Goal: Browse casually: Explore the website without a specific task or goal

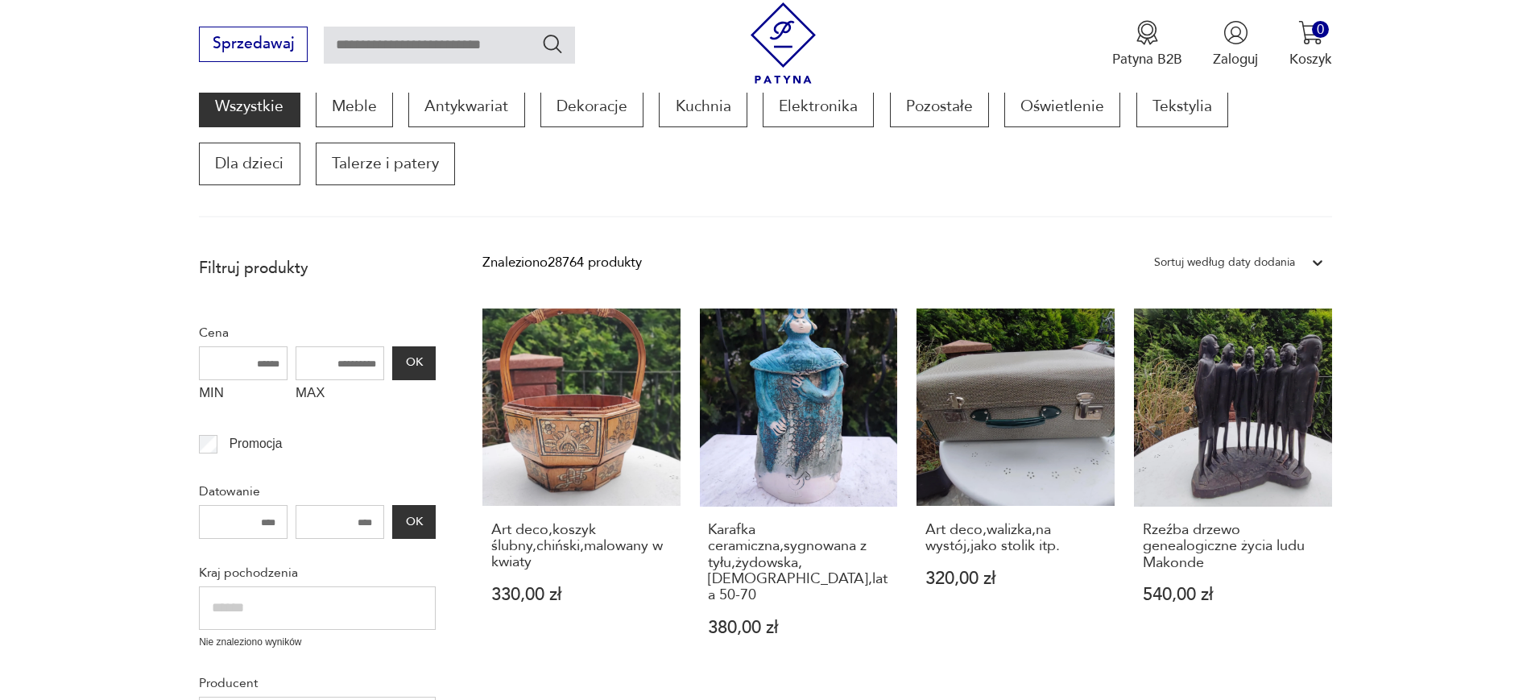
drag, startPoint x: 1075, startPoint y: 361, endPoint x: 1470, endPoint y: 167, distance: 440.0
click at [1470, 167] on section "Wszystkie Meble Antykwariat Dekoracje Kuchnia Elektronika Pozostałe Oświetlenie…" at bounding box center [765, 151] width 1531 height 132
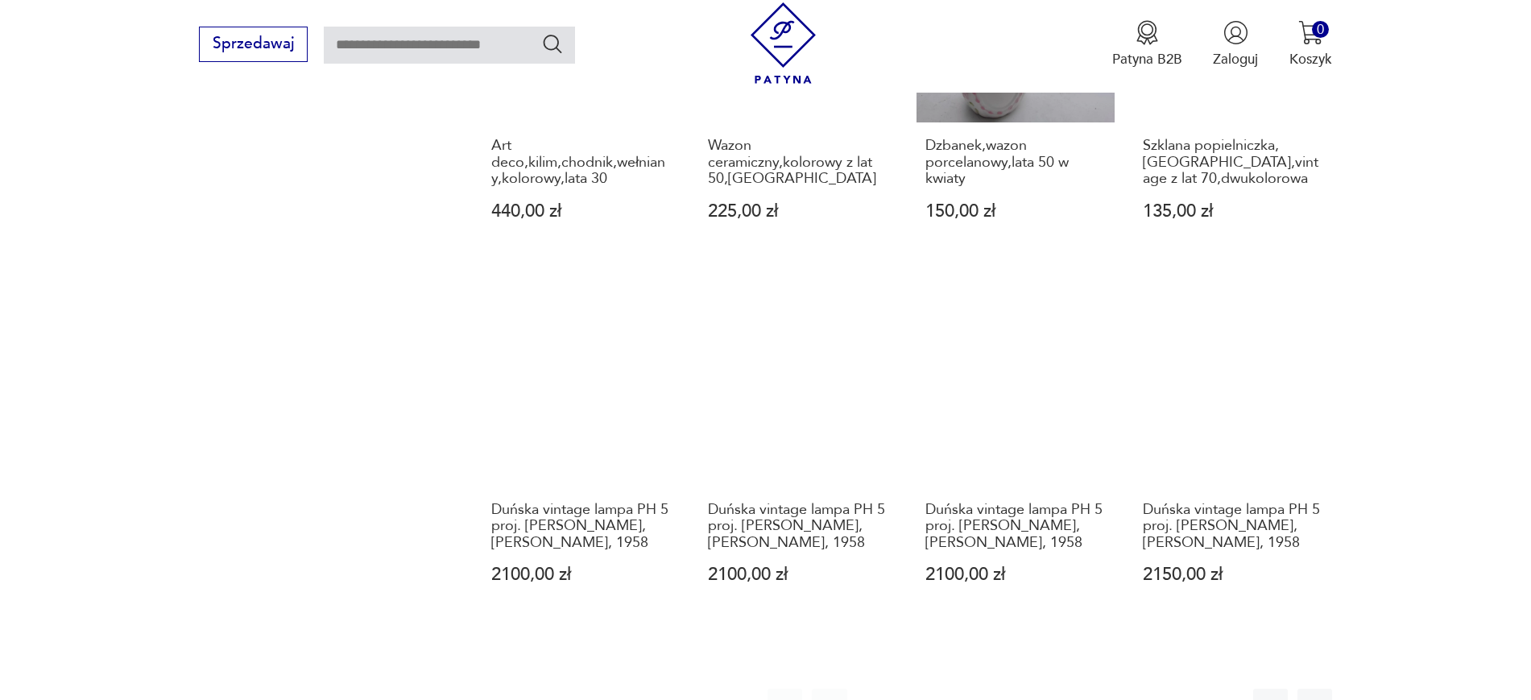
scroll to position [1548, 0]
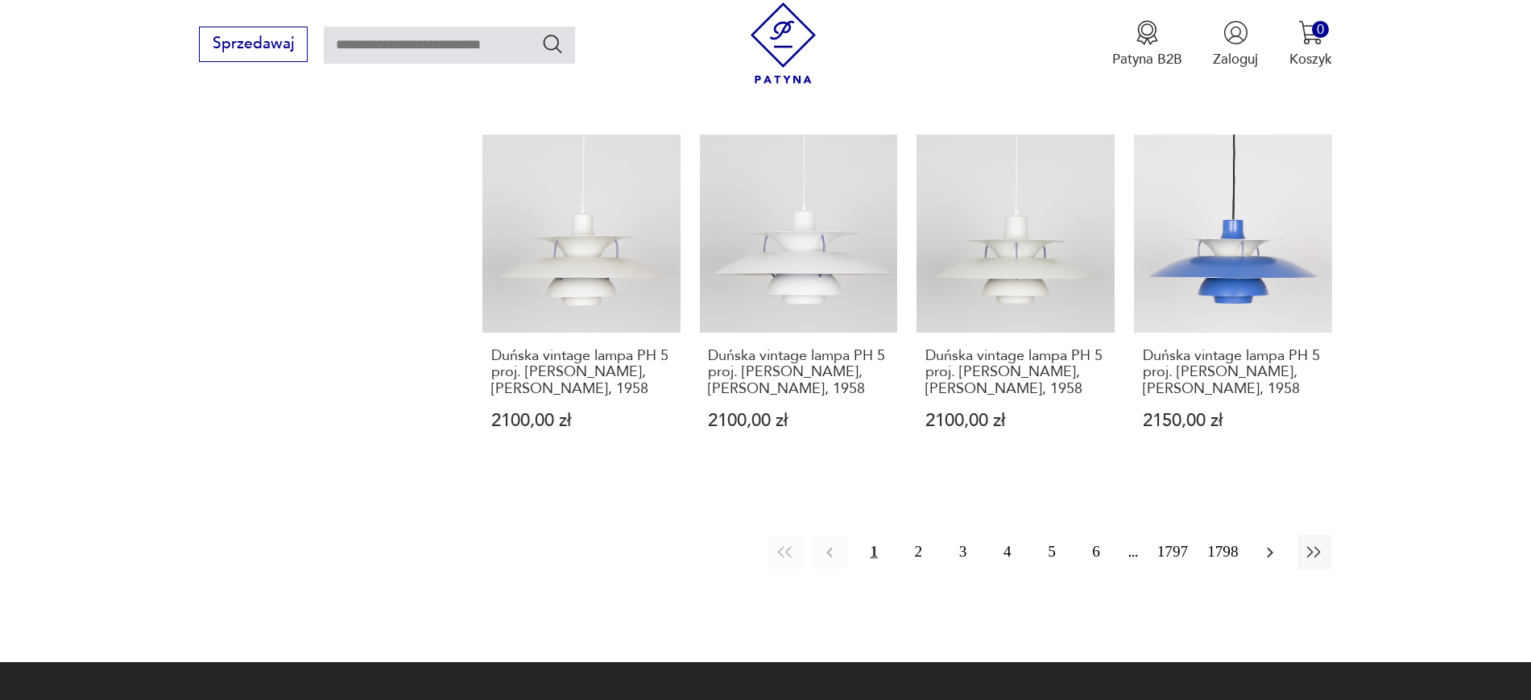
click at [1275, 535] on button "button" at bounding box center [1270, 552] width 35 height 35
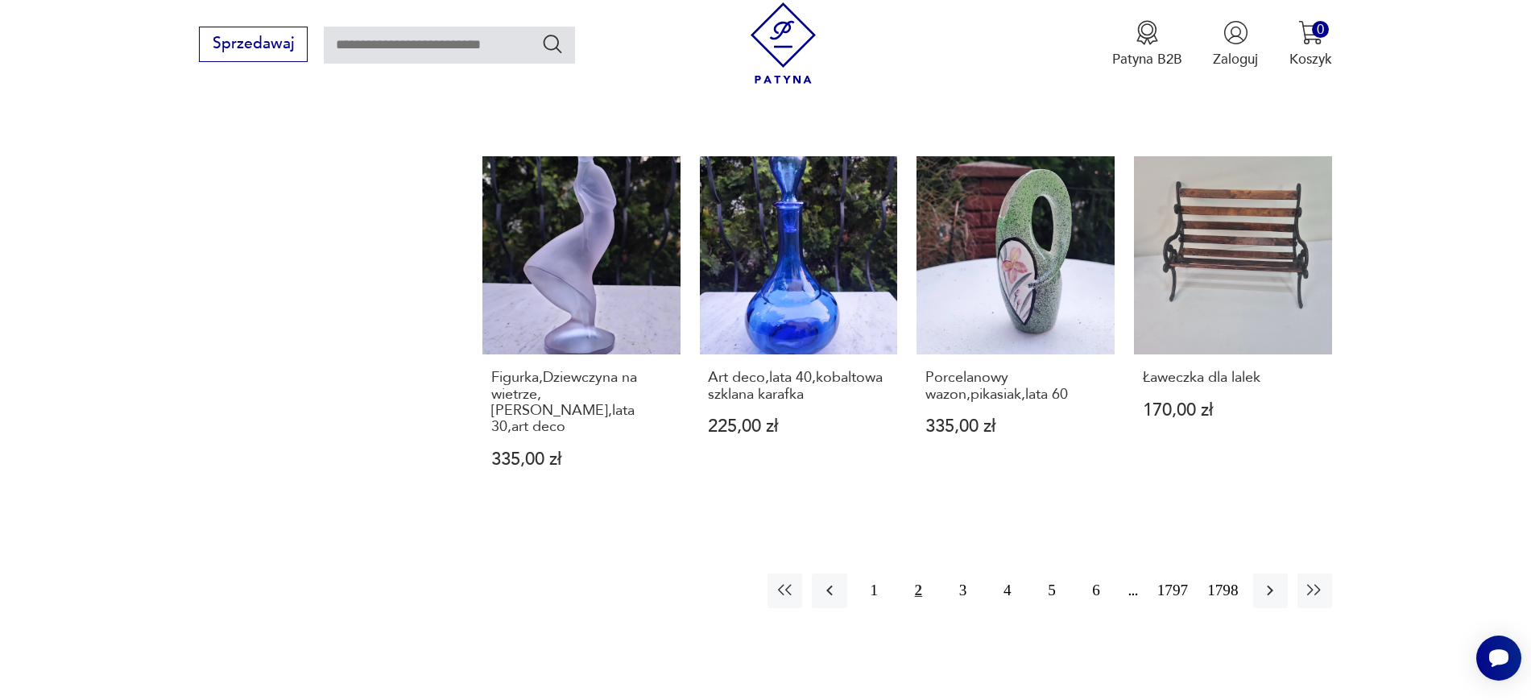
scroll to position [1552, 0]
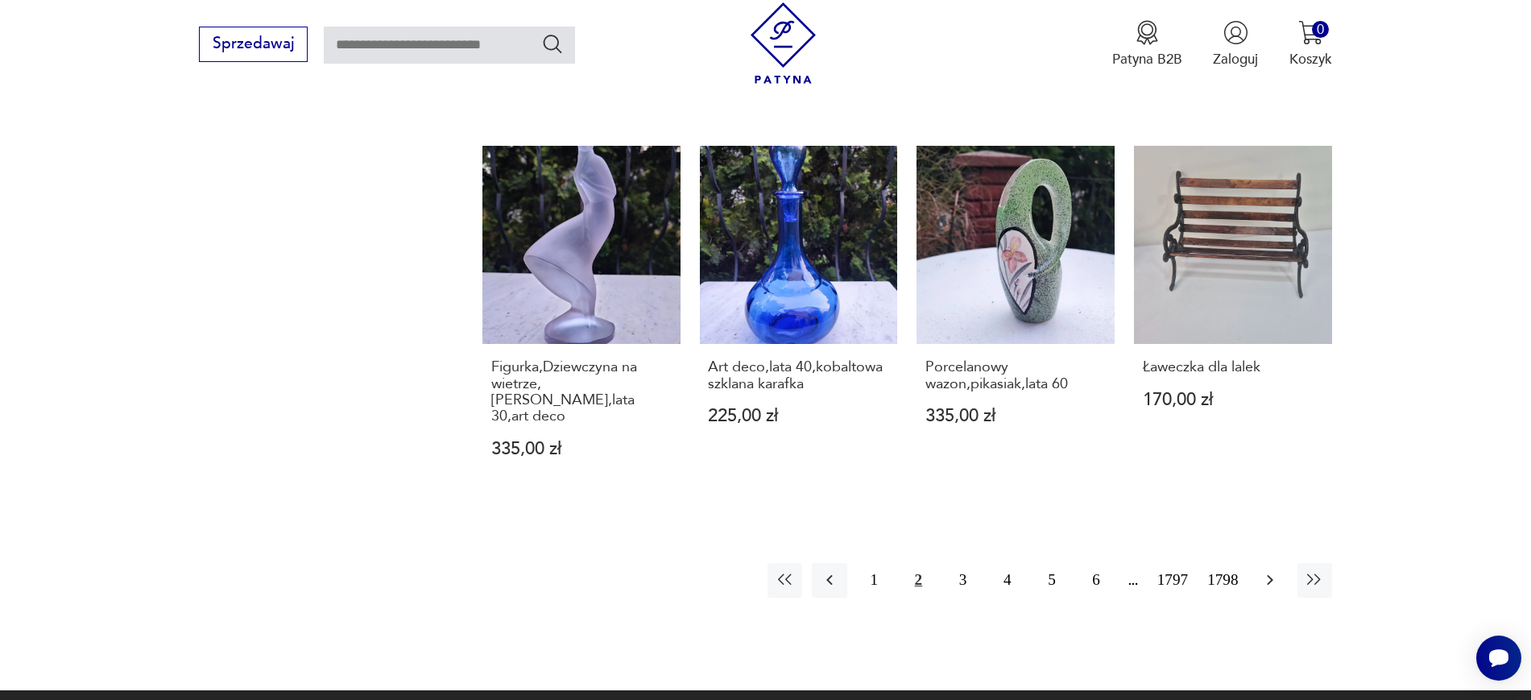
click at [1279, 570] on icon "button" at bounding box center [1269, 579] width 19 height 19
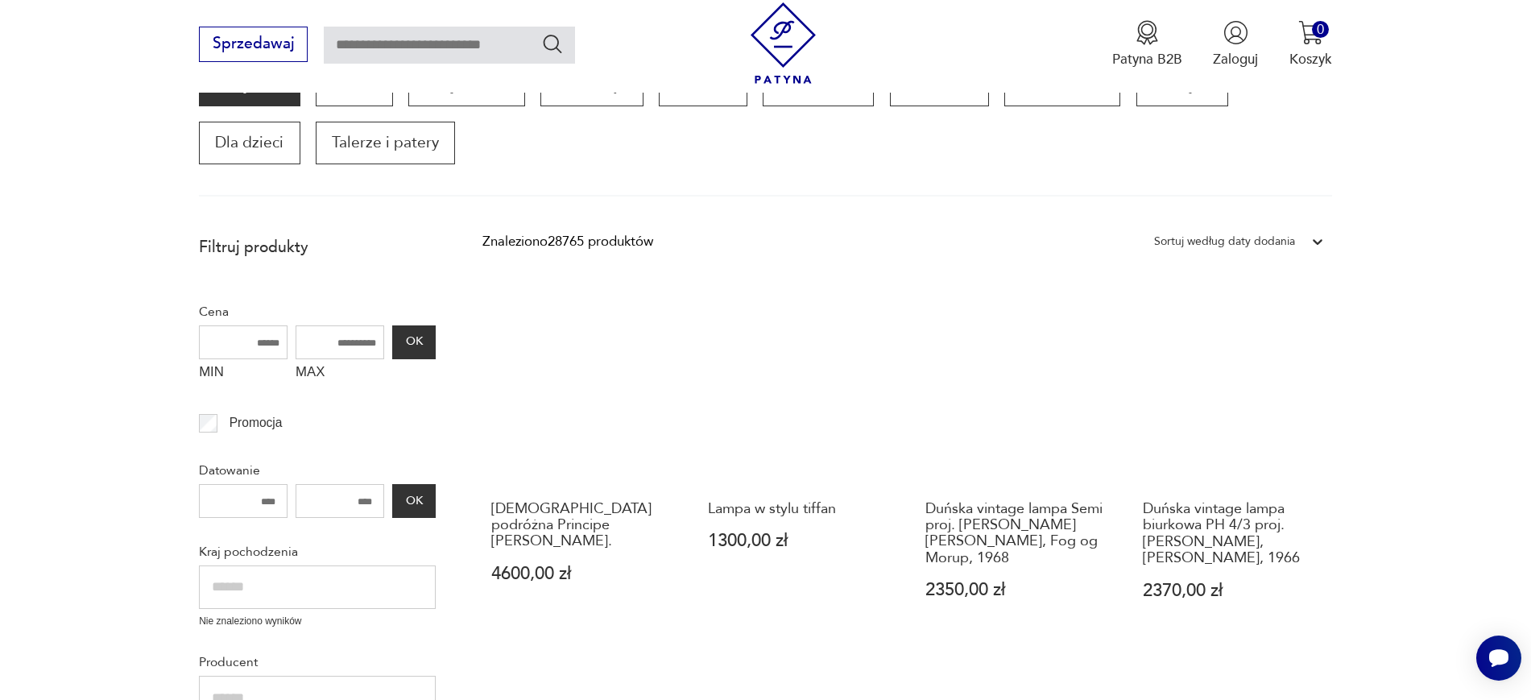
scroll to position [273, 0]
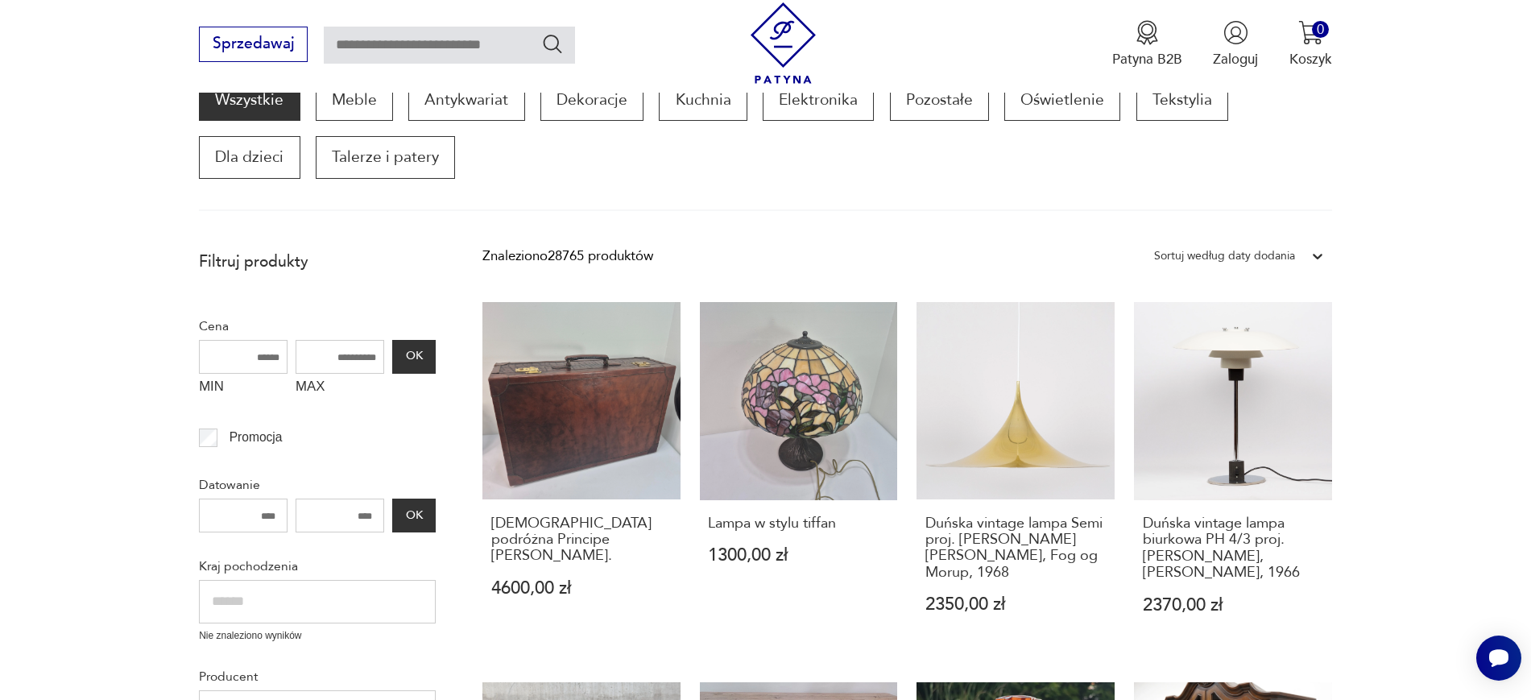
drag, startPoint x: 561, startPoint y: 433, endPoint x: 1526, endPoint y: 257, distance: 980.6
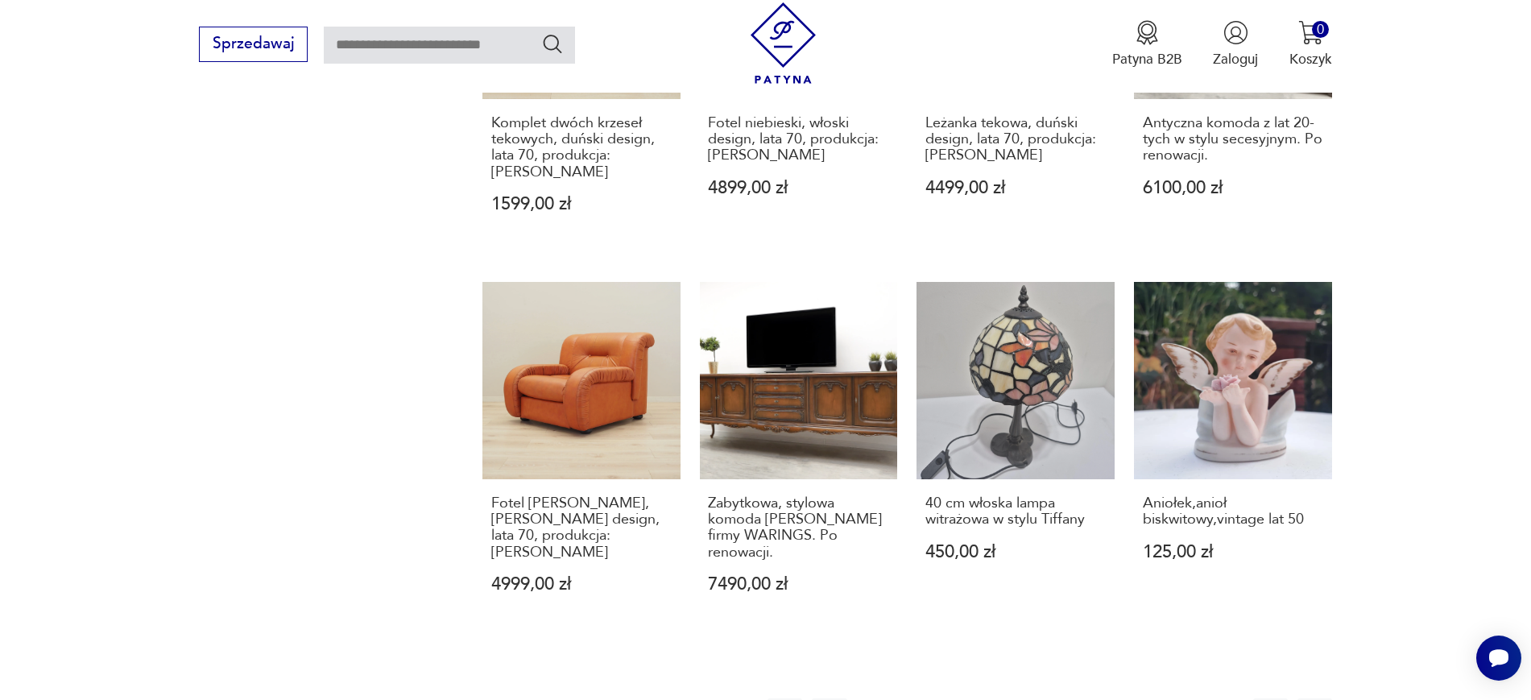
scroll to position [1507, 0]
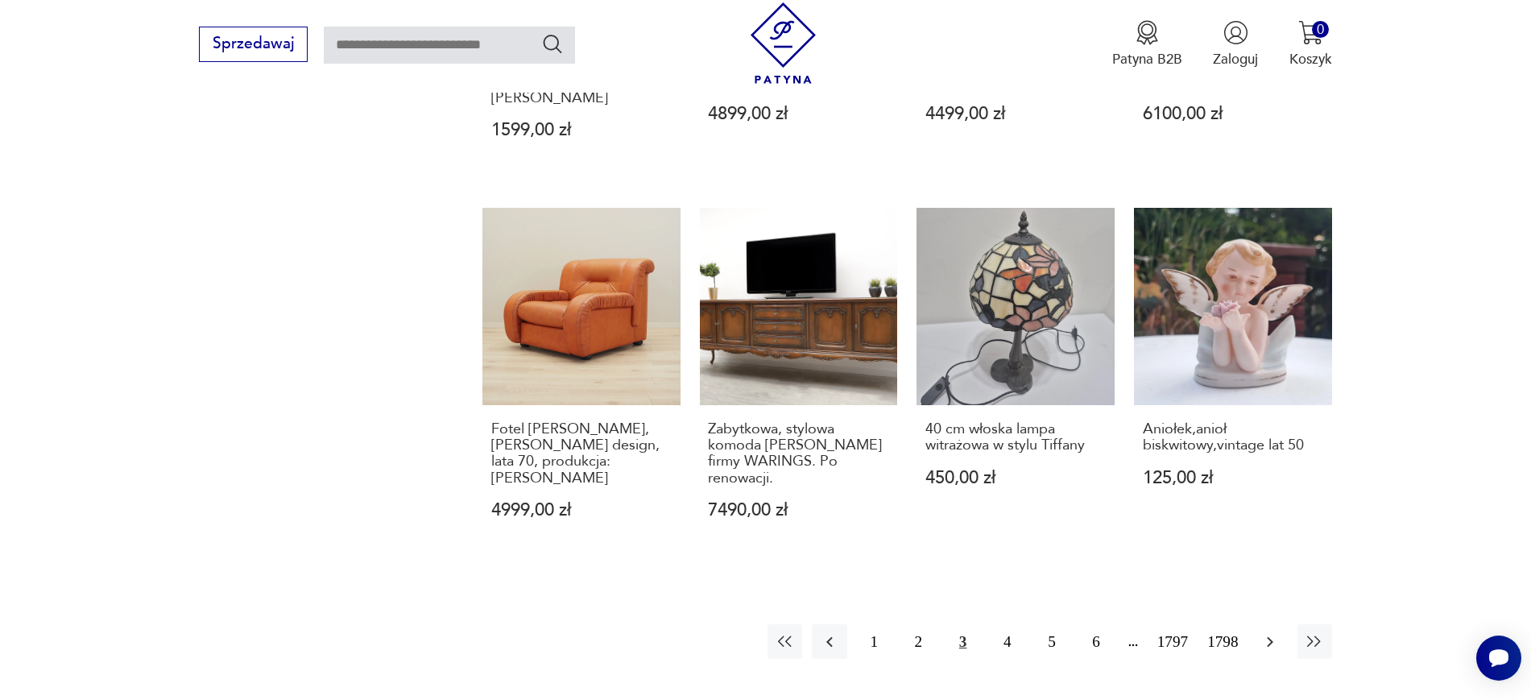
click at [1267, 632] on icon "button" at bounding box center [1269, 641] width 19 height 19
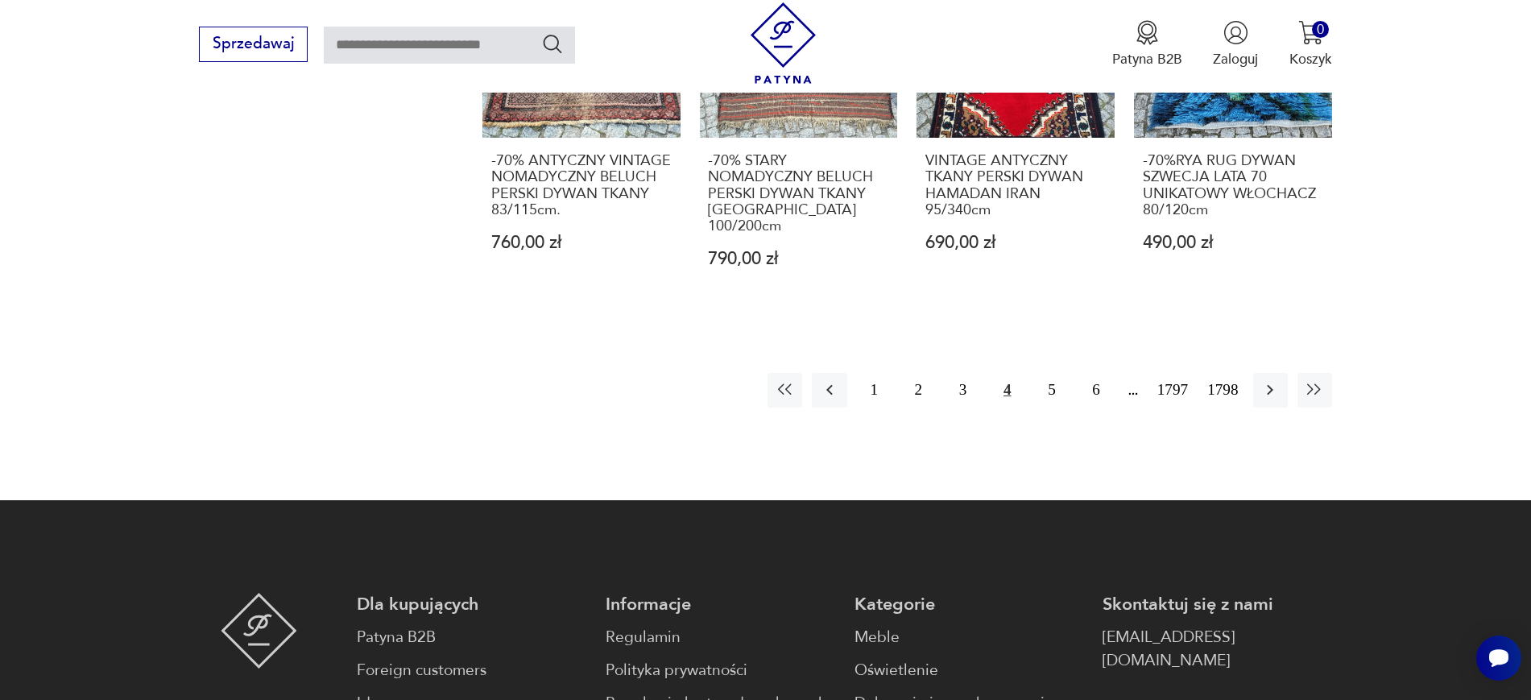
scroll to position [1819, 0]
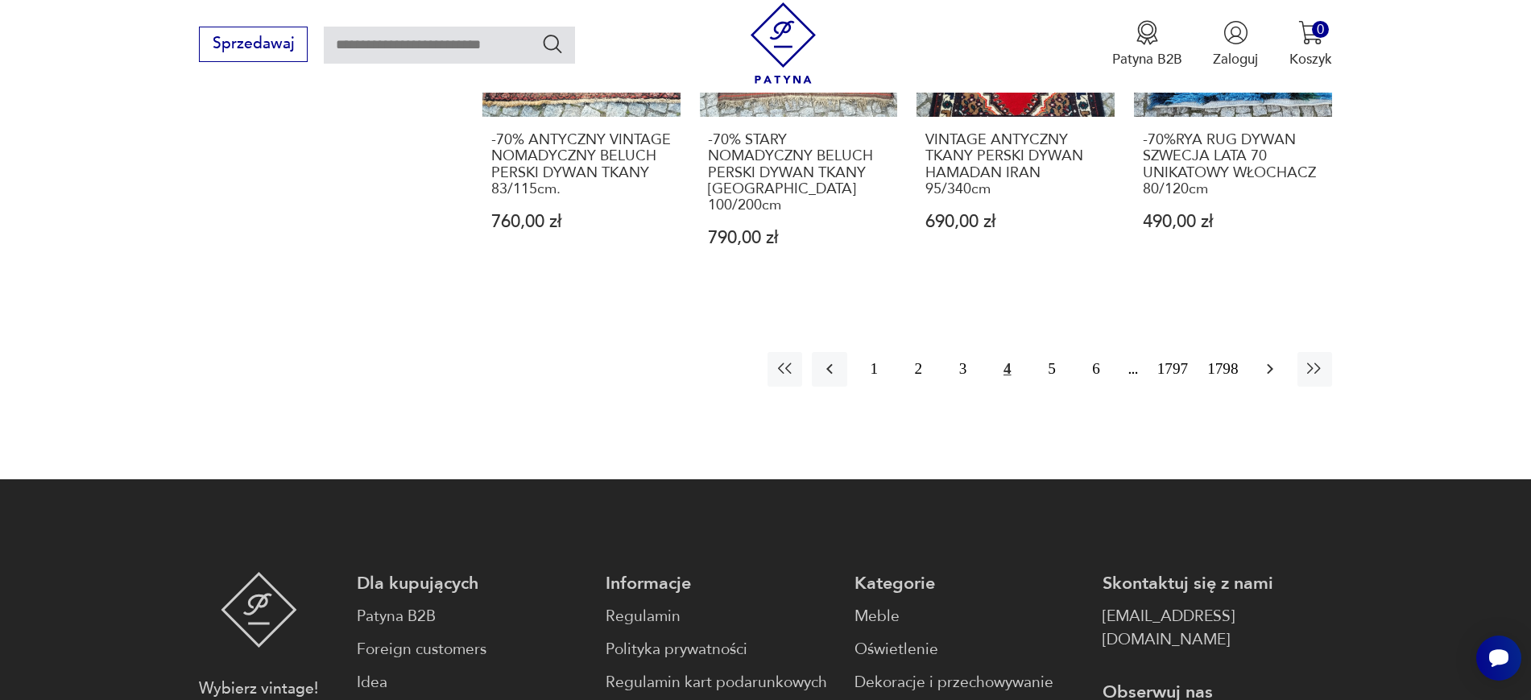
click at [1258, 352] on button "button" at bounding box center [1270, 369] width 35 height 35
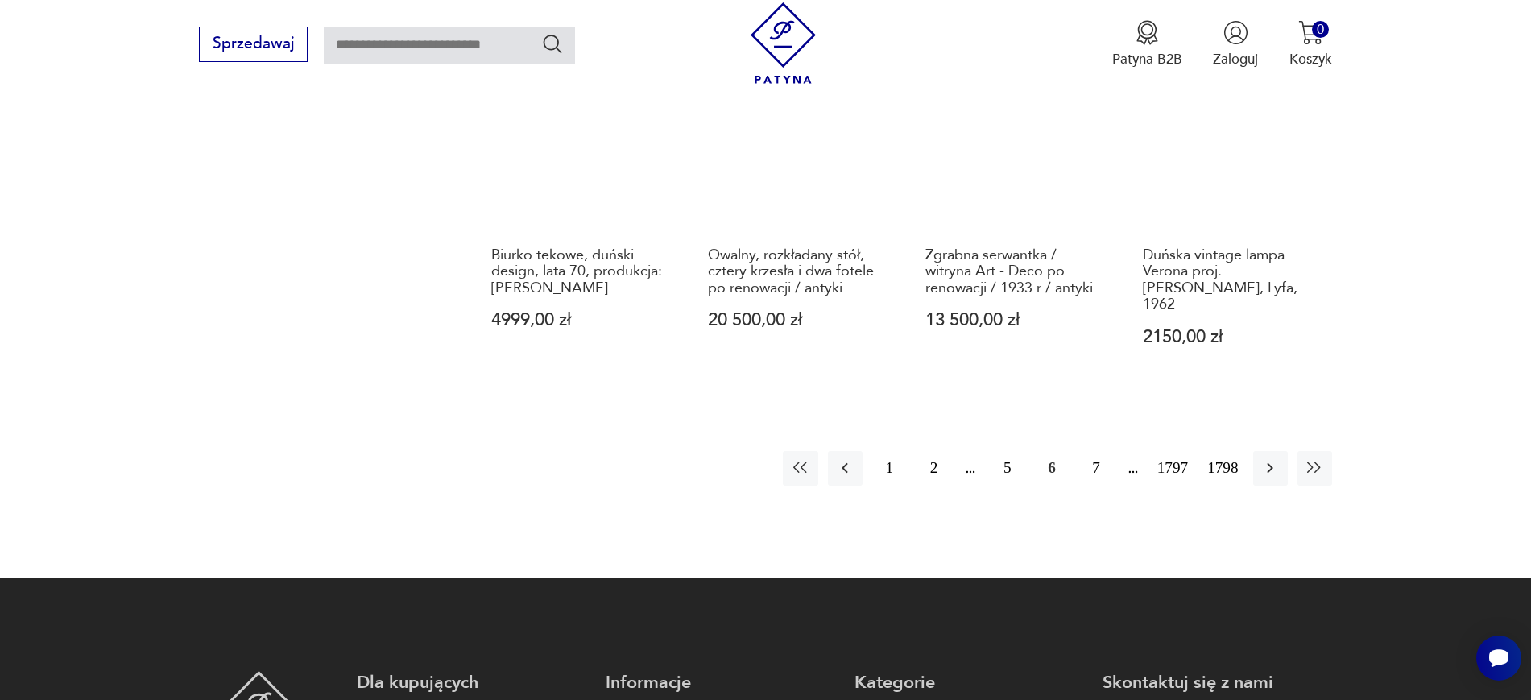
scroll to position [1748, 0]
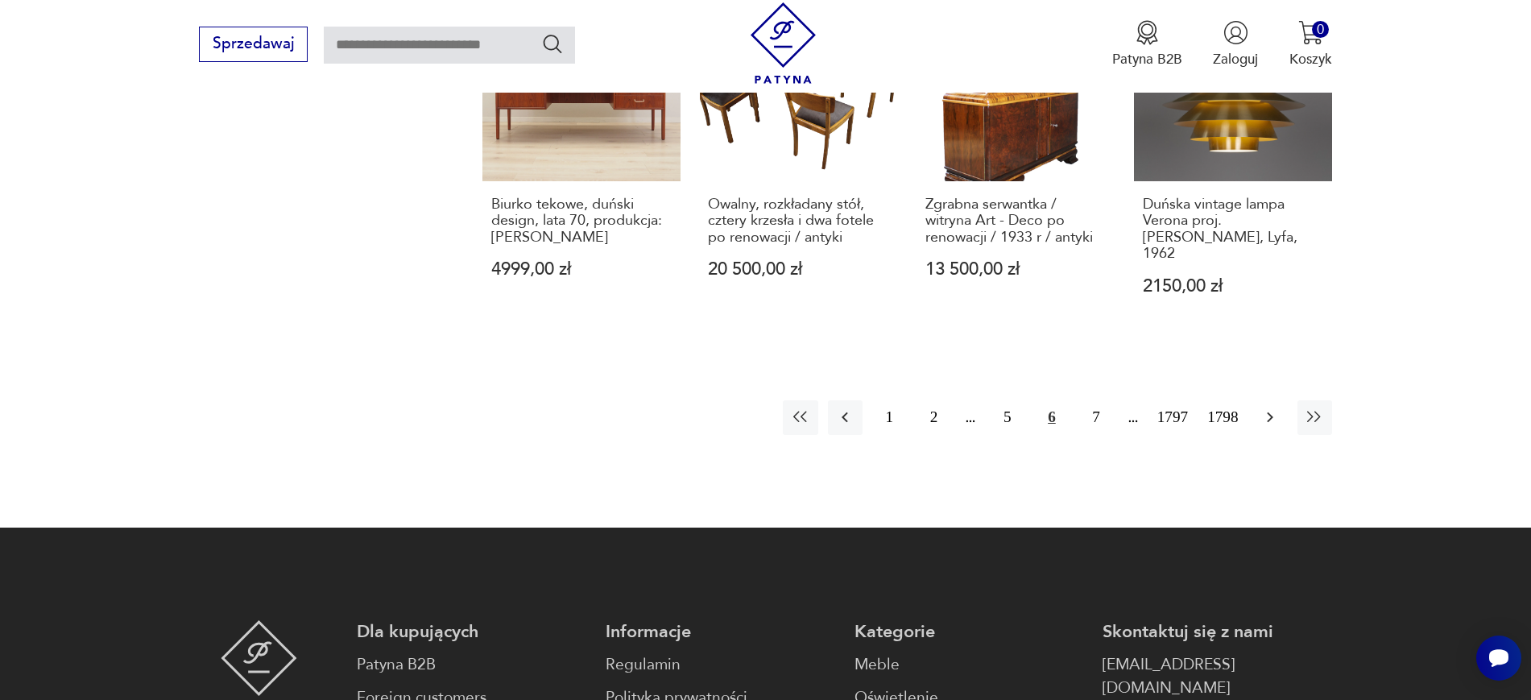
click at [1254, 400] on button "button" at bounding box center [1270, 417] width 35 height 35
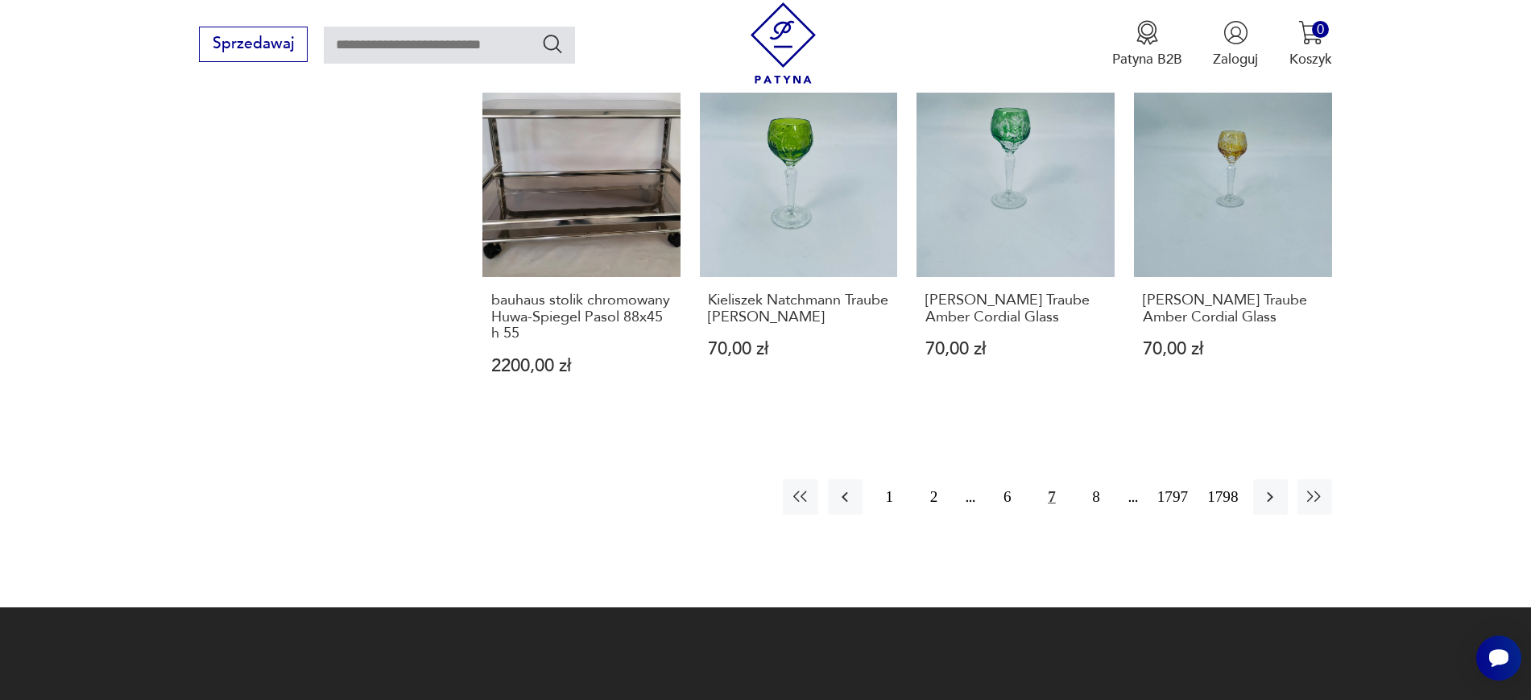
scroll to position [1626, 0]
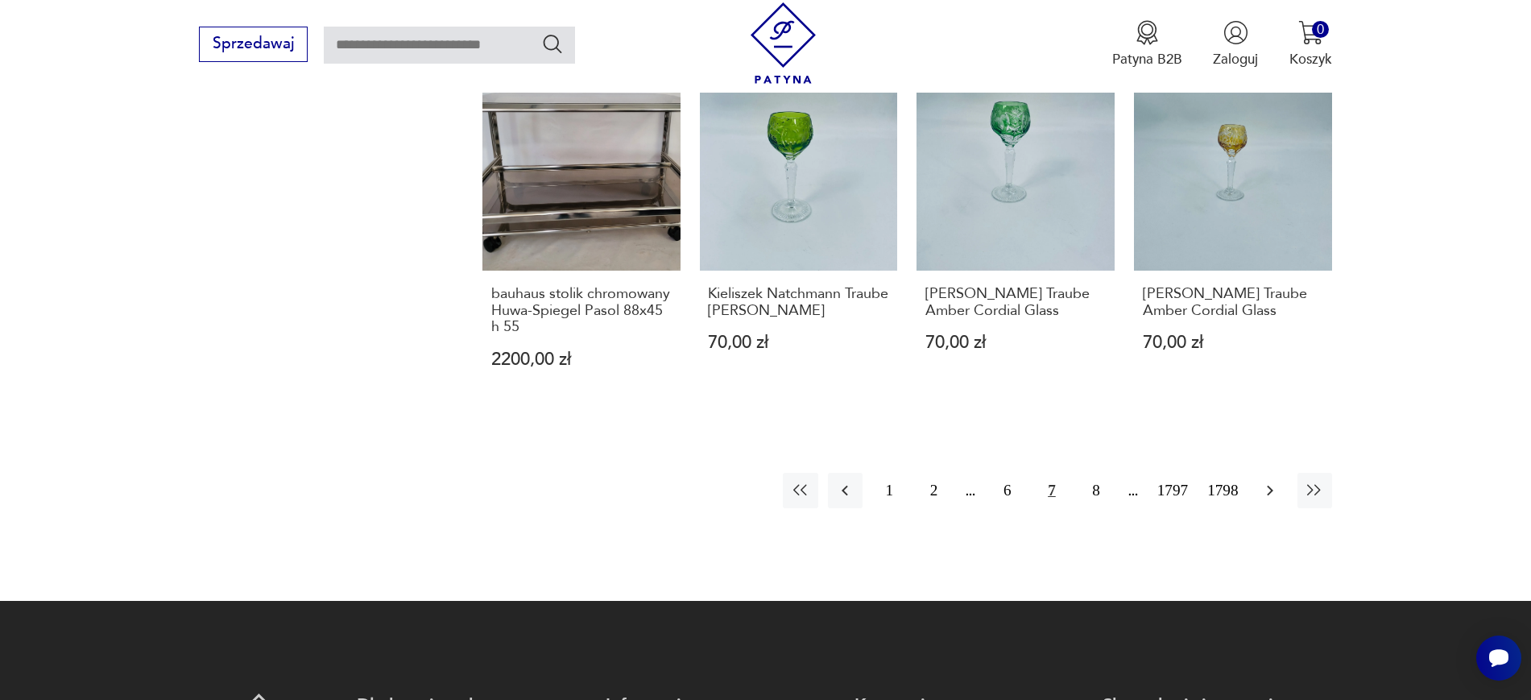
click at [1276, 495] on icon "button" at bounding box center [1269, 490] width 19 height 19
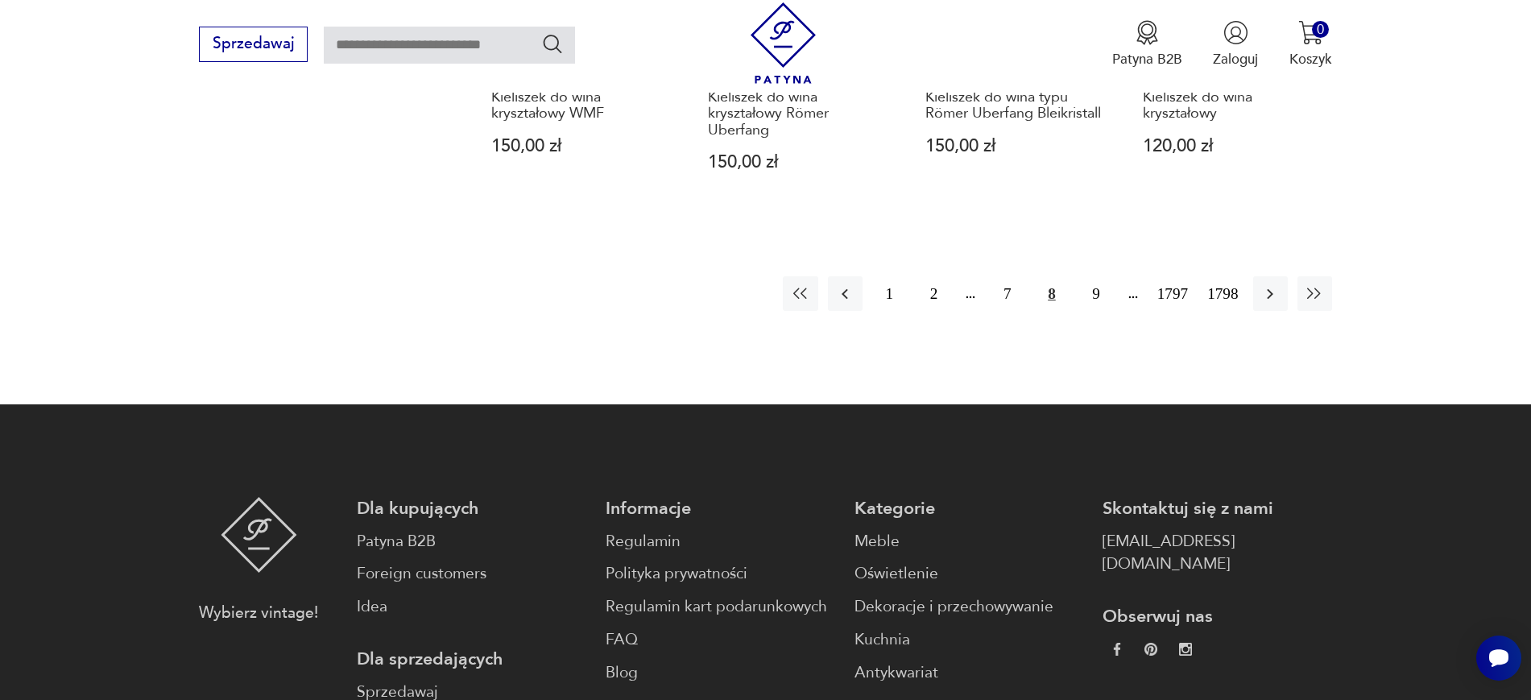
scroll to position [1776, 0]
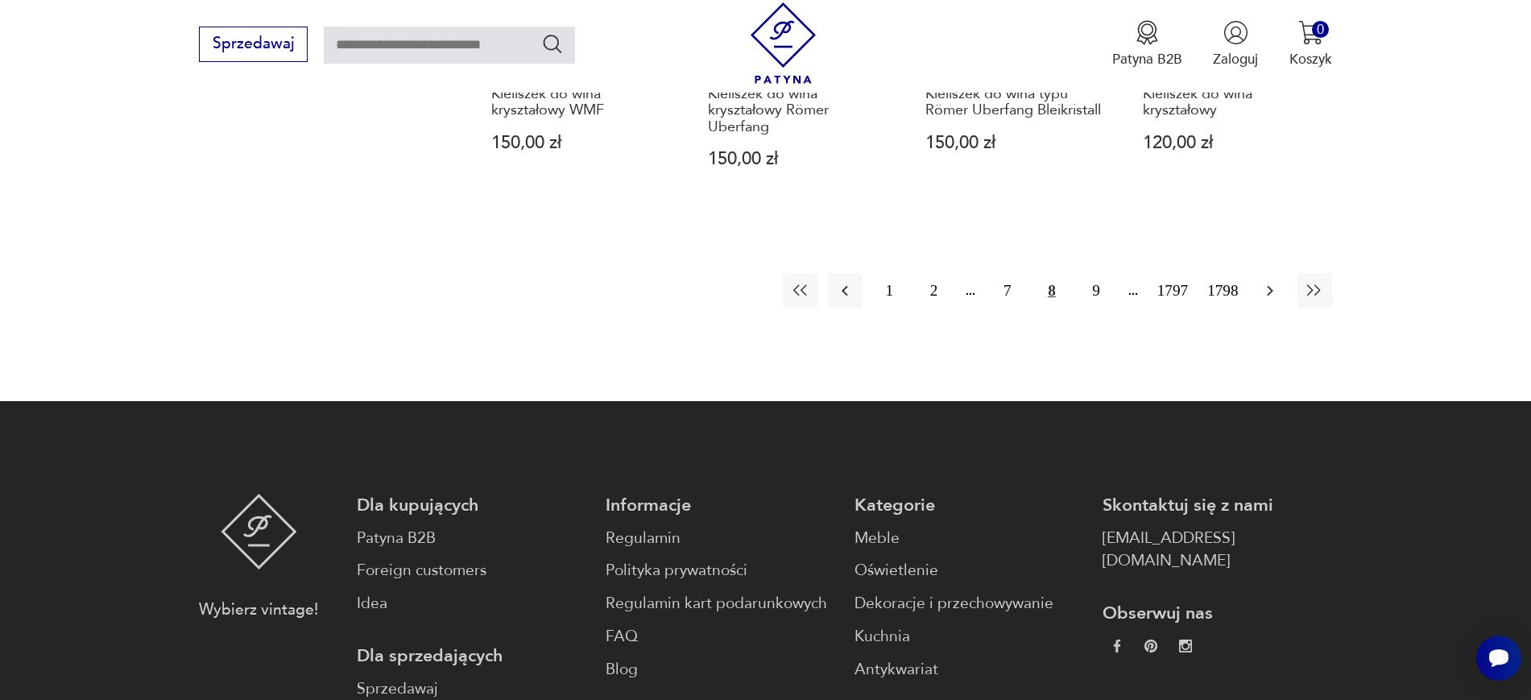
click at [1253, 273] on button "button" at bounding box center [1270, 290] width 35 height 35
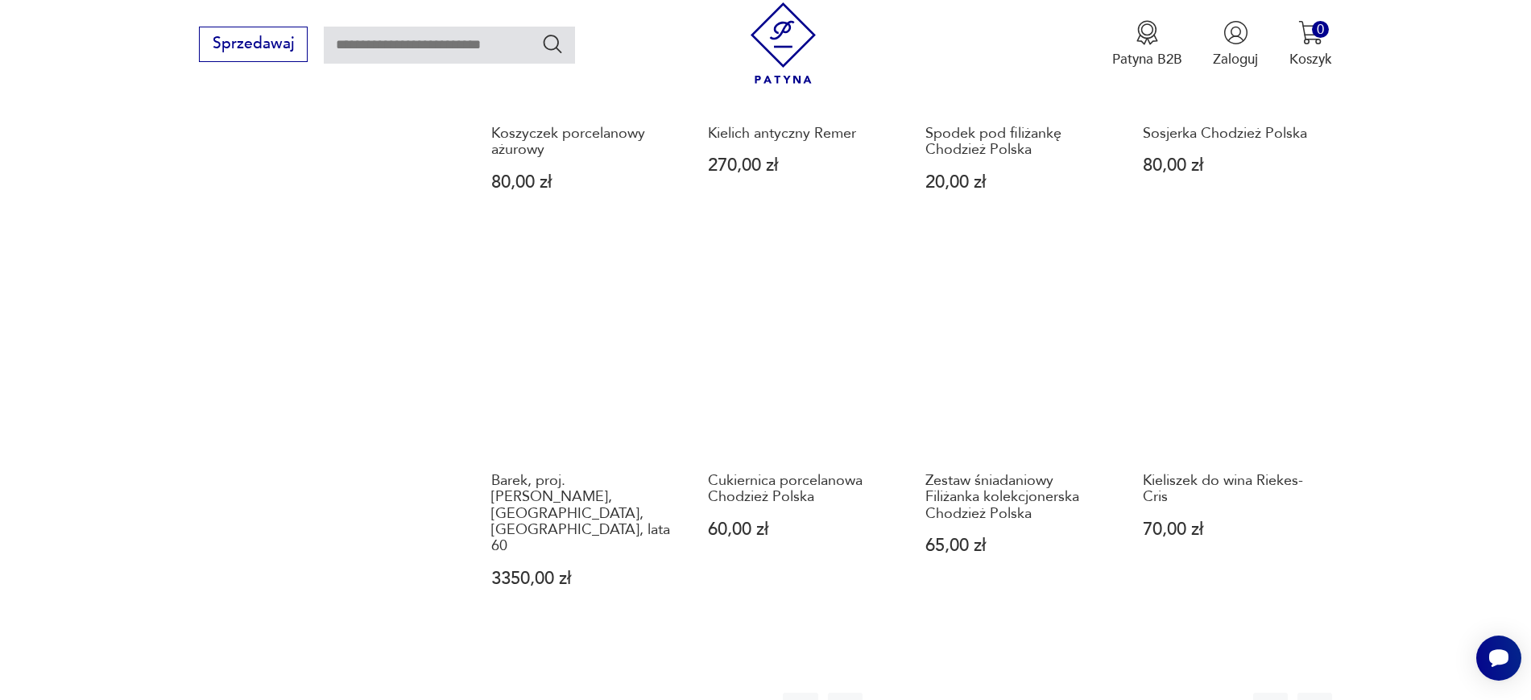
scroll to position [1446, 0]
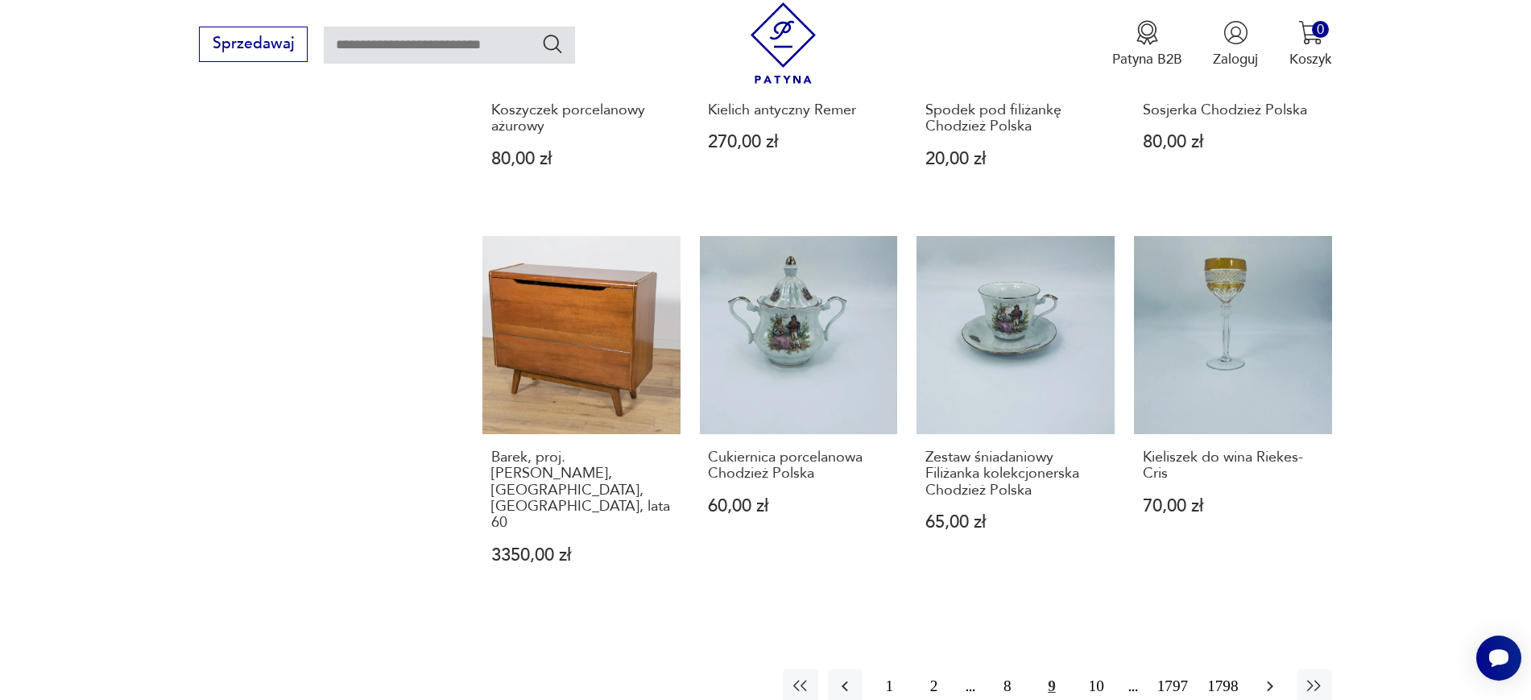
click at [1269, 676] on icon "button" at bounding box center [1269, 685] width 19 height 19
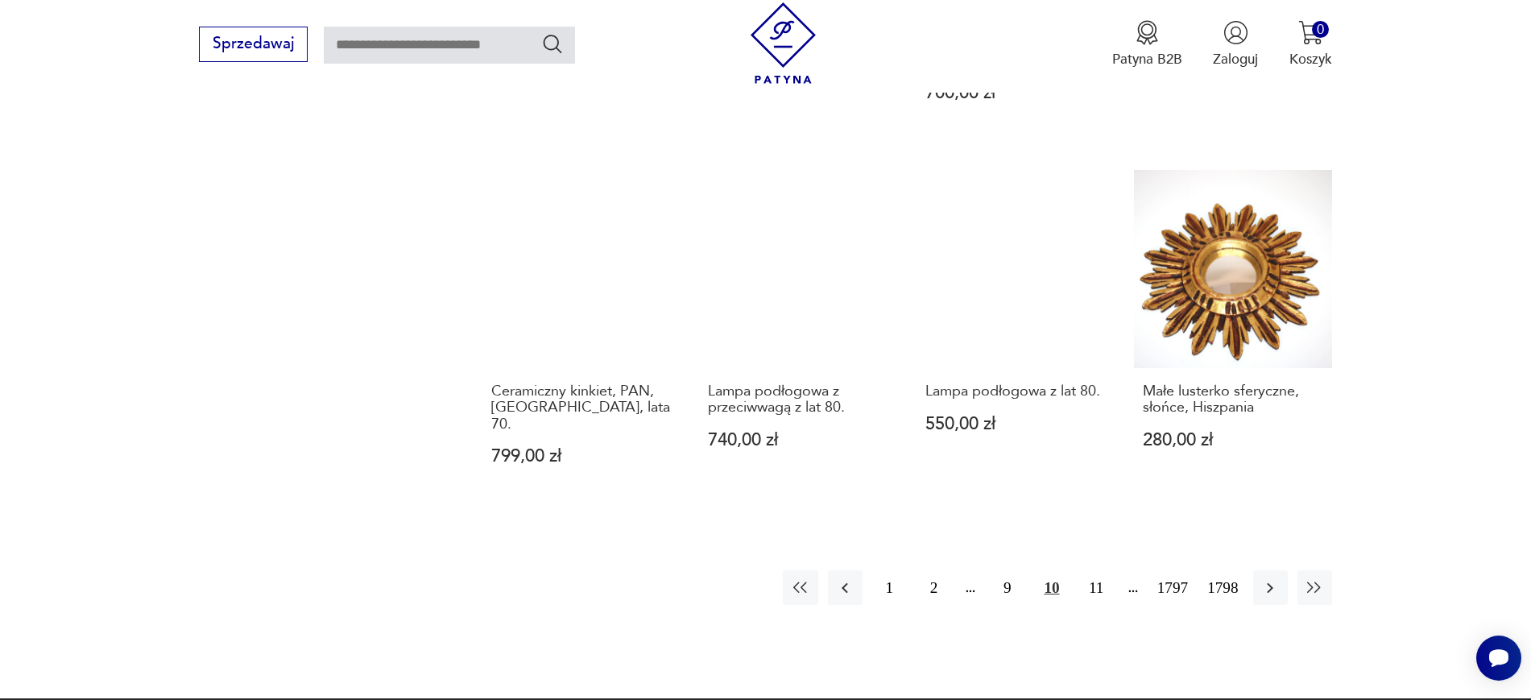
scroll to position [1568, 0]
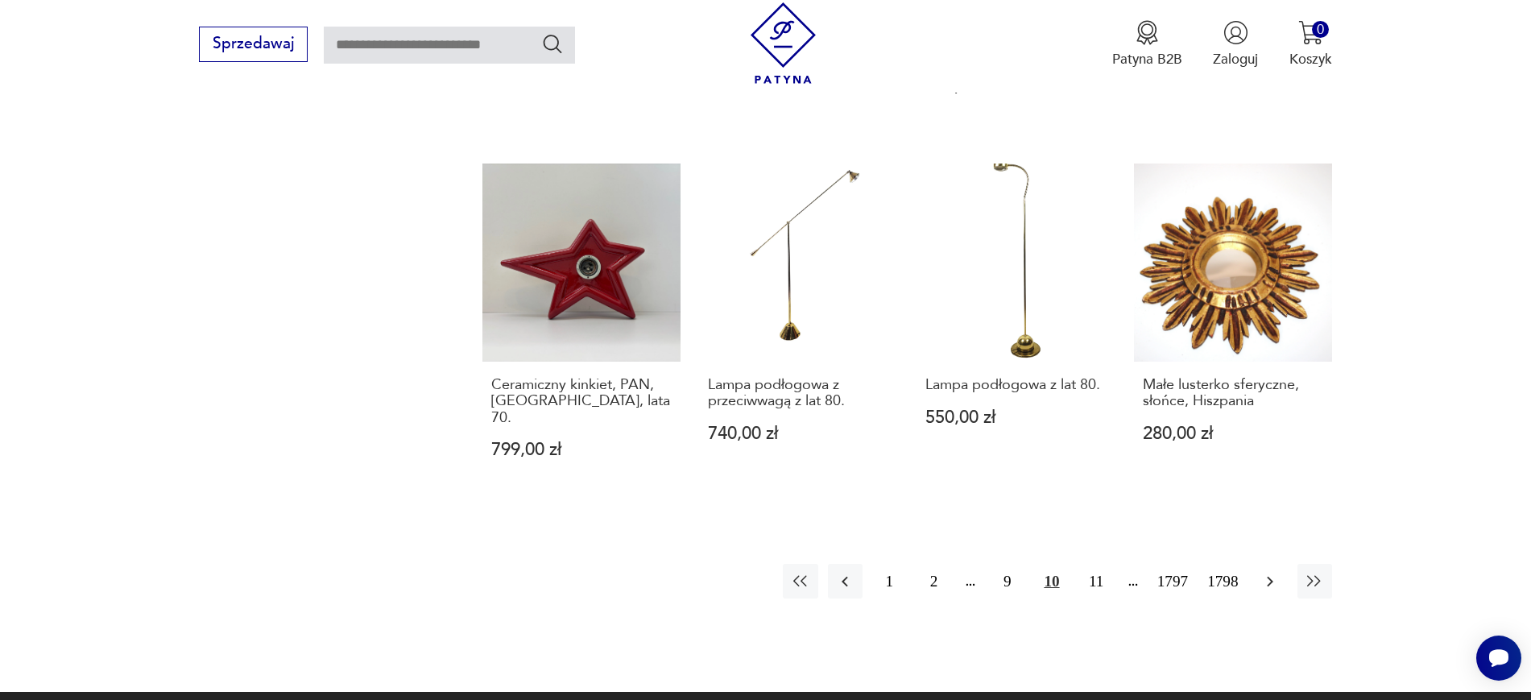
click at [1271, 572] on icon "button" at bounding box center [1269, 581] width 19 height 19
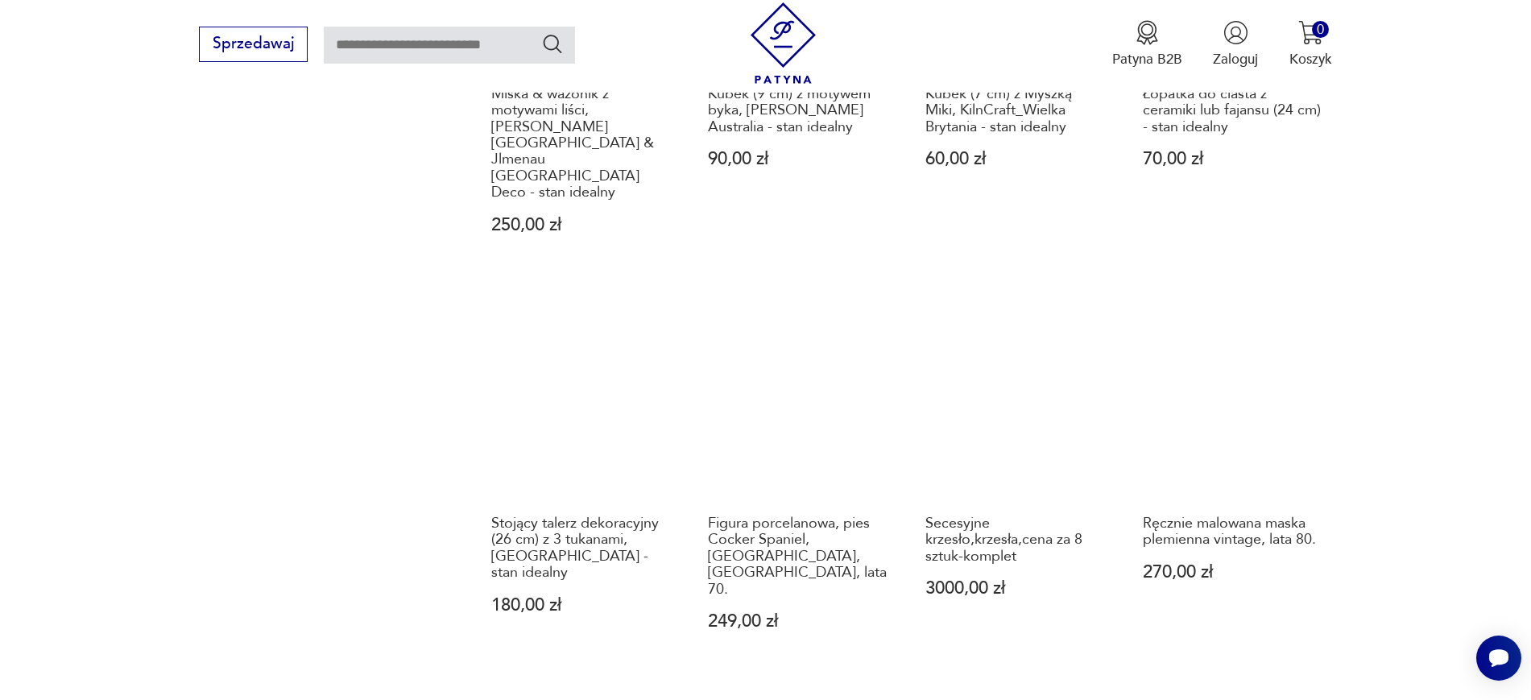
scroll to position [1528, 0]
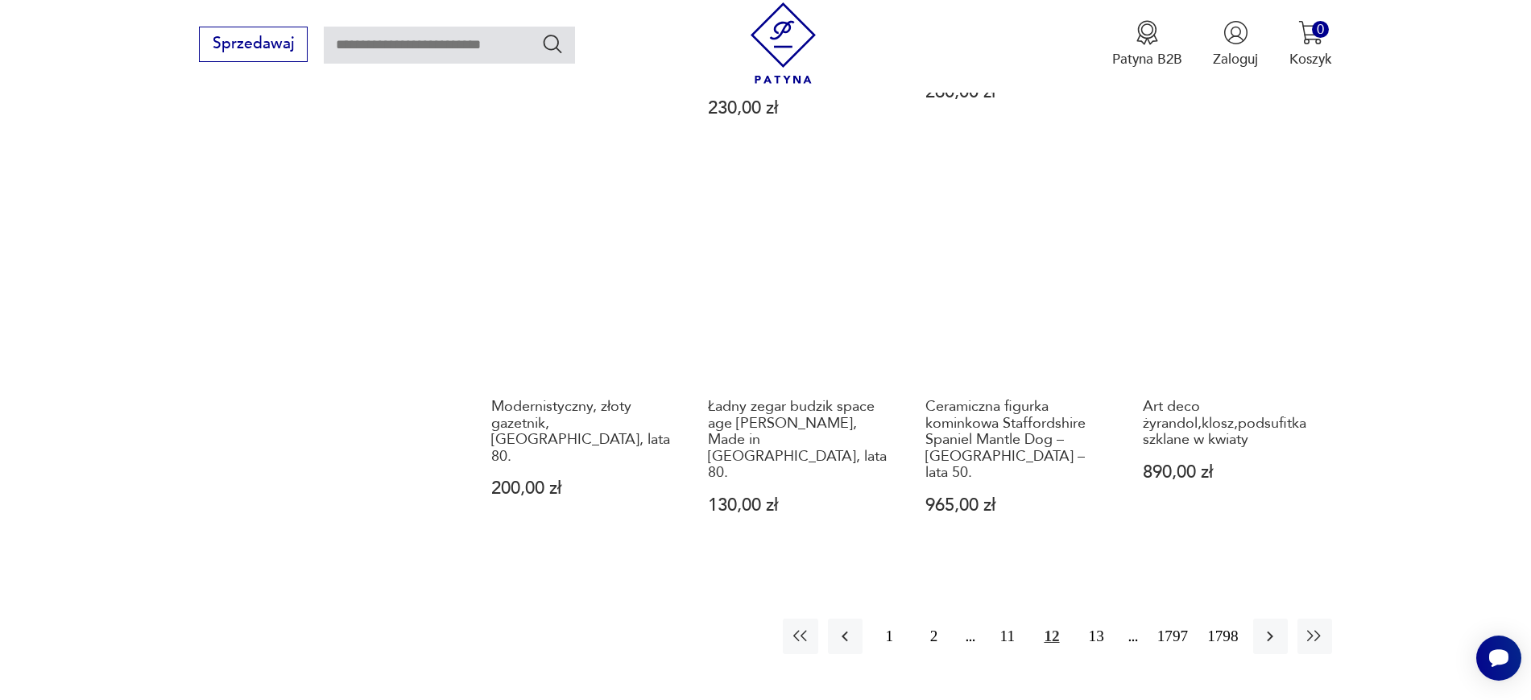
scroll to position [1579, 0]
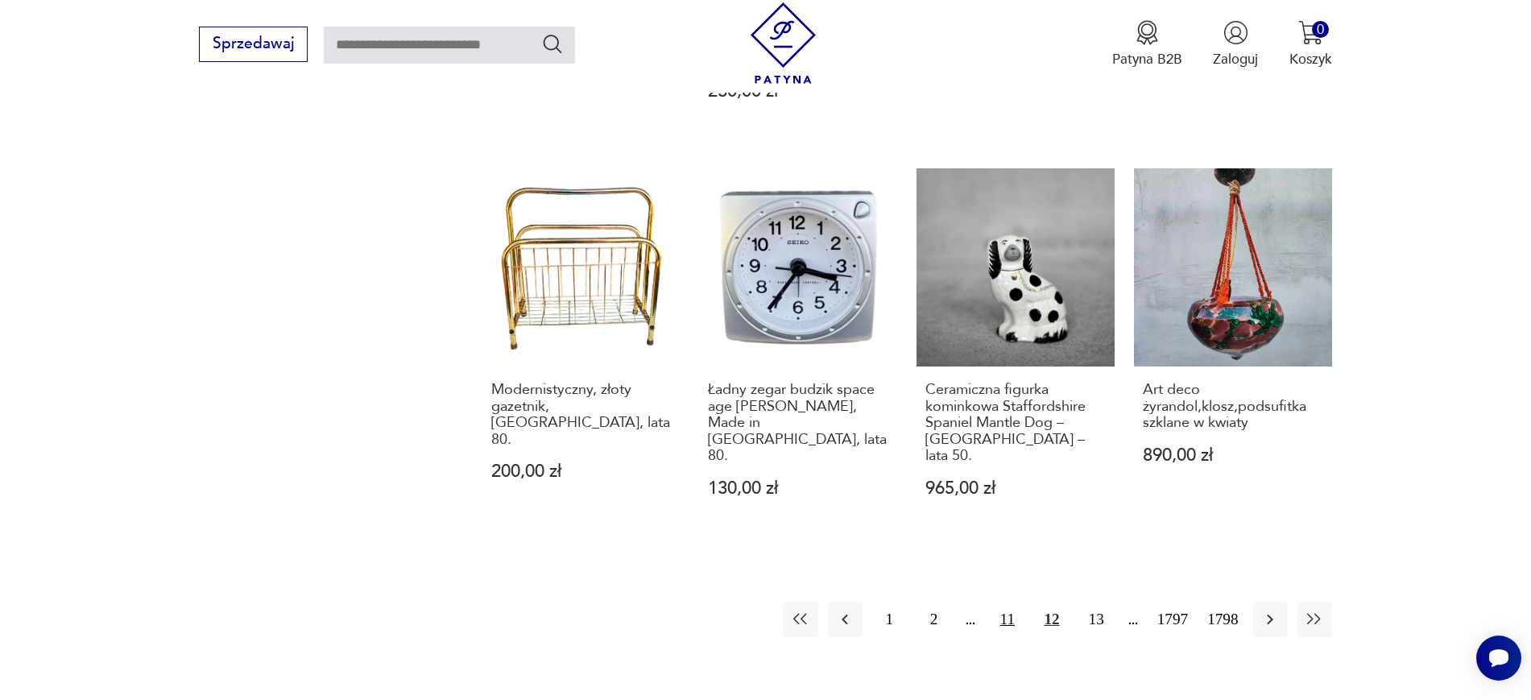
click at [1008, 601] on button "11" at bounding box center [1007, 618] width 35 height 35
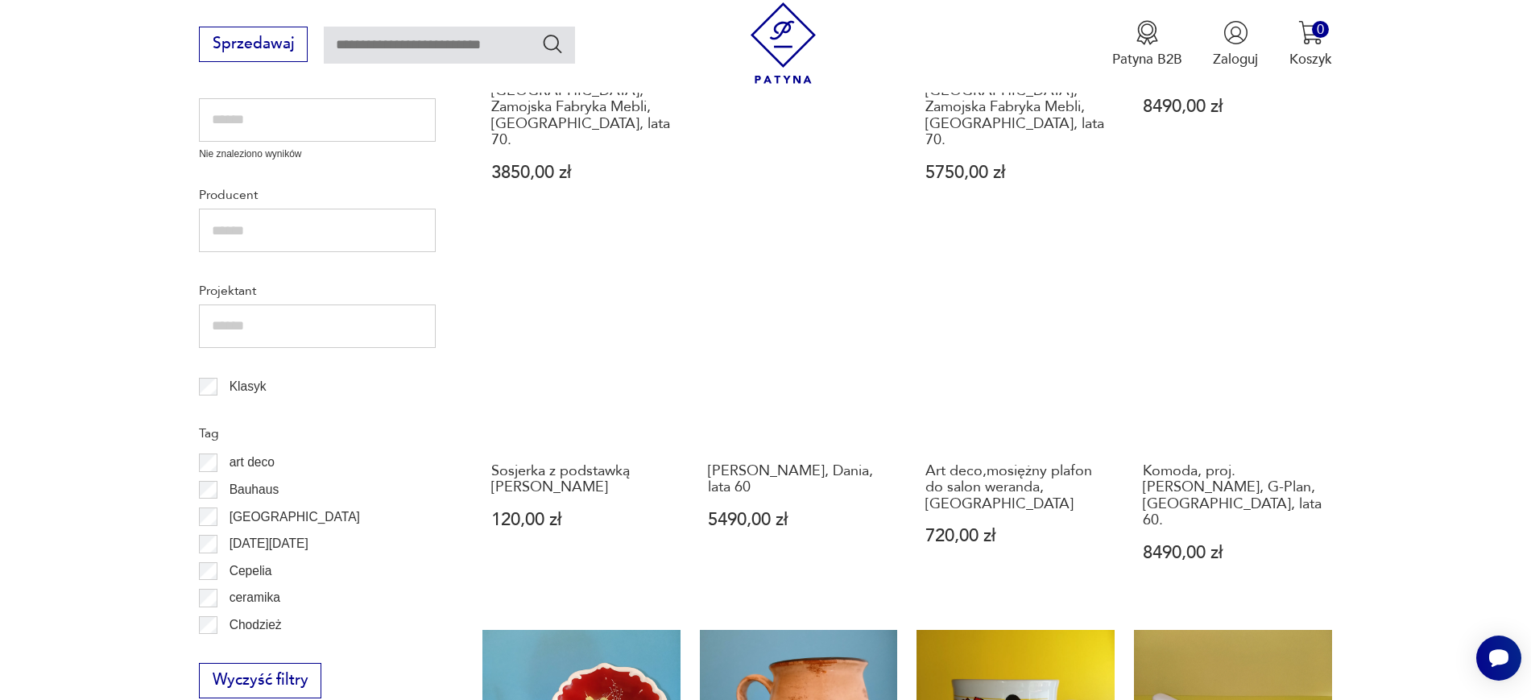
scroll to position [683, 0]
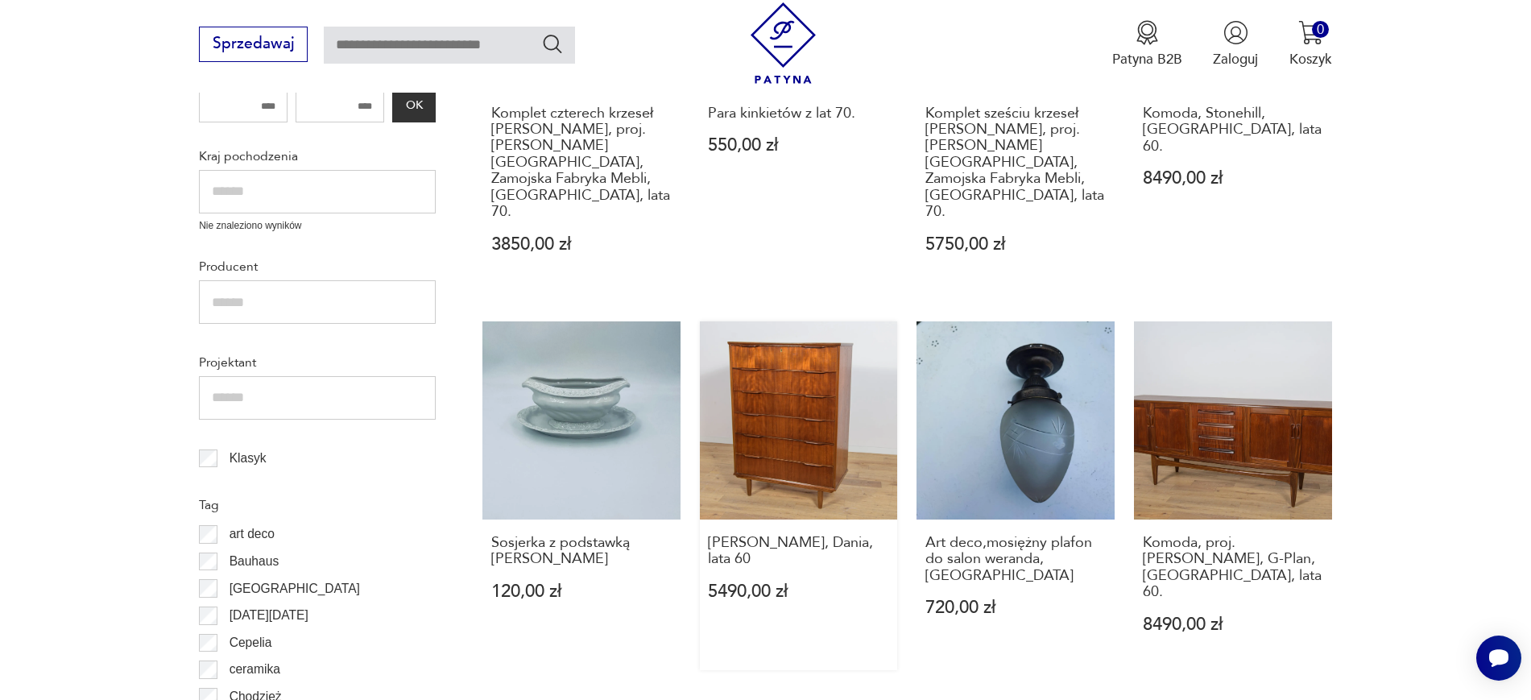
drag, startPoint x: 762, startPoint y: 341, endPoint x: 870, endPoint y: 589, distance: 269.7
drag, startPoint x: 692, startPoint y: 491, endPoint x: 867, endPoint y: 499, distance: 175.7
click at [867, 499] on div "Komplet czterech krzeseł Skoczek, proj. J. Kędziorek, Zamojska Fabryka Mebli, P…" at bounding box center [906, 694] width 849 height 1604
copy h3 "Komoda, Dania, lata 60"
drag, startPoint x: 1370, startPoint y: 526, endPoint x: 1169, endPoint y: 494, distance: 202.9
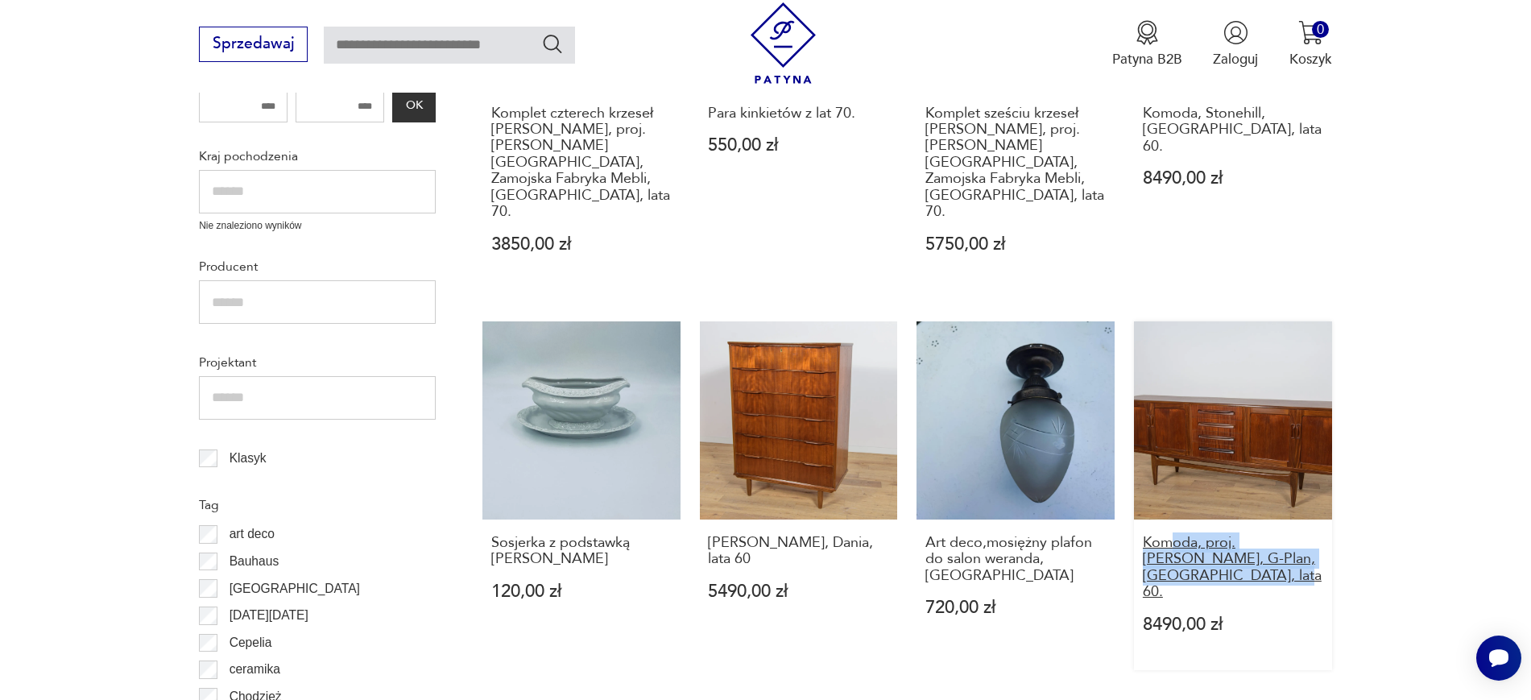
copy h3 "oda, proj. V. Wilkins, G-Plan, Wielka Brytania, lata 60."
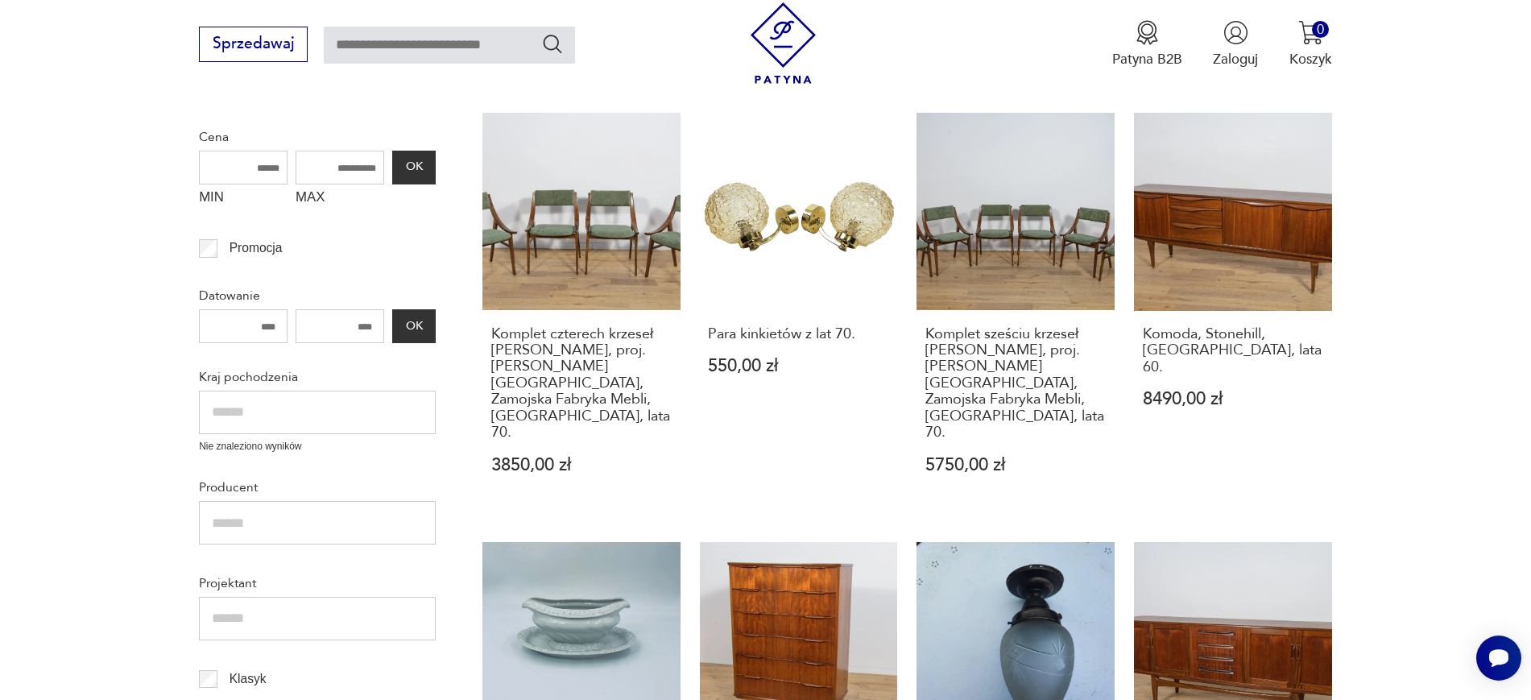
scroll to position [415, 0]
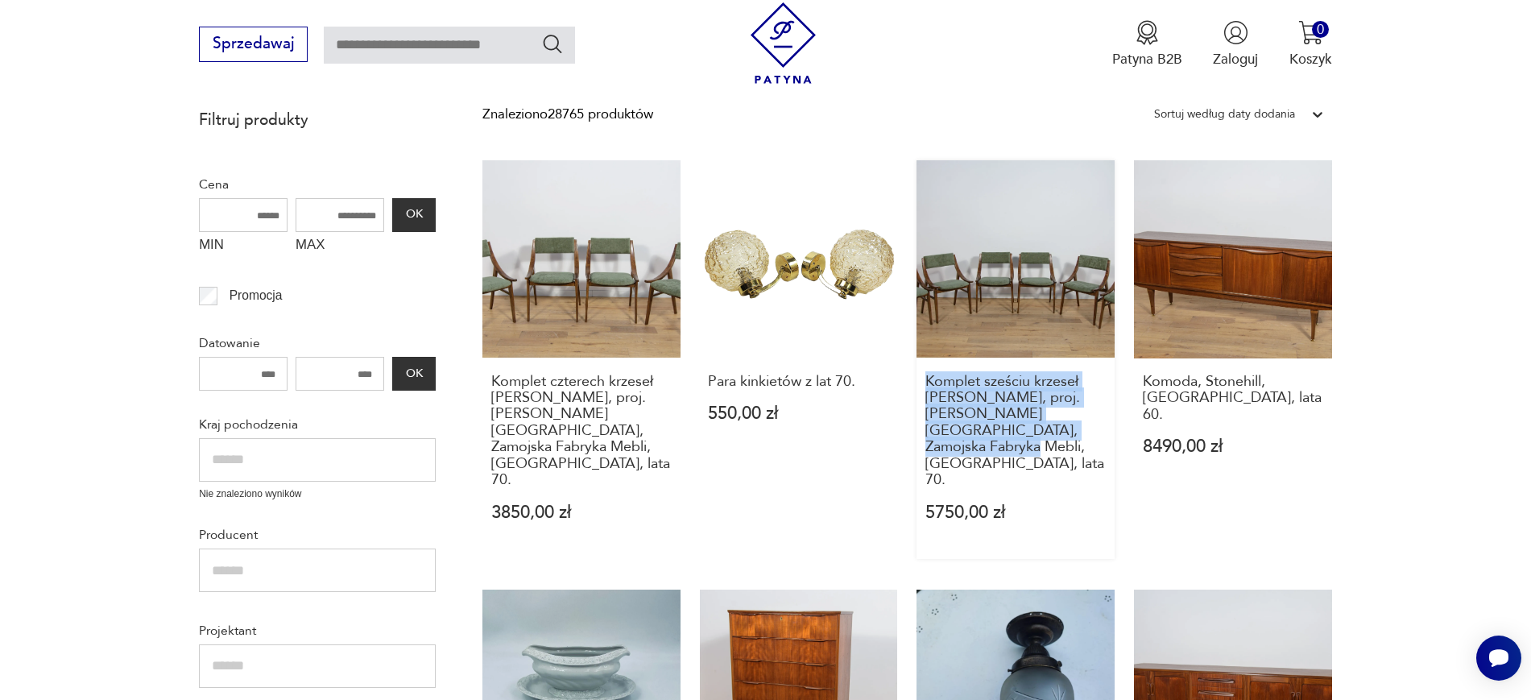
drag, startPoint x: 915, startPoint y: 381, endPoint x: 1039, endPoint y: 444, distance: 140.1
copy h3 "Komplet sześciu krzeseł Skoczek, proj. J. Kędziorek, Zamojska Fabryka Mebli, Po…"
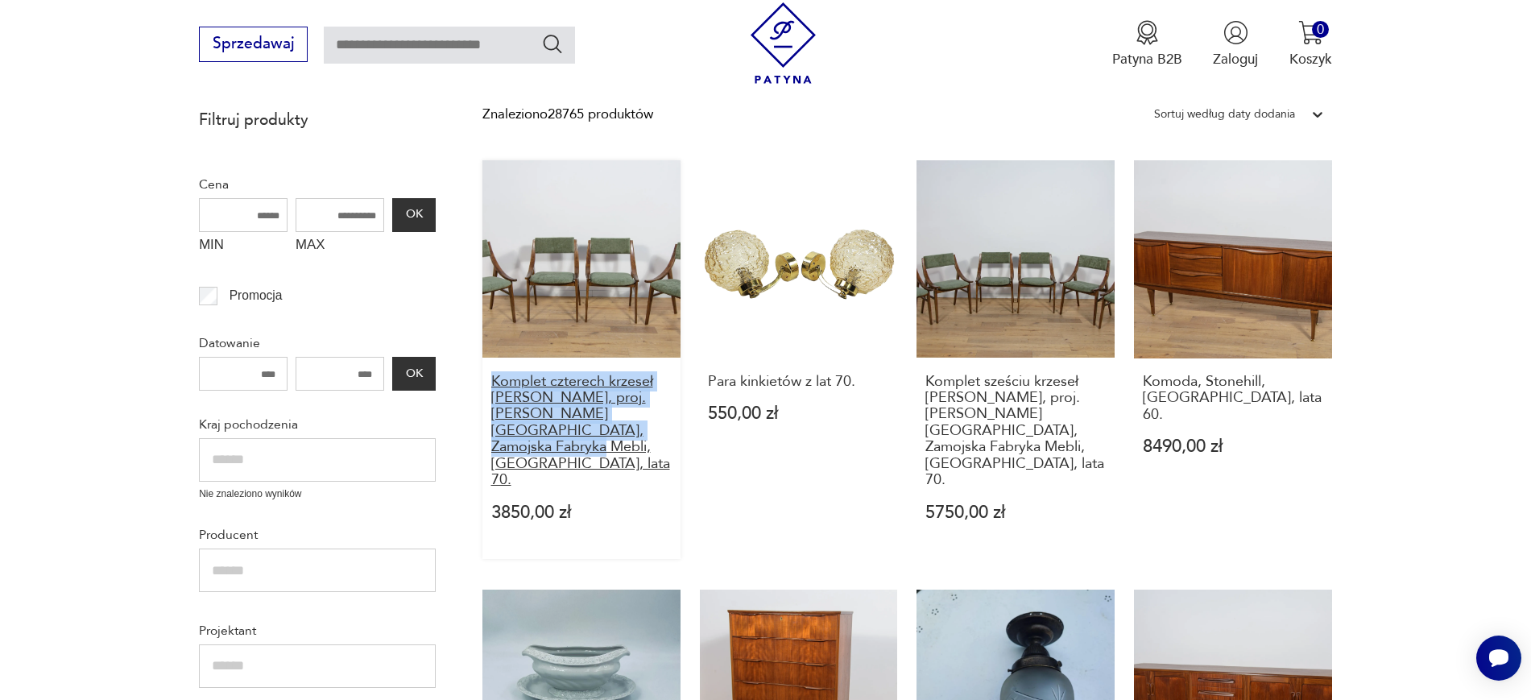
drag, startPoint x: 472, startPoint y: 374, endPoint x: 618, endPoint y: 431, distance: 156.3
copy h3 "Komplet czterech krzeseł Skoczek, proj. J. Kędziorek, Zamojska Fabryka Mebli, P…"
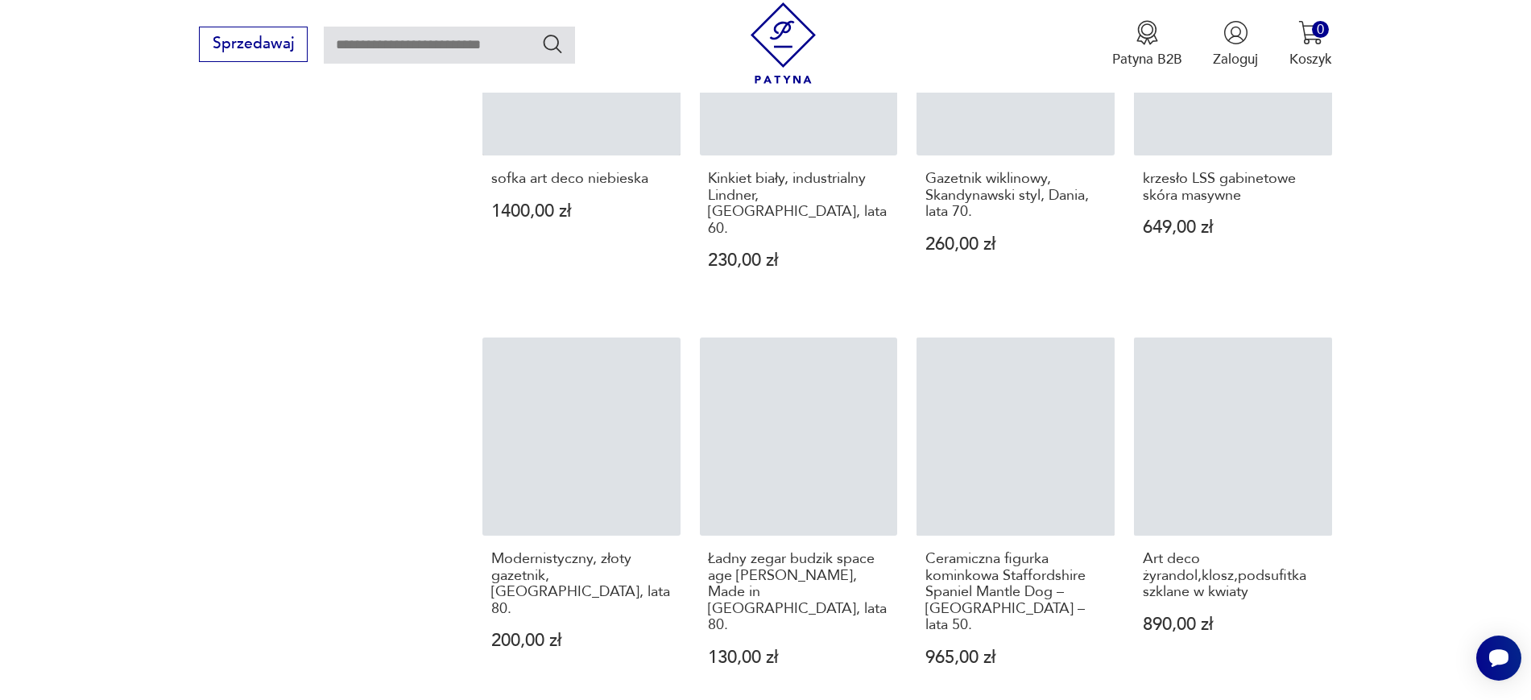
scroll to position [1579, 0]
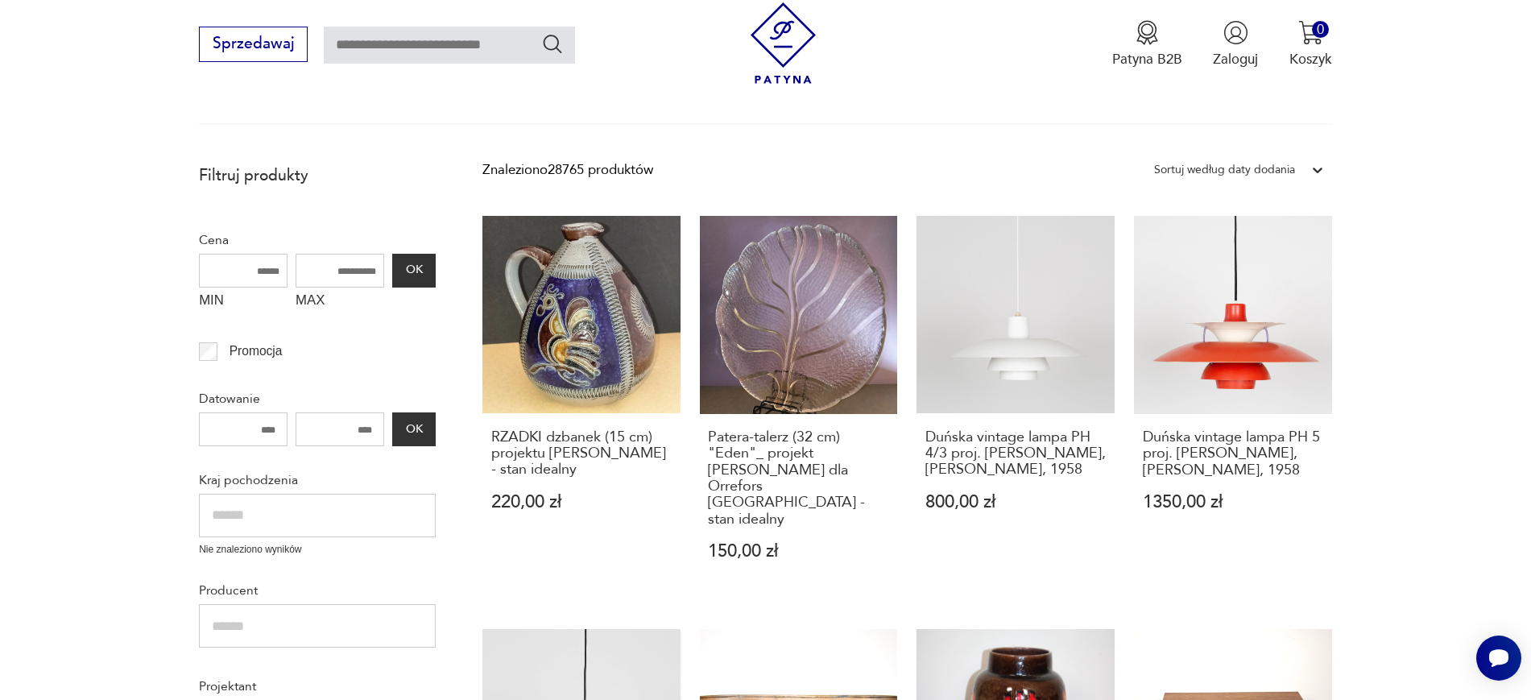
scroll to position [490, 0]
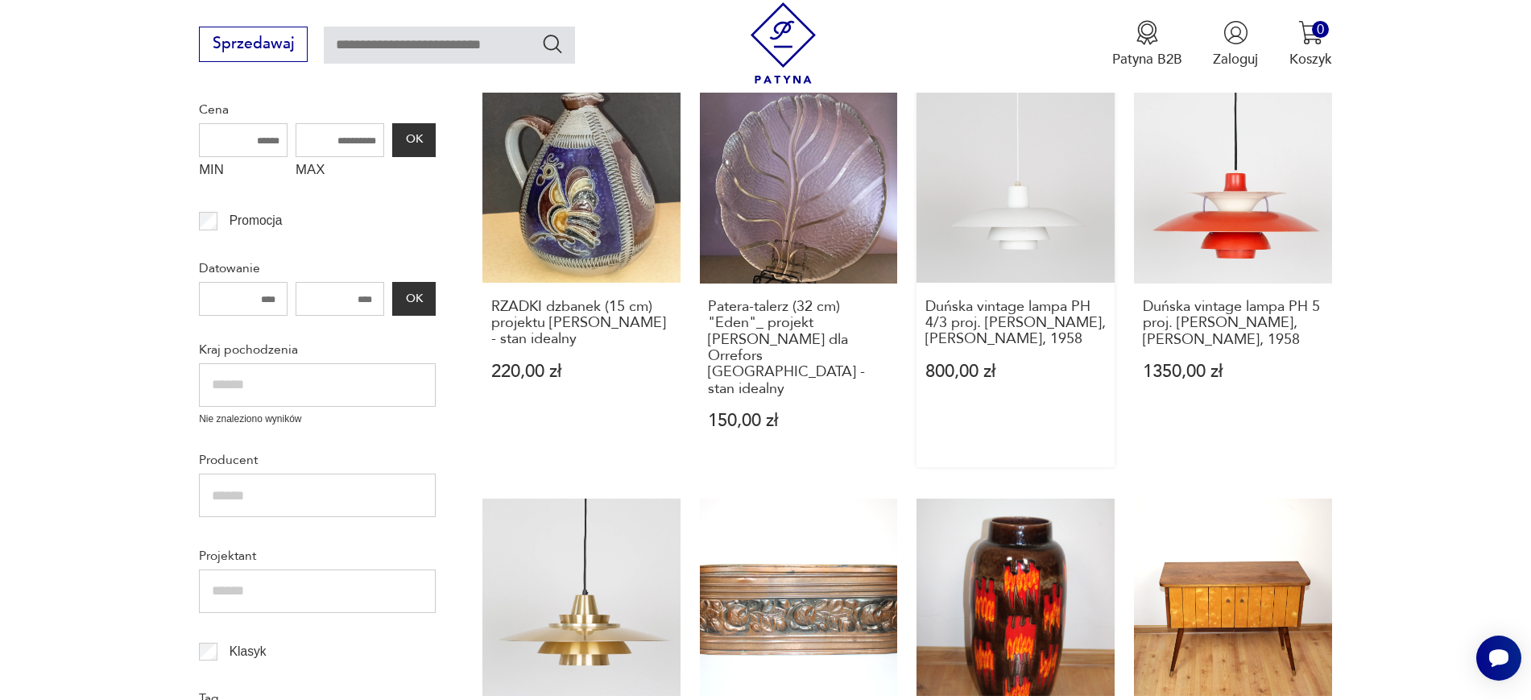
drag, startPoint x: 909, startPoint y: 309, endPoint x: 1048, endPoint y: 353, distance: 146.2
copy h3 "Duńska vintage lampa PH 4/3 proj. Poul Henningsen, Louis Poulsen, 195"
drag, startPoint x: 1426, startPoint y: 347, endPoint x: 1165, endPoint y: 301, distance: 264.9
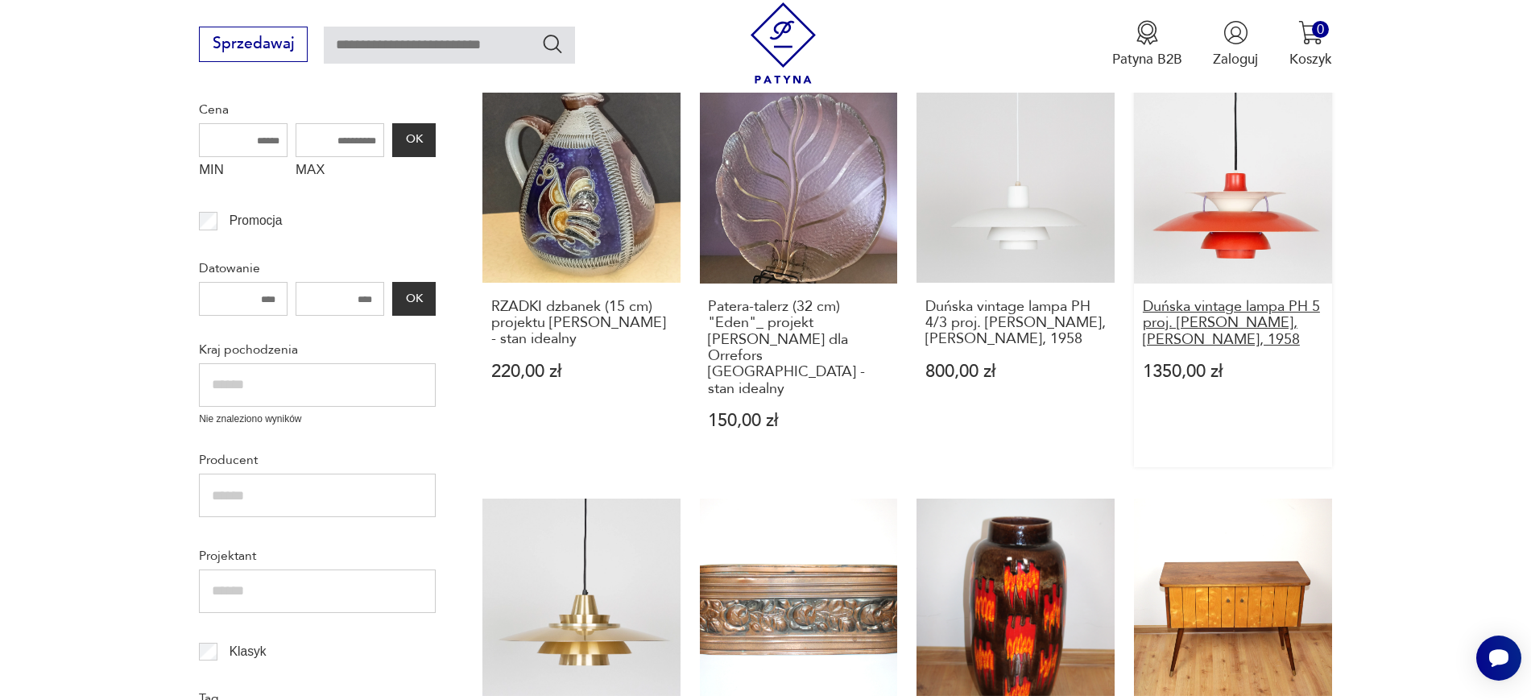
copy h3 "ńska vintage lampa PH 5 proj. Poul Henningsen, Louis Poulsen, 1958"
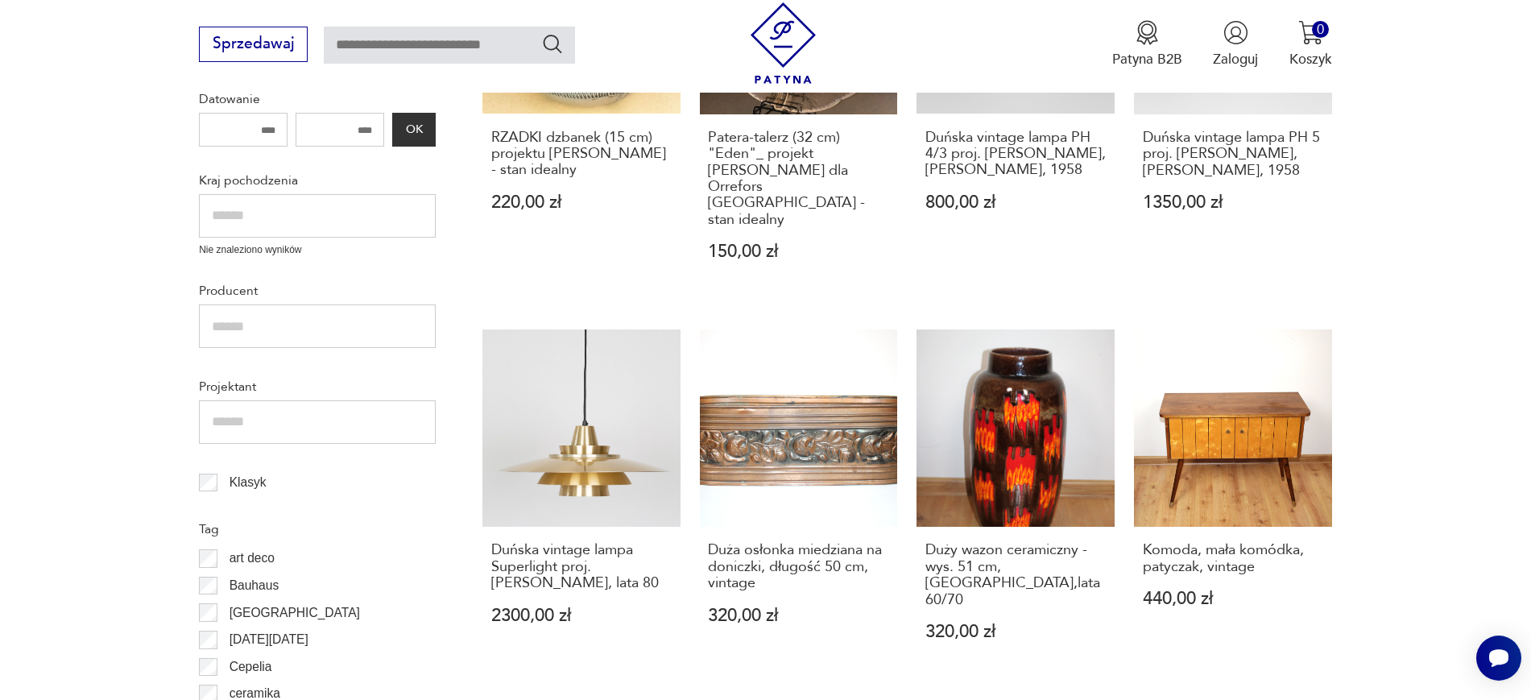
scroll to position [712, 0]
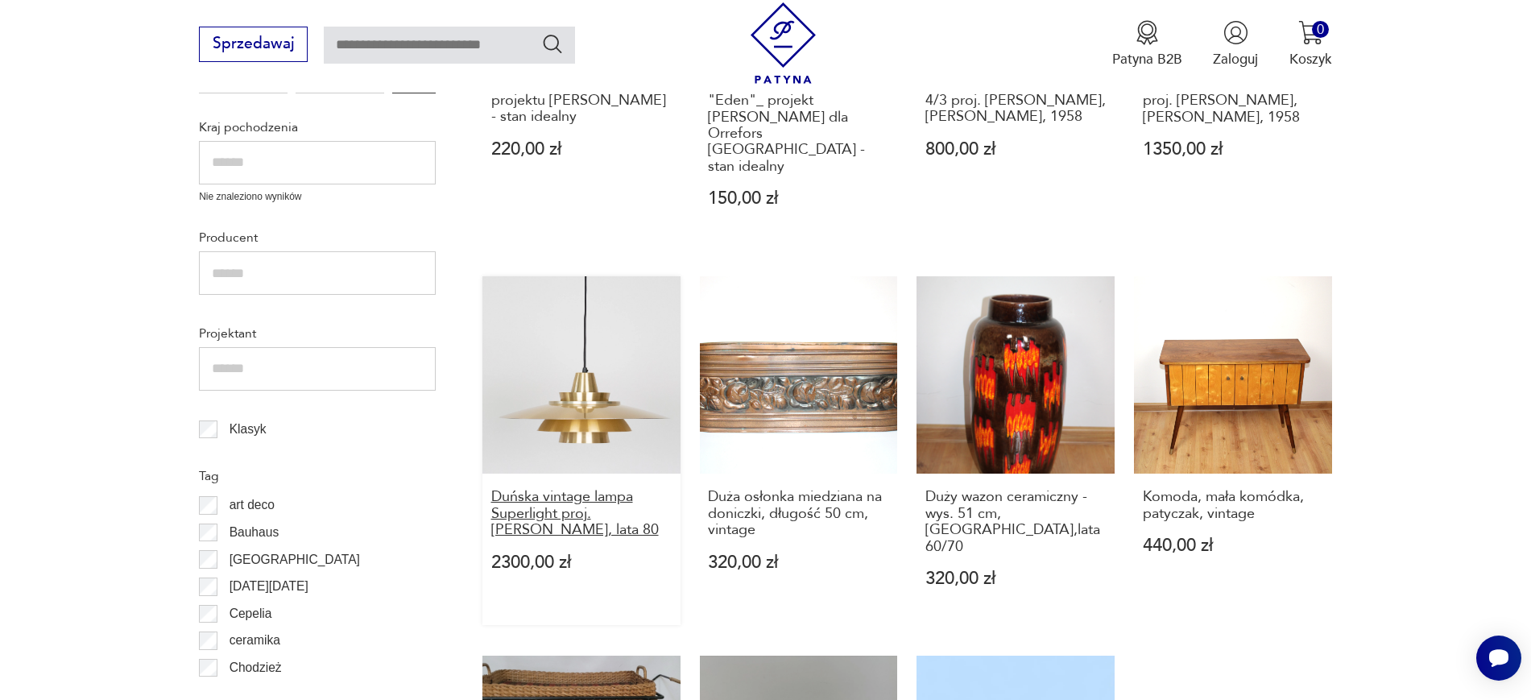
drag, startPoint x: 469, startPoint y: 449, endPoint x: 616, endPoint y: 494, distance: 153.1
click at [616, 494] on section "Filtruj produkty Cena MIN MAX OK Promocja Datowanie OK Kraj pochodzenia Nie zna…" at bounding box center [765, 675] width 1531 height 1744
copy h3 "Duńska vintage lampa Superlight proj. David Mogensen, lata 80"
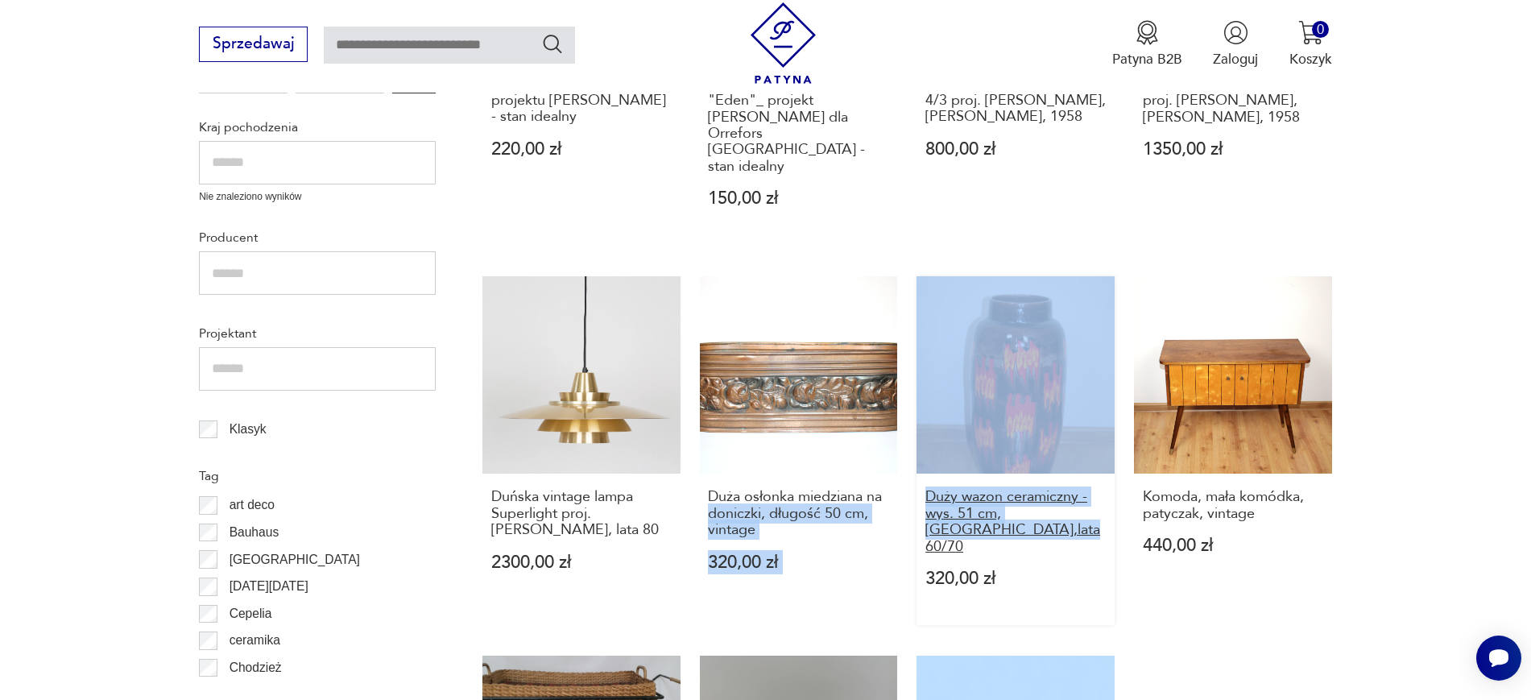
drag, startPoint x: 903, startPoint y: 458, endPoint x: 1042, endPoint y: 503, distance: 146.4
click at [1042, 503] on div "RZADKI dzbanek (15 cm) projektu Elfriede Balzar-Kopp - stan idealny 220,00 zł P…" at bounding box center [906, 608] width 849 height 1490
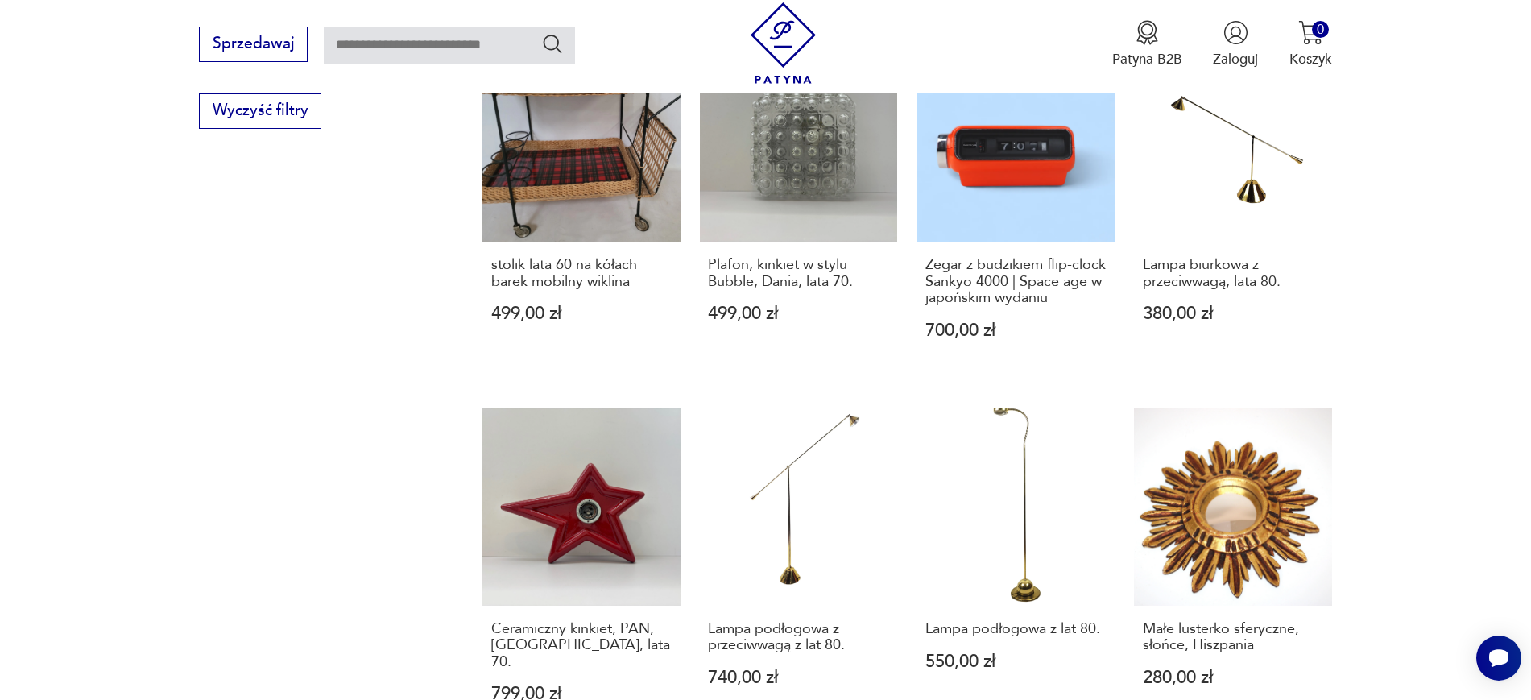
click at [1508, 210] on section "Filtruj produkty Cena MIN MAX OK Promocja Datowanie OK Kraj pochodzenia Nie zna…" at bounding box center [765, 63] width 1531 height 1744
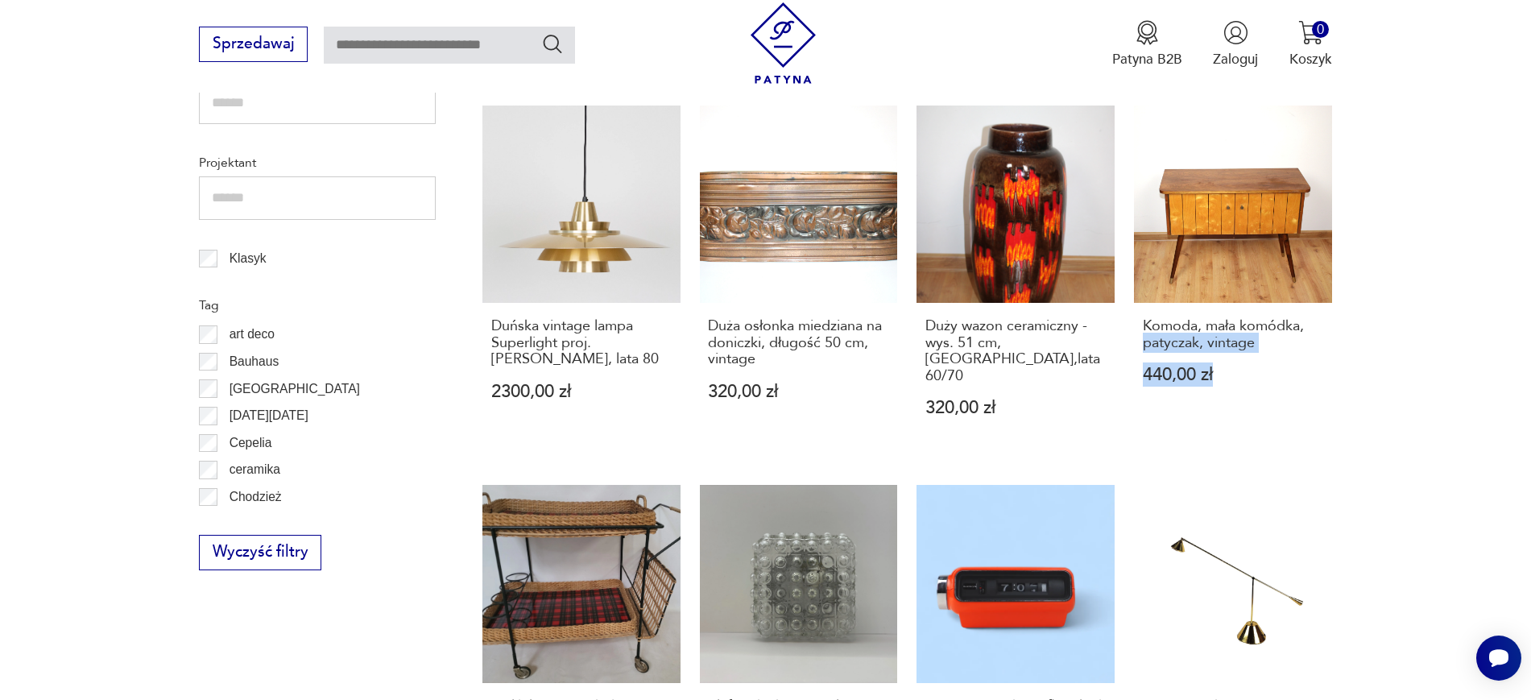
drag, startPoint x: 1370, startPoint y: 274, endPoint x: 1416, endPoint y: 341, distance: 81.5
click at [1416, 341] on section "Filtruj produkty Cena MIN MAX OK Promocja Datowanie OK Kraj pochodzenia Nie zna…" at bounding box center [765, 504] width 1531 height 1744
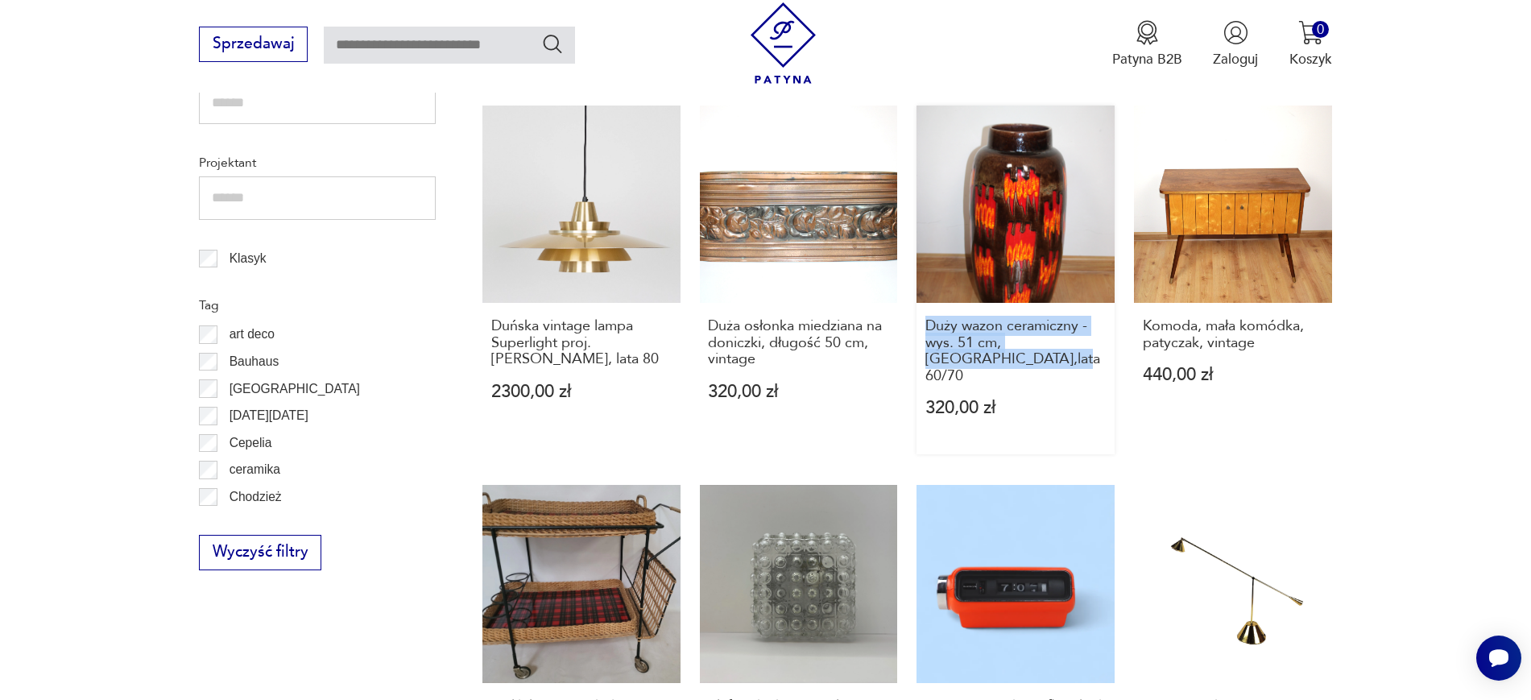
drag, startPoint x: 915, startPoint y: 291, endPoint x: 1040, endPoint y: 340, distance: 134.9
click at [1040, 340] on div "RZADKI dzbanek (15 cm) projektu Elfriede Balzar-Kopp - stan idealny 220,00 zł P…" at bounding box center [906, 437] width 849 height 1490
copy h3 "Duży wazon ceramiczny - wys. 51 cm, West Germany,lata 60/"
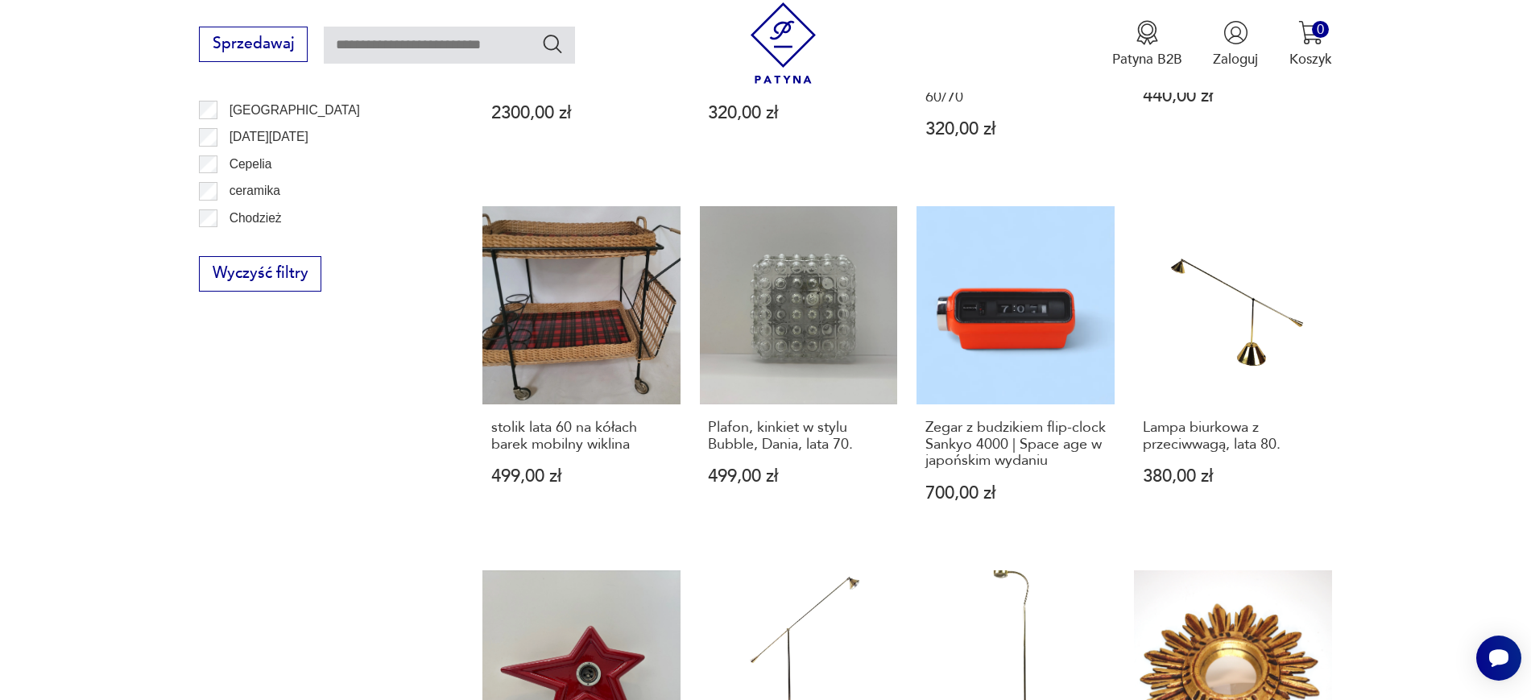
scroll to position [1258, 0]
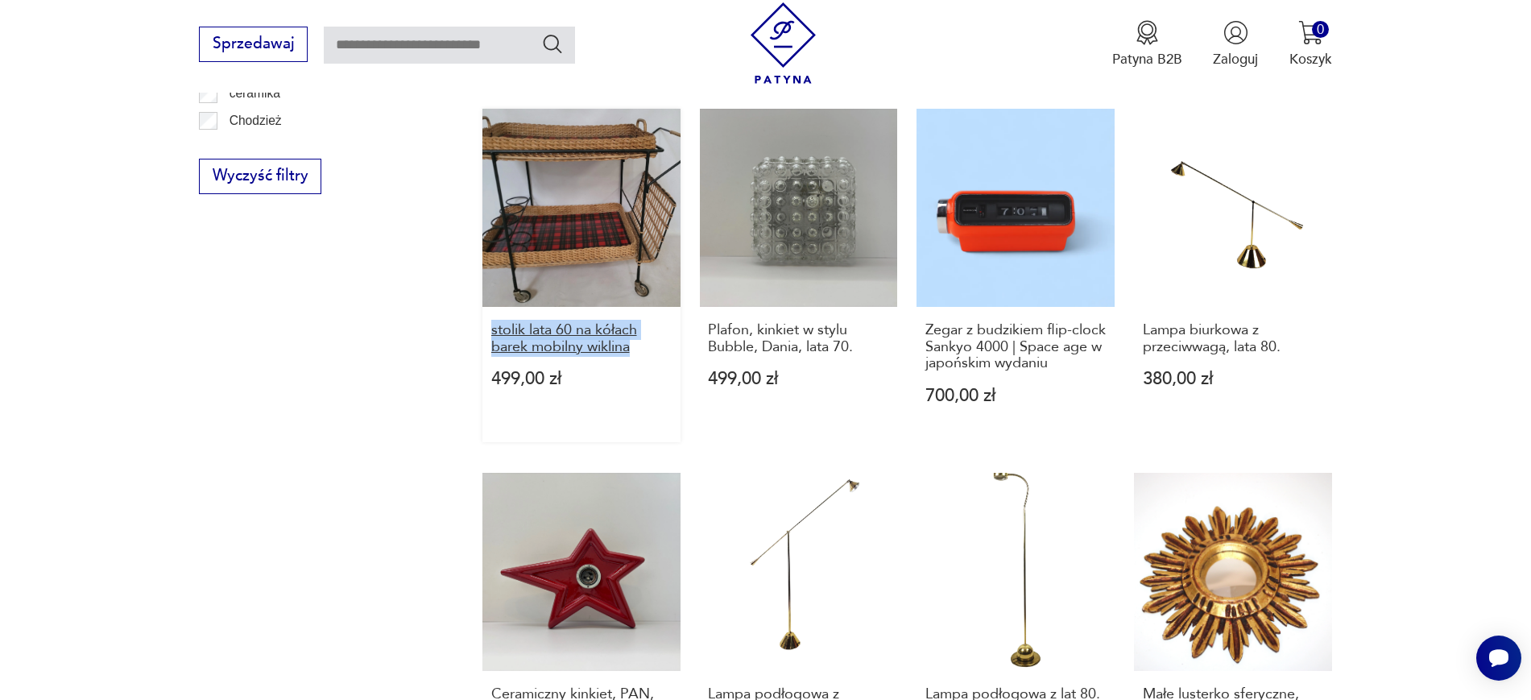
drag, startPoint x: 480, startPoint y: 267, endPoint x: 657, endPoint y: 303, distance: 180.6
click at [657, 303] on section "Filtruj produkty Cena MIN MAX OK Promocja Datowanie OK Kraj pochodzenia Nie zna…" at bounding box center [765, 128] width 1531 height 1744
copy h3 "stolik lata 60 na kółach barek mobilny wiklina"
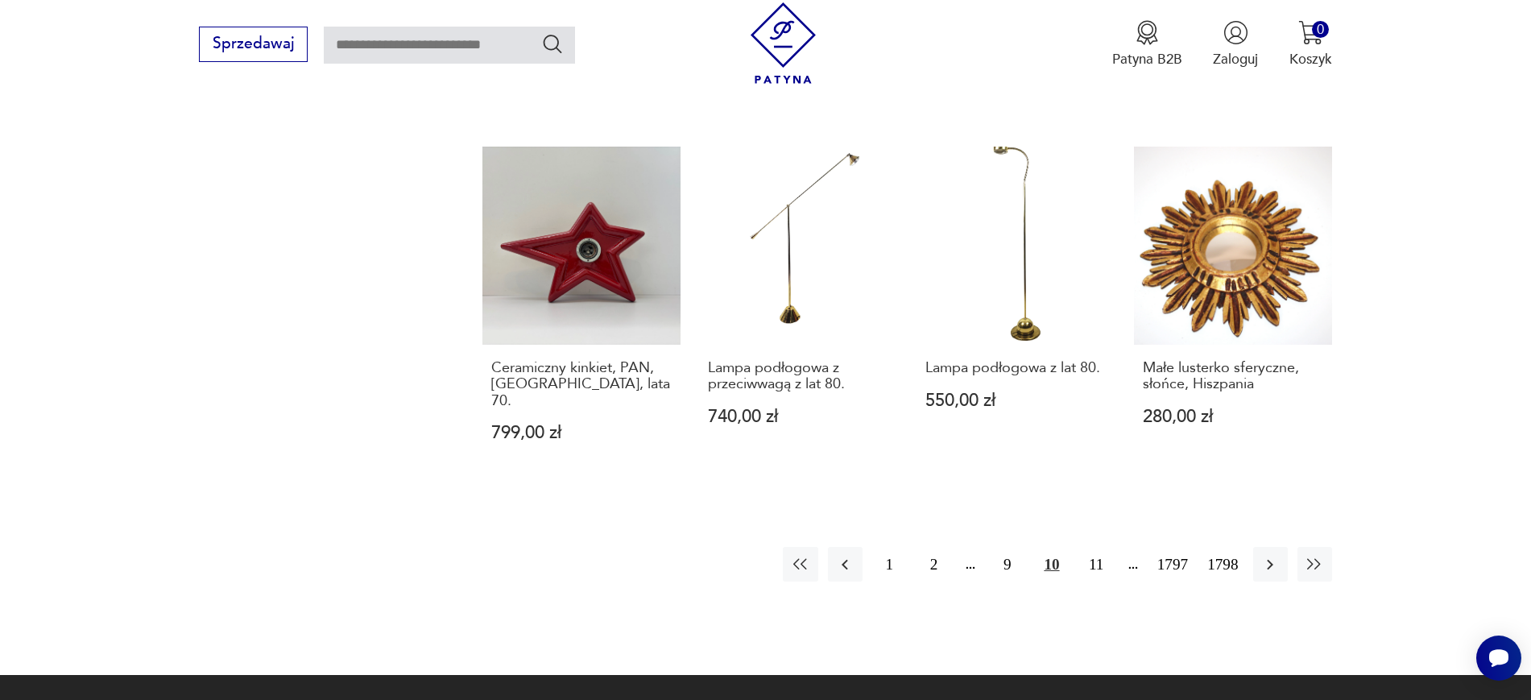
scroll to position [1588, 0]
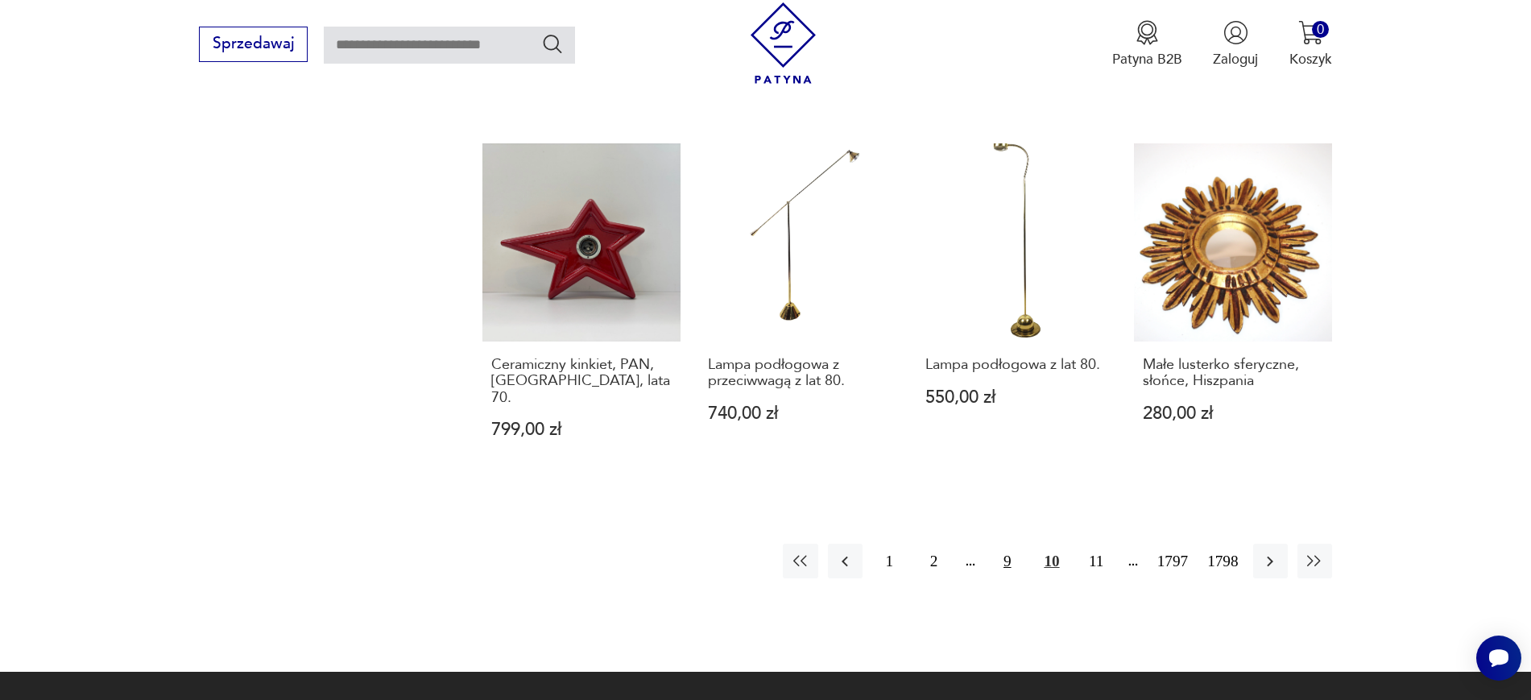
click at [1011, 543] on button "9" at bounding box center [1007, 560] width 35 height 35
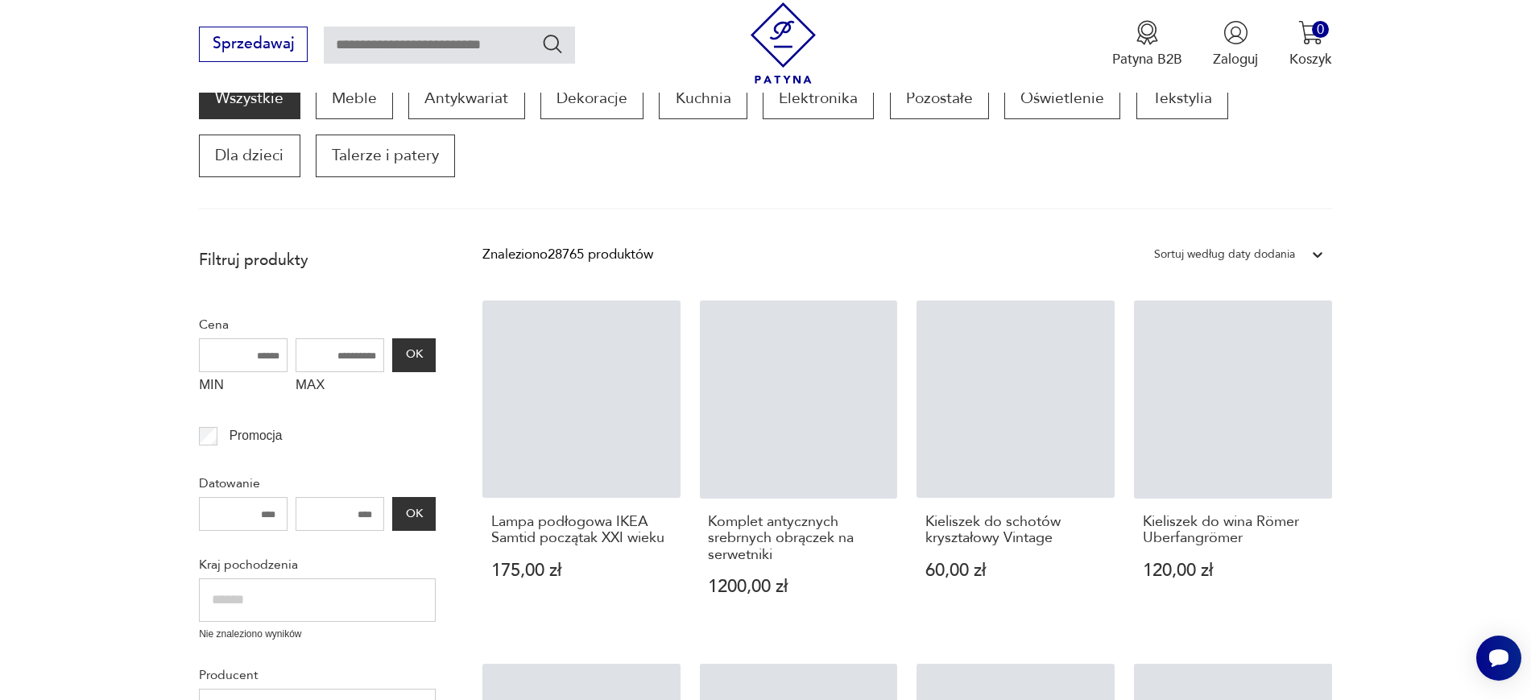
scroll to position [273, 0]
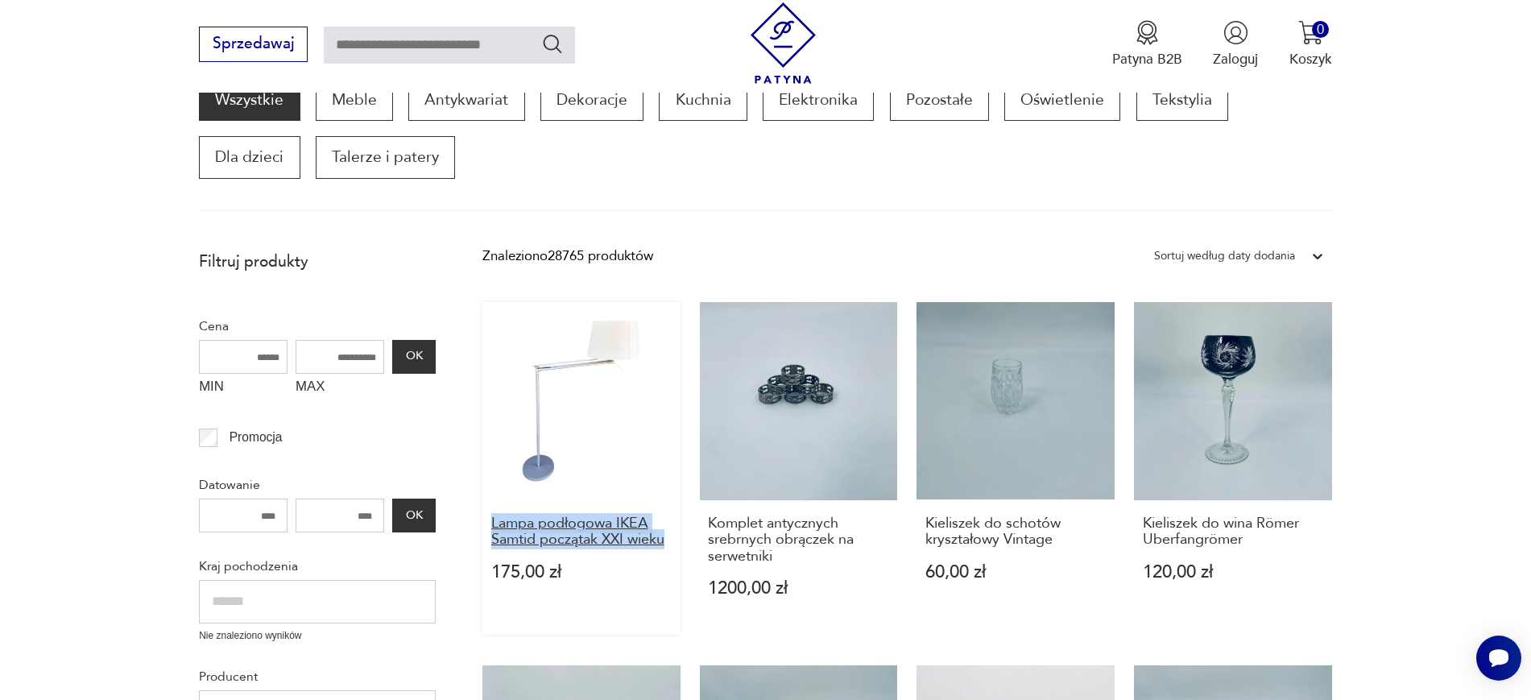
drag, startPoint x: 480, startPoint y: 528, endPoint x: 670, endPoint y: 534, distance: 190.1
copy h3 "Lampa podłogowa IKEA Samtid początak XXI wieku"
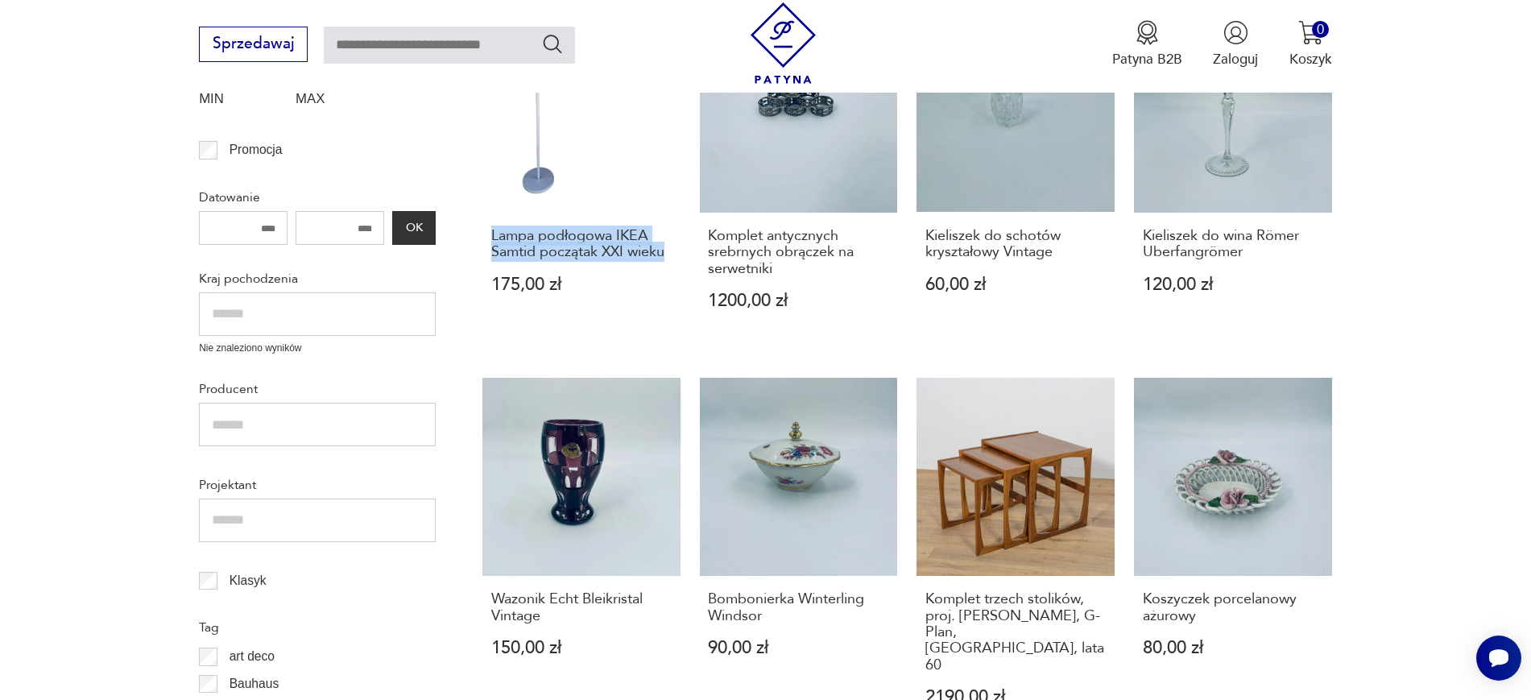
scroll to position [557, 0]
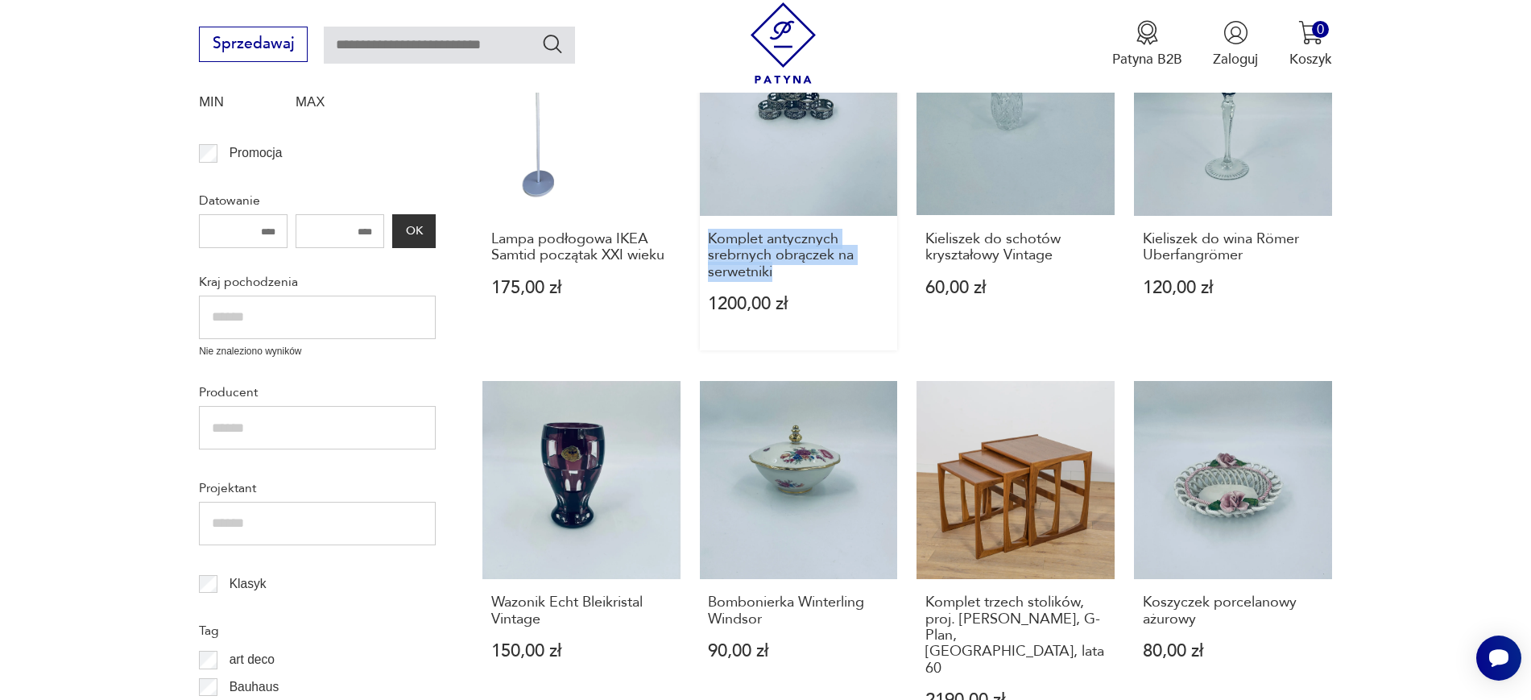
drag, startPoint x: 695, startPoint y: 244, endPoint x: 774, endPoint y: 286, distance: 89.3
copy h3 "Komplet antycznych srebrnych obrączek na serwetniki"
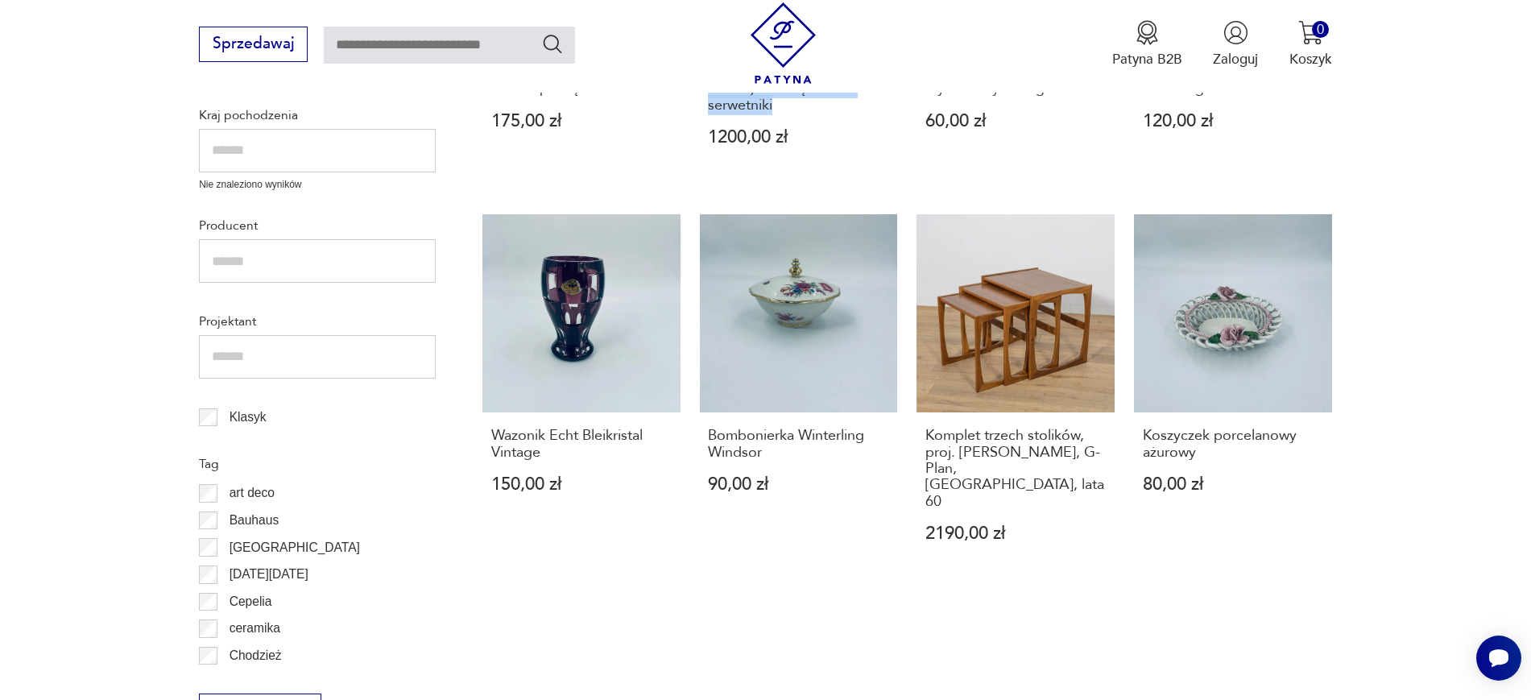
scroll to position [841, 0]
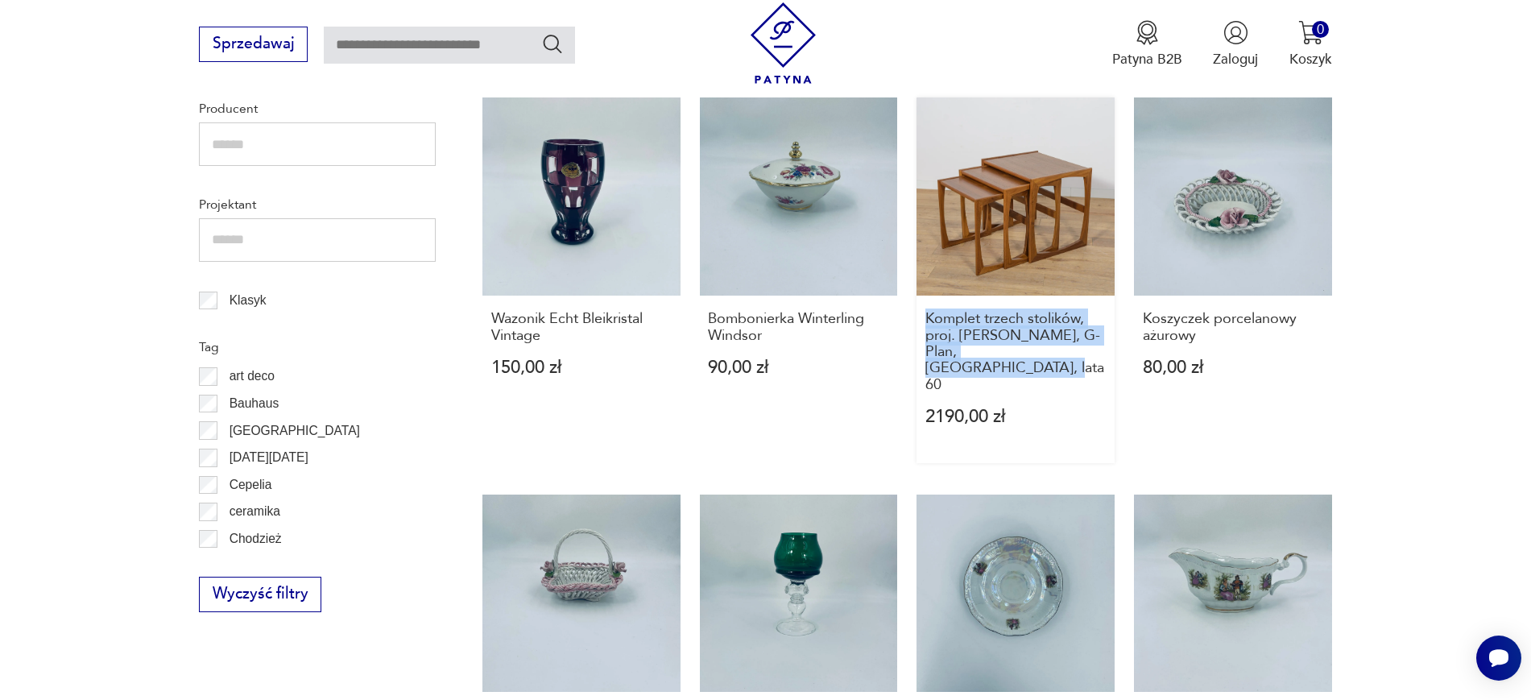
drag, startPoint x: 911, startPoint y: 314, endPoint x: 1095, endPoint y: 365, distance: 190.5
click at [1095, 365] on div "Lampa podłogowa IKEA Samtid początak XXI wieku 175,00 zł Komplet antycznych sre…" at bounding box center [906, 470] width 849 height 1473
copy h3 "Komplet trzech stolików, proj. R. Benett, G-Plan, Wielka Brytania, lata 60"
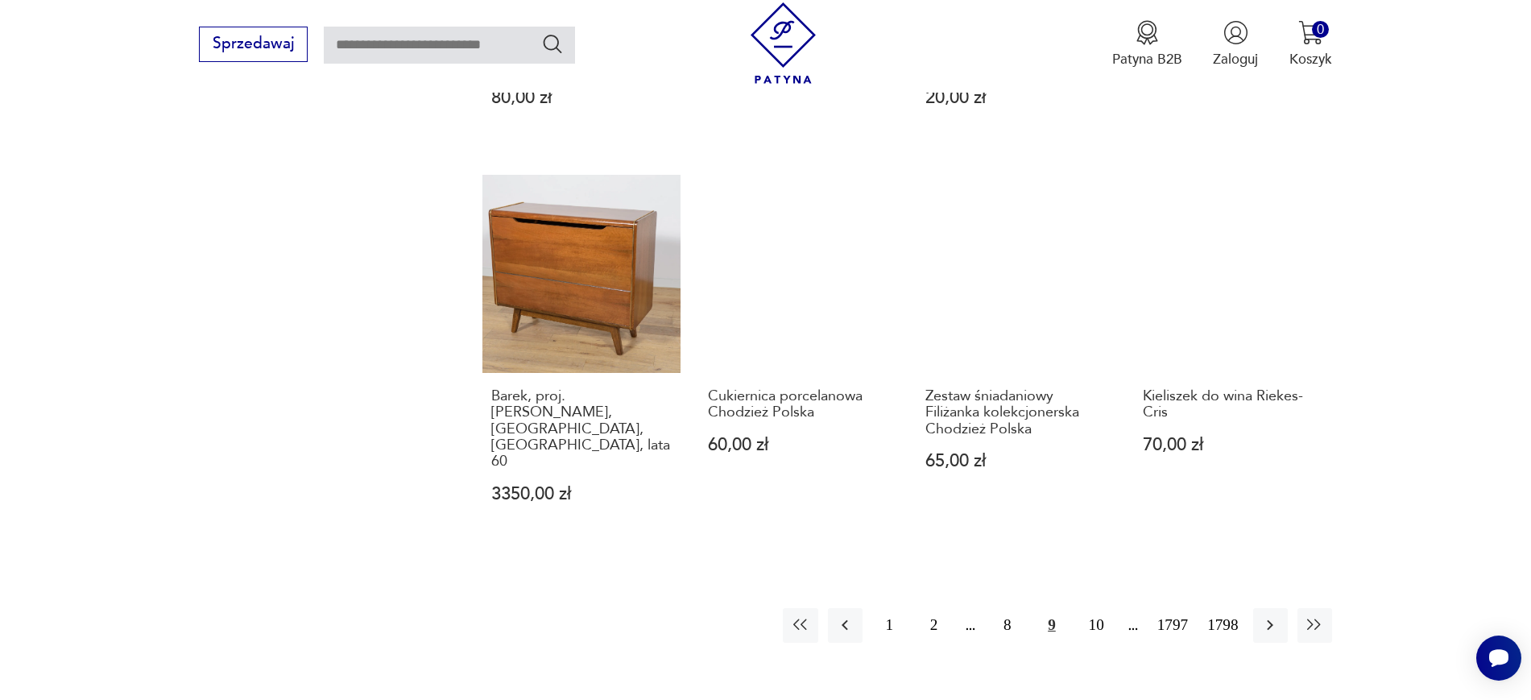
scroll to position [1568, 0]
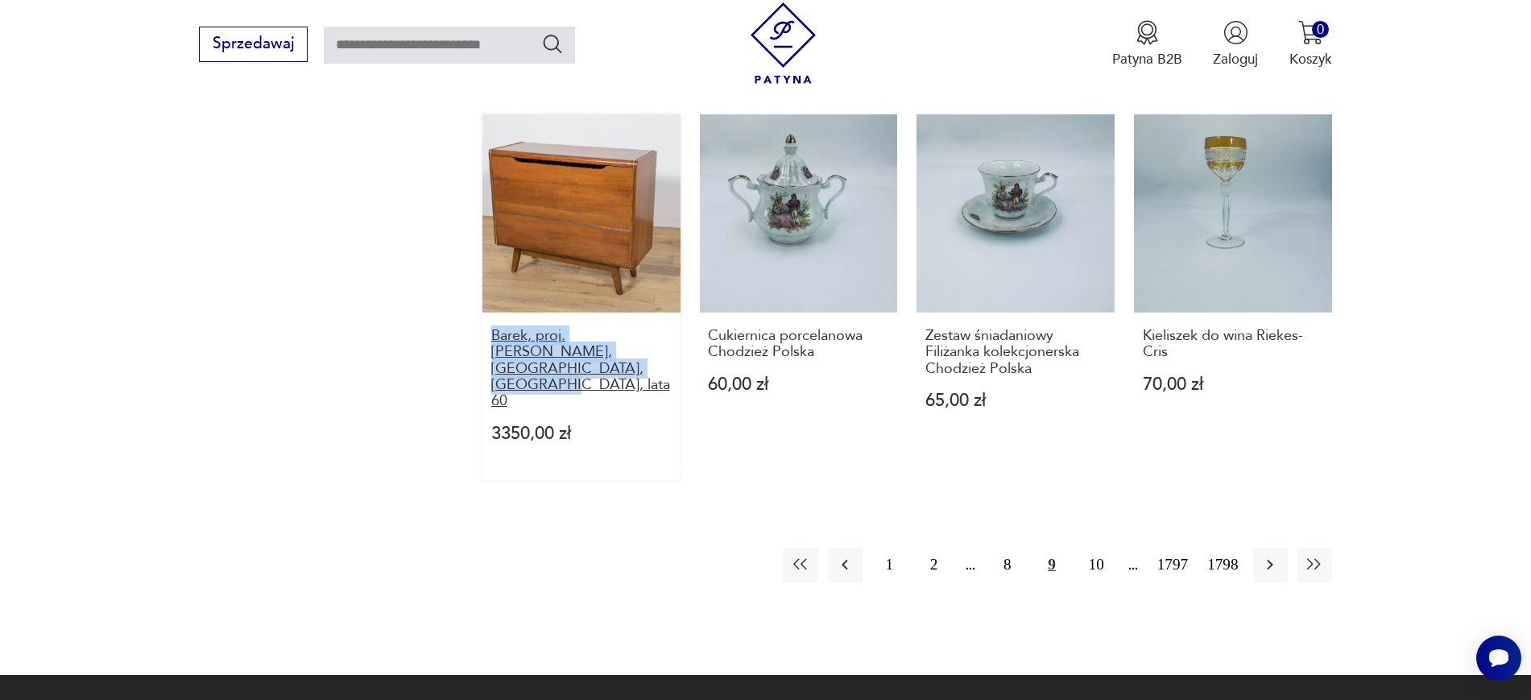
drag, startPoint x: 473, startPoint y: 305, endPoint x: 566, endPoint y: 337, distance: 97.8
copy h3 "Barek, proj. B. Landsman, Jitona, Czechosłowacja, lata 60"
click at [1003, 548] on button "8" at bounding box center [1007, 565] width 35 height 35
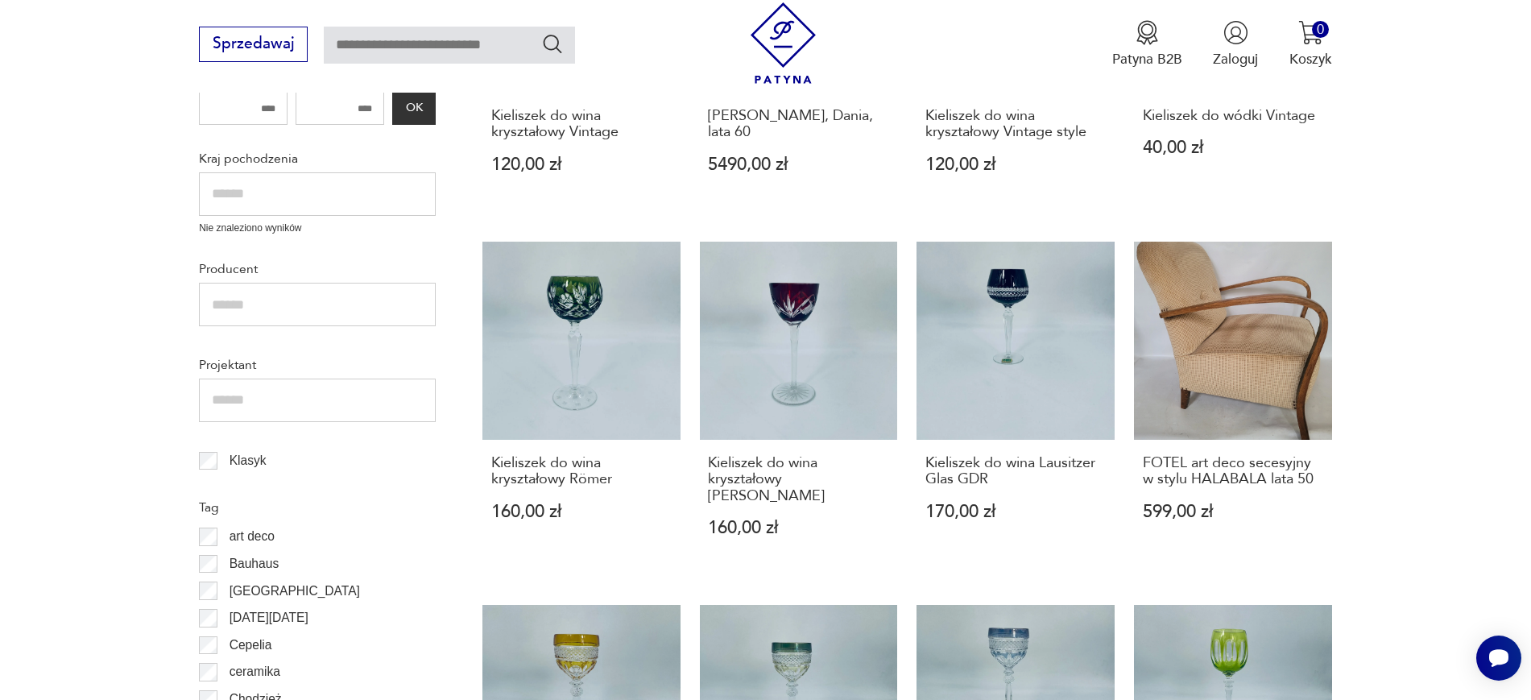
scroll to position [694, 0]
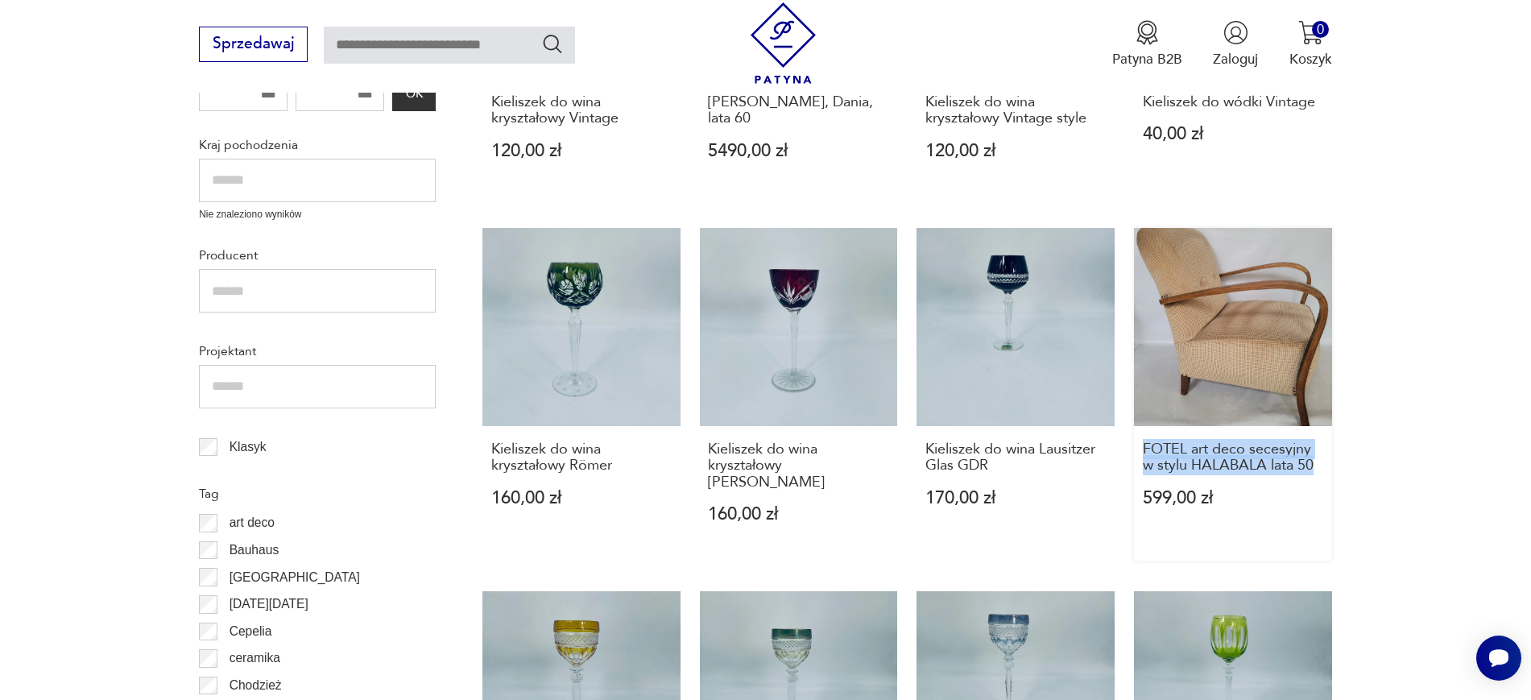
drag, startPoint x: 1378, startPoint y: 475, endPoint x: 1140, endPoint y: 447, distance: 239.2
click at [1140, 447] on section "Filtruj produkty Cena MIN MAX OK Promocja Datowanie OK Kraj pochodzenia Nie zna…" at bounding box center [765, 651] width 1531 height 1662
copy h3 "FOTEL art deco secesyjny w stylu HALABALA lata 50"
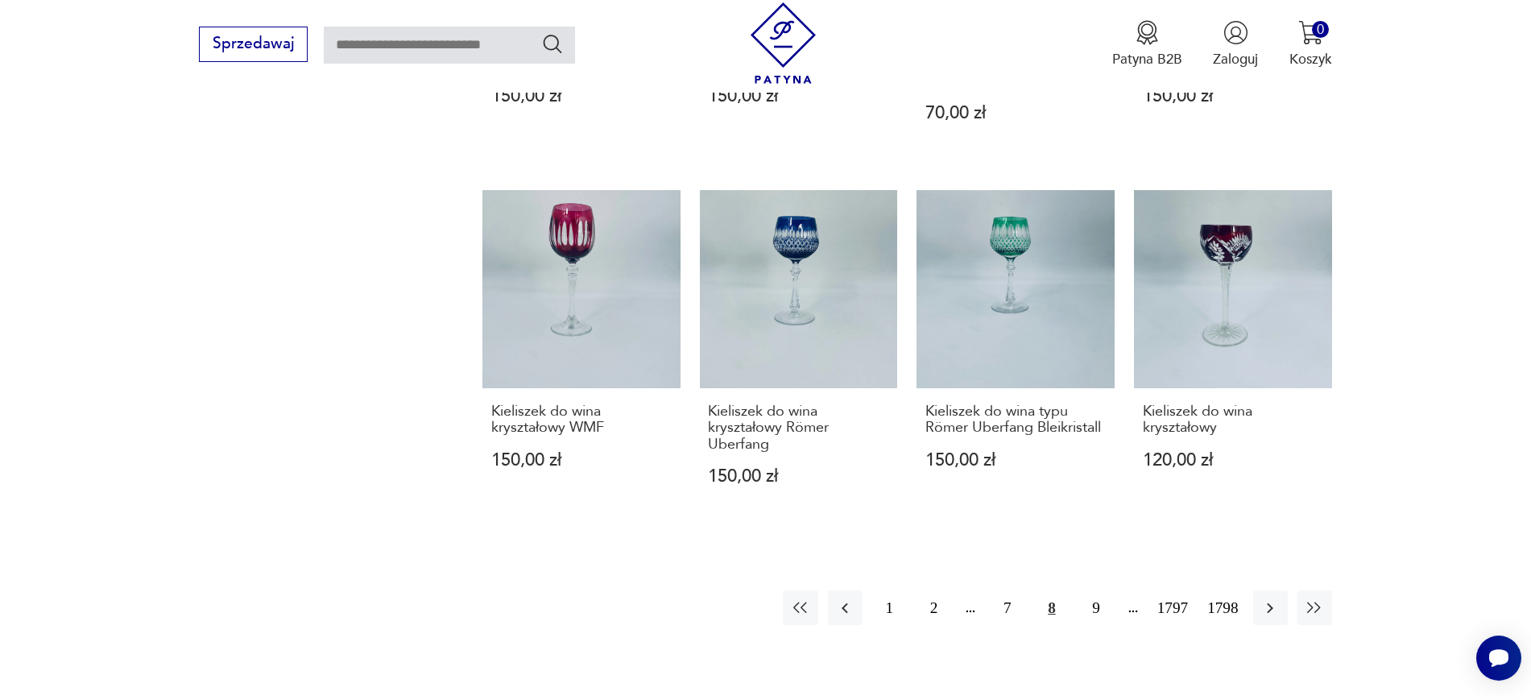
scroll to position [1462, 0]
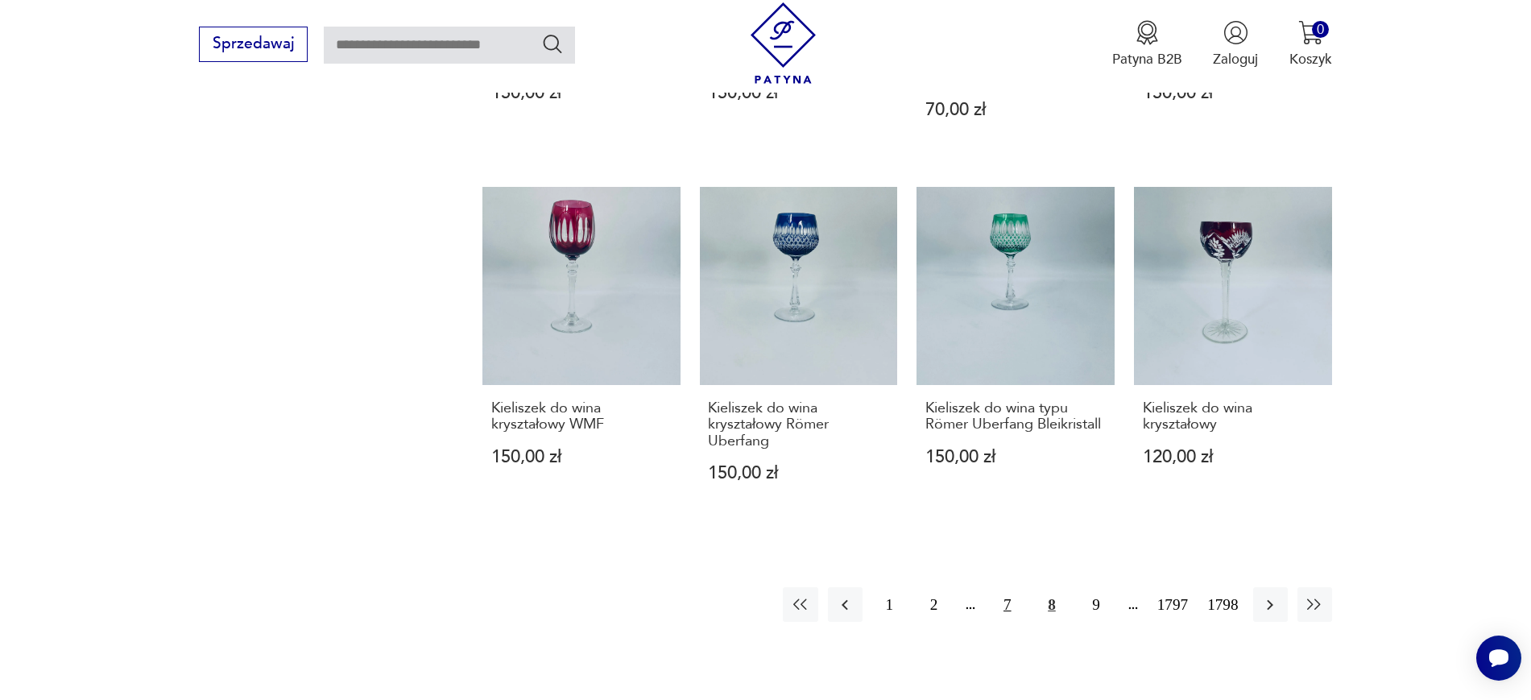
click at [1018, 587] on button "7" at bounding box center [1007, 604] width 35 height 35
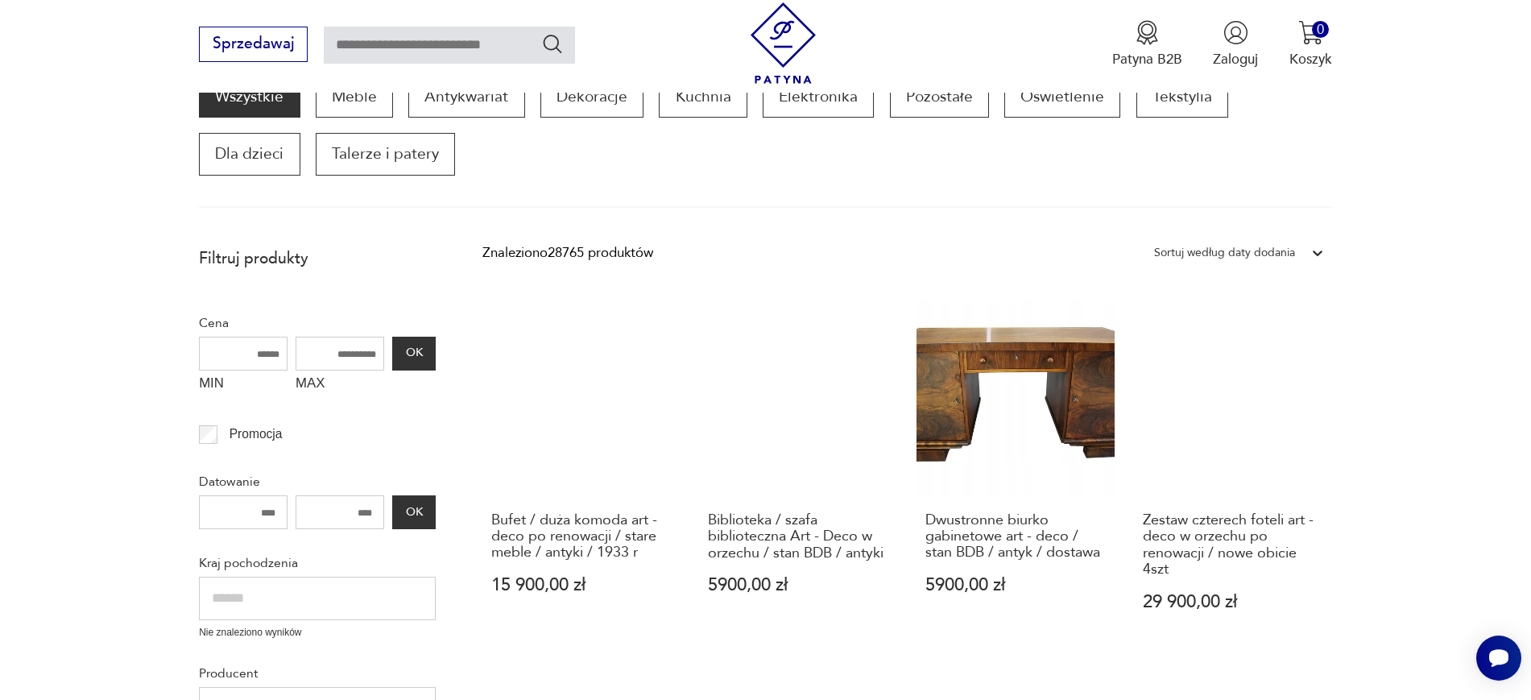
scroll to position [273, 0]
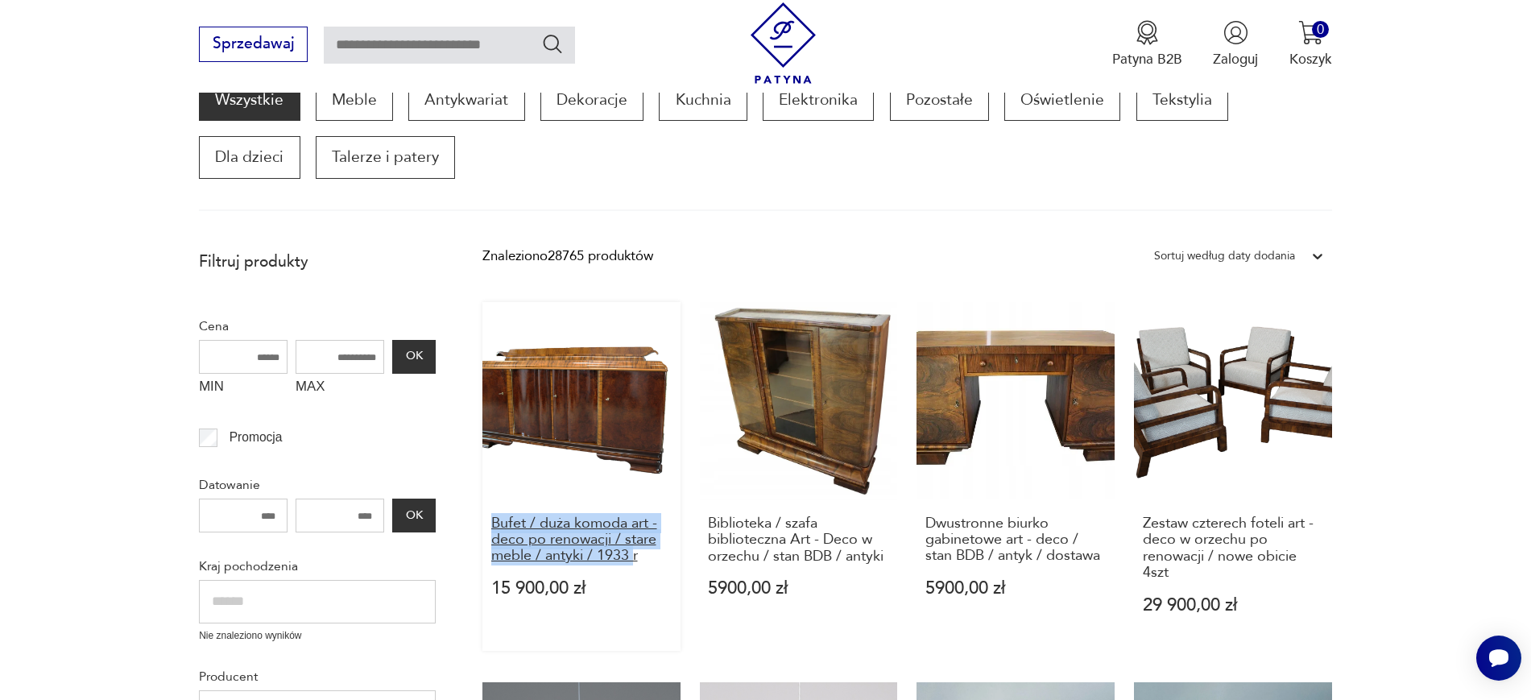
drag, startPoint x: 472, startPoint y: 530, endPoint x: 631, endPoint y: 552, distance: 160.9
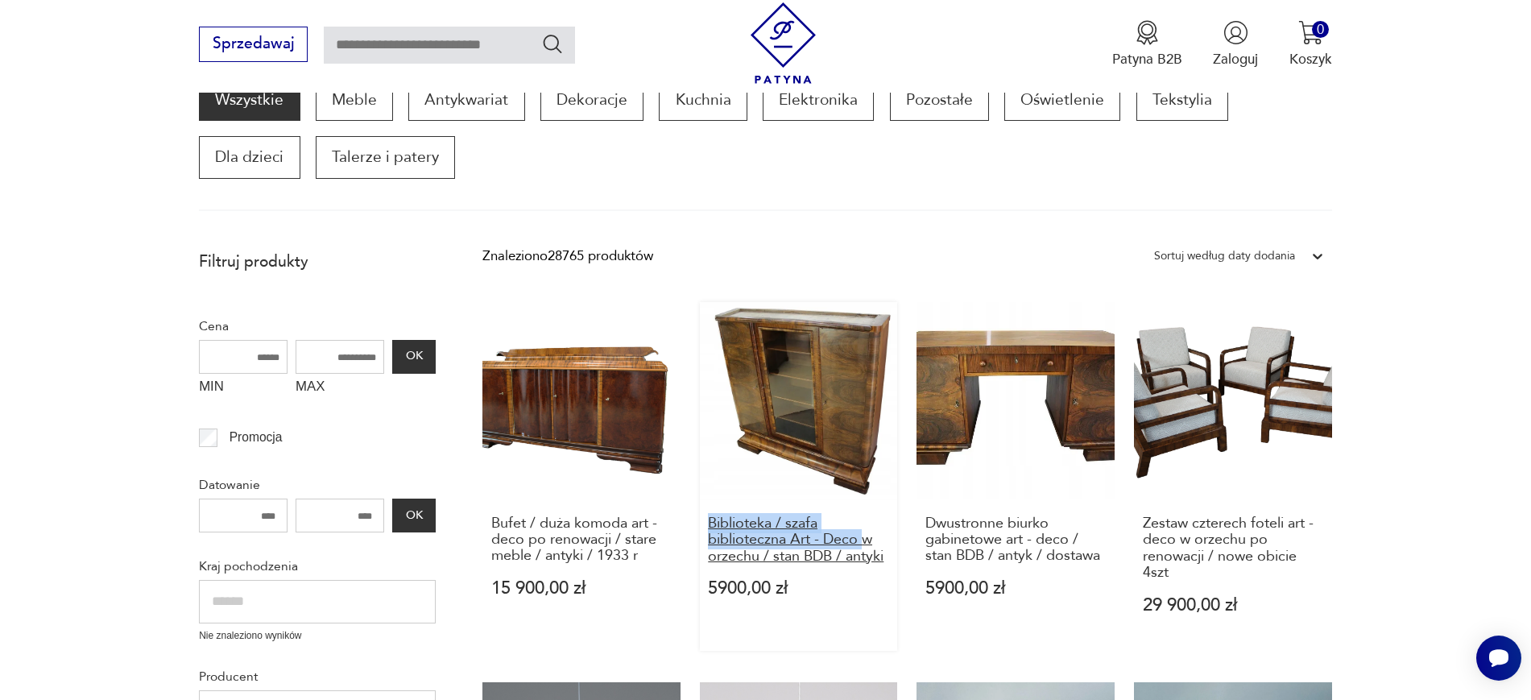
drag, startPoint x: 692, startPoint y: 520, endPoint x: 862, endPoint y: 543, distance: 171.4
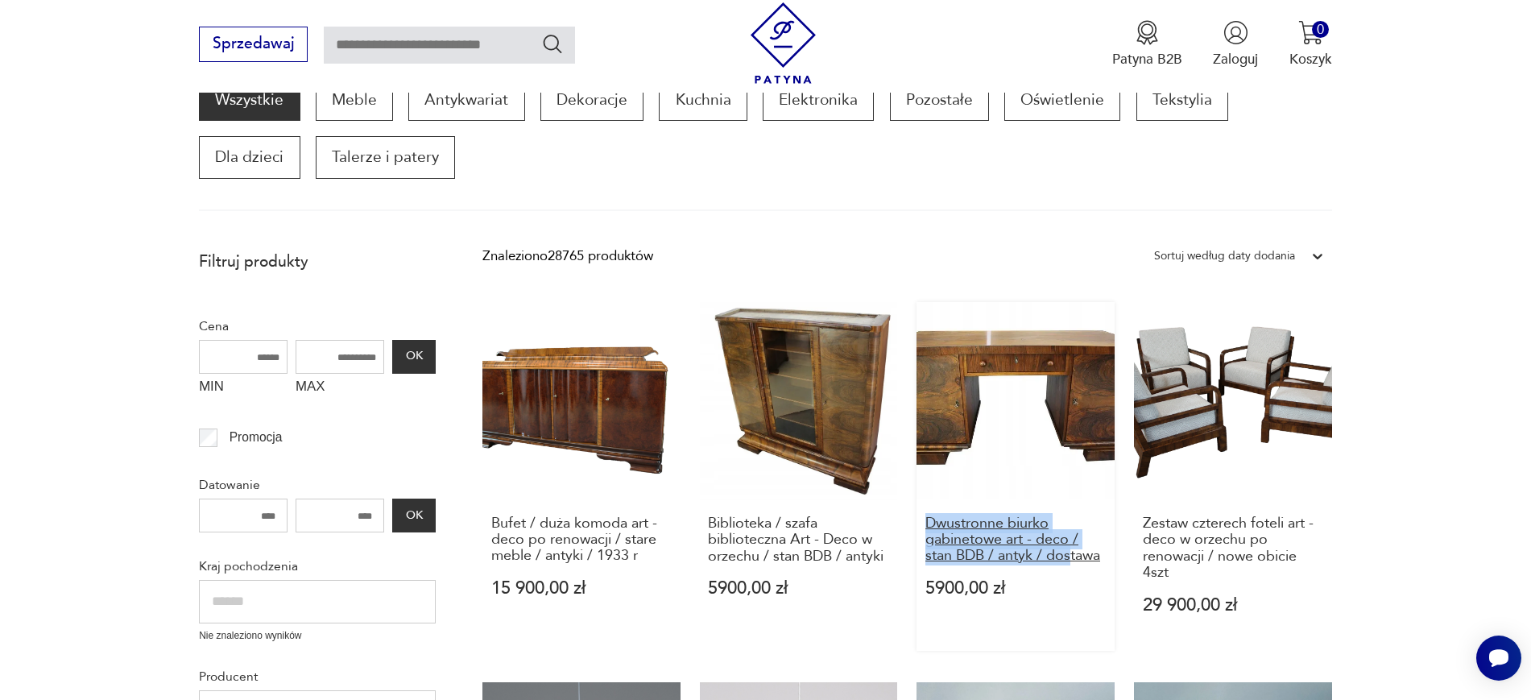
drag, startPoint x: 915, startPoint y: 523, endPoint x: 1072, endPoint y: 557, distance: 160.8
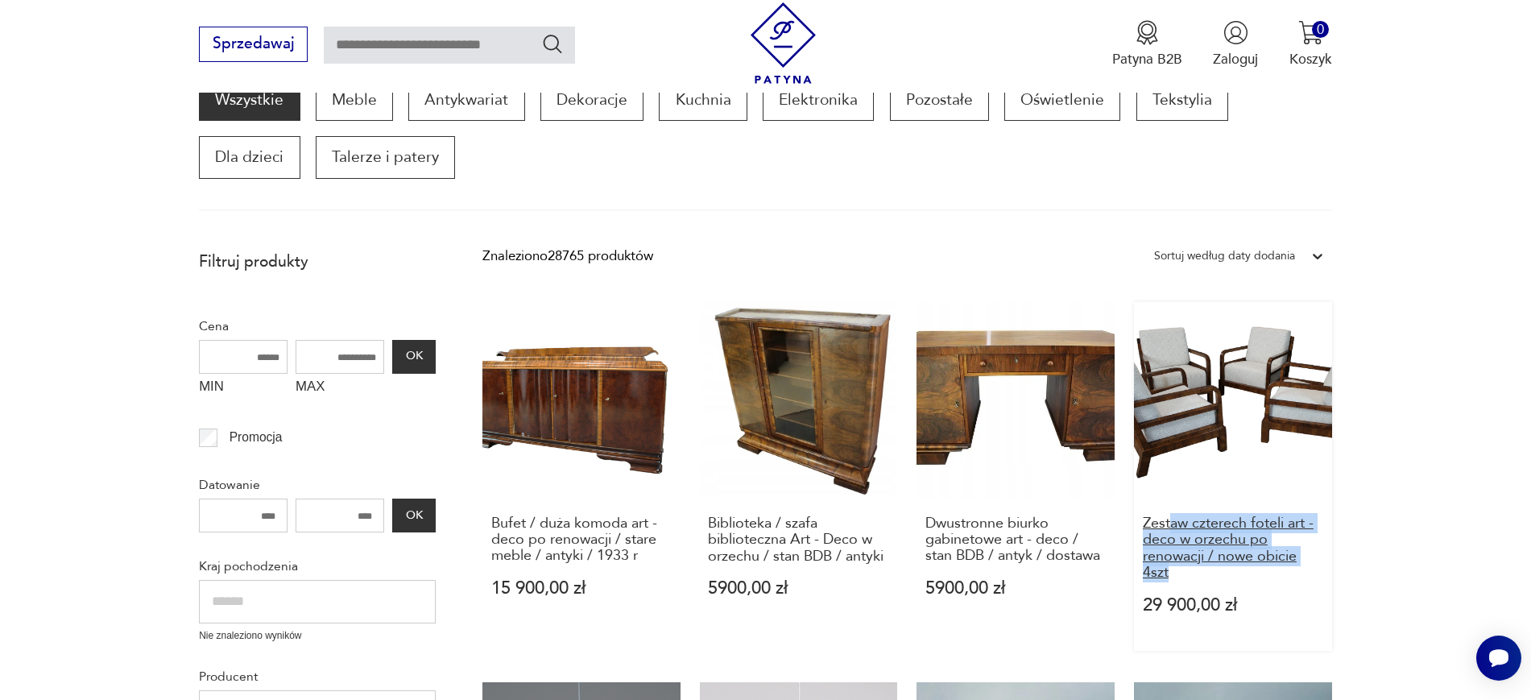
drag, startPoint x: 1383, startPoint y: 577, endPoint x: 1172, endPoint y: 518, distance: 219.0
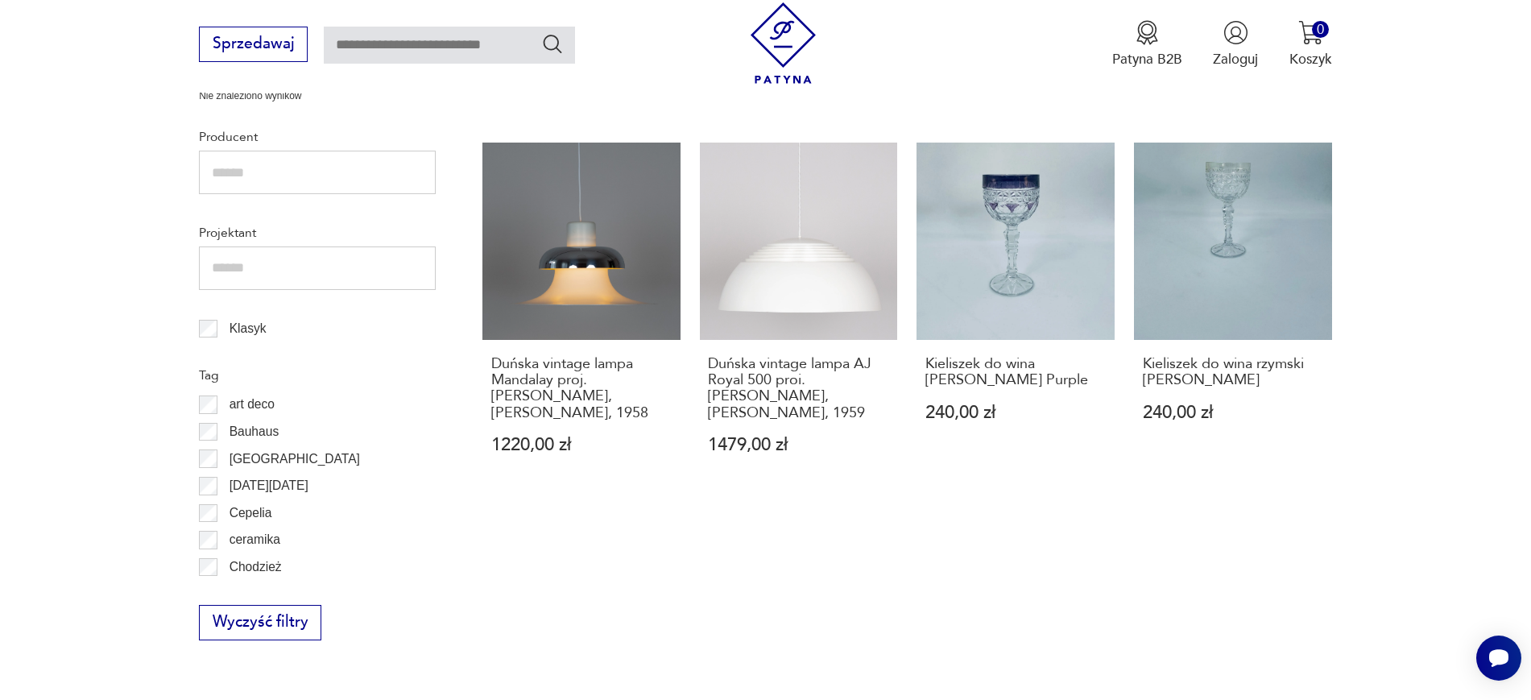
scroll to position [996, 0]
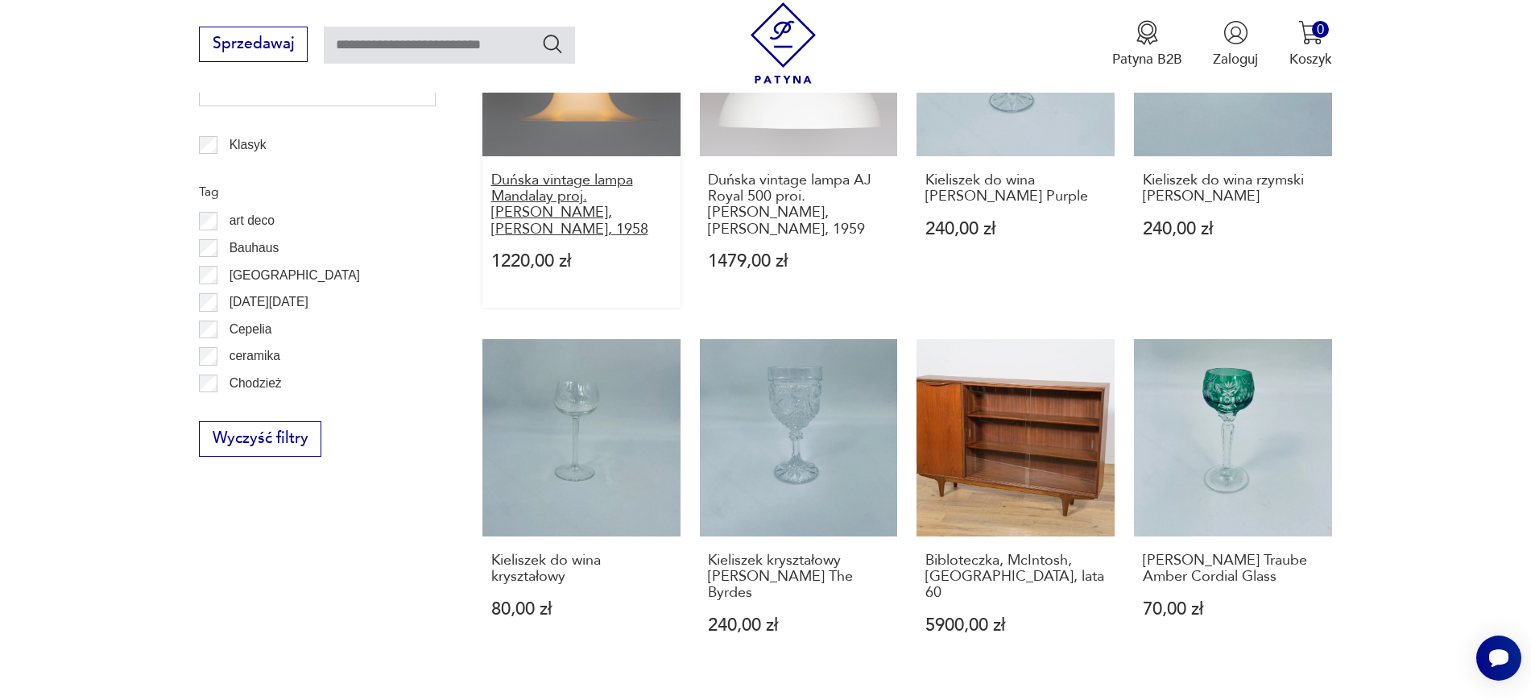
drag, startPoint x: 476, startPoint y: 180, endPoint x: 552, endPoint y: 223, distance: 86.9
click at [552, 223] on section "Filtruj produkty Cena MIN MAX OK Promocja Datowanie OK Kraj pochodzenia Nie zna…" at bounding box center [765, 374] width 1531 height 1711
drag, startPoint x: 698, startPoint y: 176, endPoint x: 746, endPoint y: 217, distance: 63.3
click at [746, 217] on div "Bufet / duża komoda art - deco po renowacji / stare meble / antyki / 1933 r 15 …" at bounding box center [906, 307] width 849 height 1457
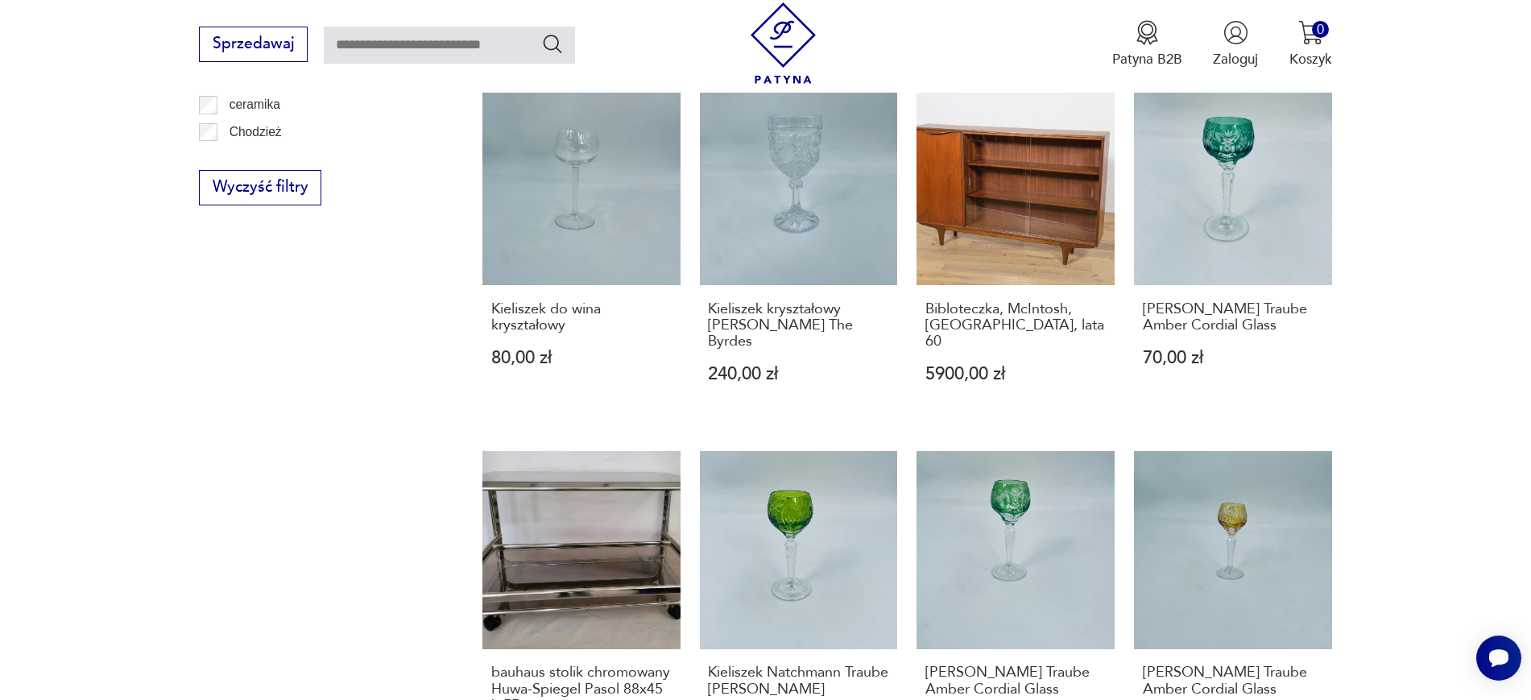
scroll to position [1342, 0]
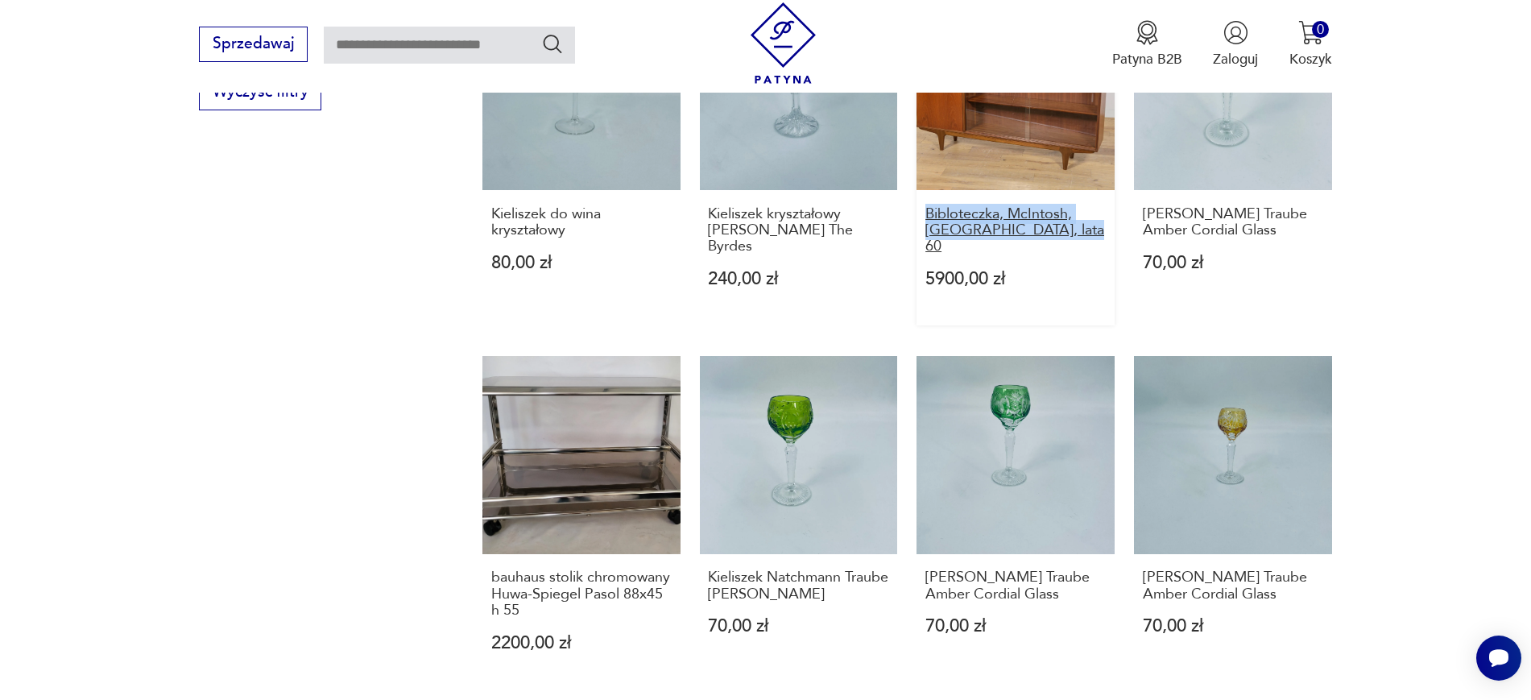
drag, startPoint x: 910, startPoint y: 211, endPoint x: 1072, endPoint y: 239, distance: 165.1
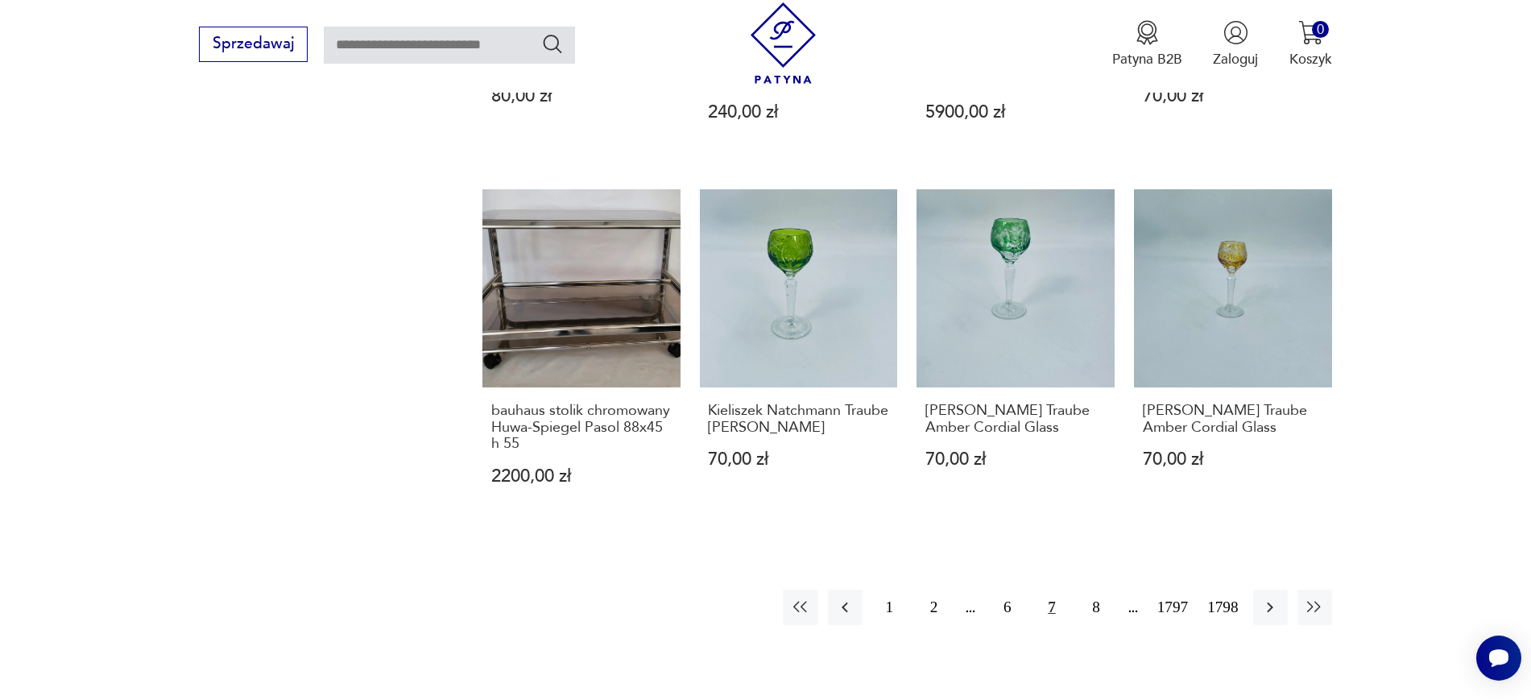
scroll to position [1631, 0]
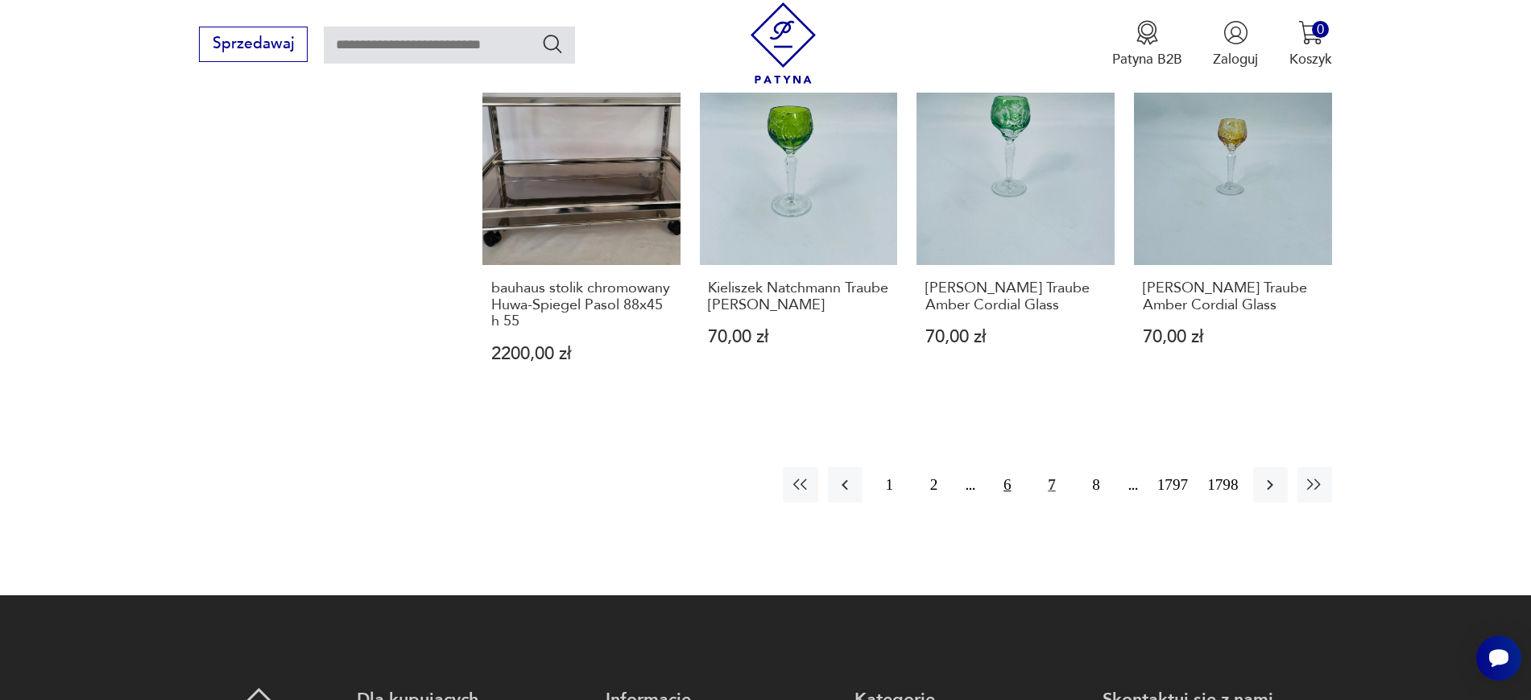
click at [1007, 487] on button "6" at bounding box center [1007, 484] width 35 height 35
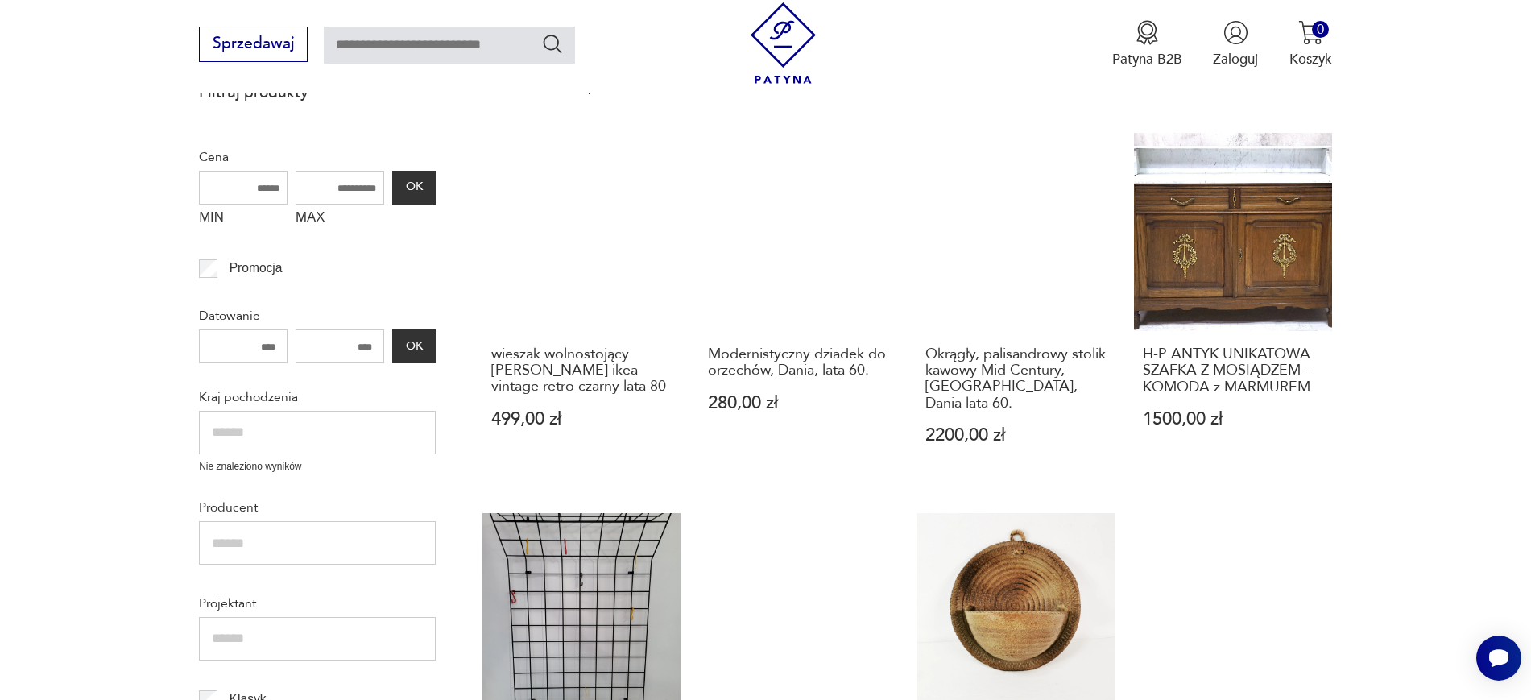
scroll to position [517, 0]
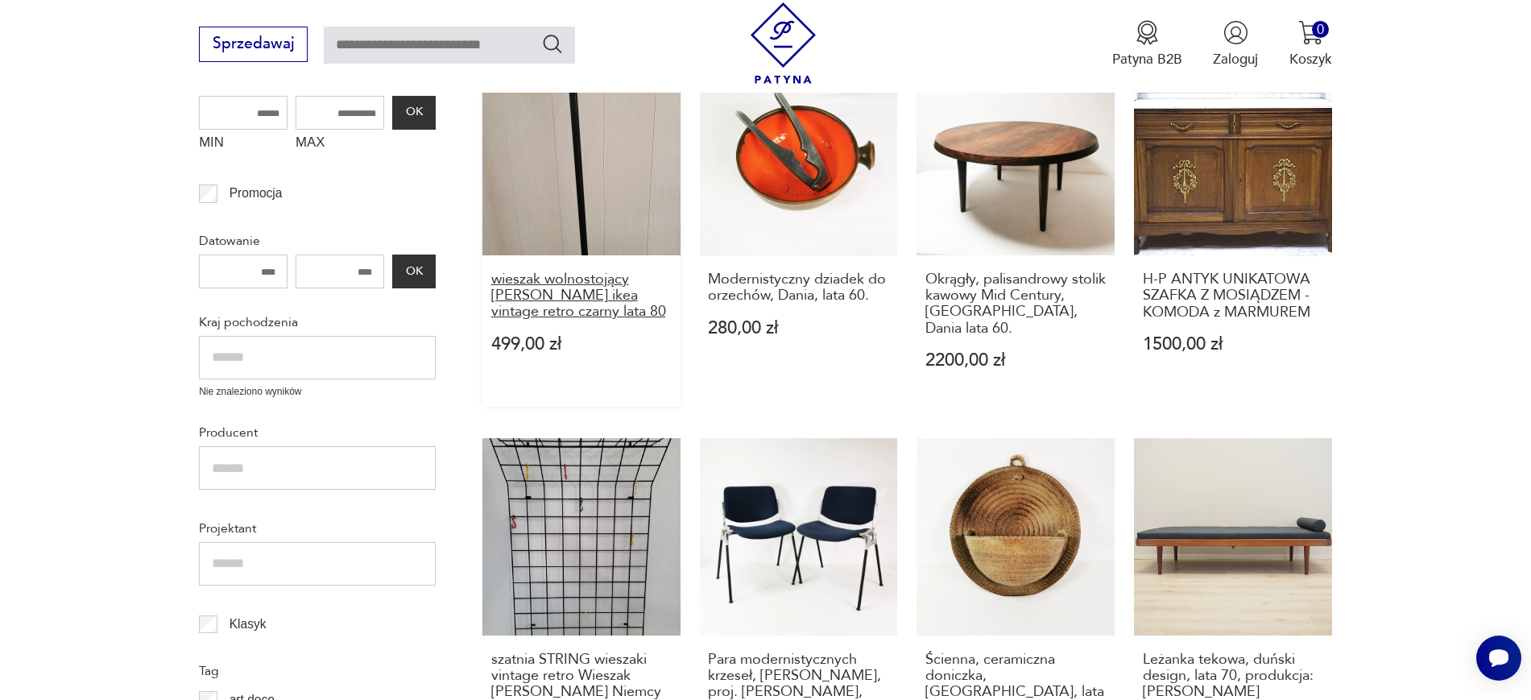
drag, startPoint x: 473, startPoint y: 276, endPoint x: 667, endPoint y: 319, distance: 198.7
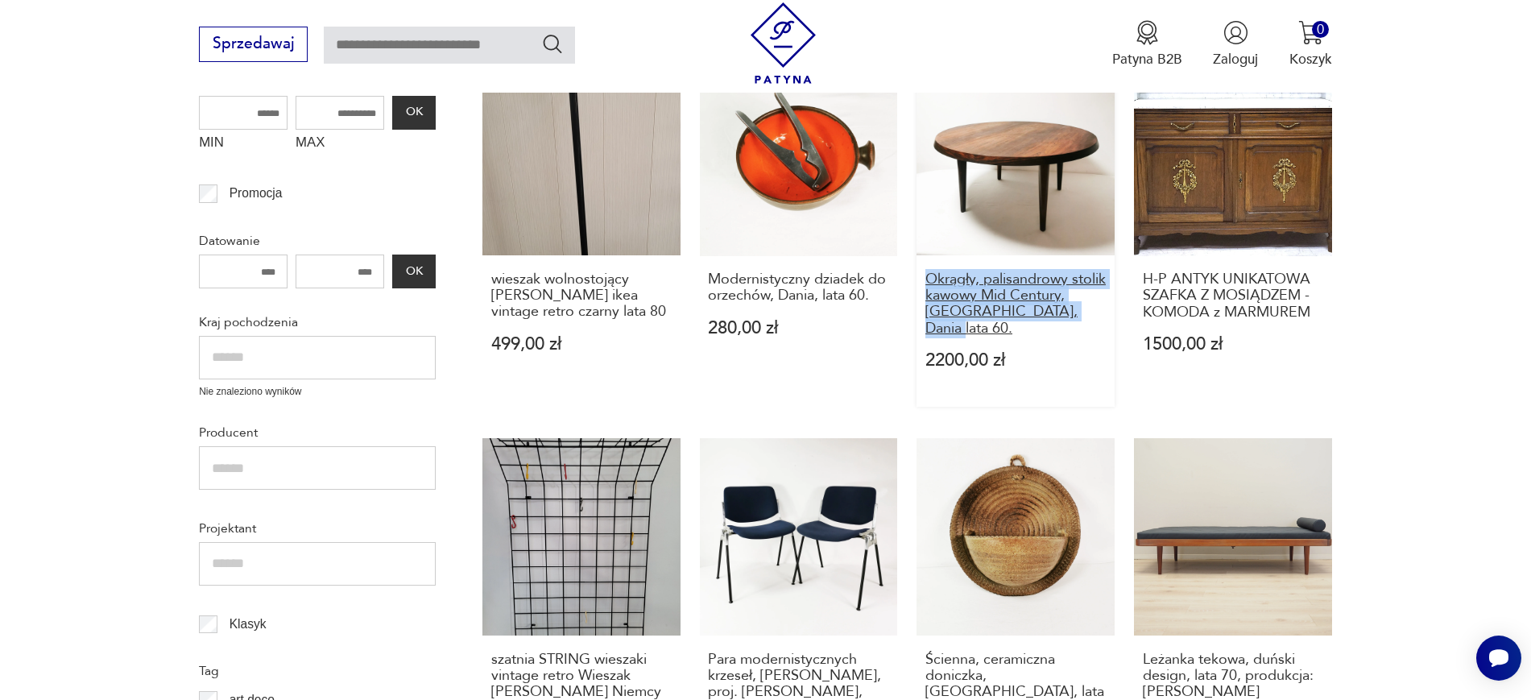
drag, startPoint x: 911, startPoint y: 282, endPoint x: 1090, endPoint y: 312, distance: 181.2
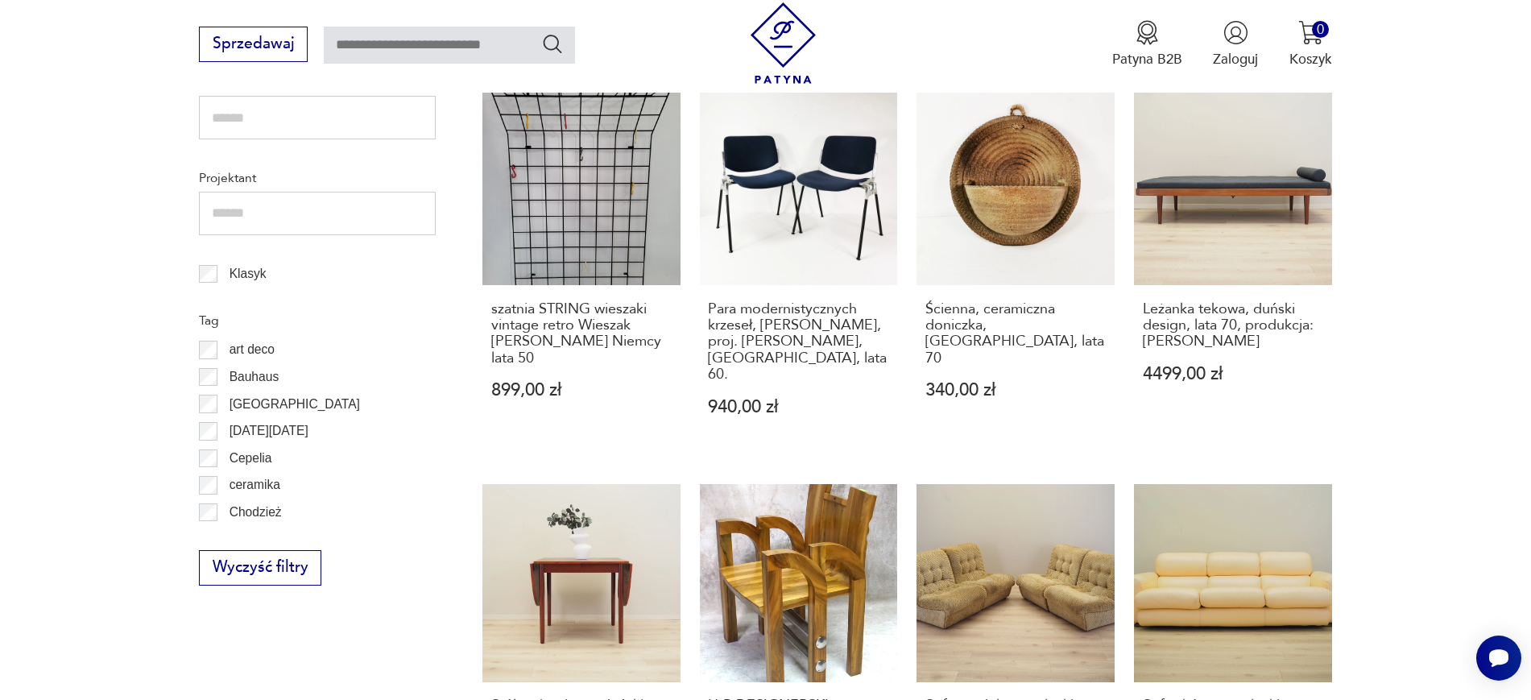
scroll to position [918, 0]
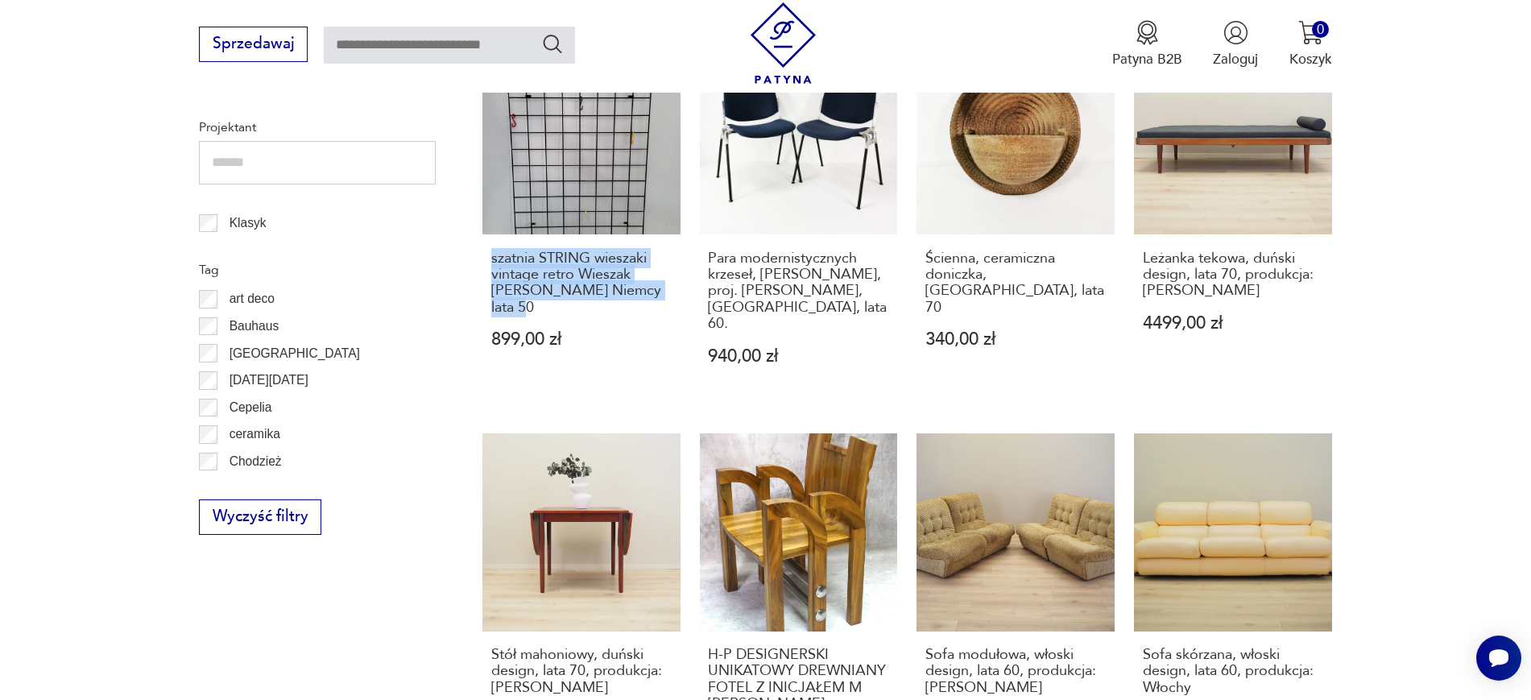
drag, startPoint x: 470, startPoint y: 232, endPoint x: 680, endPoint y: 283, distance: 216.4
click at [680, 283] on section "Filtruj produkty Cena MIN MAX OK Promocja Datowanie OK Kraj pochodzenia Nie zna…" at bounding box center [765, 477] width 1531 height 1761
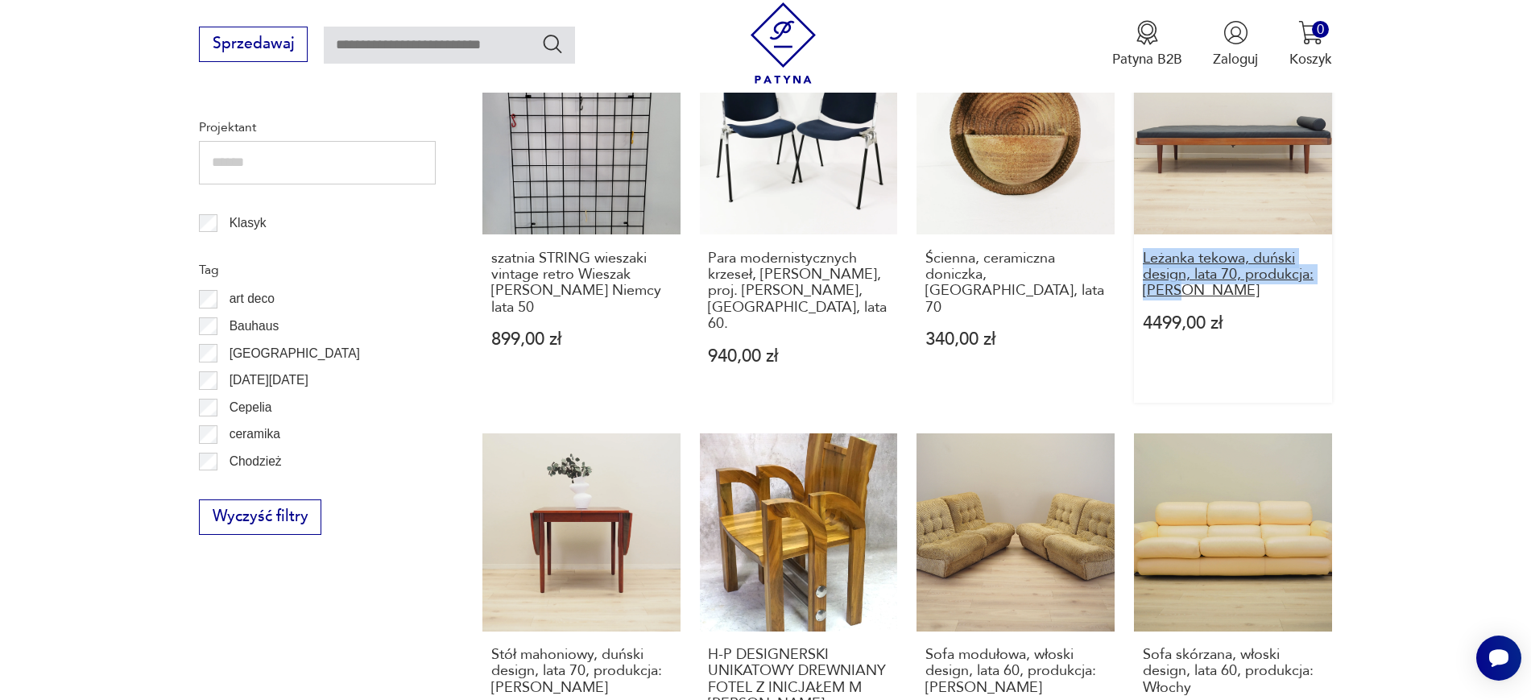
drag, startPoint x: 1369, startPoint y: 278, endPoint x: 1143, endPoint y: 245, distance: 227.9
click at [1143, 245] on section "Filtruj produkty Cena MIN MAX OK Promocja Datowanie OK Kraj pochodzenia Nie zna…" at bounding box center [765, 477] width 1531 height 1761
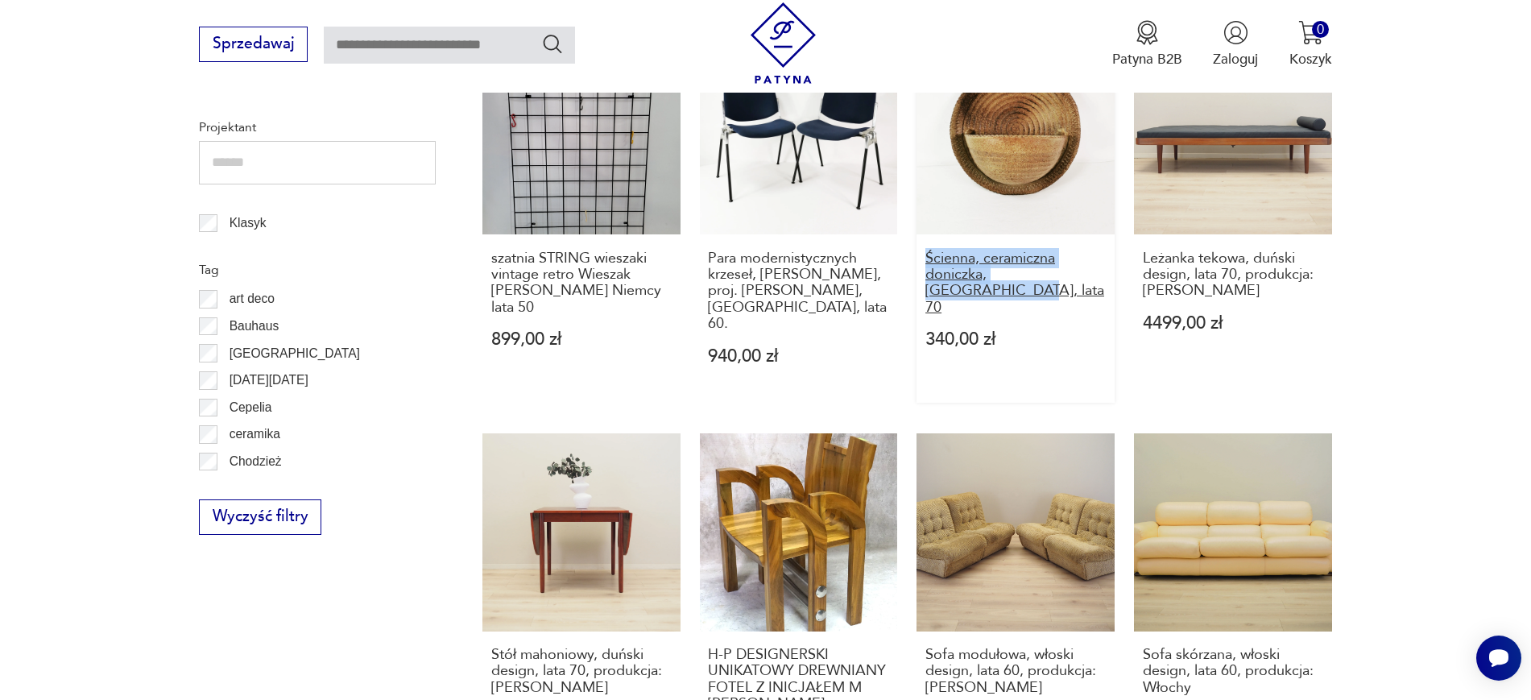
drag, startPoint x: 915, startPoint y: 236, endPoint x: 1099, endPoint y: 259, distance: 185.9
click at [1099, 259] on div "wieszak wolnostojący Rutger andersson ikea vintage retro czarny lata 80 499,00 …" at bounding box center [906, 410] width 849 height 1506
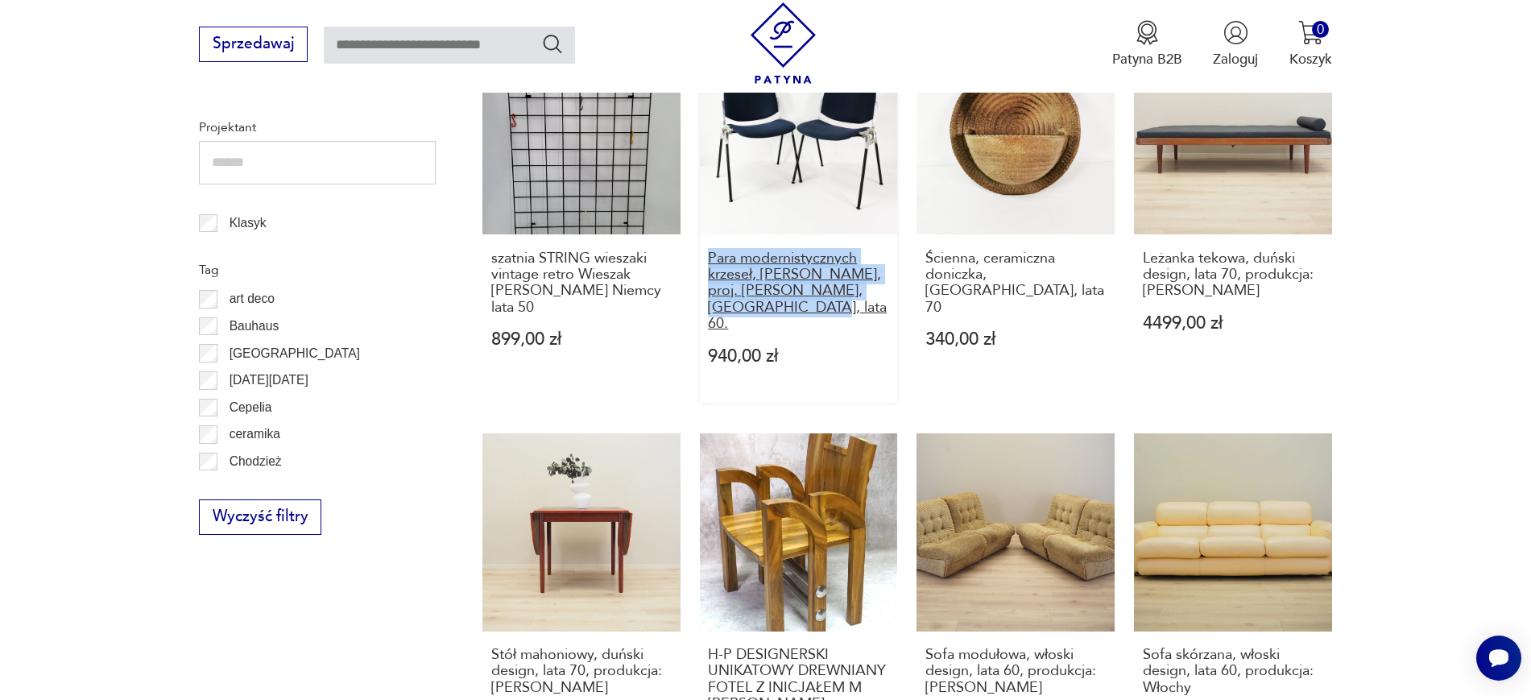
drag, startPoint x: 696, startPoint y: 247, endPoint x: 753, endPoint y: 287, distance: 68.8
click at [753, 287] on div "wieszak wolnostojący Rutger andersson ikea vintage retro czarny lata 80 499,00 …" at bounding box center [906, 410] width 849 height 1506
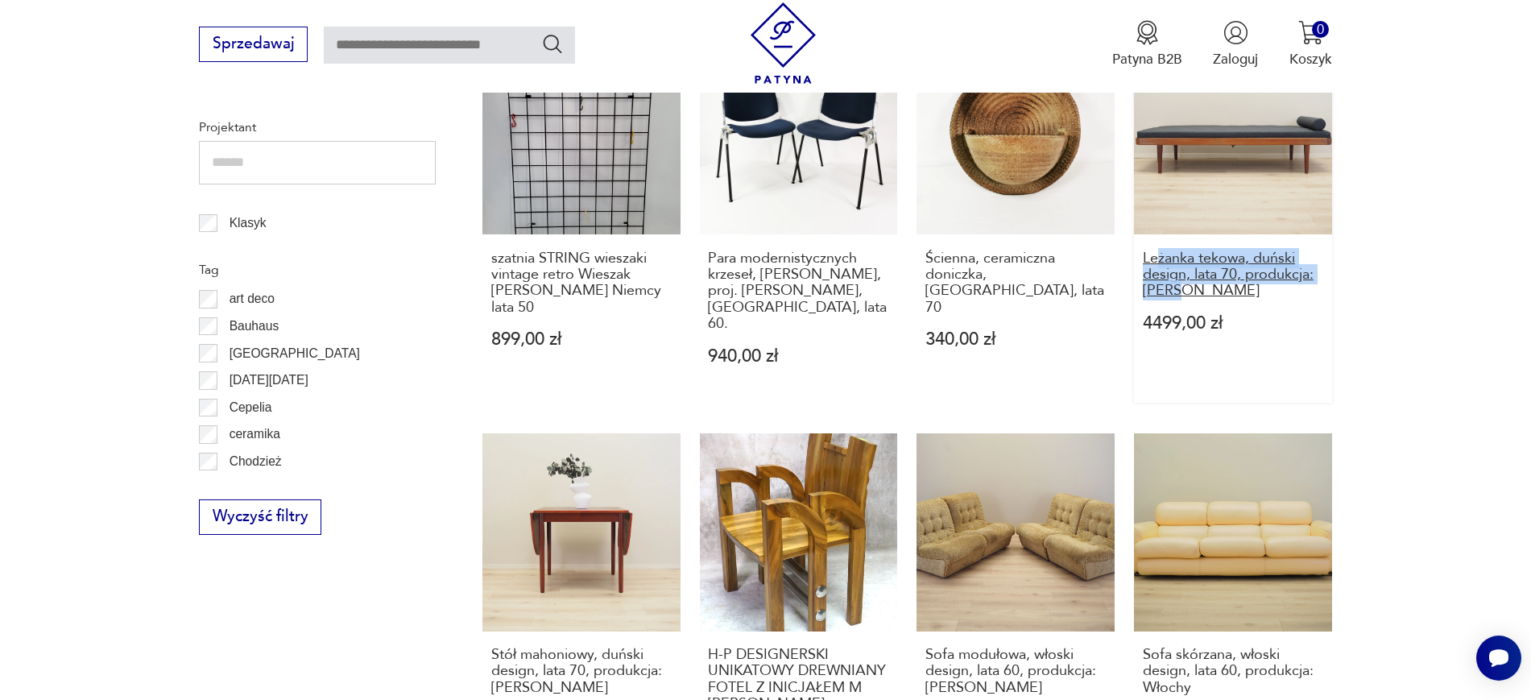
drag, startPoint x: 1428, startPoint y: 283, endPoint x: 1158, endPoint y: 237, distance: 273.6
click at [1158, 237] on section "Filtruj produkty Cena MIN MAX OK Promocja Datowanie OK Kraj pochodzenia Nie zna…" at bounding box center [765, 477] width 1531 height 1761
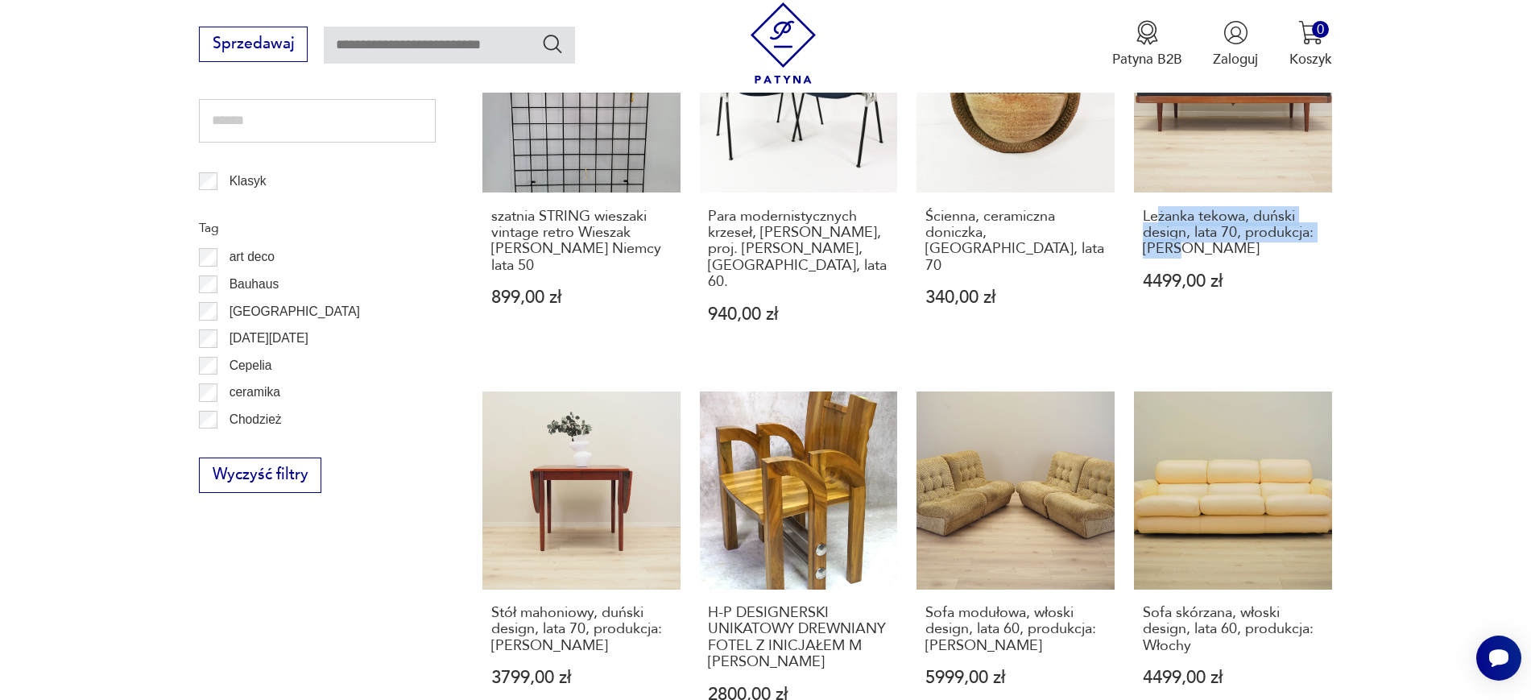
scroll to position [998, 0]
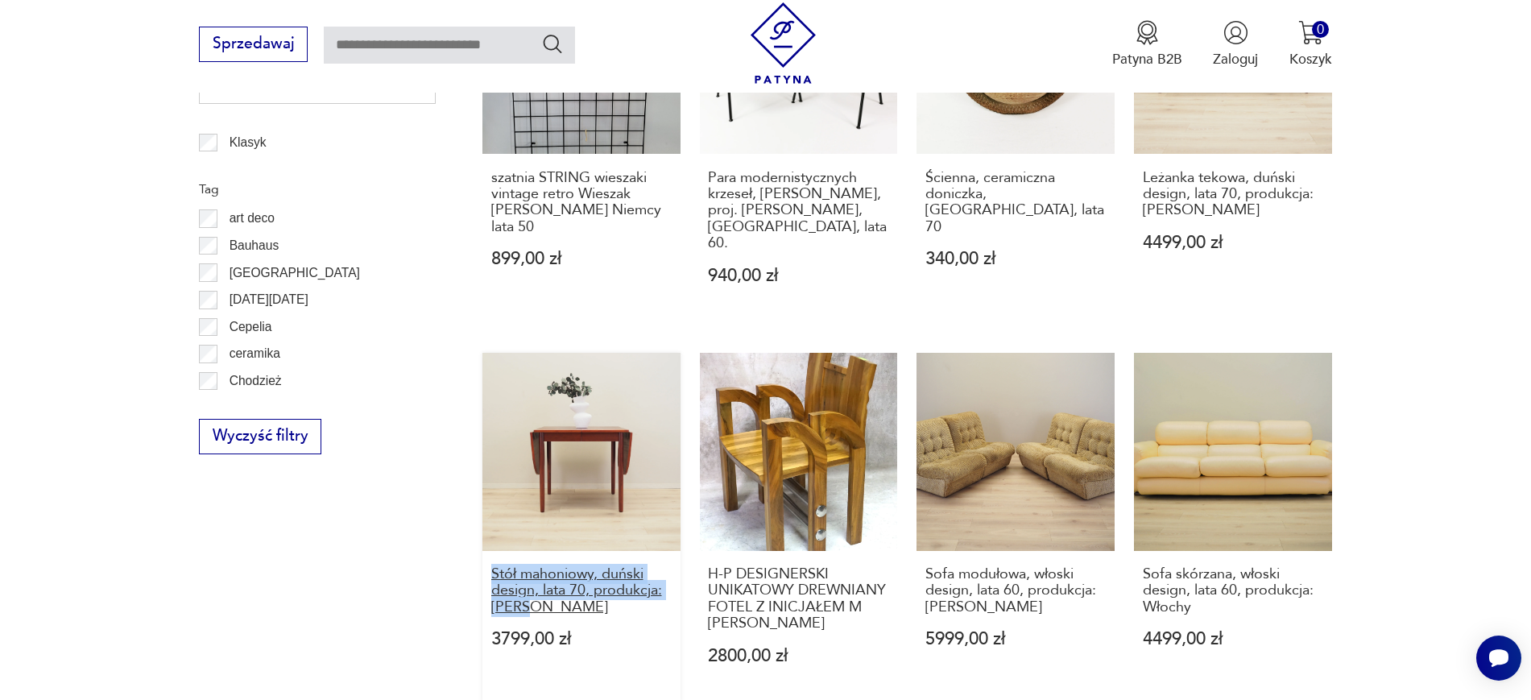
drag, startPoint x: 473, startPoint y: 547, endPoint x: 593, endPoint y: 572, distance: 122.5
click at [593, 572] on section "Filtruj produkty Cena MIN MAX OK Promocja Datowanie OK Kraj pochodzenia Nie zna…" at bounding box center [765, 396] width 1531 height 1761
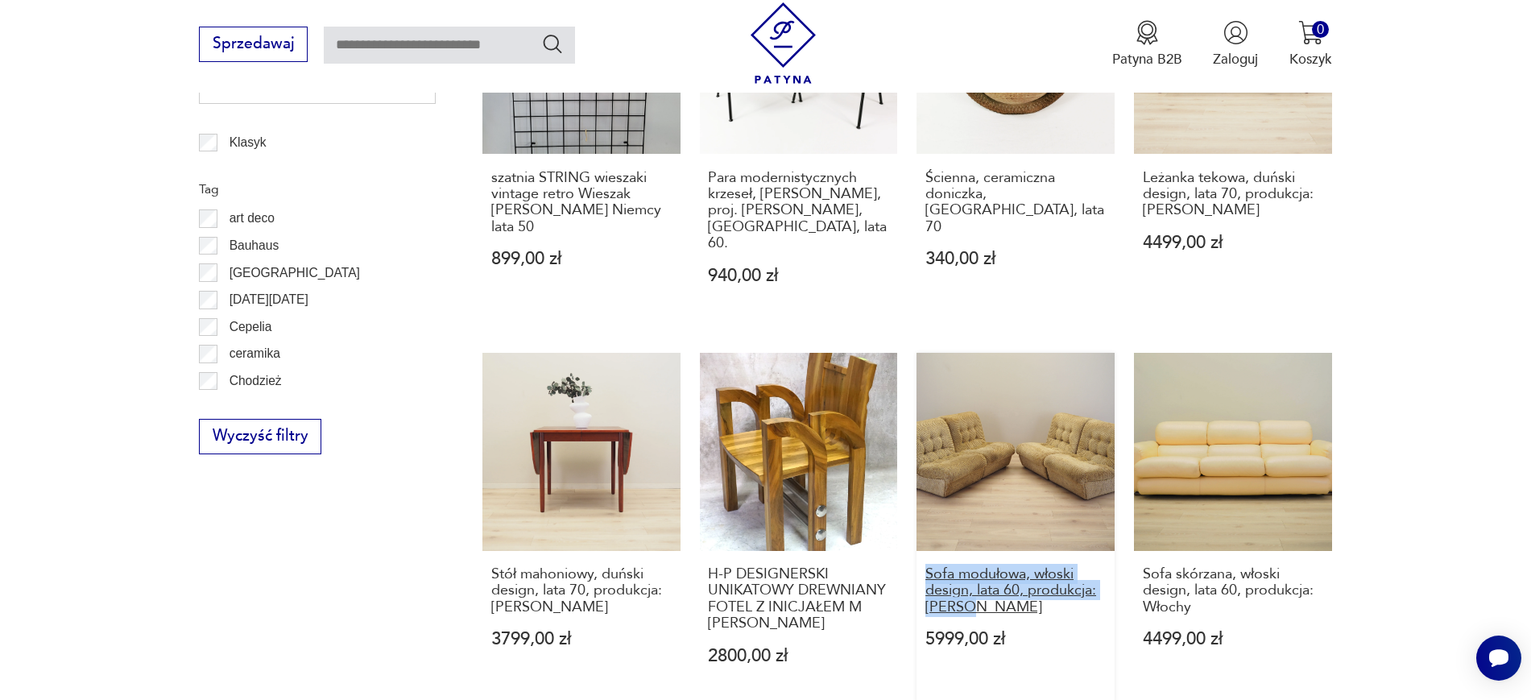
drag, startPoint x: 915, startPoint y: 537, endPoint x: 994, endPoint y: 577, distance: 88.6
click at [994, 577] on div "wieszak wolnostojący Rutger andersson ikea vintage retro czarny lata 80 499,00 …" at bounding box center [906, 329] width 849 height 1506
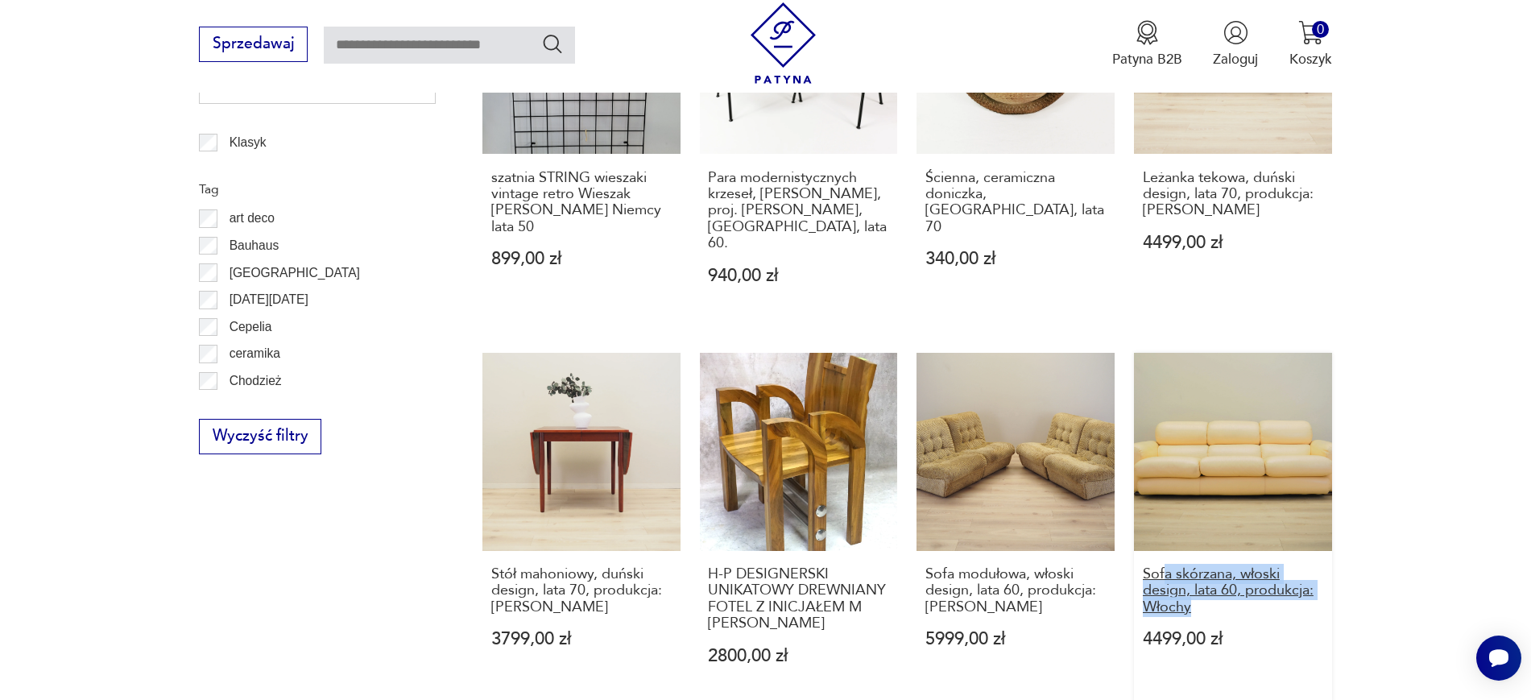
drag, startPoint x: 1374, startPoint y: 573, endPoint x: 1164, endPoint y: 540, distance: 211.9
click at [1164, 540] on section "Filtruj produkty Cena MIN MAX OK Promocja Datowanie OK Kraj pochodzenia Nie zna…" at bounding box center [765, 396] width 1531 height 1761
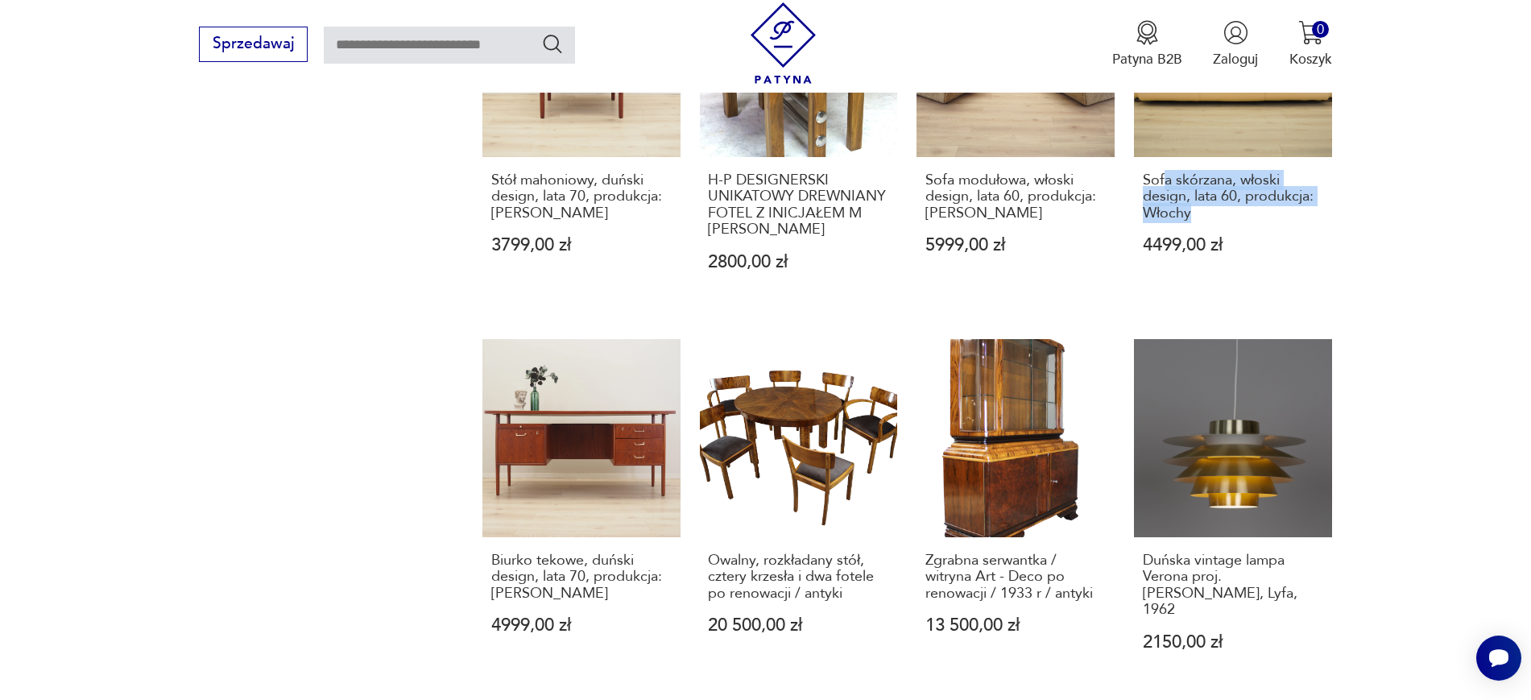
scroll to position [1464, 0]
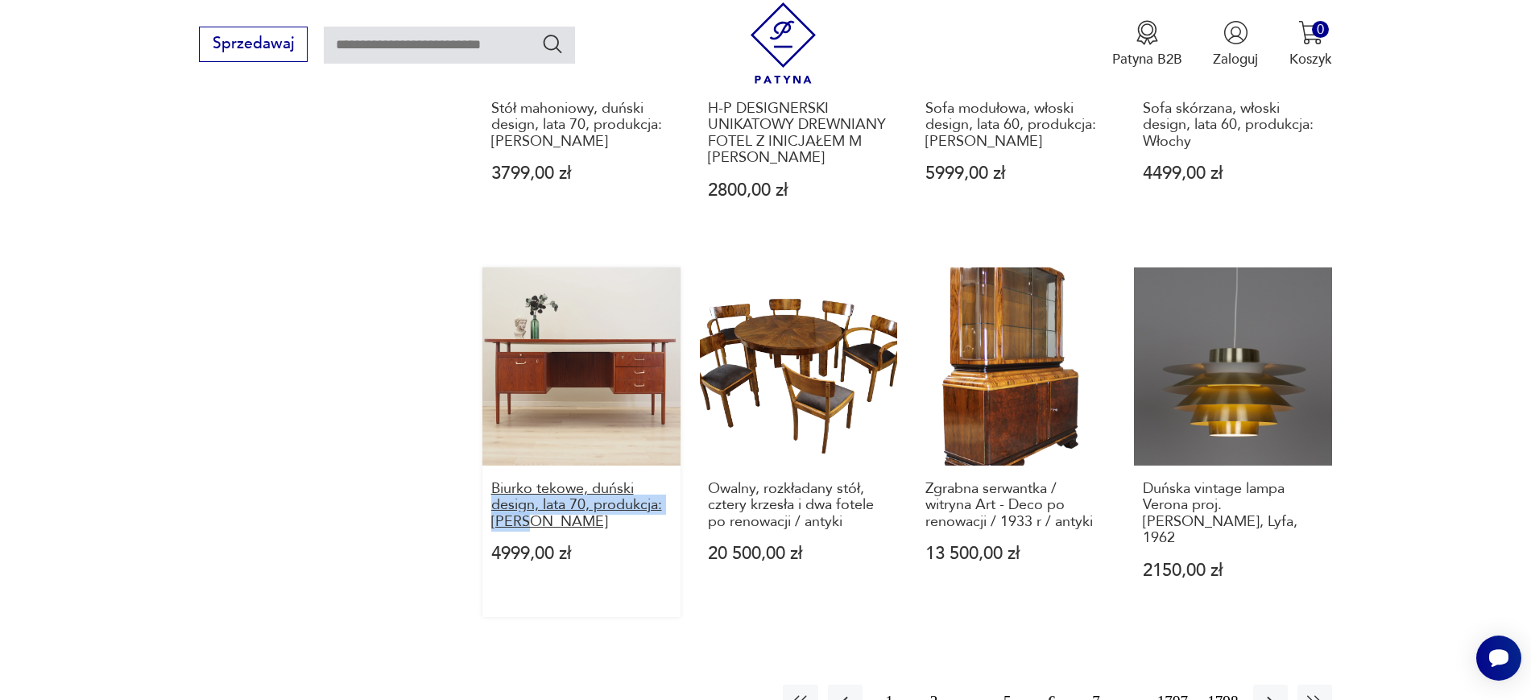
drag, startPoint x: 465, startPoint y: 468, endPoint x: 595, endPoint y: 490, distance: 132.2
drag, startPoint x: 466, startPoint y: 454, endPoint x: 624, endPoint y: 487, distance: 161.2
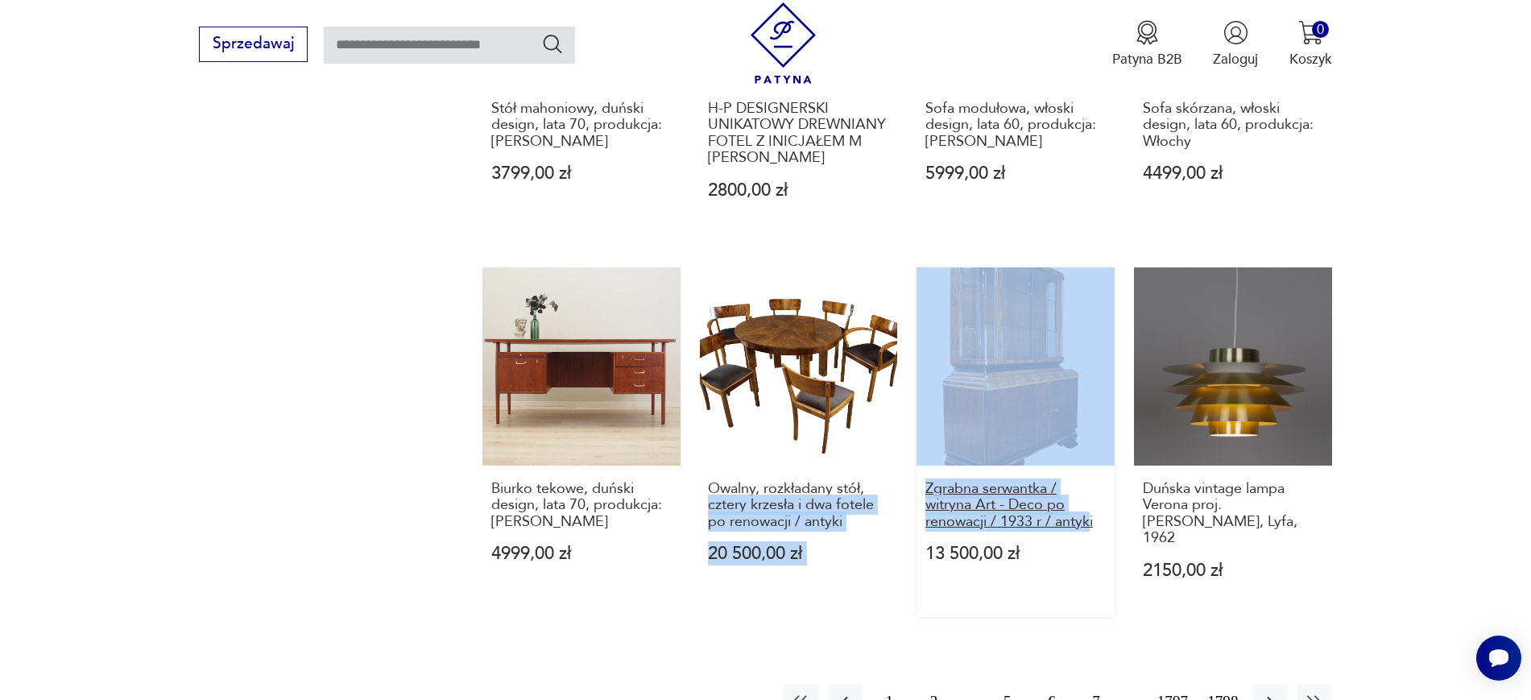
drag, startPoint x: 898, startPoint y: 455, endPoint x: 1092, endPoint y: 490, distance: 197.3
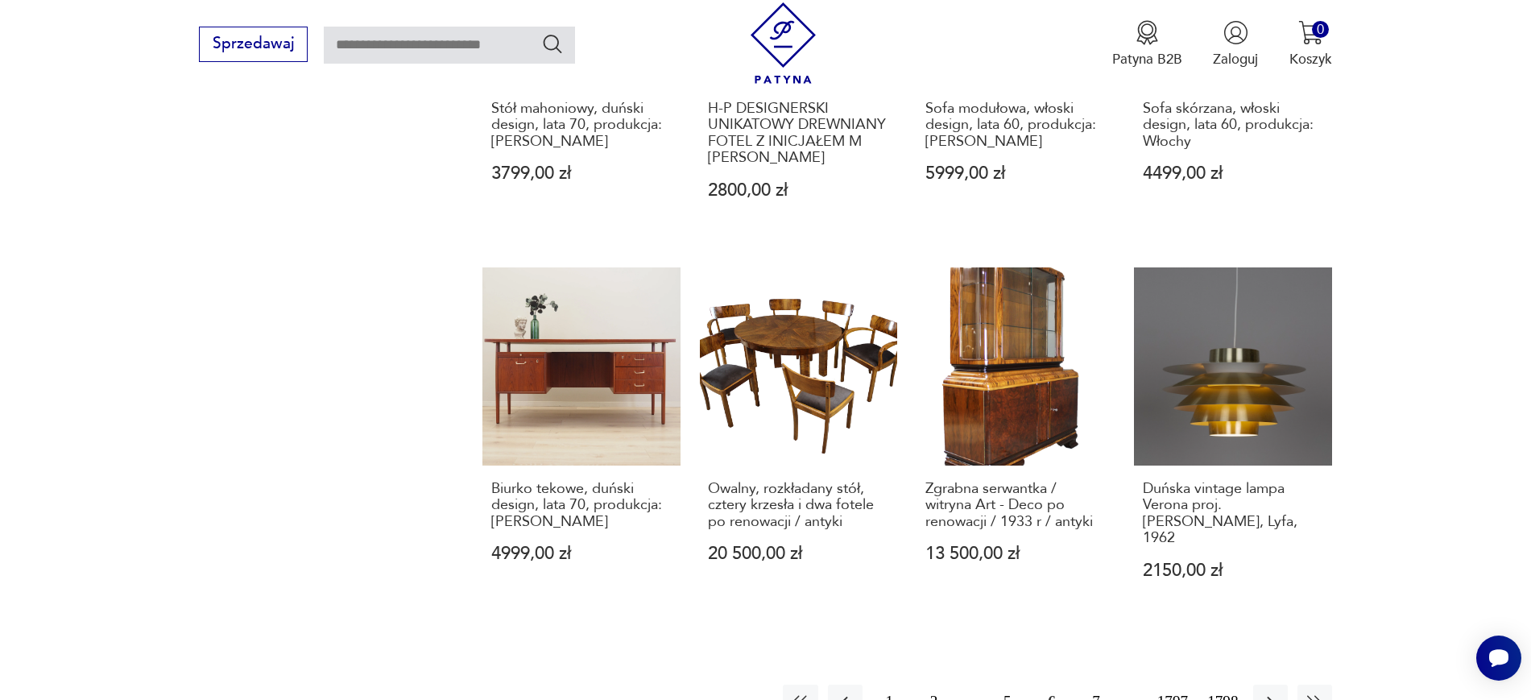
drag, startPoint x: 1387, startPoint y: 515, endPoint x: 1147, endPoint y: 471, distance: 243.8
drag, startPoint x: 1384, startPoint y: 495, endPoint x: 1126, endPoint y: 463, distance: 259.7
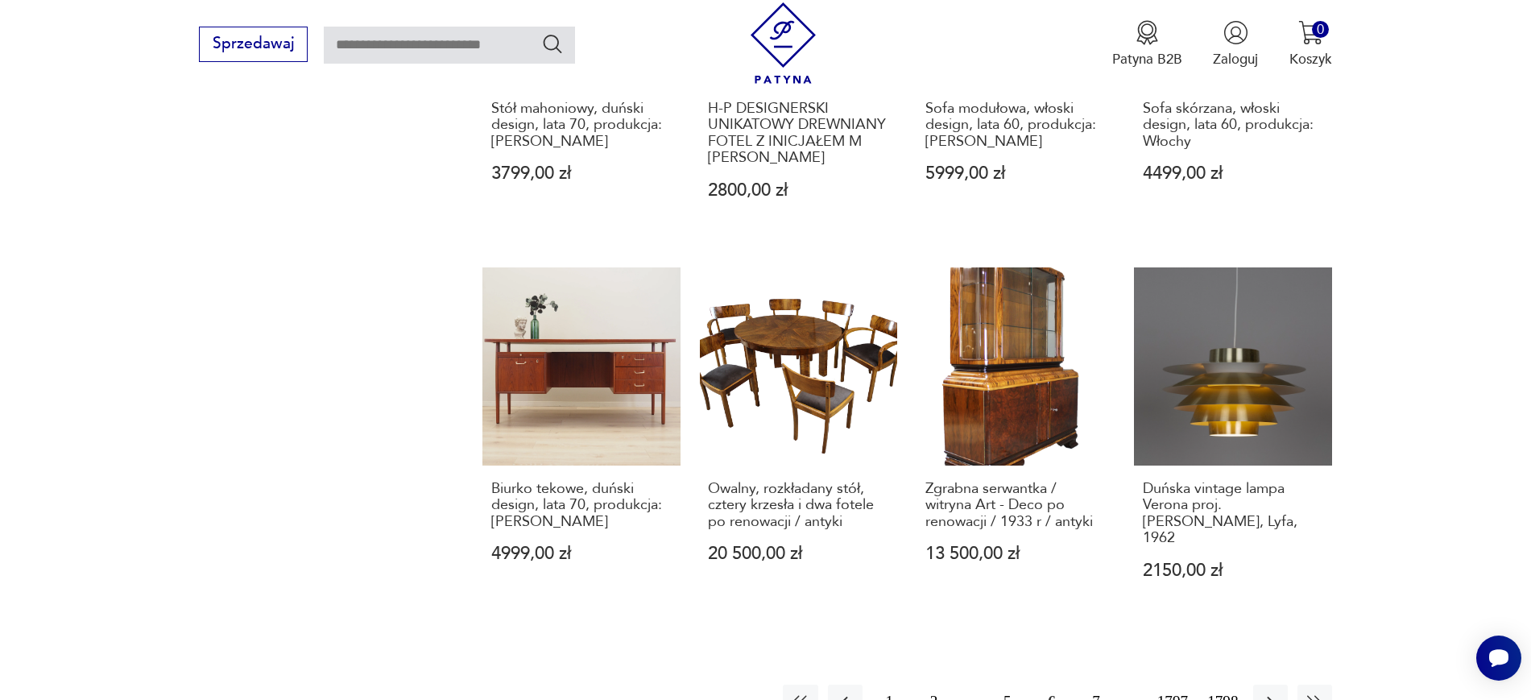
drag, startPoint x: 915, startPoint y: 457, endPoint x: 1098, endPoint y: 490, distance: 186.5
click at [1005, 684] on button "5" at bounding box center [1007, 701] width 35 height 35
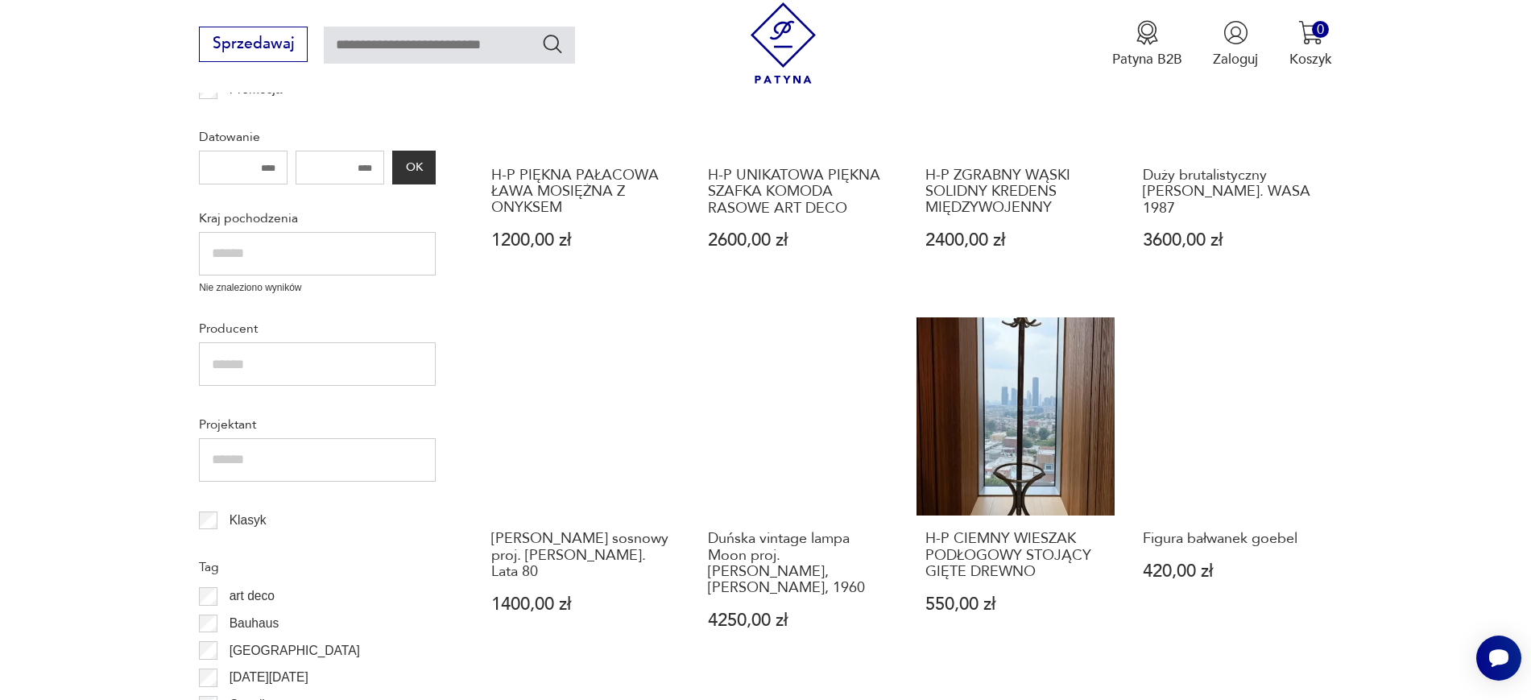
scroll to position [273, 0]
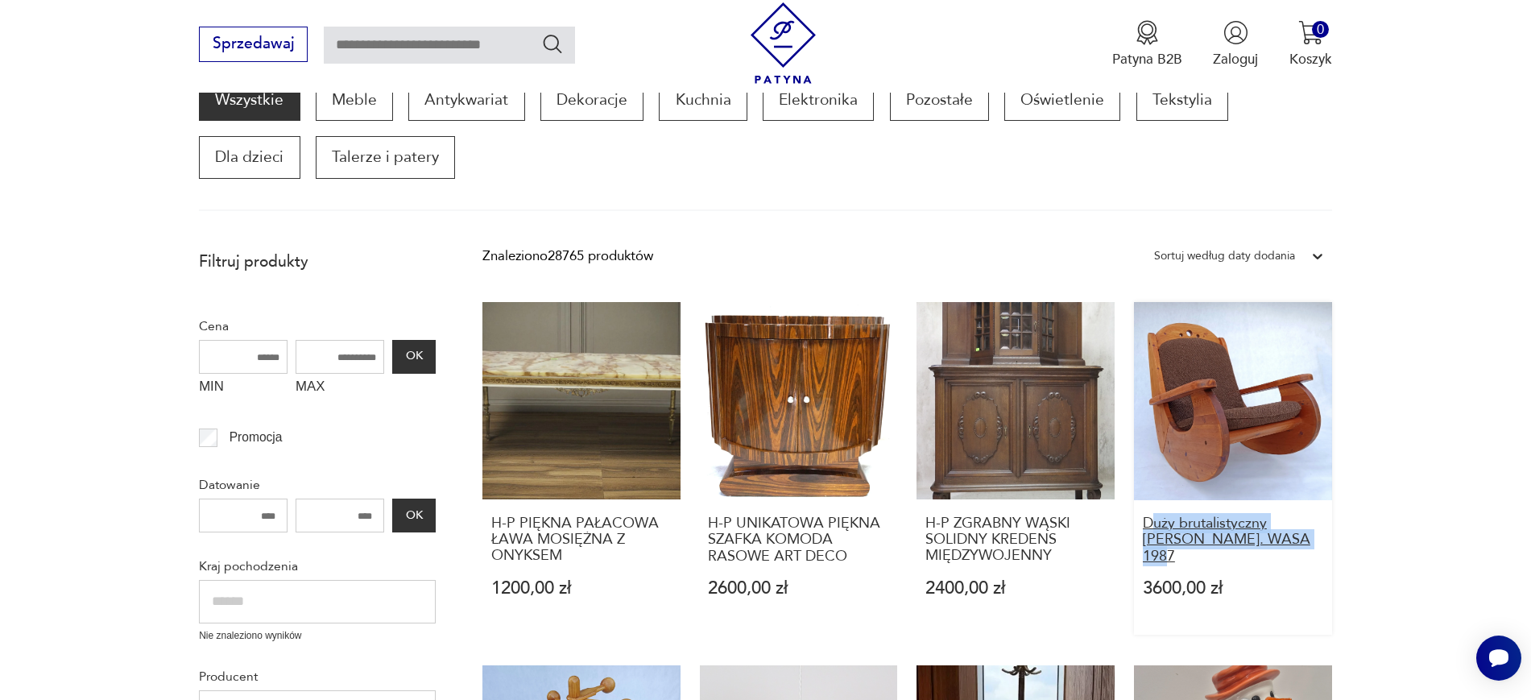
drag, startPoint x: 1413, startPoint y: 533, endPoint x: 1156, endPoint y: 525, distance: 257.0
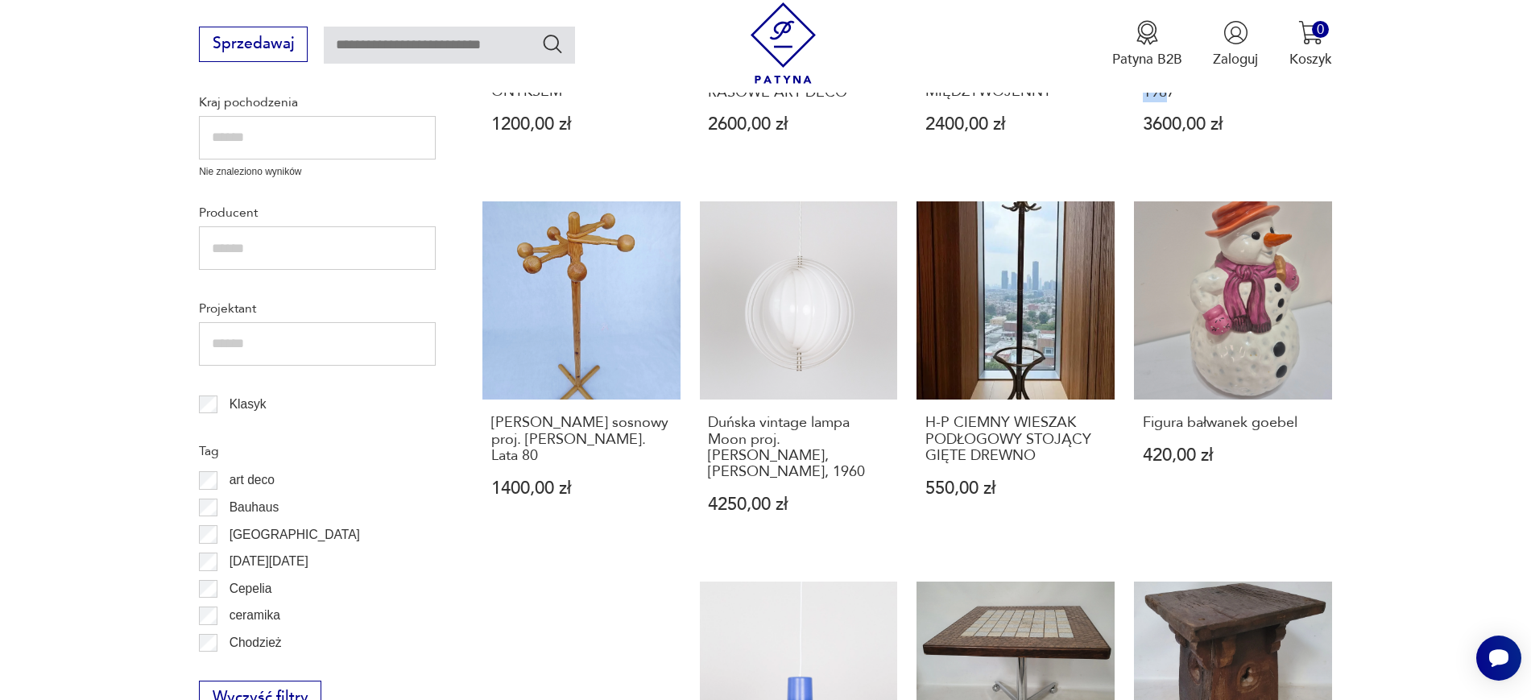
scroll to position [760, 0]
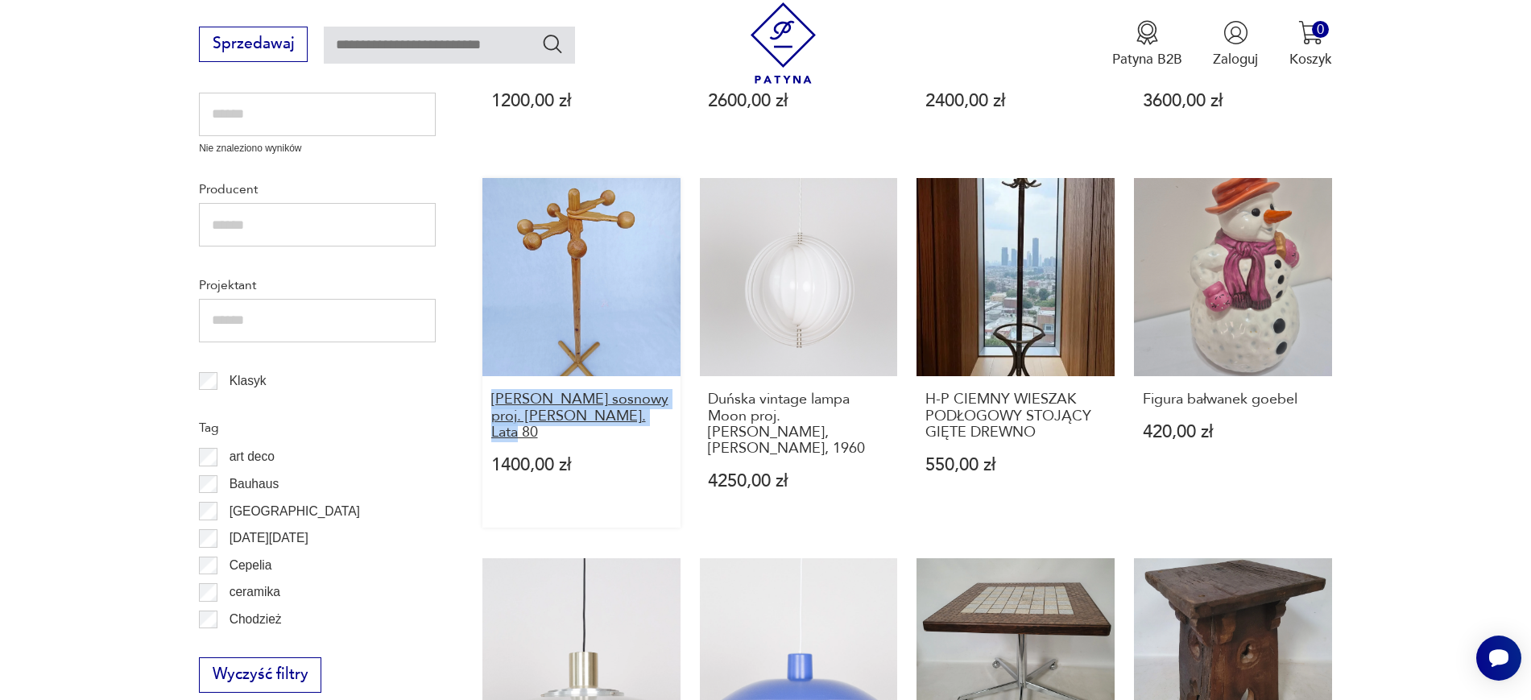
drag, startPoint x: 465, startPoint y: 389, endPoint x: 663, endPoint y: 408, distance: 199.0
click at [663, 408] on section "Filtruj produkty Cena MIN MAX OK Promocja Datowanie OK Kraj pochodzenia Nie zna…" at bounding box center [765, 601] width 1531 height 1695
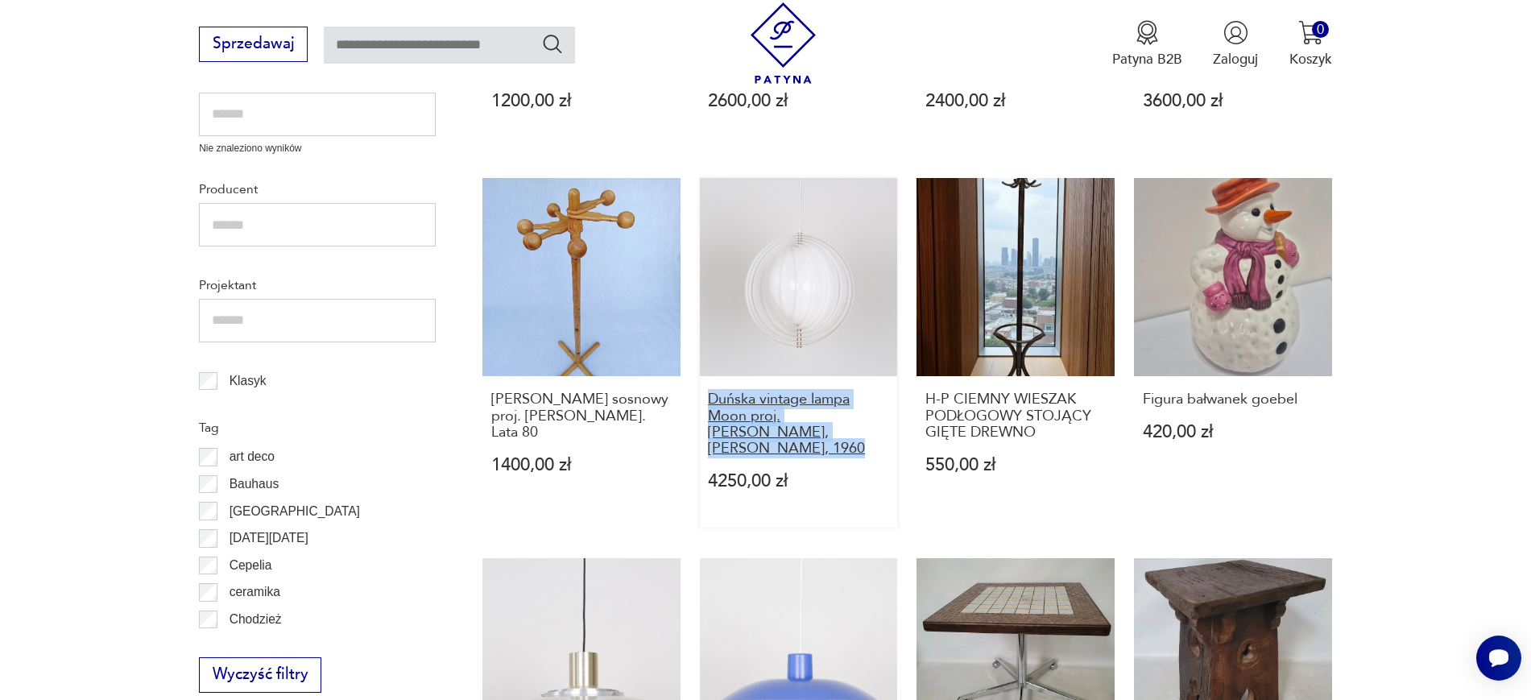
drag, startPoint x: 693, startPoint y: 390, endPoint x: 842, endPoint y: 428, distance: 153.9
click at [842, 428] on div "H-P PIĘKNA PAŁACOWA ŁAWA MOSIĘŻNA Z ONYKSEM 1200,00 zł H-P UNIKATOWA PIĘKNA SZA…" at bounding box center [906, 535] width 849 height 1440
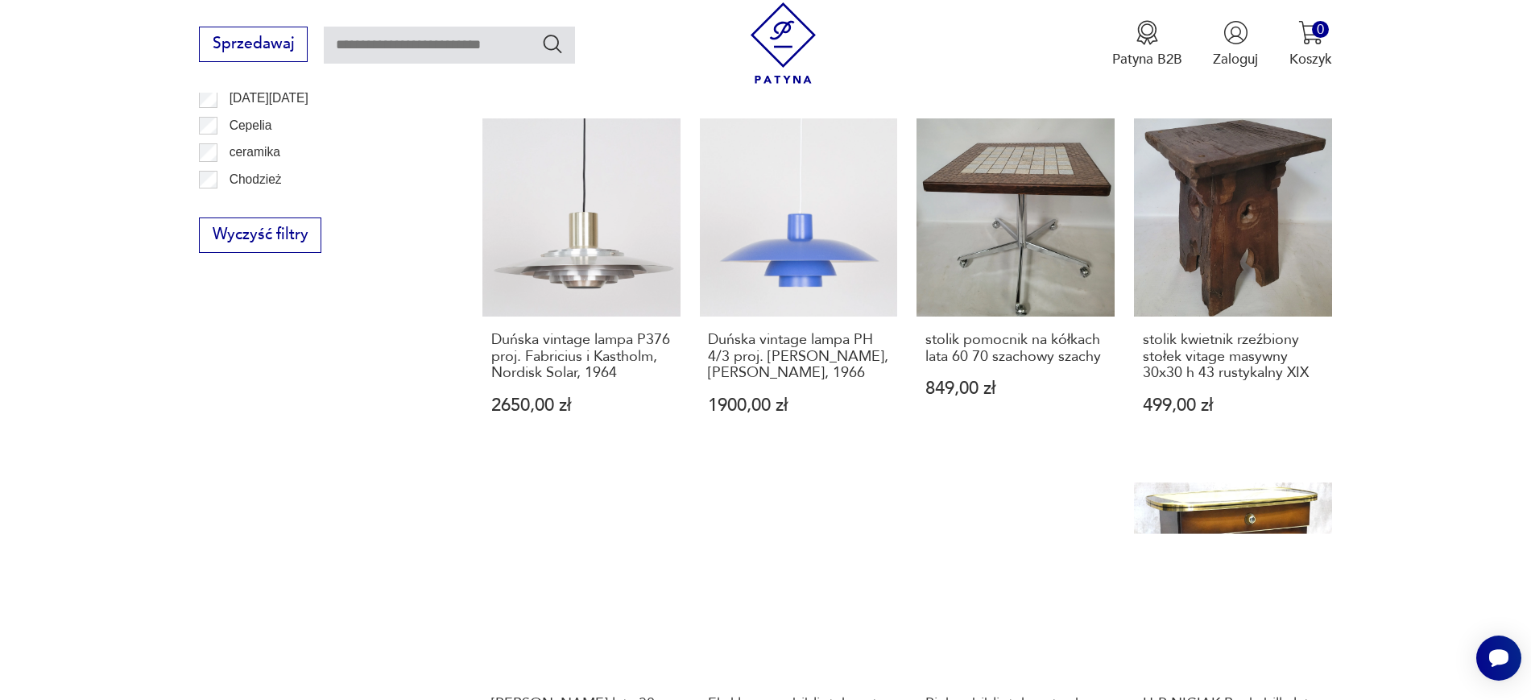
scroll to position [1277, 0]
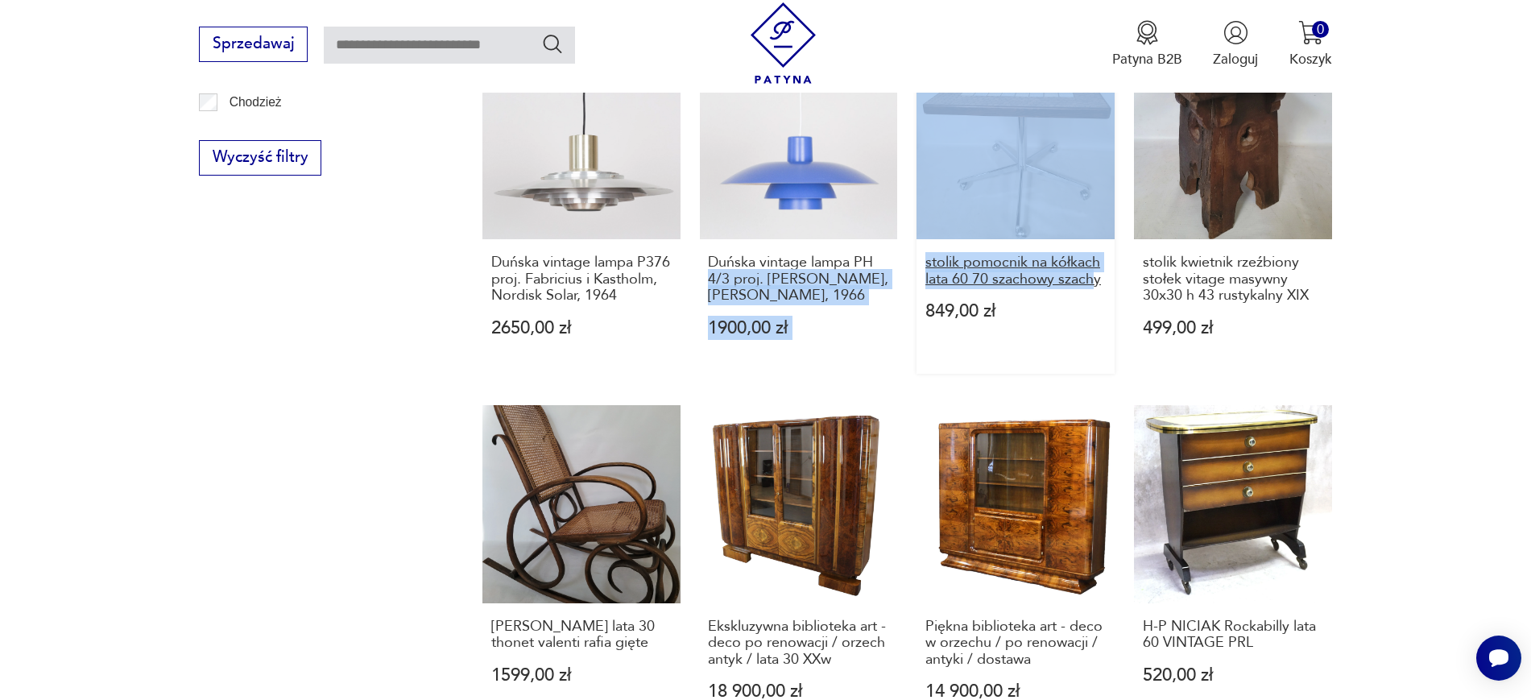
drag, startPoint x: 903, startPoint y: 242, endPoint x: 1098, endPoint y: 269, distance: 197.5
click at [1098, 269] on div "H-P PIĘKNA PAŁACOWA ŁAWA MOSIĘŻNA Z ONYKSEM 1200,00 zł H-P UNIKATOWA PIĘKNA SZA…" at bounding box center [906, 18] width 849 height 1440
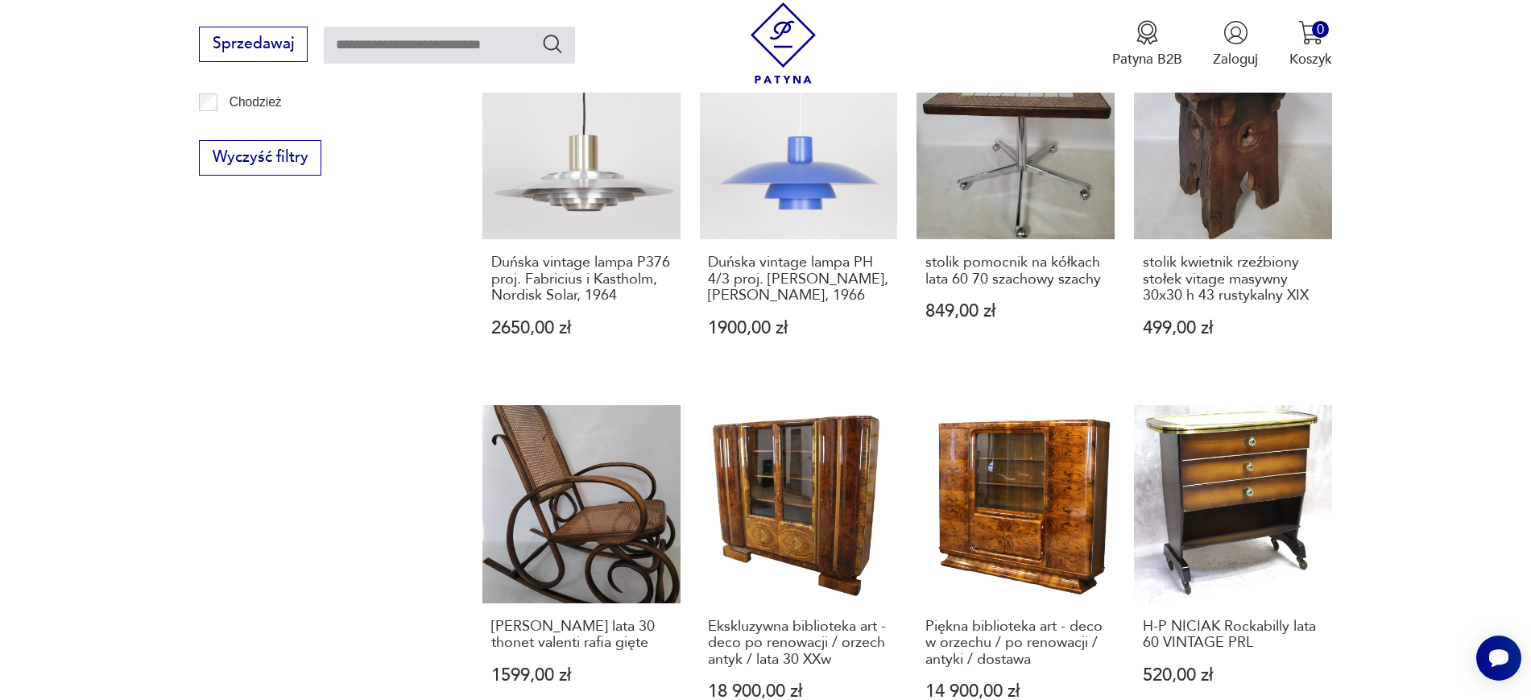
click at [250, 368] on div "Filtruj produkty Cena MIN MAX OK Promocja Datowanie OK Kraj pochodzenia Nie zna…" at bounding box center [317, 43] width 237 height 1593
drag, startPoint x: 468, startPoint y: 238, endPoint x: 623, endPoint y: 284, distance: 162.0
click at [623, 284] on section "Filtruj produkty Cena MIN MAX OK Promocja Datowanie OK Kraj pochodzenia Nie zna…" at bounding box center [765, 84] width 1531 height 1695
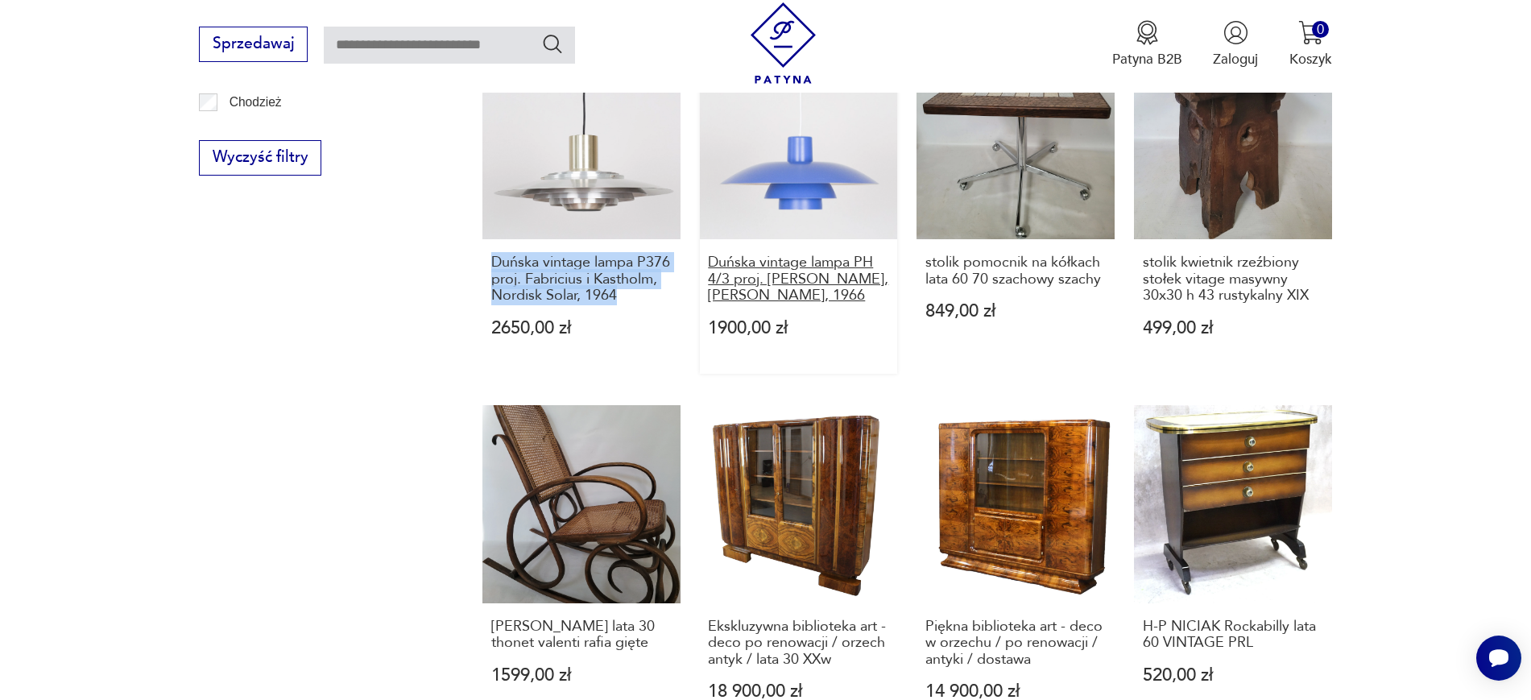
drag, startPoint x: 691, startPoint y: 240, endPoint x: 857, endPoint y: 275, distance: 169.6
click at [857, 275] on div "H-P PIĘKNA PAŁACOWA ŁAWA MOSIĘŻNA Z ONYKSEM 1200,00 zł H-P UNIKATOWA PIĘKNA SZA…" at bounding box center [906, 18] width 849 height 1440
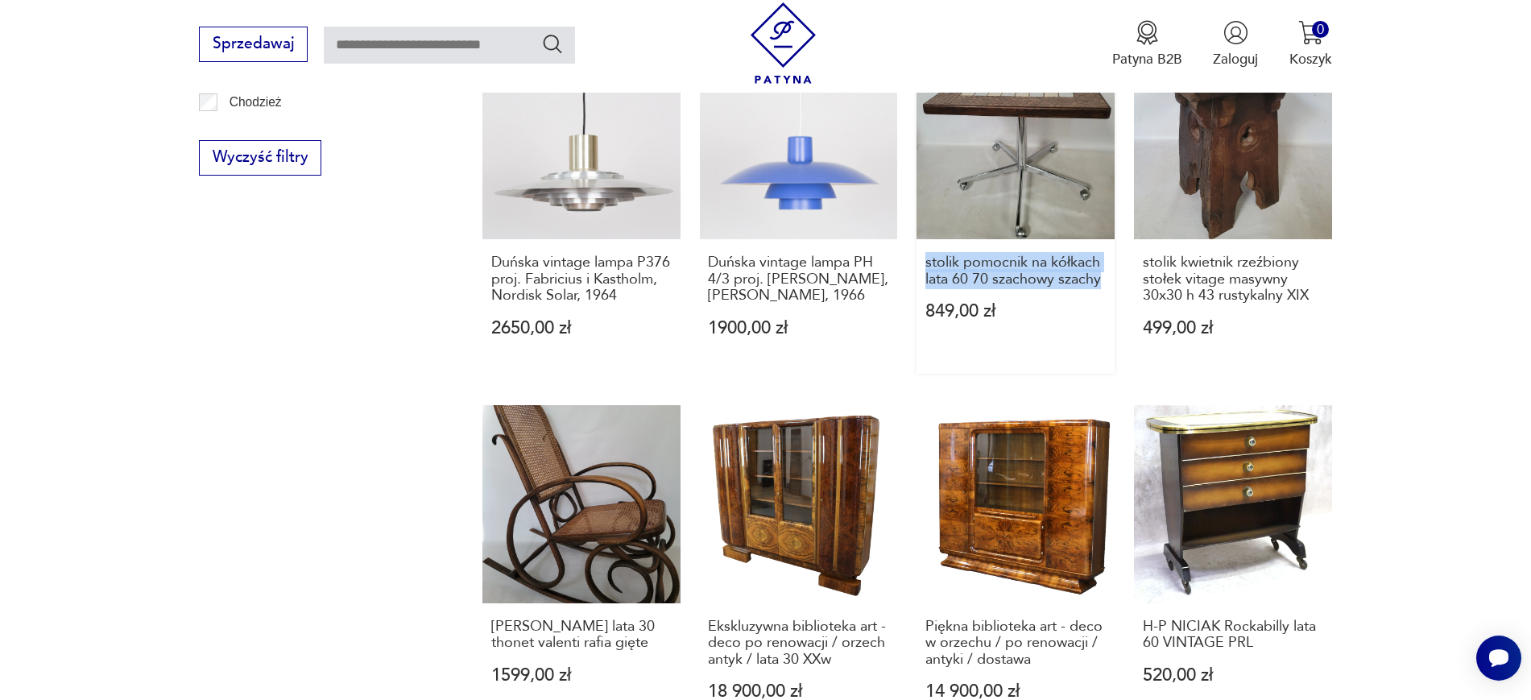
drag, startPoint x: 915, startPoint y: 240, endPoint x: 1106, endPoint y: 257, distance: 191.6
click at [1106, 257] on div "H-P PIĘKNA PAŁACOWA ŁAWA MOSIĘŻNA Z ONYKSEM 1200,00 zł H-P UNIKATOWA PIĘKNA SZA…" at bounding box center [906, 18] width 849 height 1440
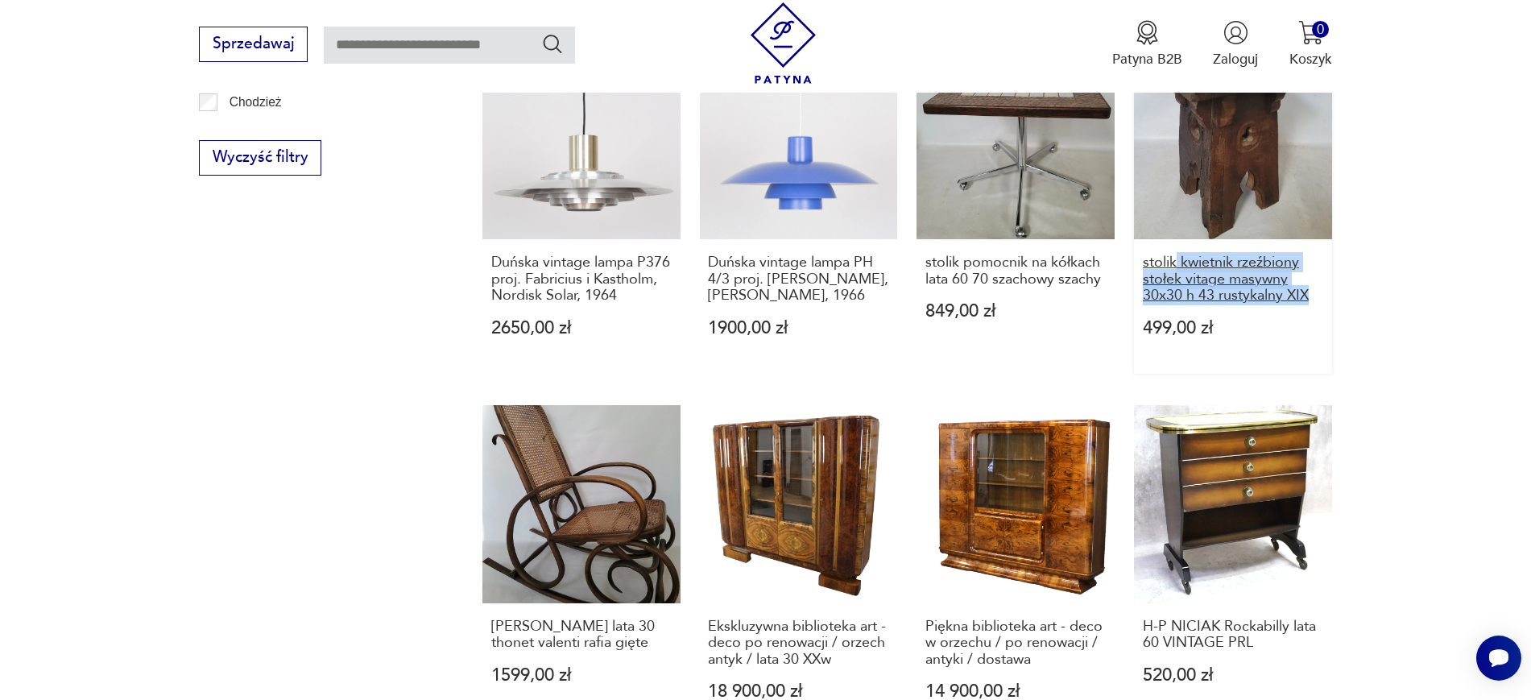
drag, startPoint x: 1440, startPoint y: 291, endPoint x: 1172, endPoint y: 250, distance: 271.2
click at [1172, 250] on section "Filtruj produkty Cena MIN MAX OK Promocja Datowanie OK Kraj pochodzenia Nie zna…" at bounding box center [765, 84] width 1531 height 1695
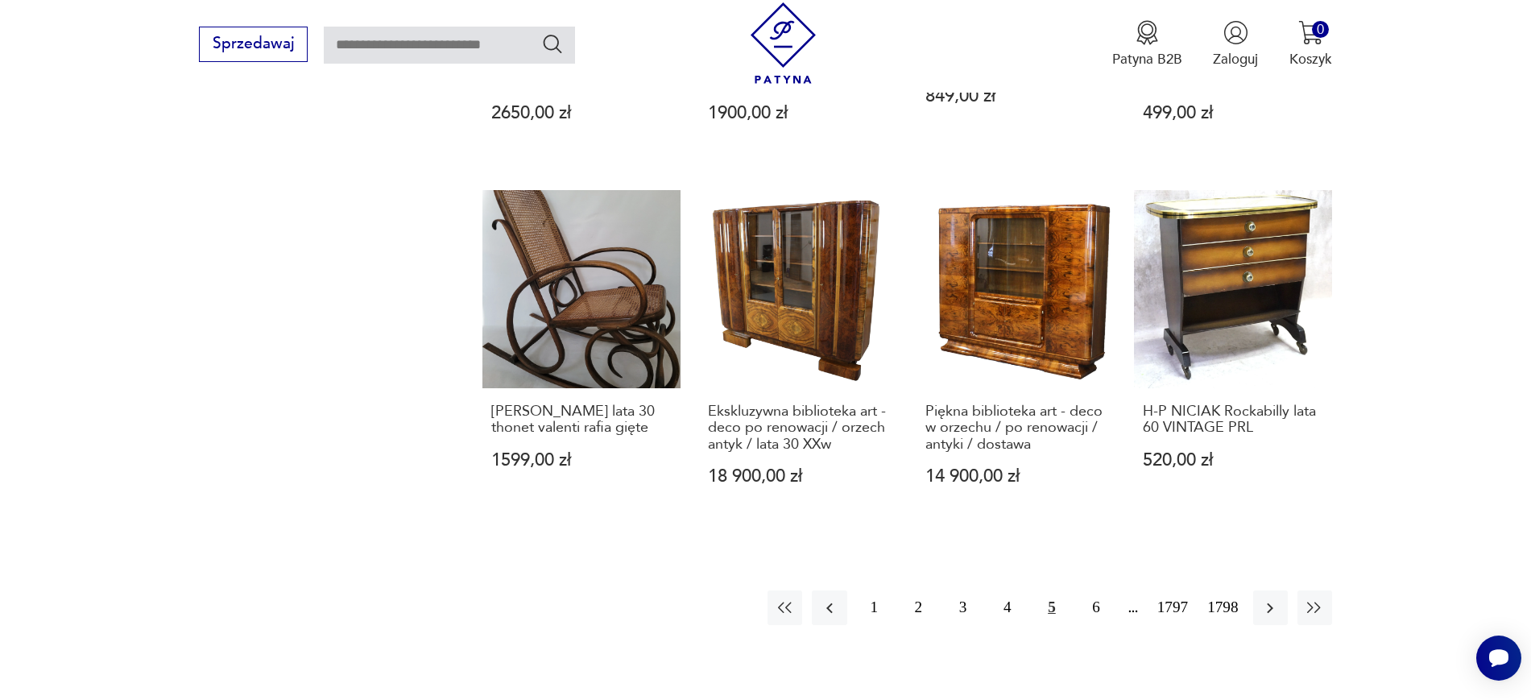
scroll to position [1566, 0]
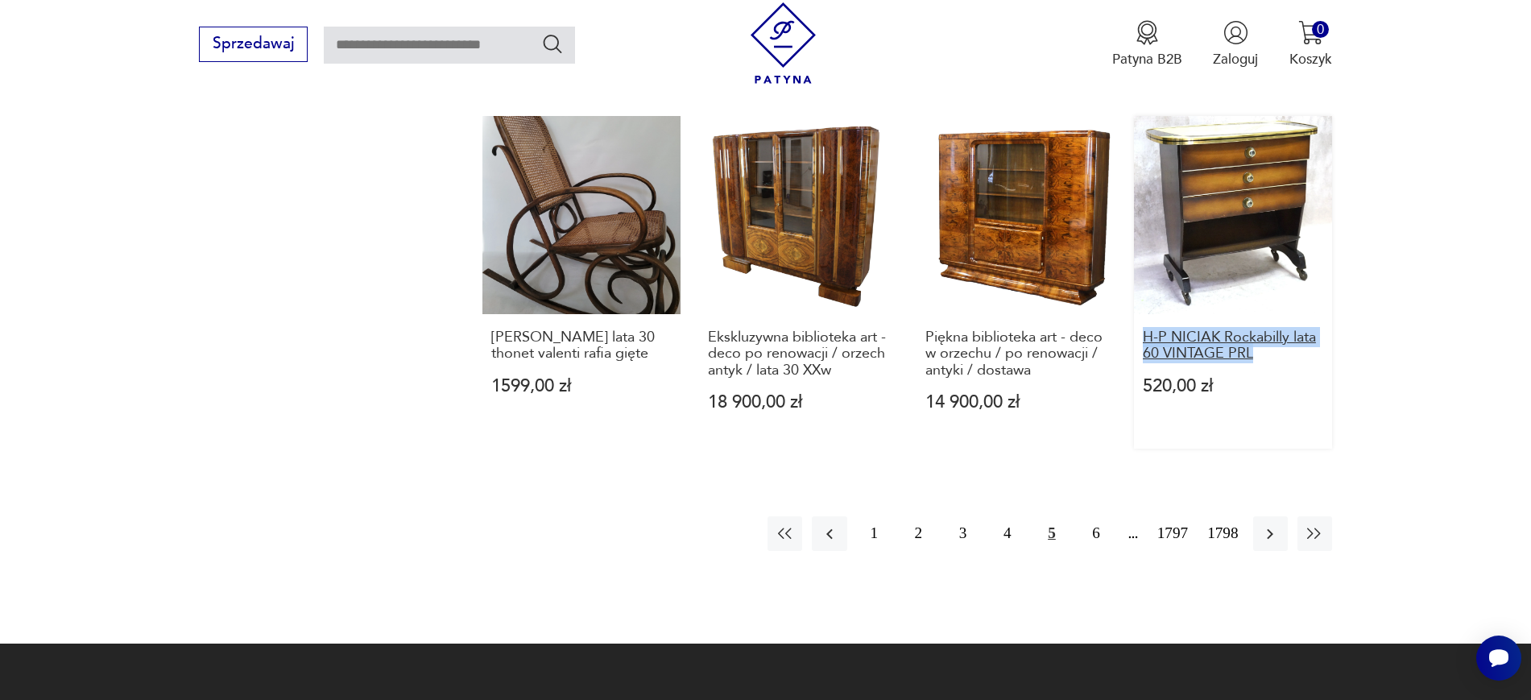
drag, startPoint x: 1370, startPoint y: 333, endPoint x: 1143, endPoint y: 320, distance: 228.2
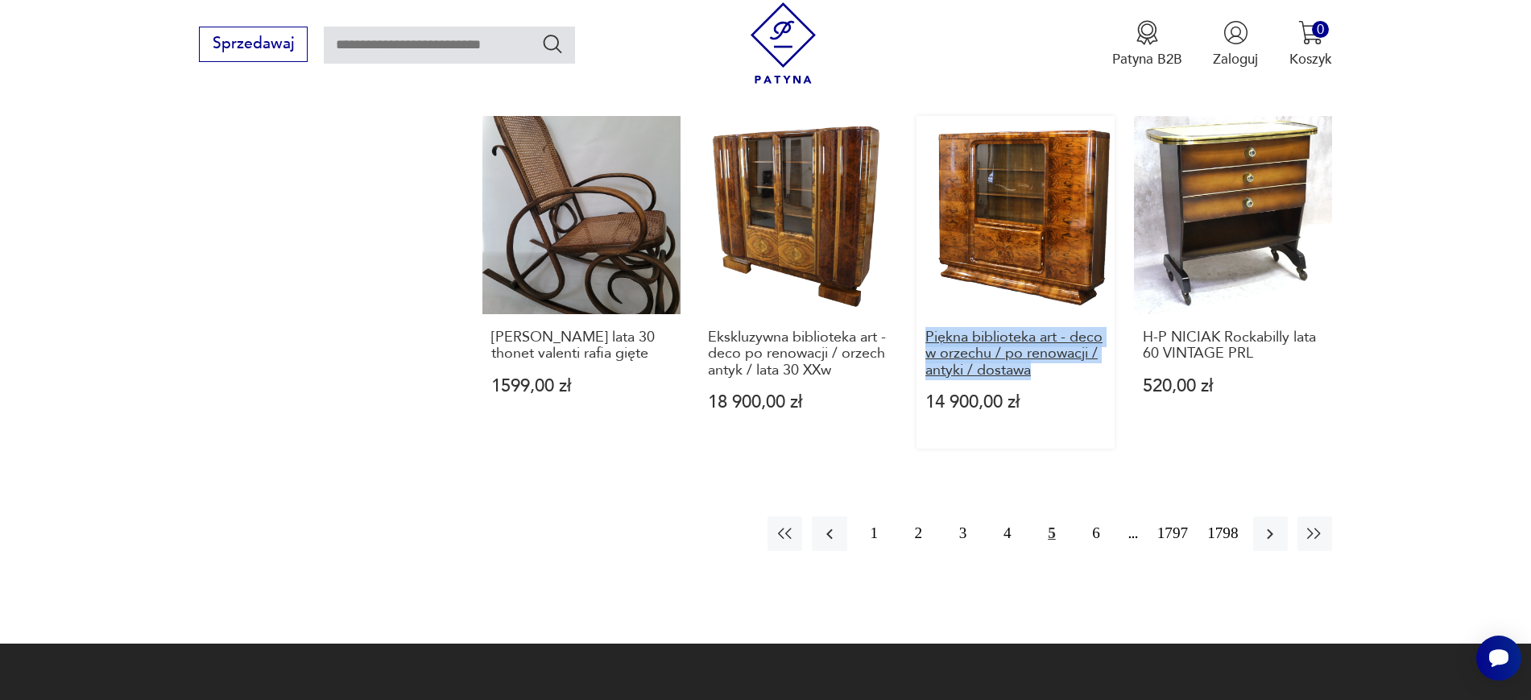
drag, startPoint x: 911, startPoint y: 320, endPoint x: 1031, endPoint y: 358, distance: 125.8
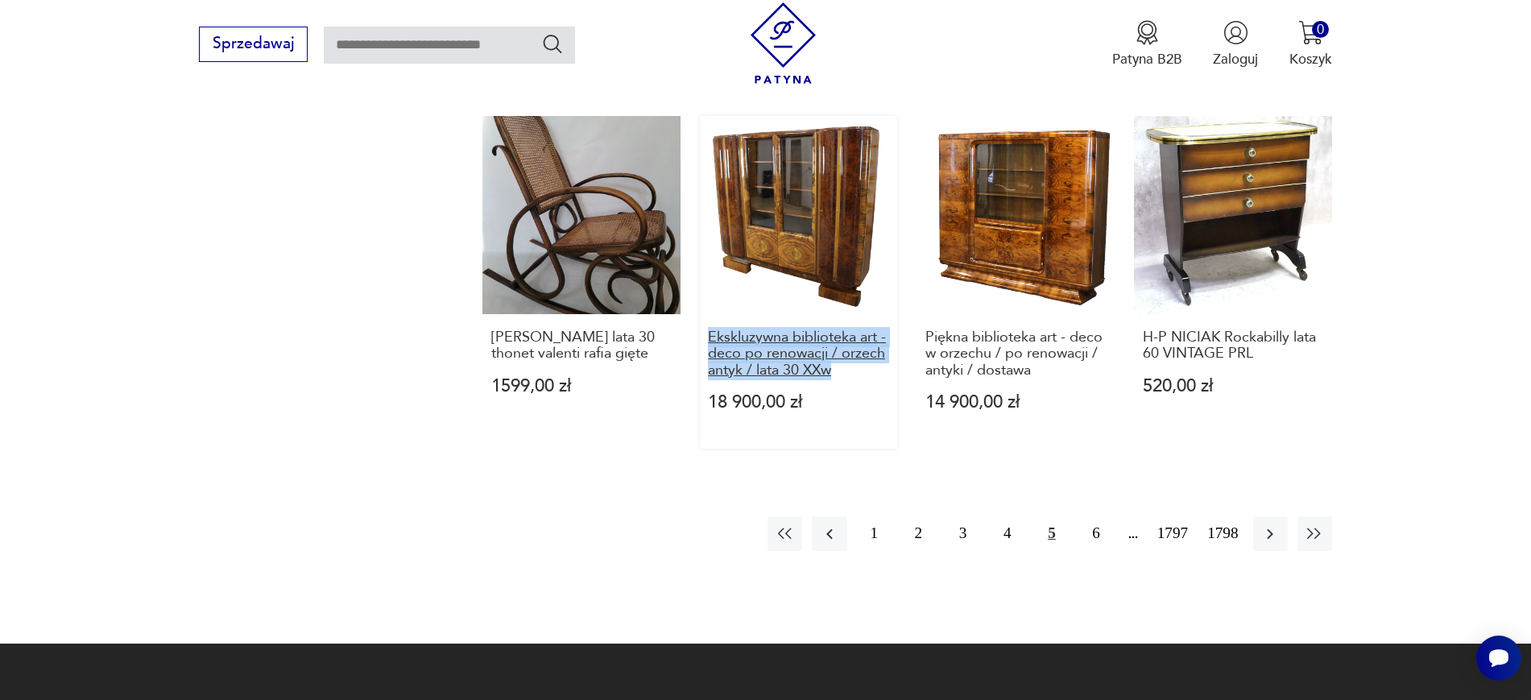
drag, startPoint x: 691, startPoint y: 317, endPoint x: 858, endPoint y: 359, distance: 172.6
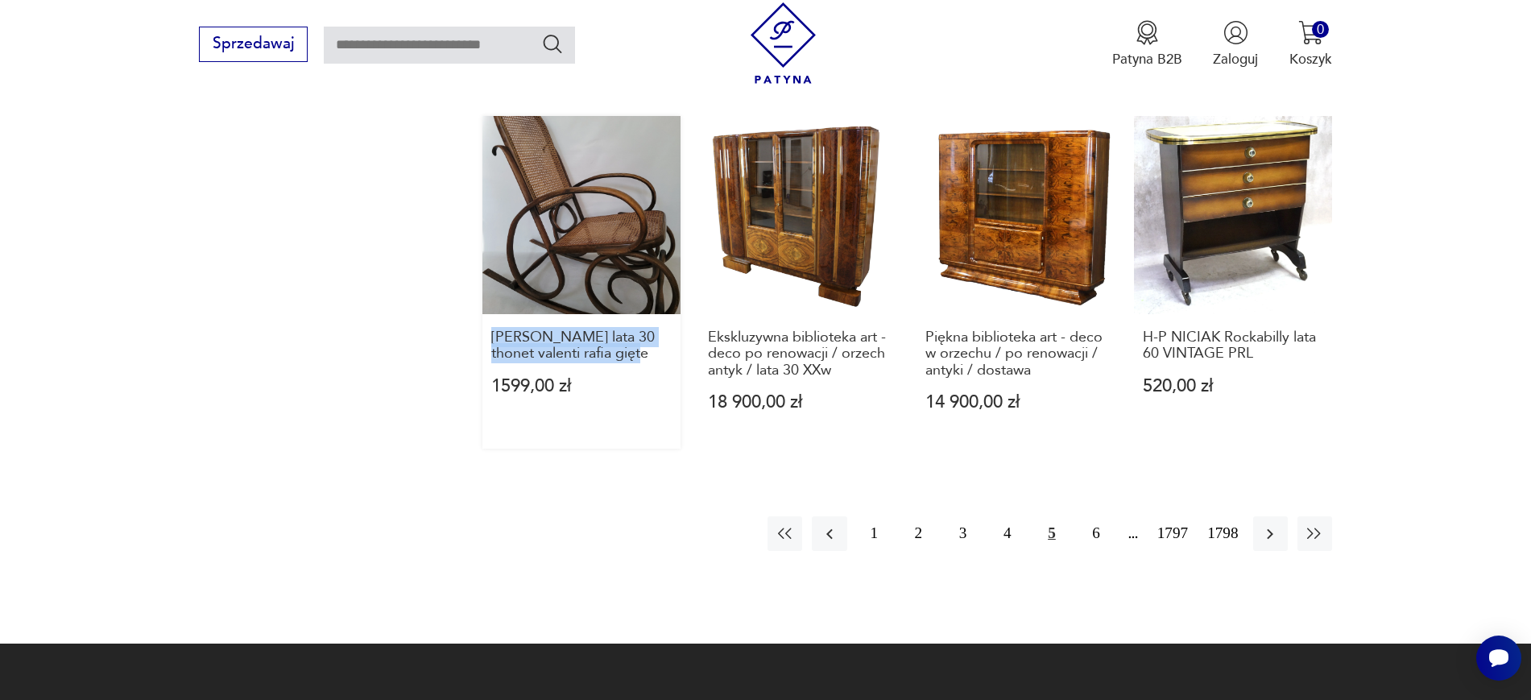
drag, startPoint x: 473, startPoint y: 323, endPoint x: 631, endPoint y: 349, distance: 160.7
click at [830, 533] on button "button" at bounding box center [829, 533] width 35 height 35
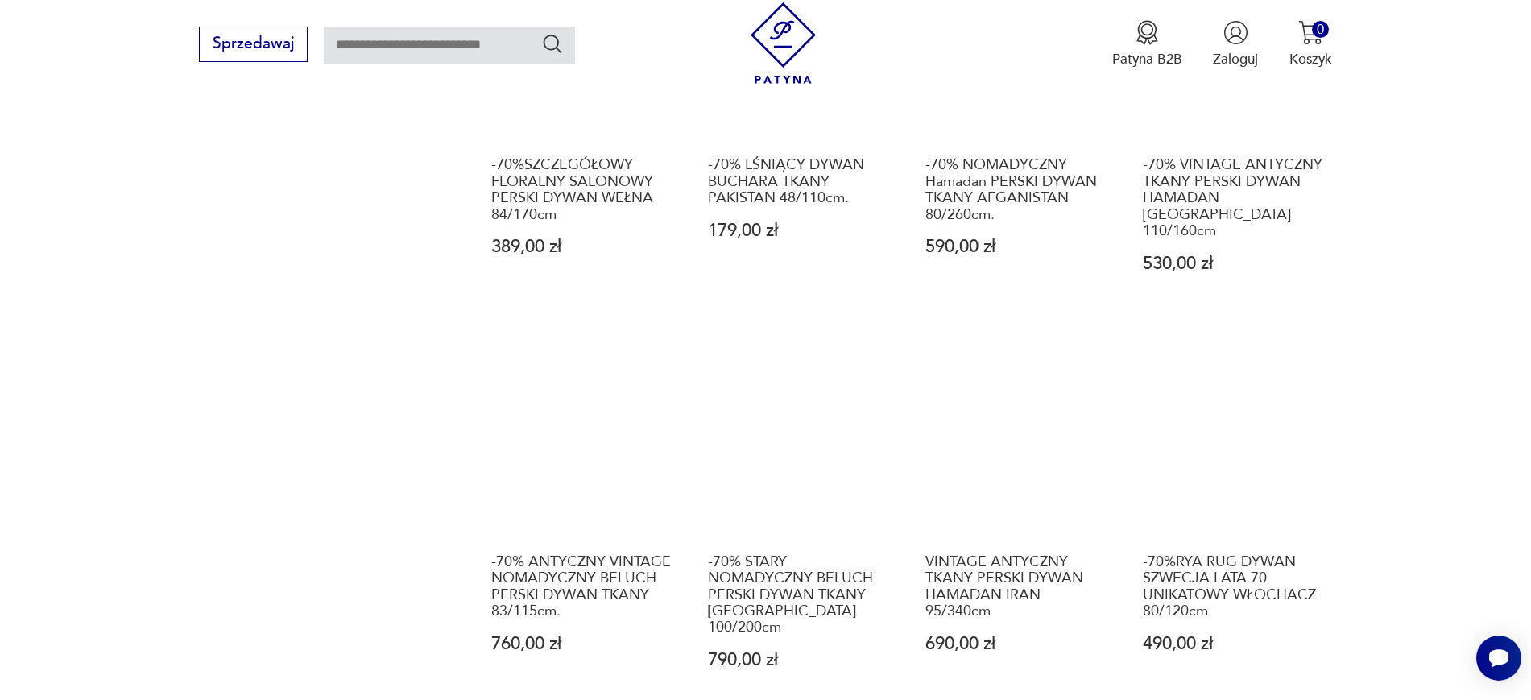
scroll to position [273, 0]
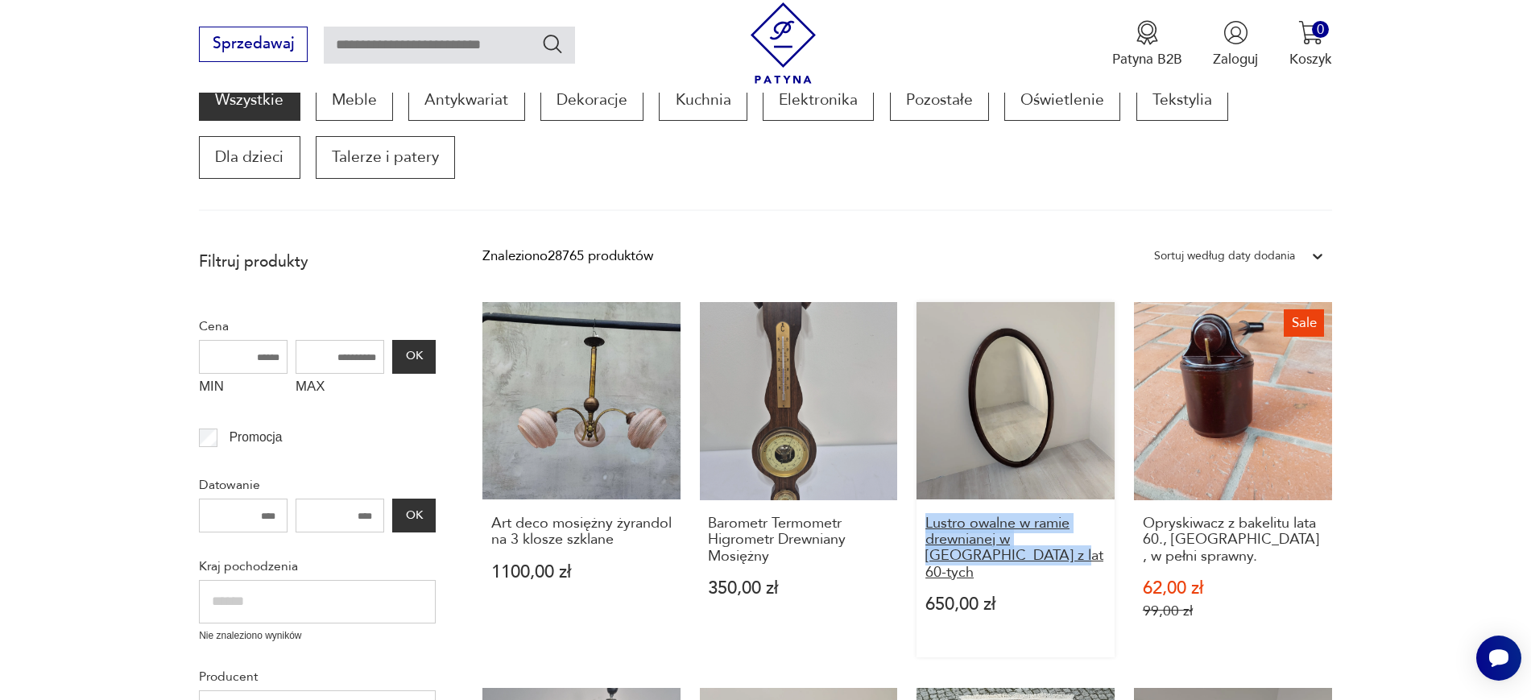
drag, startPoint x: 907, startPoint y: 515, endPoint x: 1016, endPoint y: 552, distance: 114.6
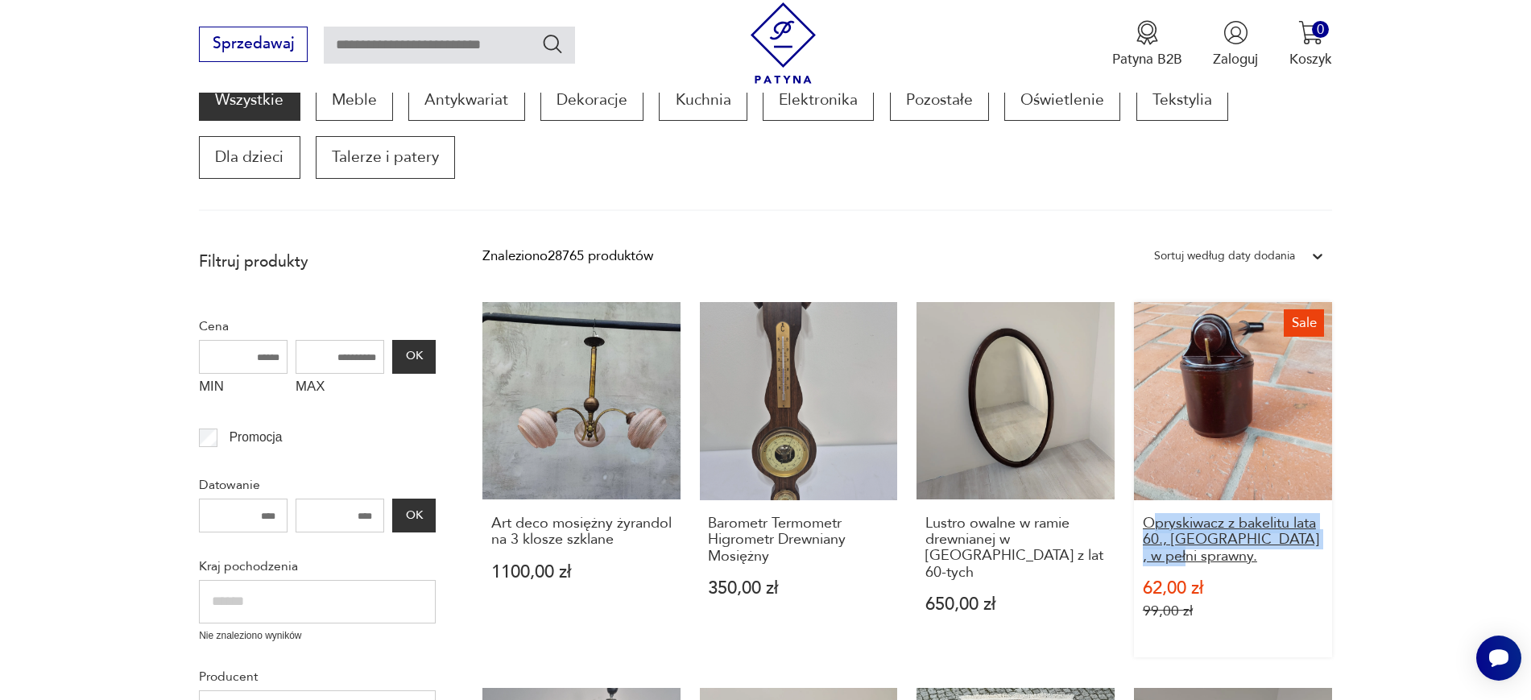
drag, startPoint x: 1373, startPoint y: 564, endPoint x: 1155, endPoint y: 513, distance: 223.2
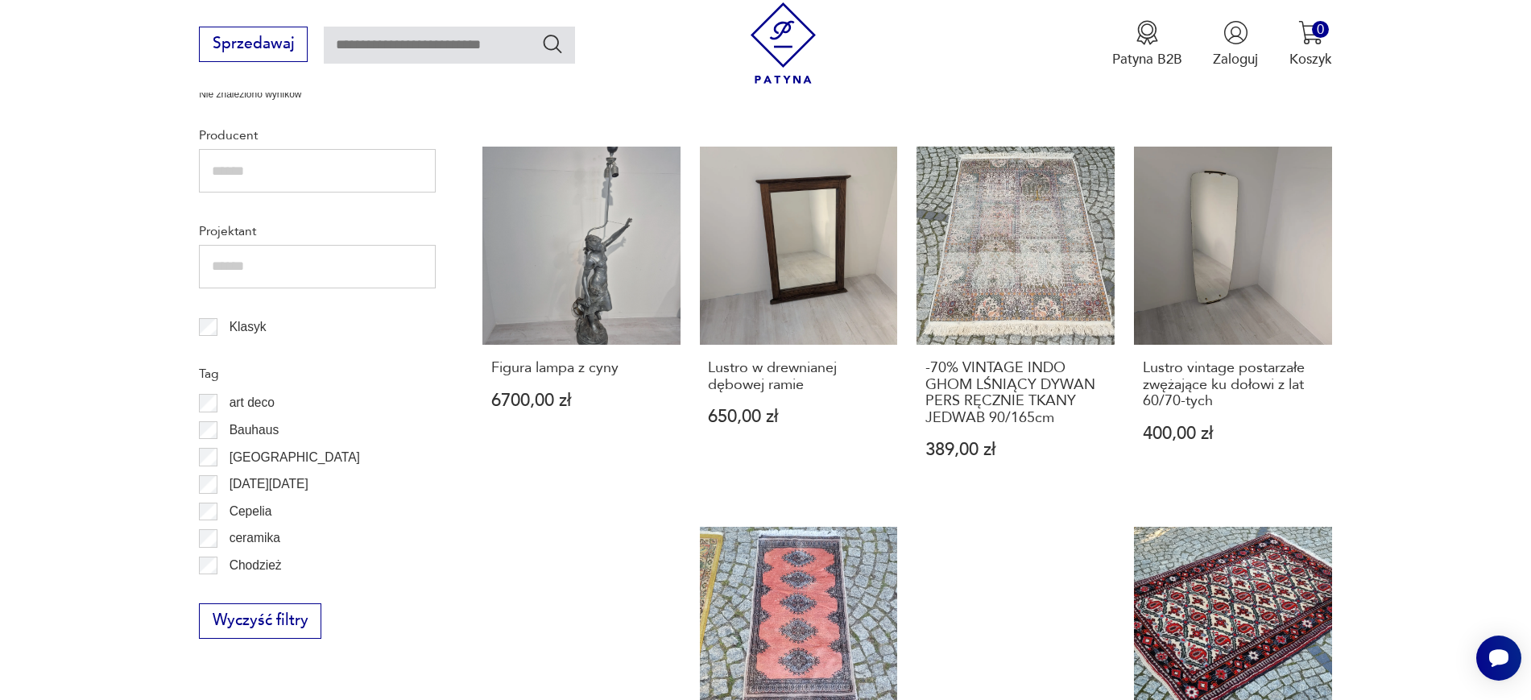
scroll to position [831, 0]
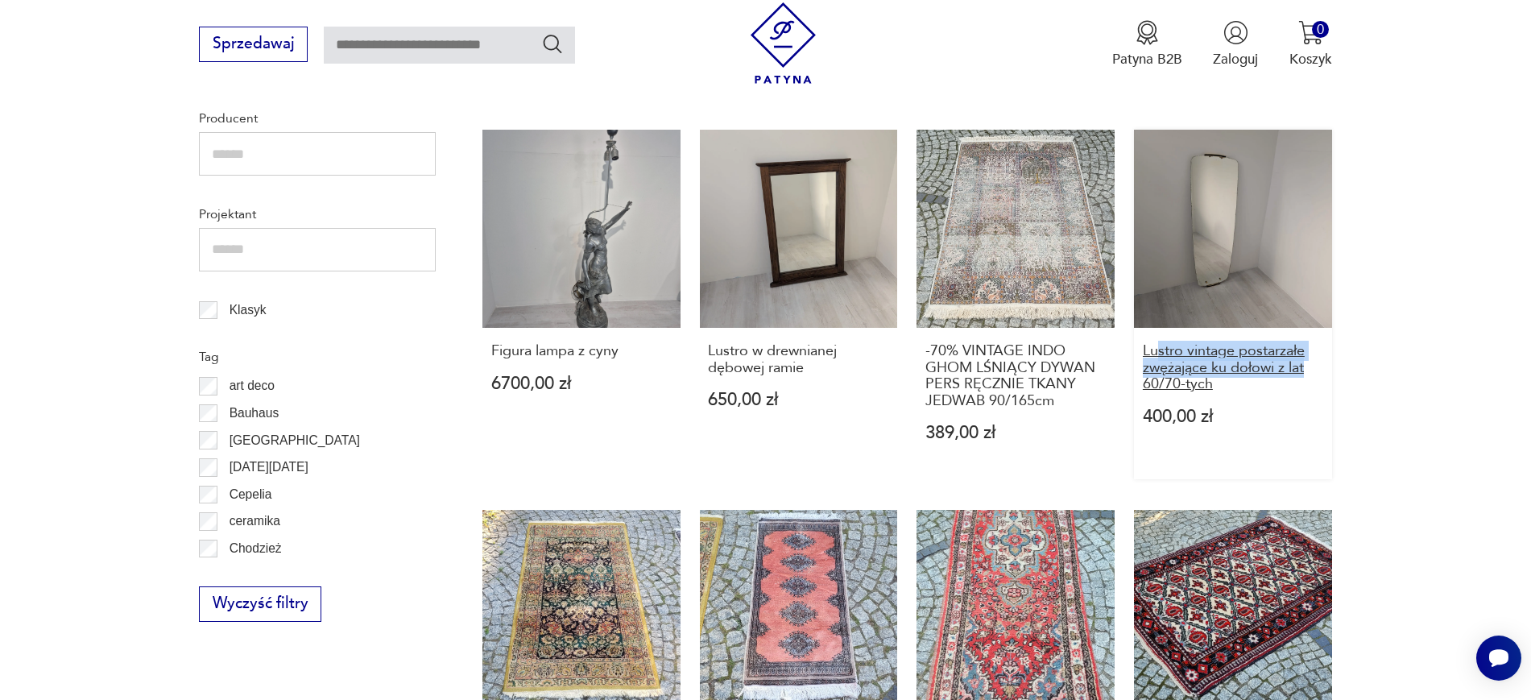
drag, startPoint x: 1354, startPoint y: 373, endPoint x: 1154, endPoint y: 345, distance: 202.5
click at [1154, 345] on section "Filtruj produkty Cena MIN MAX OK Promocja Datowanie OK Kraj pochodzenia Nie zna…" at bounding box center [765, 575] width 1531 height 1783
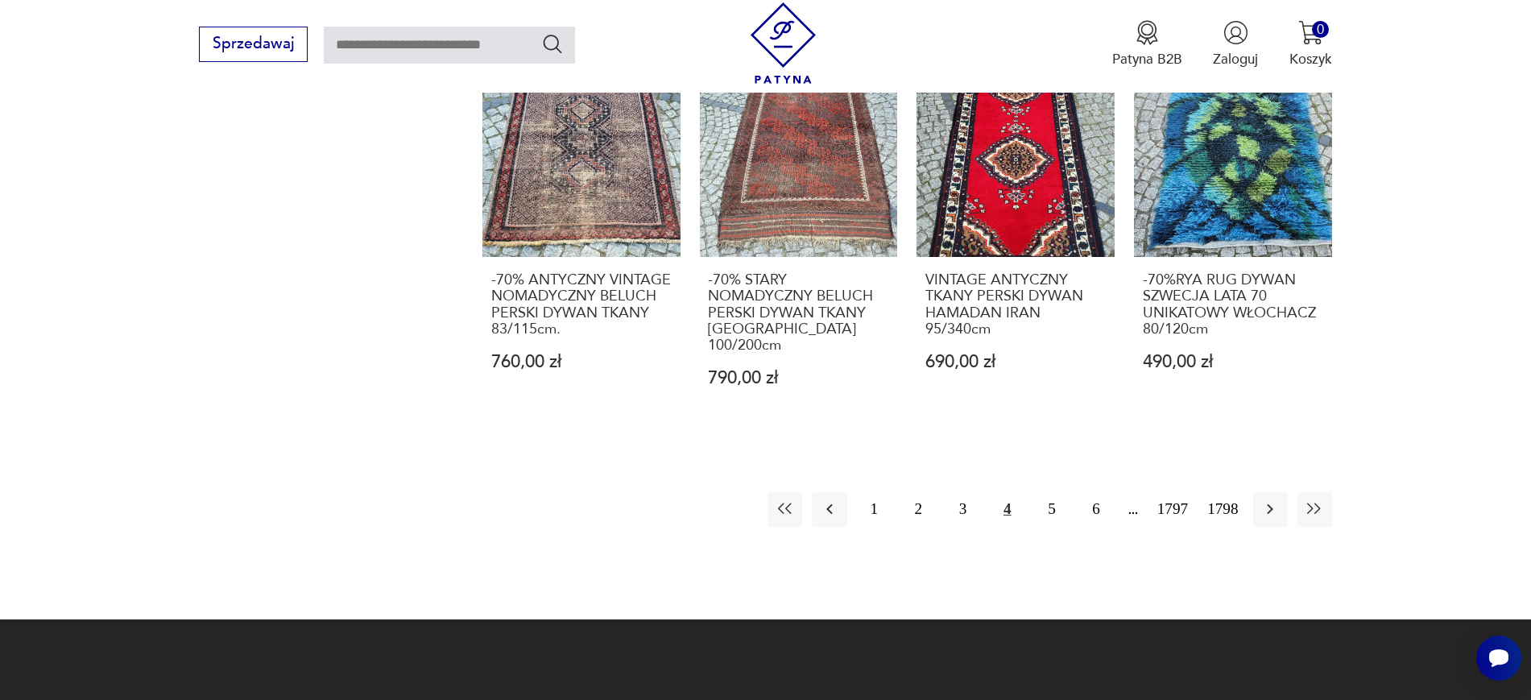
scroll to position [1685, 0]
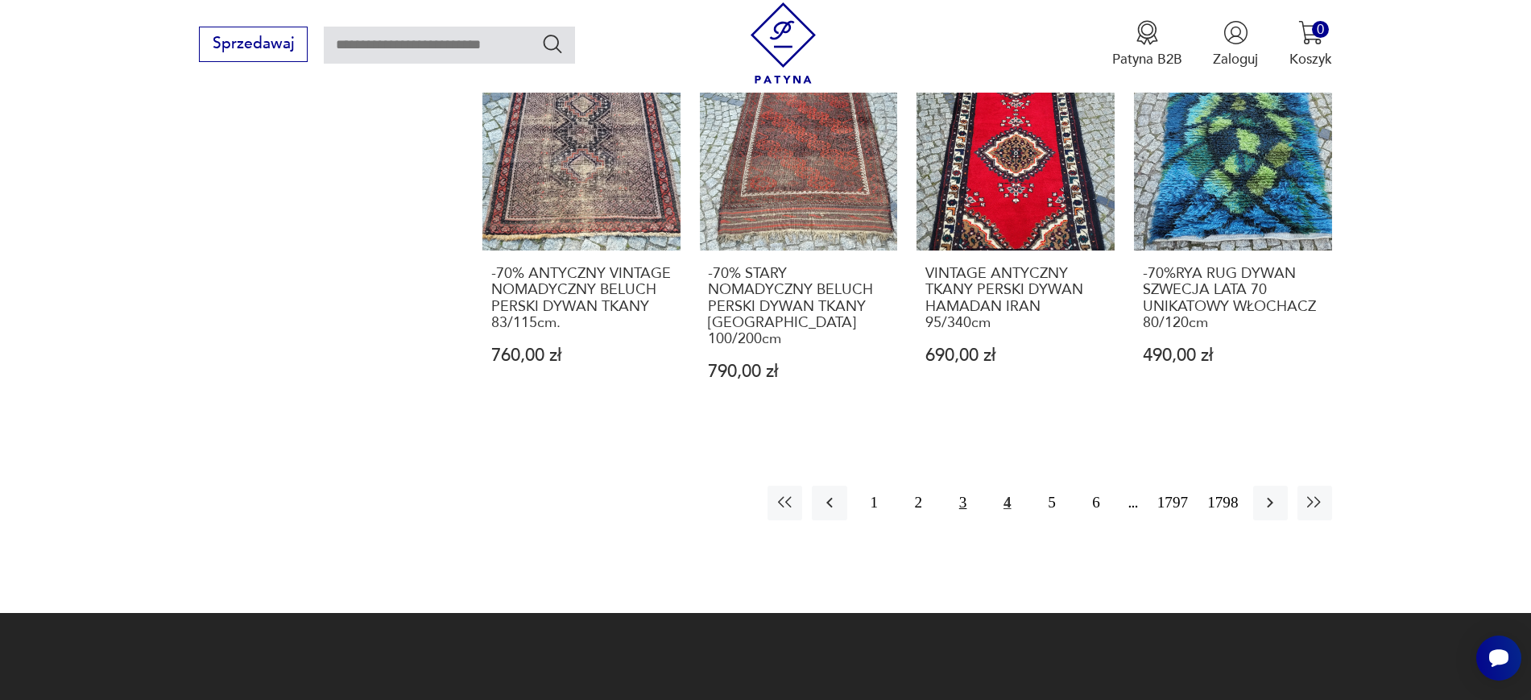
click at [964, 486] on button "3" at bounding box center [962, 503] width 35 height 35
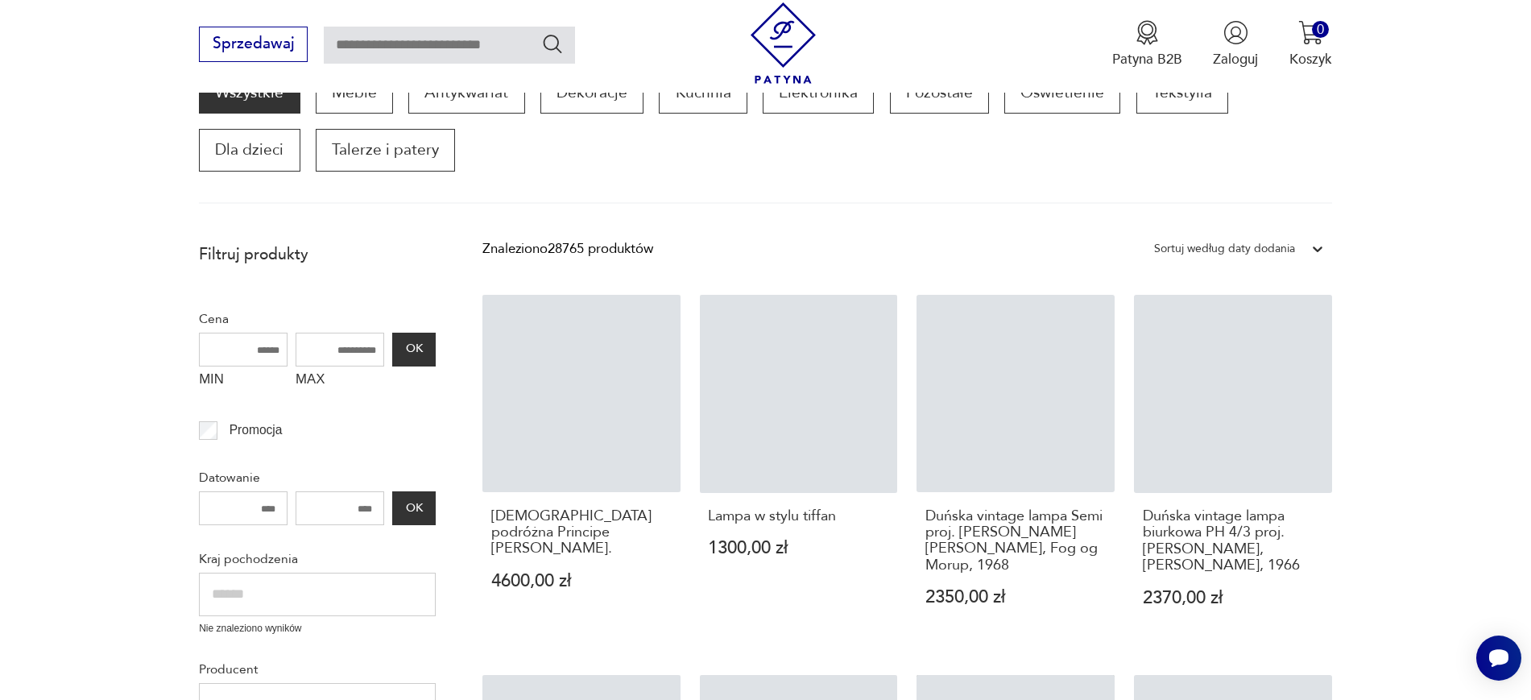
scroll to position [273, 0]
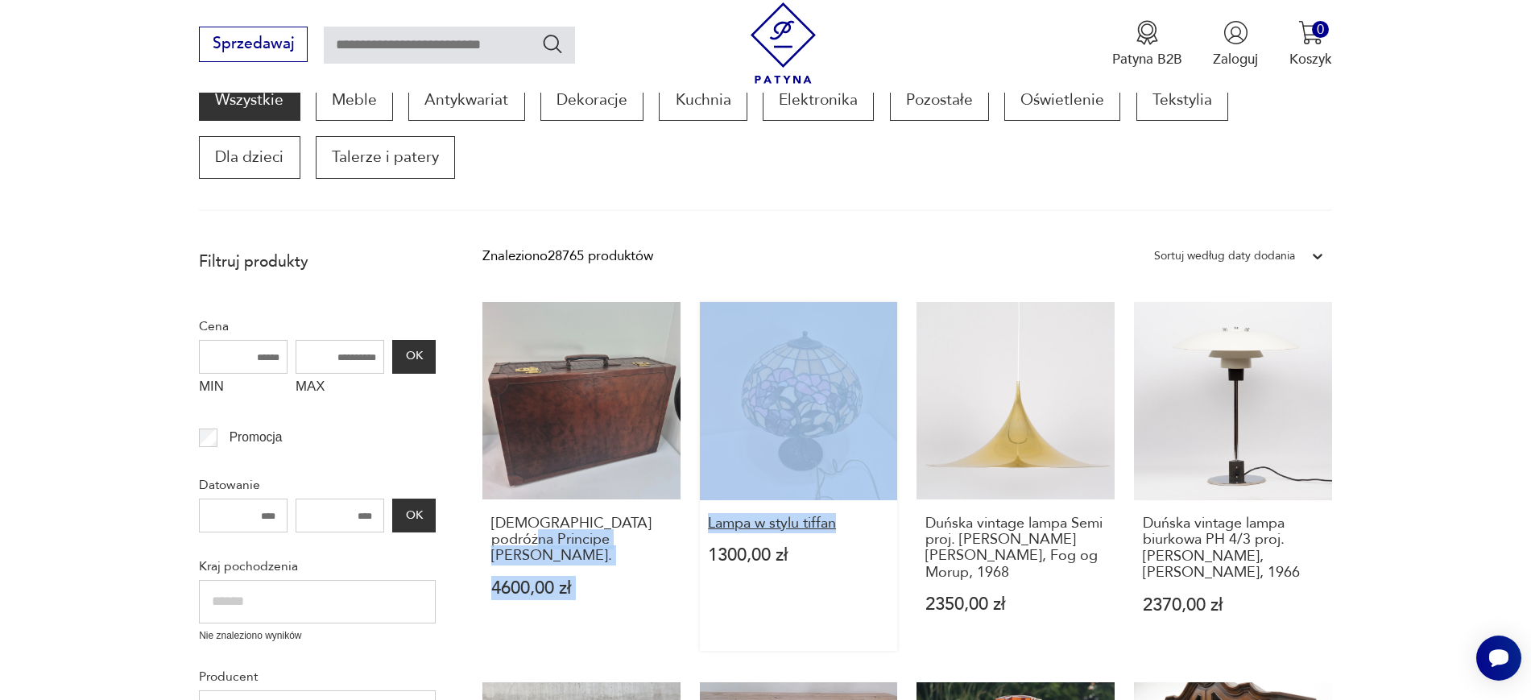
drag, startPoint x: 818, startPoint y: 412, endPoint x: 859, endPoint y: 523, distance: 117.7
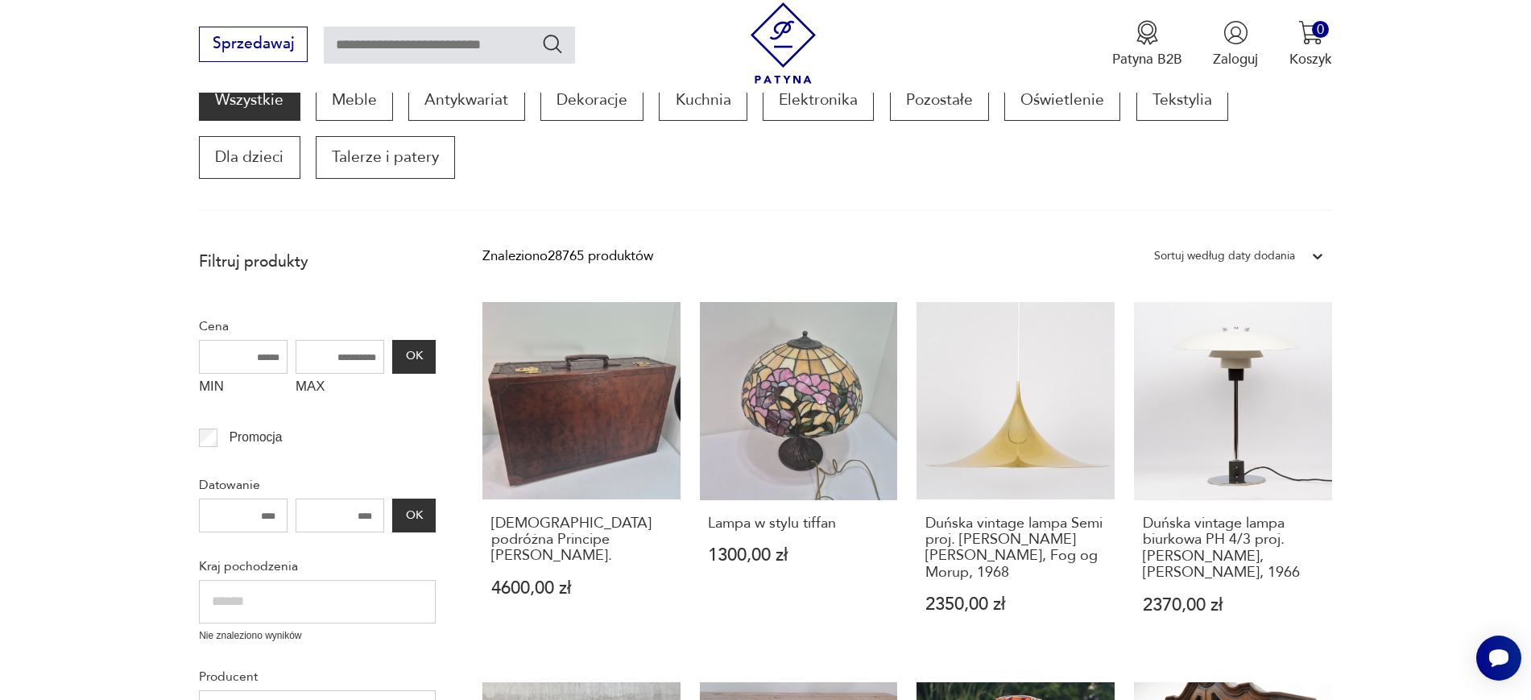
click at [319, 474] on p "Datowanie" at bounding box center [317, 484] width 237 height 21
drag, startPoint x: 746, startPoint y: 530, endPoint x: 886, endPoint y: 528, distance: 140.1
drag, startPoint x: 911, startPoint y: 518, endPoint x: 1072, endPoint y: 553, distance: 164.9
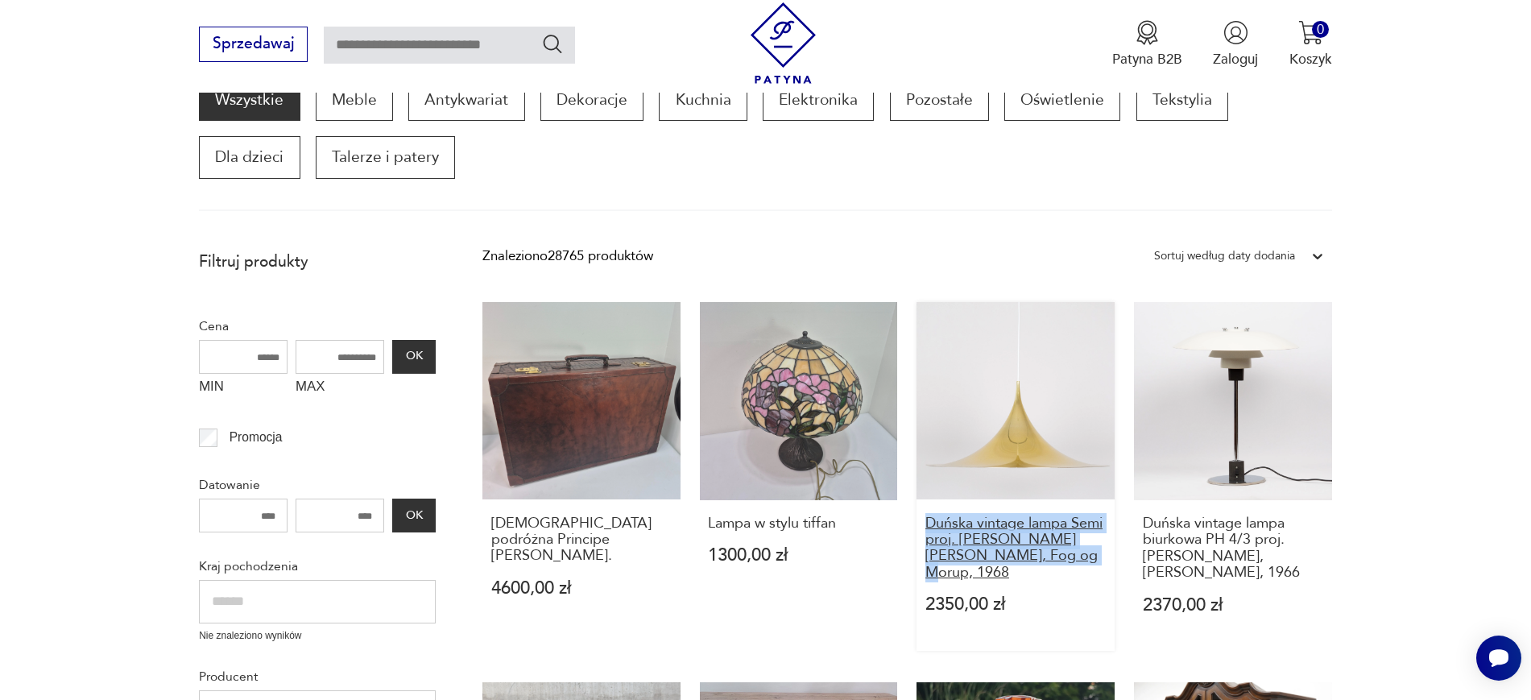
drag, startPoint x: 1401, startPoint y: 581, endPoint x: 1144, endPoint y: 527, distance: 262.5
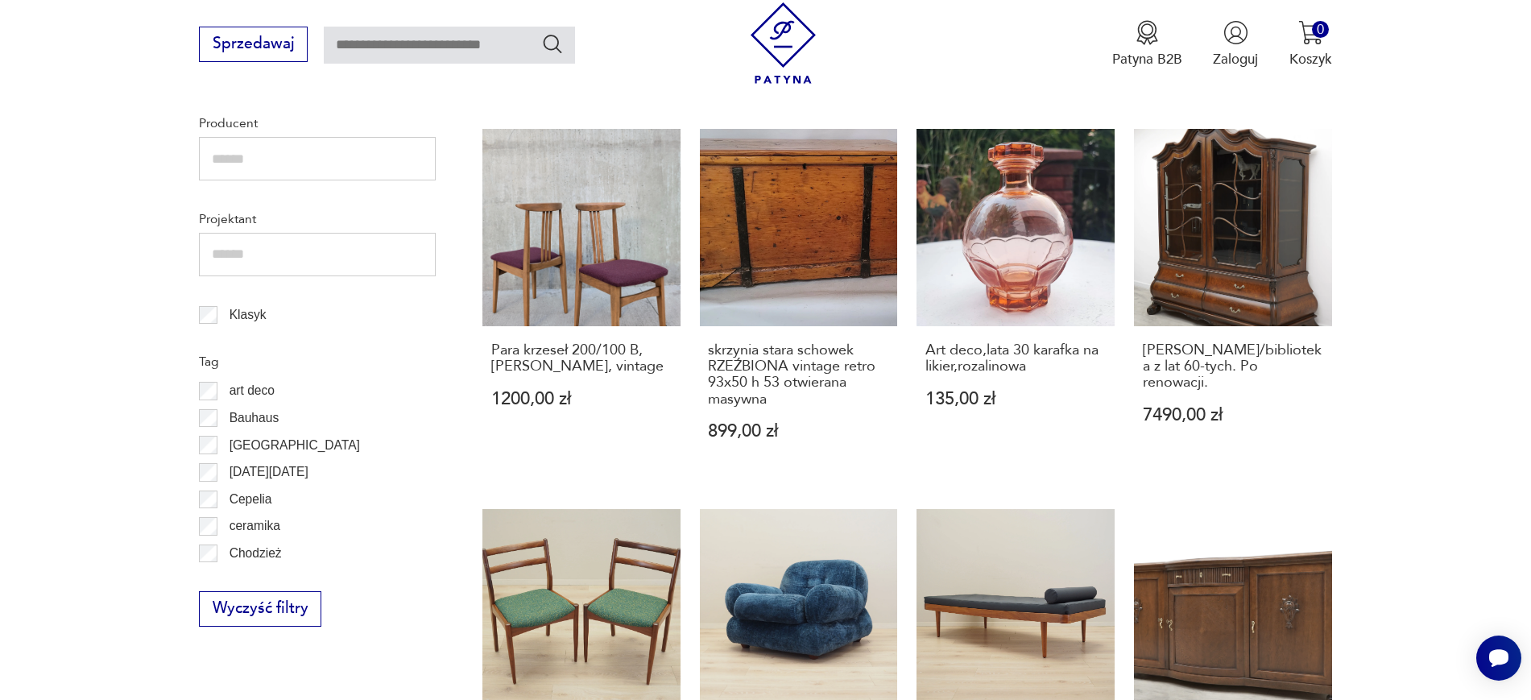
scroll to position [853, 0]
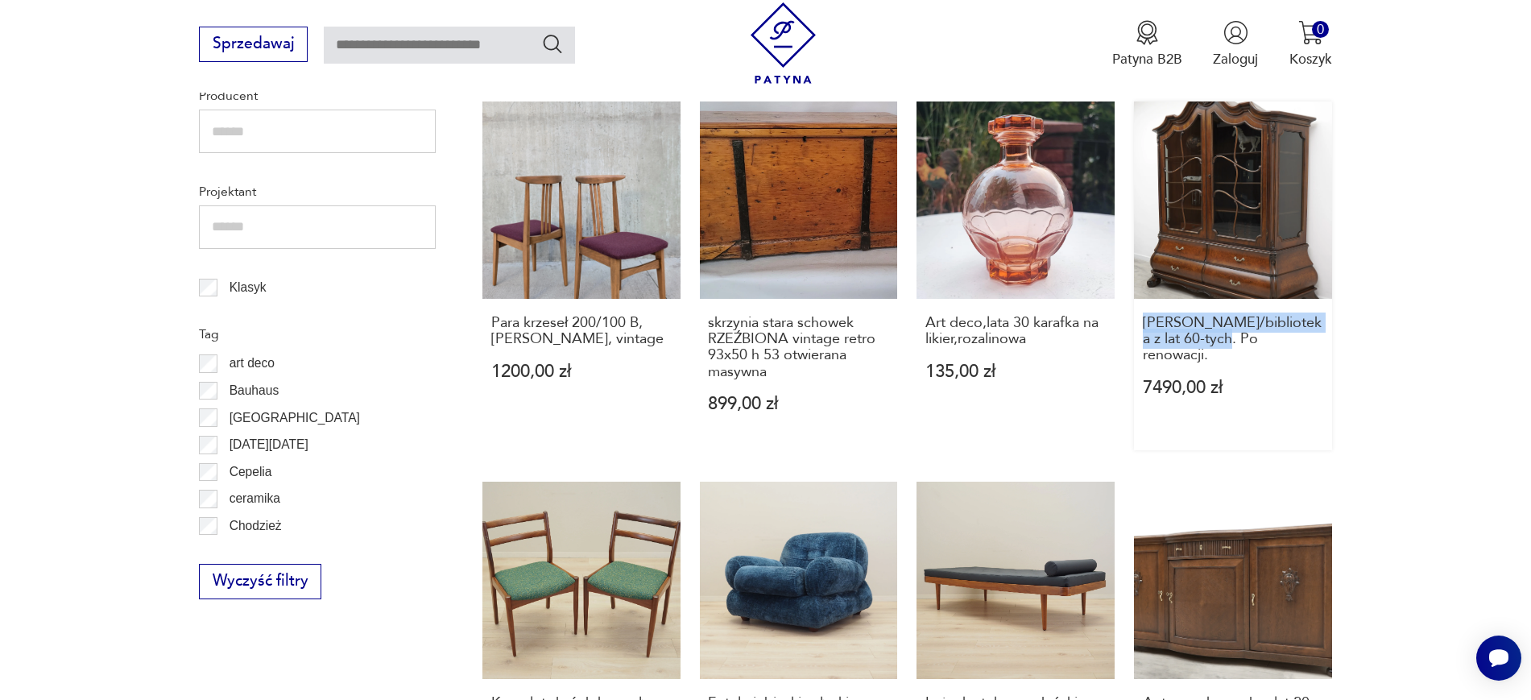
drag, startPoint x: 1363, startPoint y: 344, endPoint x: 1138, endPoint y: 315, distance: 227.3
click at [1138, 315] on section "Filtruj produkty Cena MIN MAX OK Promocja Datowanie OK Kraj pochodzenia Nie zna…" at bounding box center [765, 533] width 1531 height 1744
drag, startPoint x: 478, startPoint y: 319, endPoint x: 634, endPoint y: 340, distance: 157.6
click at [634, 340] on section "Filtruj produkty Cena MIN MAX OK Promocja Datowanie OK Kraj pochodzenia Nie zna…" at bounding box center [765, 533] width 1531 height 1744
drag, startPoint x: 911, startPoint y: 325, endPoint x: 1065, endPoint y: 348, distance: 155.4
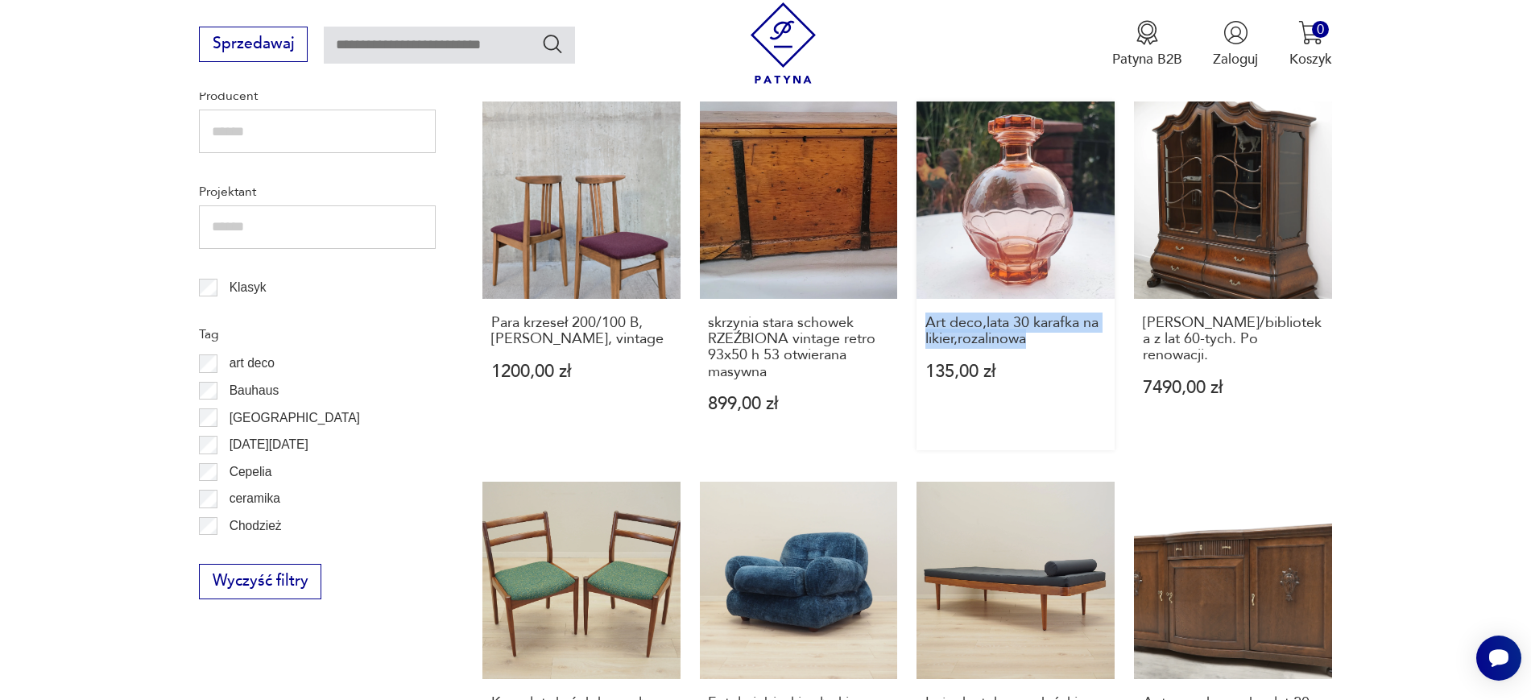
click at [1065, 348] on div "walizka podróżna Principe Leather. 4600,00 zł Lampa w stylu tiffan 1300,00 zł D…" at bounding box center [906, 466] width 849 height 1490
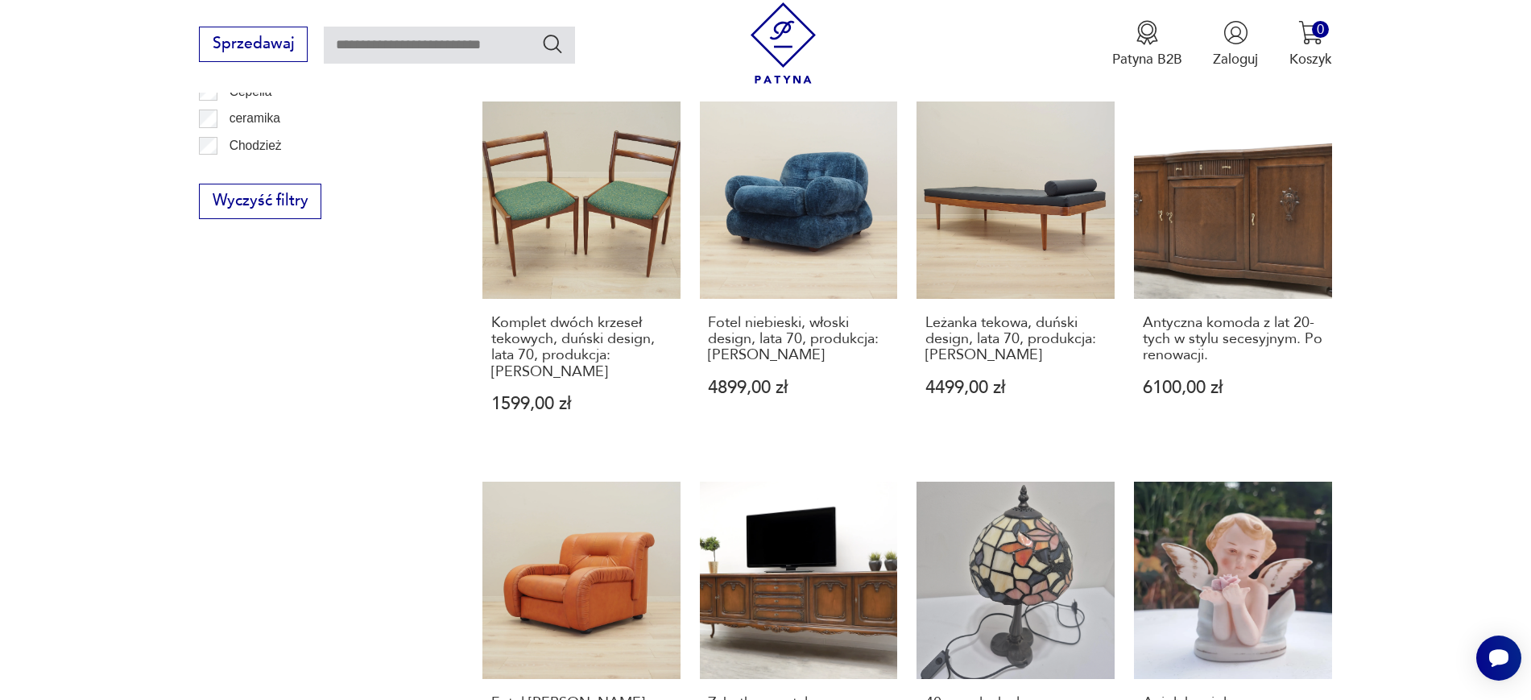
scroll to position [1237, 0]
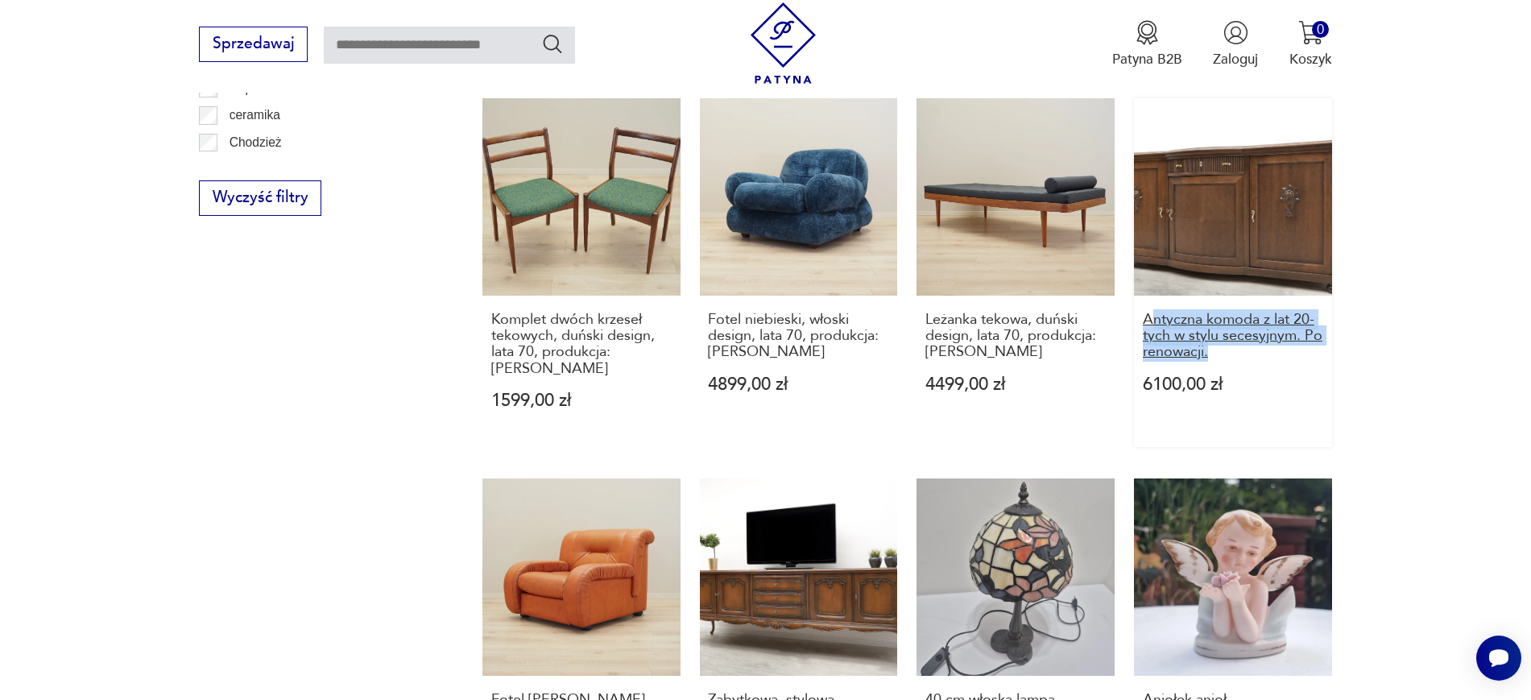
drag, startPoint x: 1405, startPoint y: 356, endPoint x: 1151, endPoint y: 319, distance: 256.3
click at [1151, 319] on section "Filtruj produkty Cena MIN MAX OK Promocja Datowanie OK Kraj pochodzenia Nie zna…" at bounding box center [765, 150] width 1531 height 1744
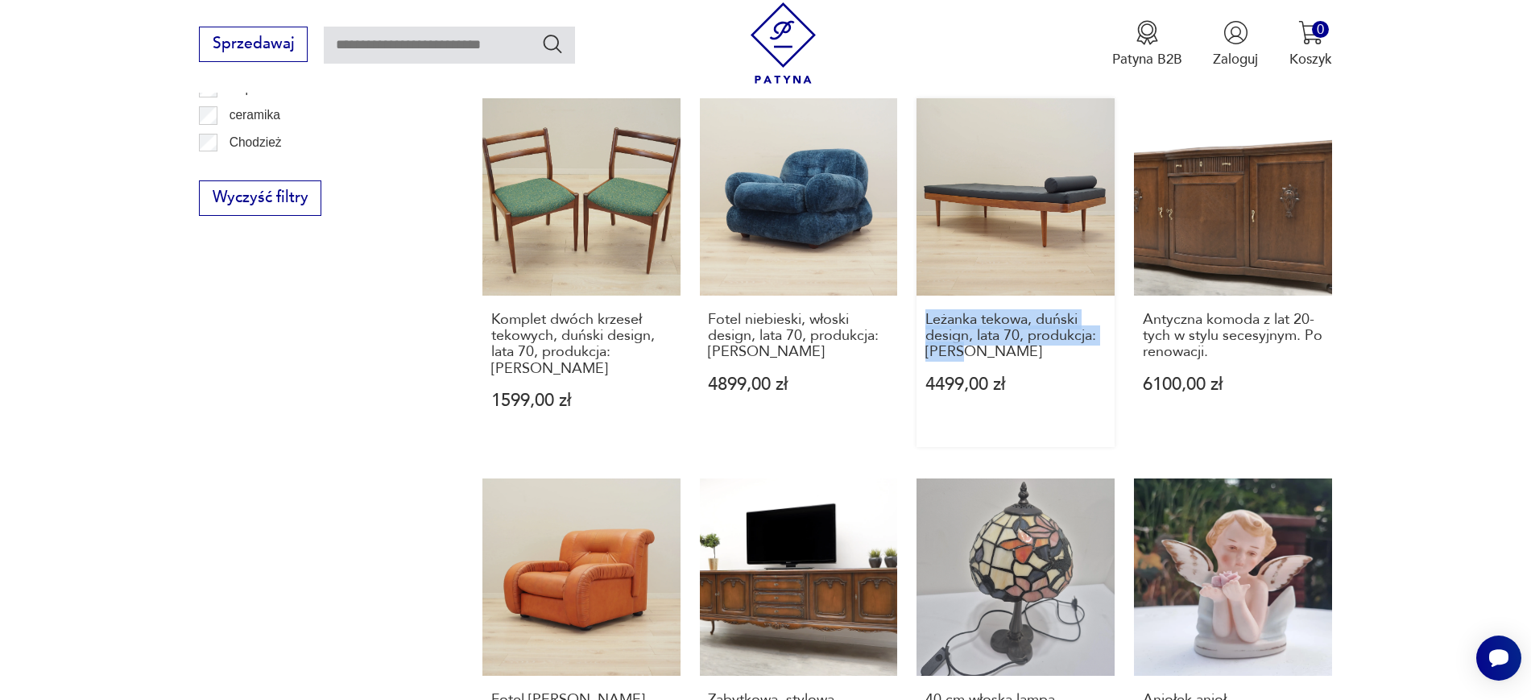
drag, startPoint x: 911, startPoint y: 318, endPoint x: 1008, endPoint y: 362, distance: 107.0
click at [1008, 362] on div "walizka podróżna Principe Leather. 4600,00 zł Lampa w stylu tiffan 1300,00 zł D…" at bounding box center [906, 83] width 849 height 1490
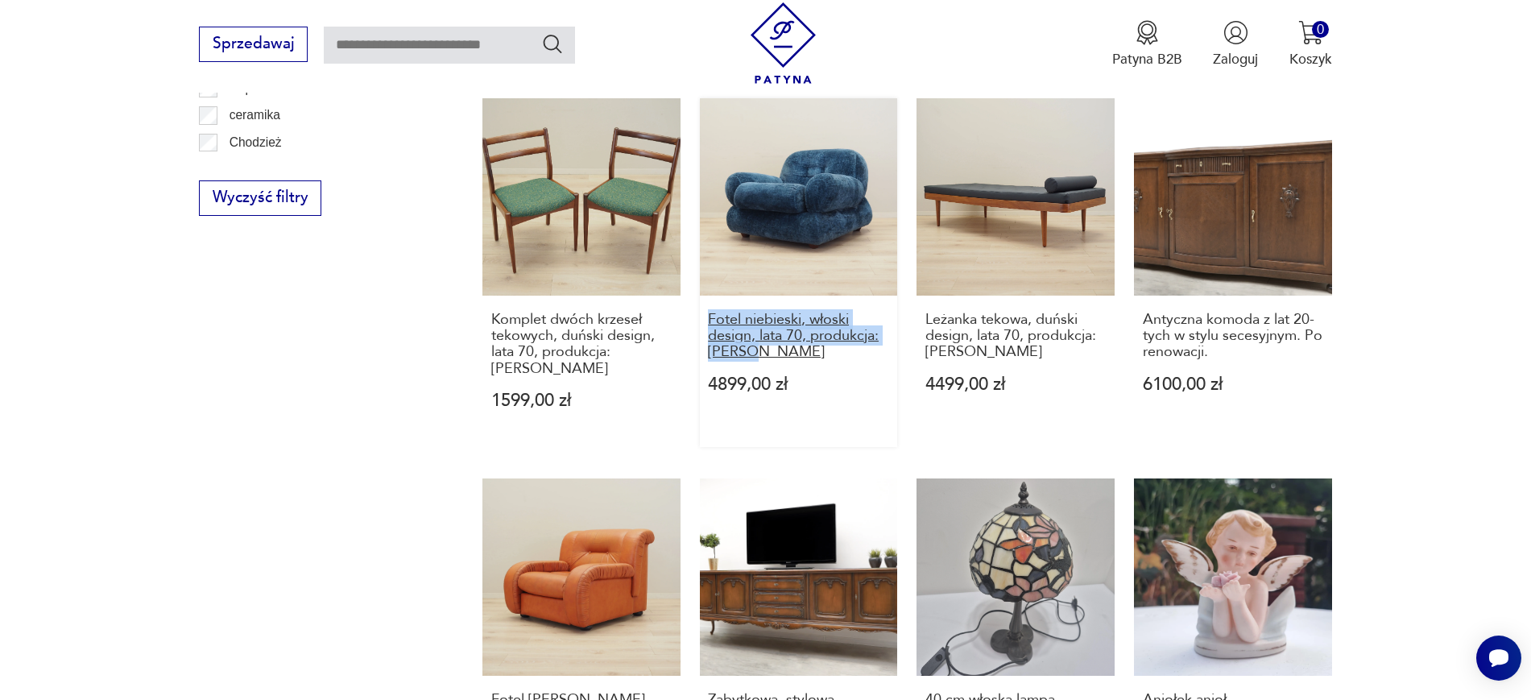
drag, startPoint x: 691, startPoint y: 315, endPoint x: 772, endPoint y: 348, distance: 87.8
click at [772, 348] on div "walizka podróżna Principe Leather. 4600,00 zł Lampa w stylu tiffan 1300,00 zł D…" at bounding box center [906, 83] width 849 height 1490
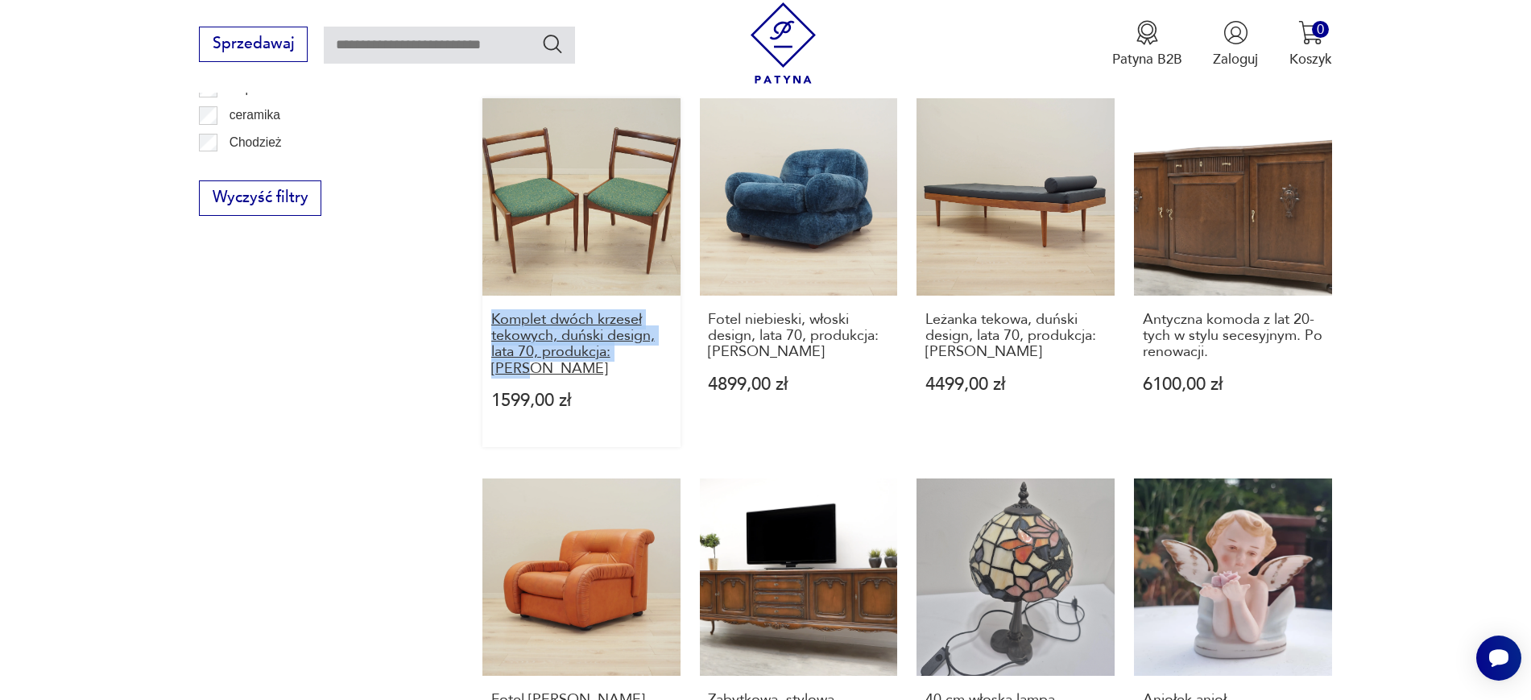
drag, startPoint x: 481, startPoint y: 312, endPoint x: 659, endPoint y: 348, distance: 182.4
click at [659, 348] on section "Filtruj produkty Cena MIN MAX OK Promocja Datowanie OK Kraj pochodzenia Nie zna…" at bounding box center [765, 150] width 1531 height 1744
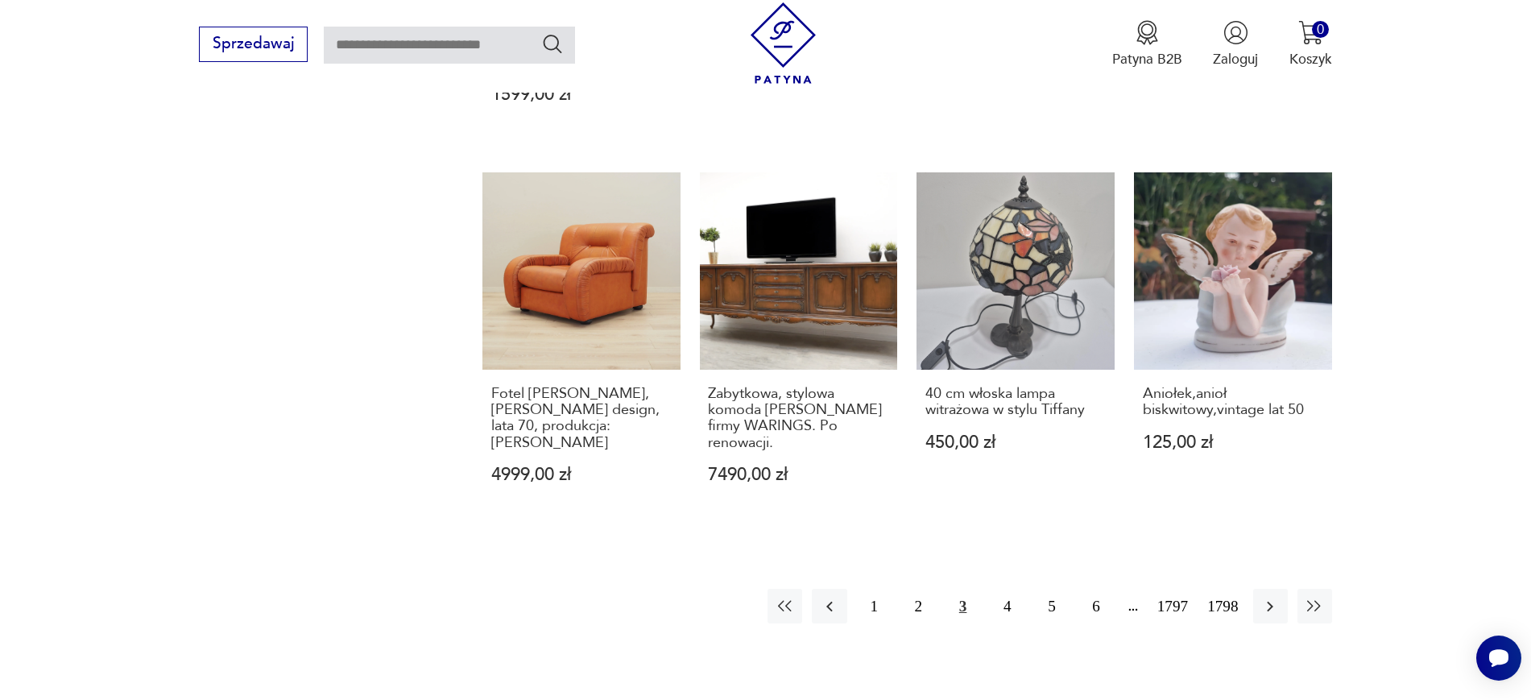
scroll to position [1577, 0]
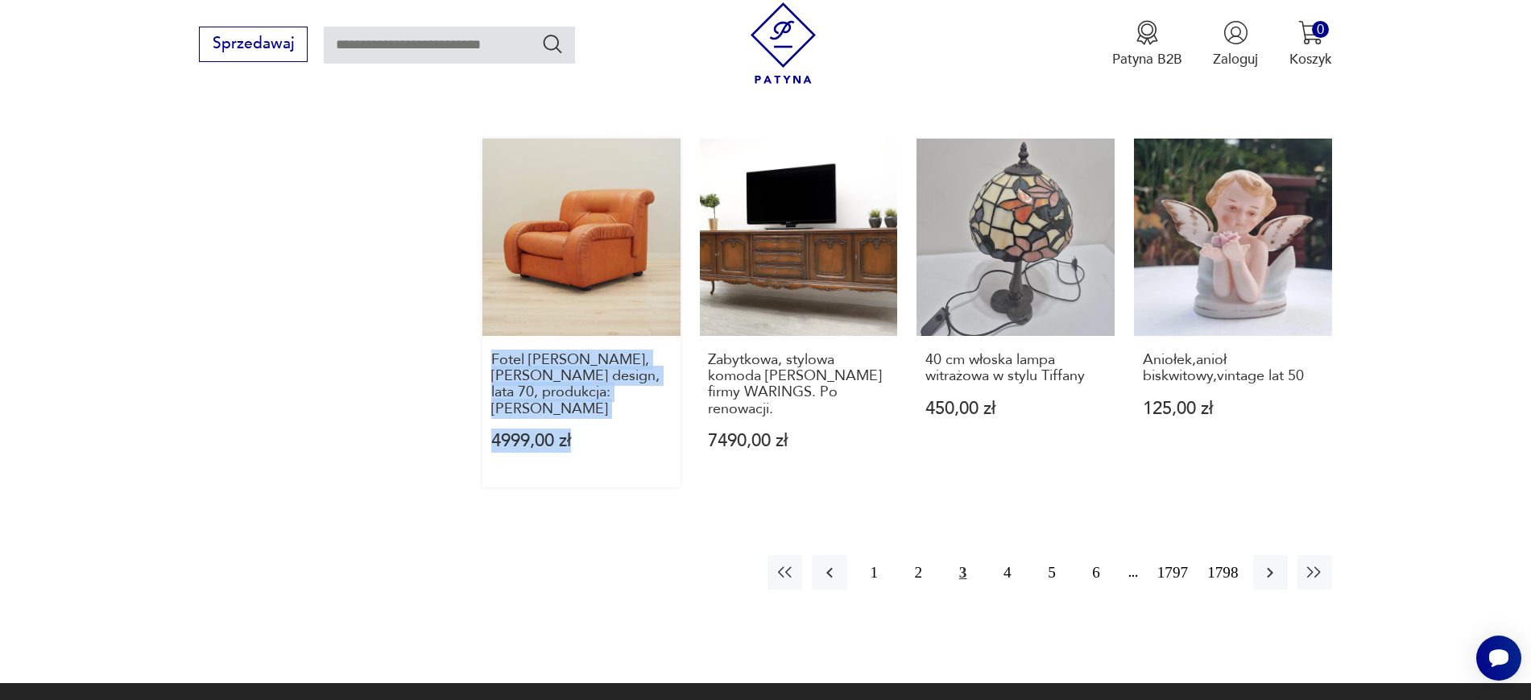
drag, startPoint x: 469, startPoint y: 338, endPoint x: 659, endPoint y: 376, distance: 193.8
click at [928, 555] on button "2" at bounding box center [918, 572] width 35 height 35
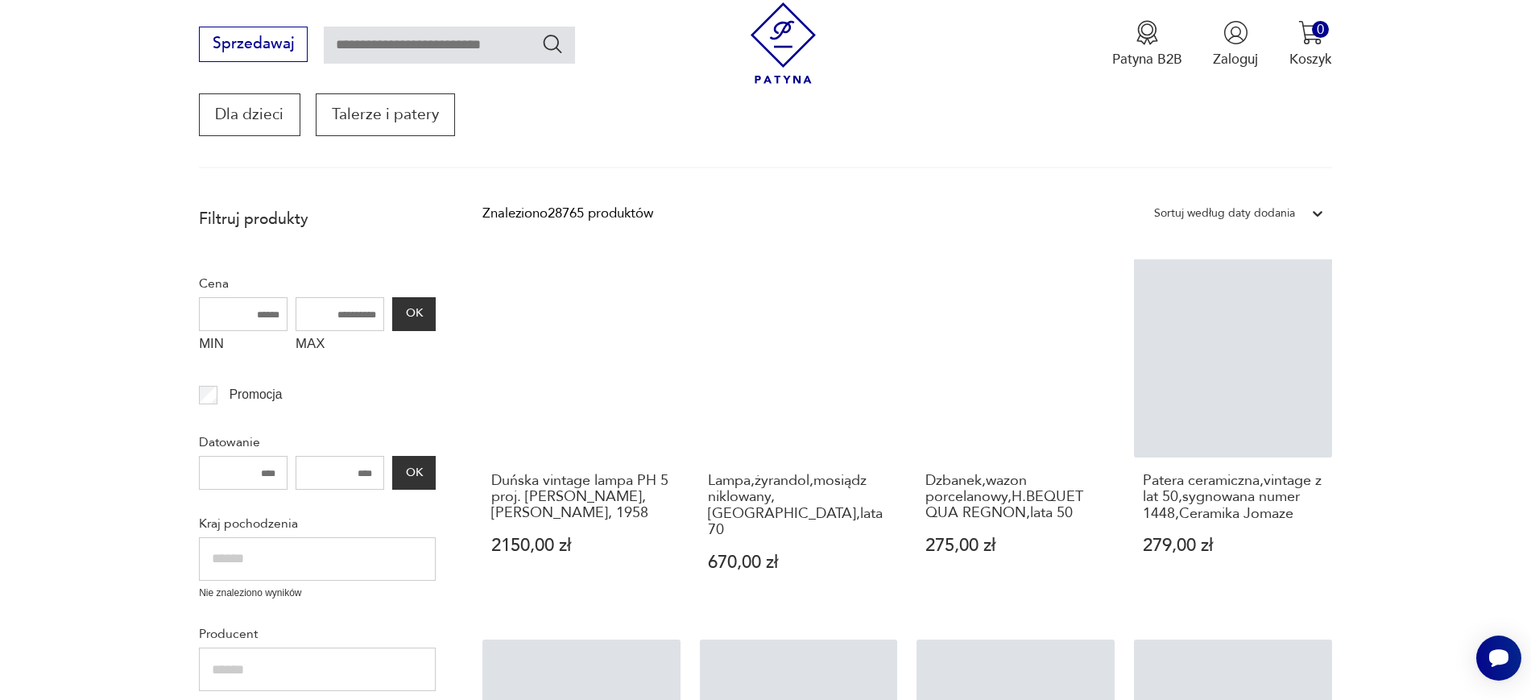
scroll to position [273, 0]
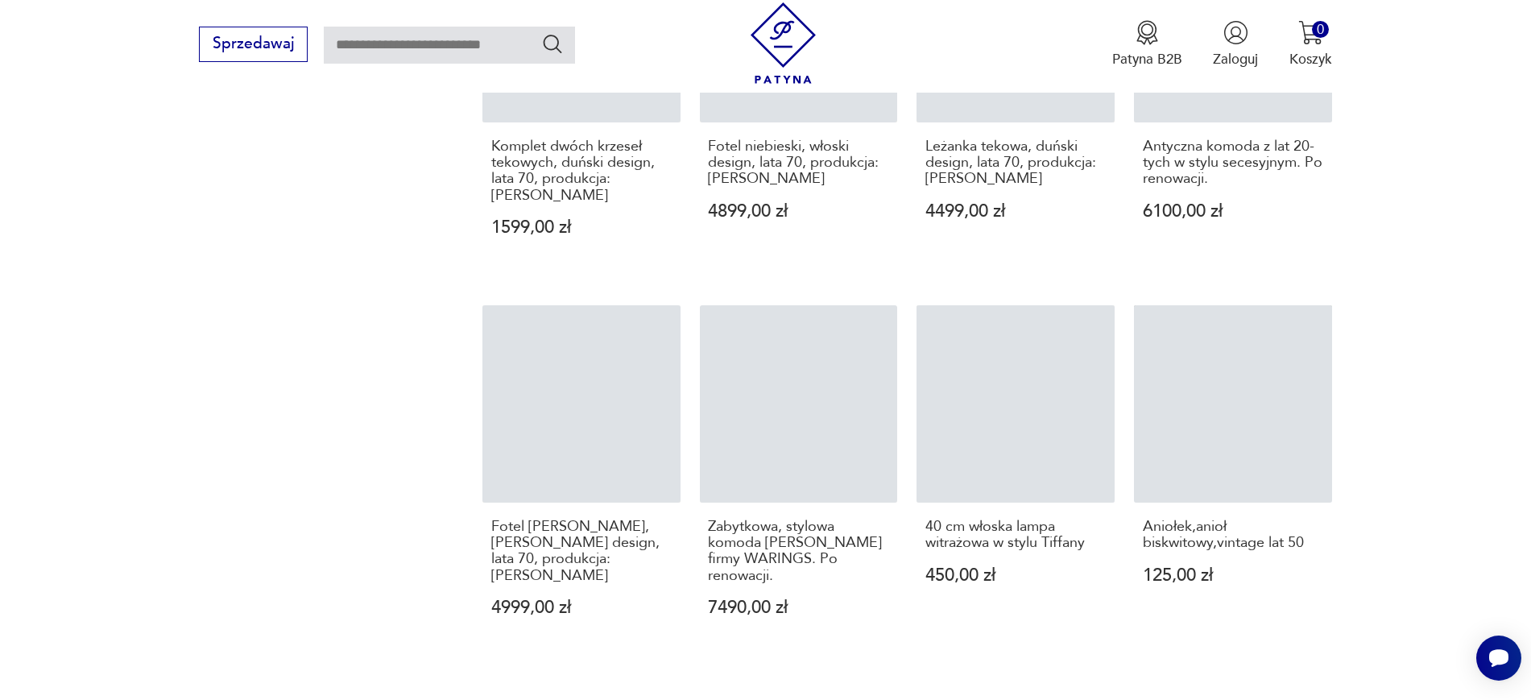
scroll to position [1577, 0]
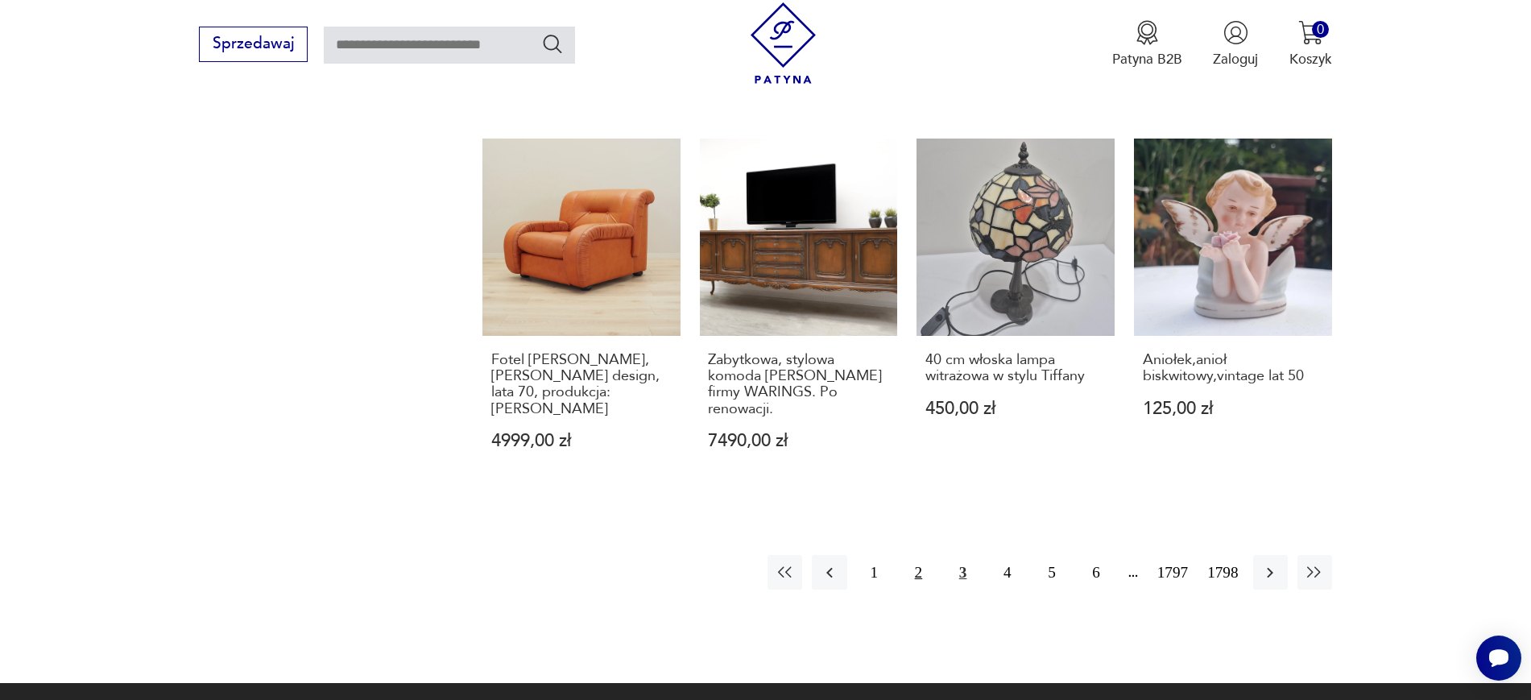
click at [923, 555] on button "2" at bounding box center [918, 572] width 35 height 35
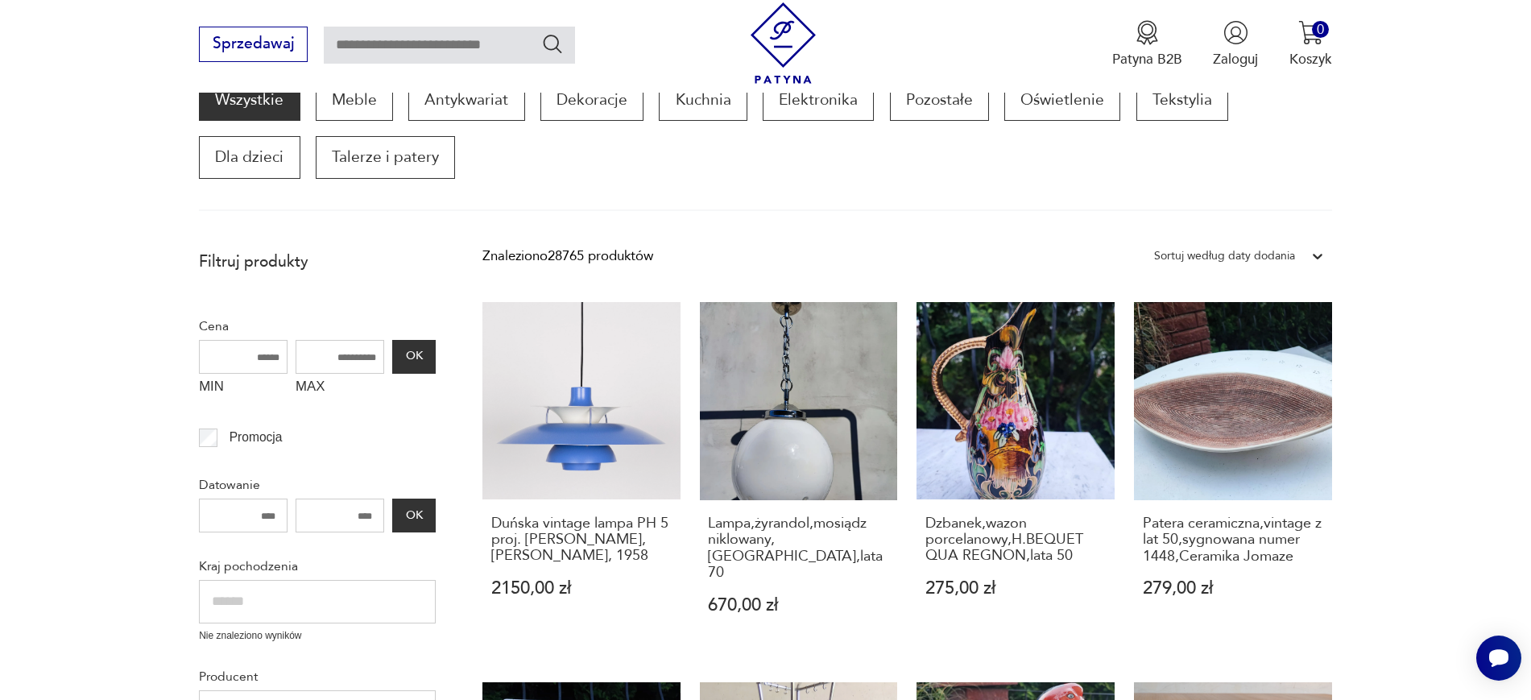
scroll to position [432, 0]
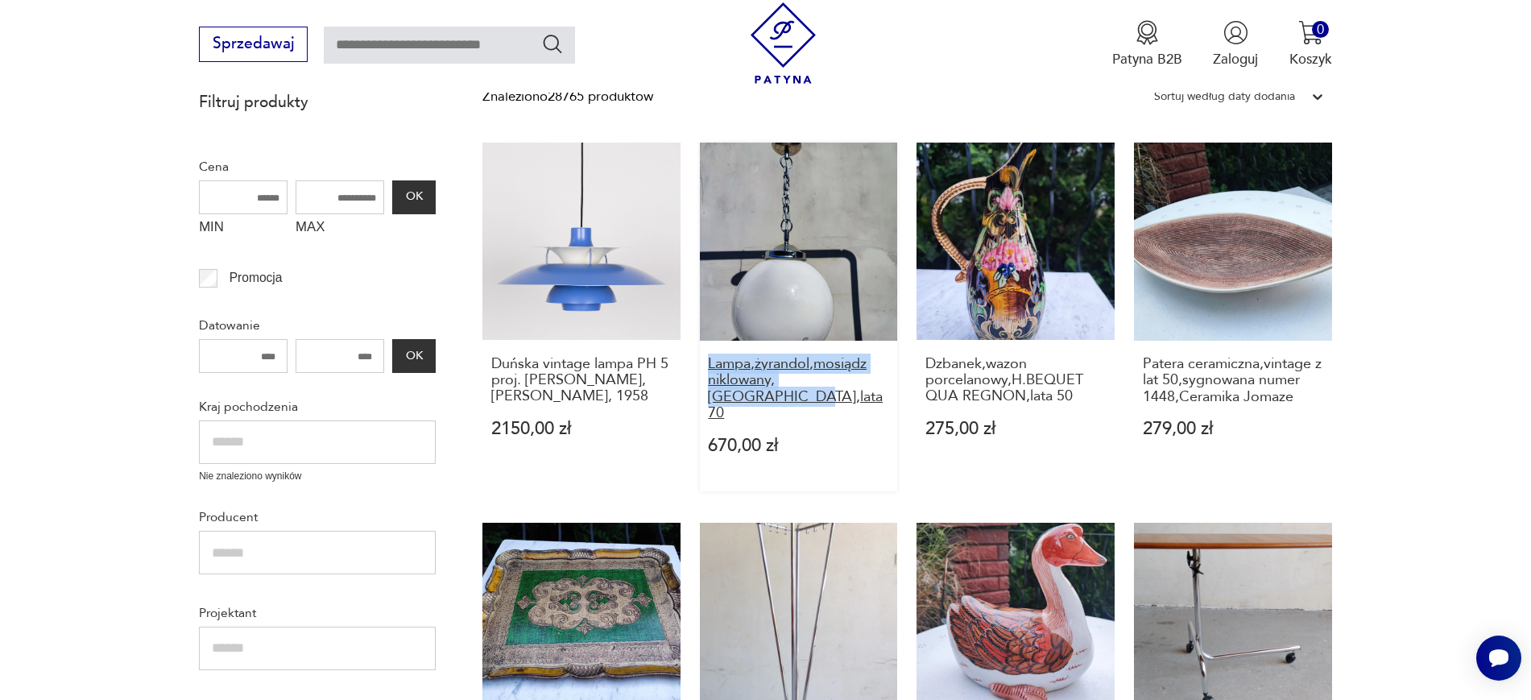
drag, startPoint x: 693, startPoint y: 369, endPoint x: 882, endPoint y: 375, distance: 188.5
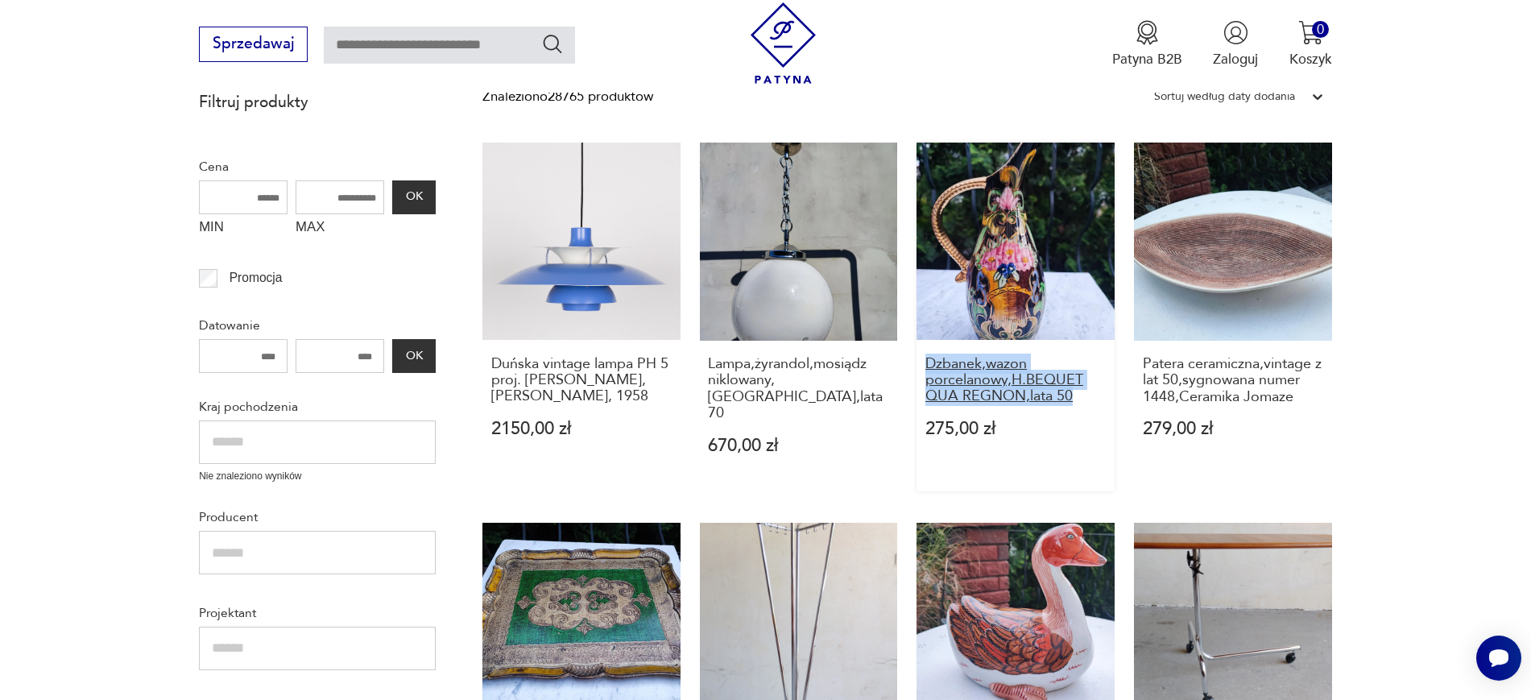
drag, startPoint x: 915, startPoint y: 365, endPoint x: 1092, endPoint y: 399, distance: 180.5
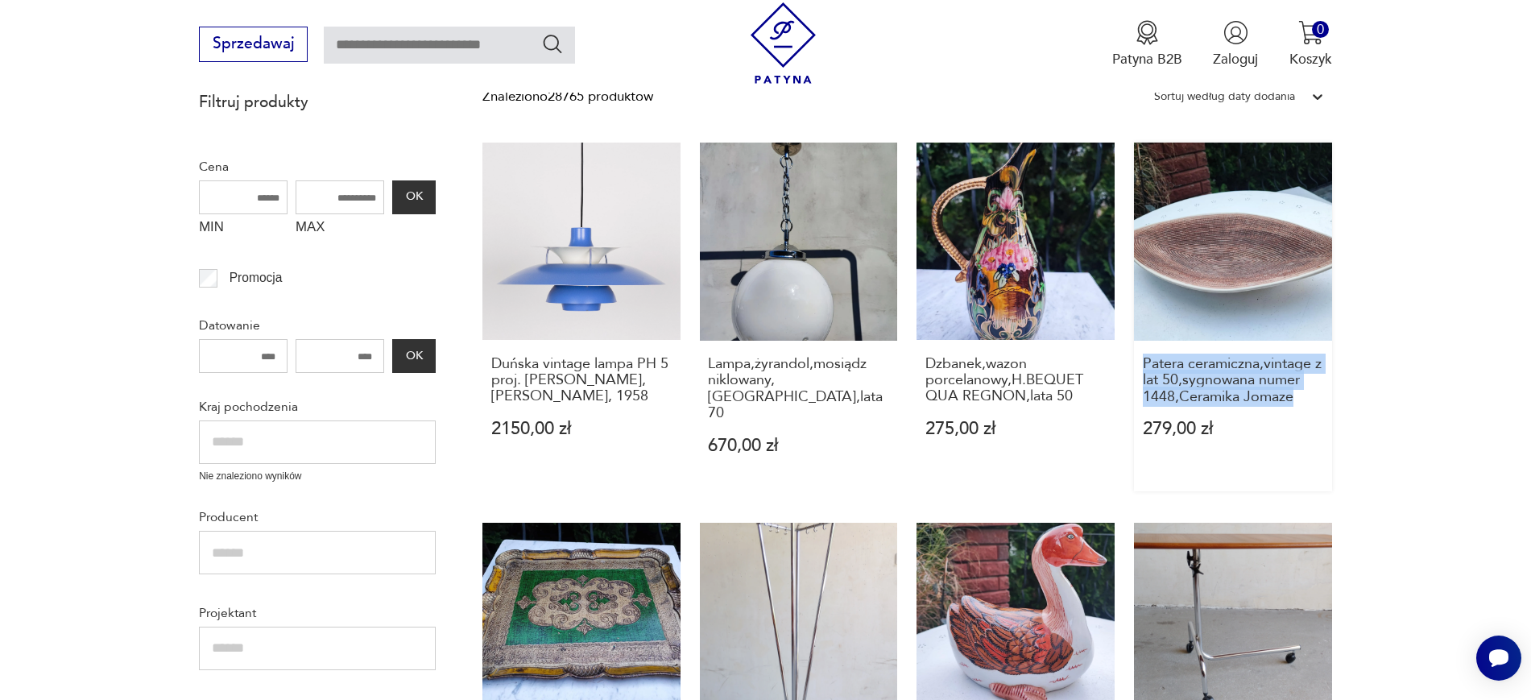
drag, startPoint x: 1387, startPoint y: 392, endPoint x: 1138, endPoint y: 367, distance: 250.0
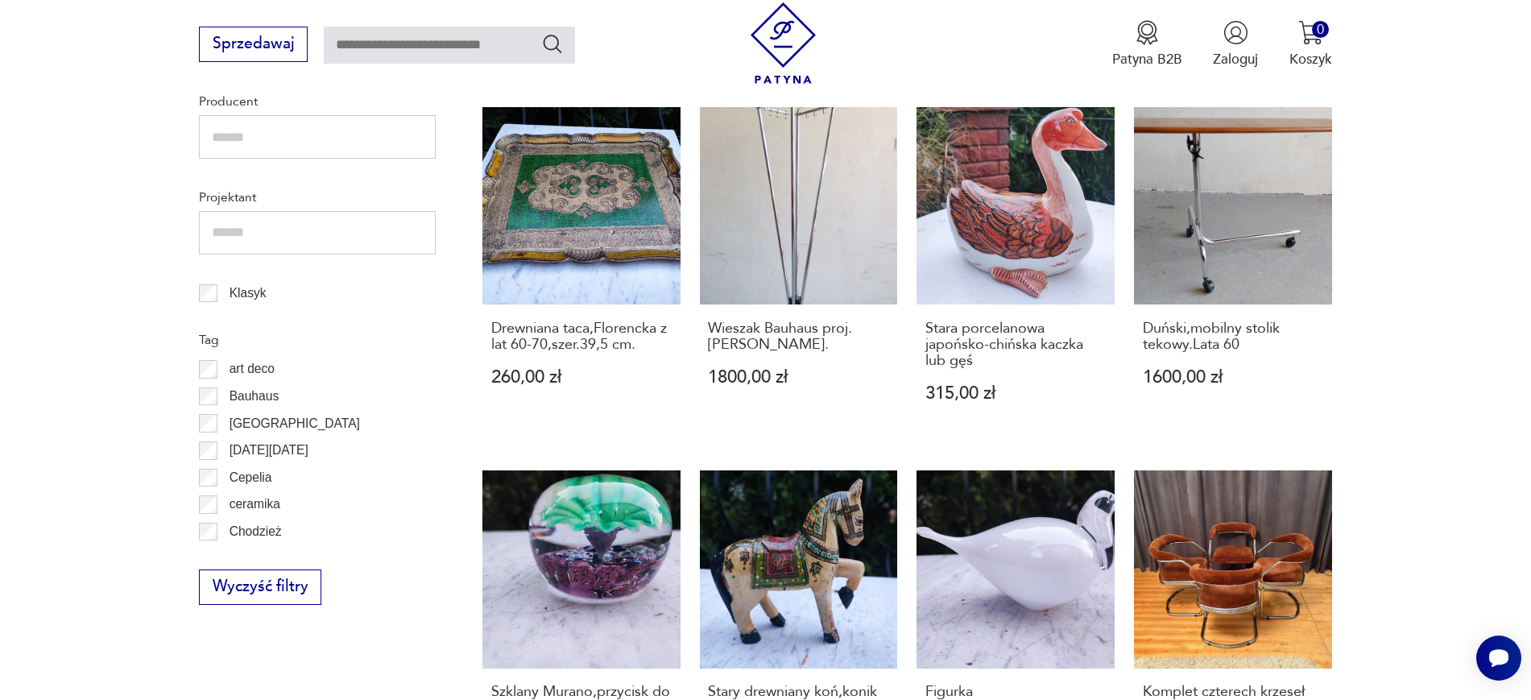
scroll to position [868, 0]
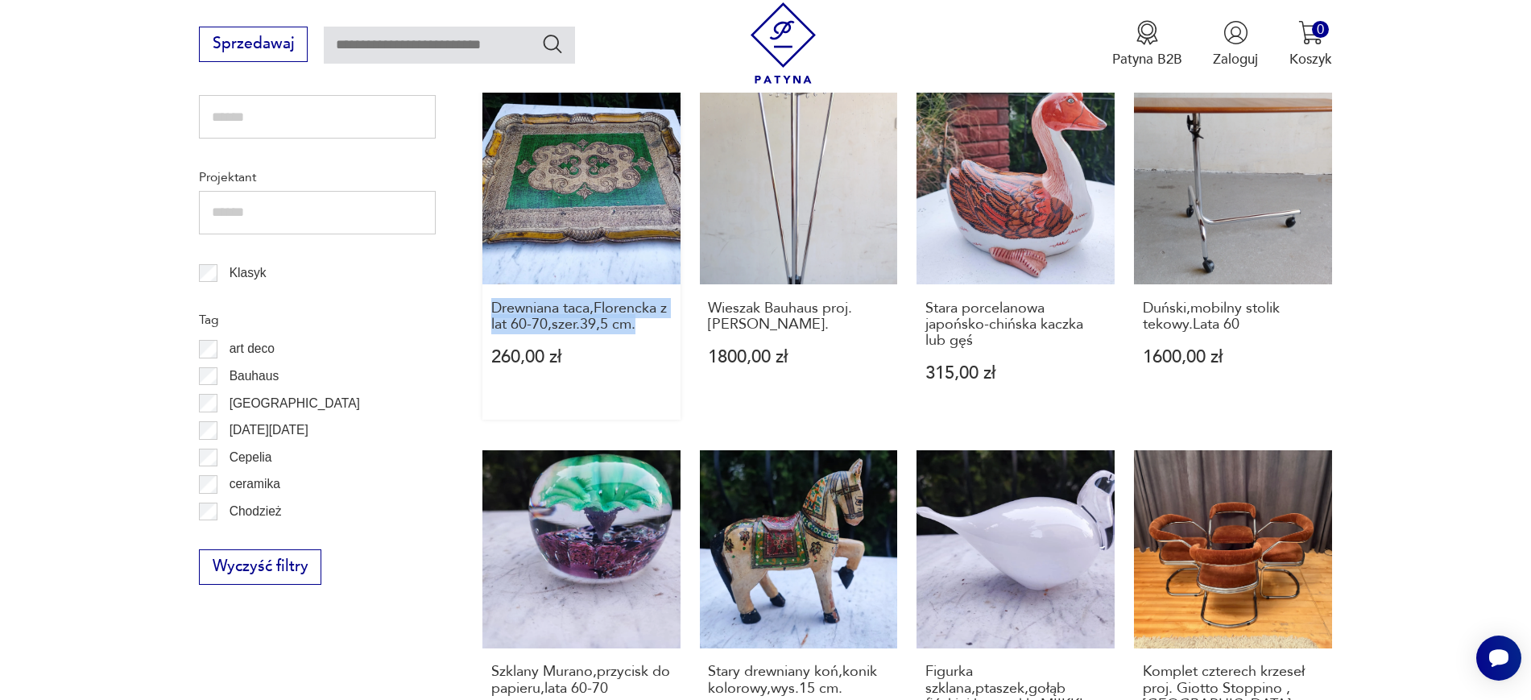
drag, startPoint x: 473, startPoint y: 285, endPoint x: 659, endPoint y: 317, distance: 188.8
click at [659, 317] on section "Filtruj produkty Cena MIN MAX OK Promocja Datowanie OK Kraj pochodzenia Nie zna…" at bounding box center [765, 511] width 1531 height 1728
drag, startPoint x: 695, startPoint y: 291, endPoint x: 825, endPoint y: 305, distance: 131.2
click at [825, 305] on div "Duńska vintage lampa PH 5 proj. Poul Henningsen, Louis Poulsen, 1958 2150,00 zł…" at bounding box center [906, 443] width 849 height 1473
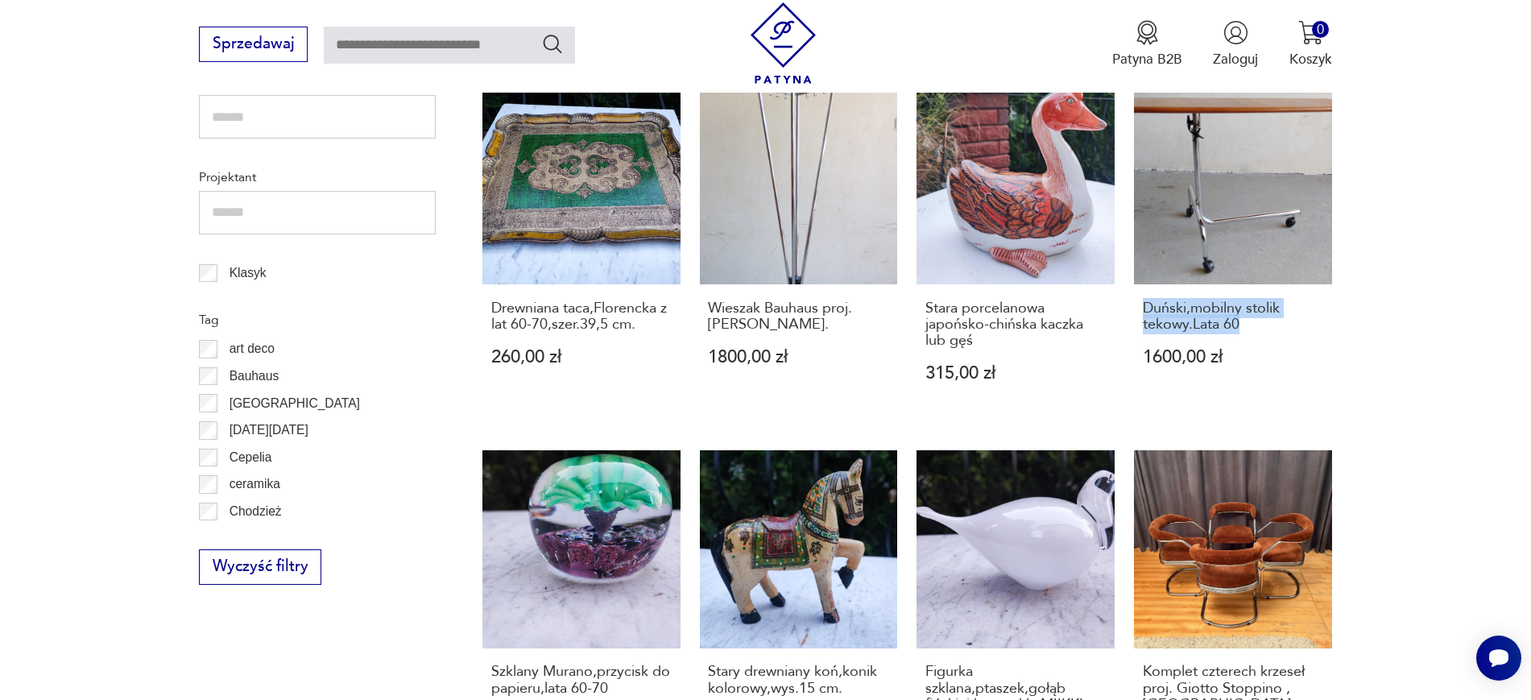
drag, startPoint x: 1403, startPoint y: 307, endPoint x: 1128, endPoint y: 293, distance: 274.9
click at [1128, 293] on section "Filtruj produkty Cena MIN MAX OK Promocja Datowanie OK Kraj pochodzenia Nie zna…" at bounding box center [765, 511] width 1531 height 1728
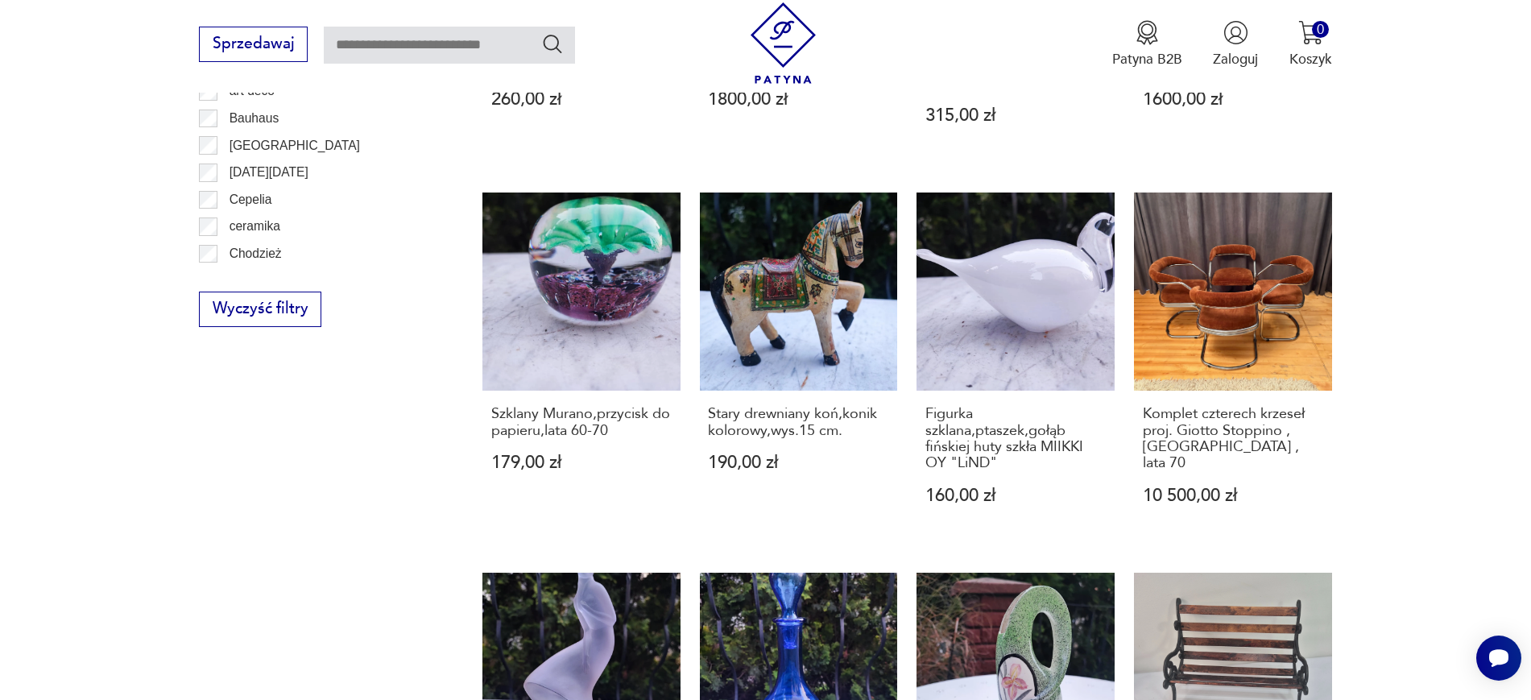
scroll to position [1146, 0]
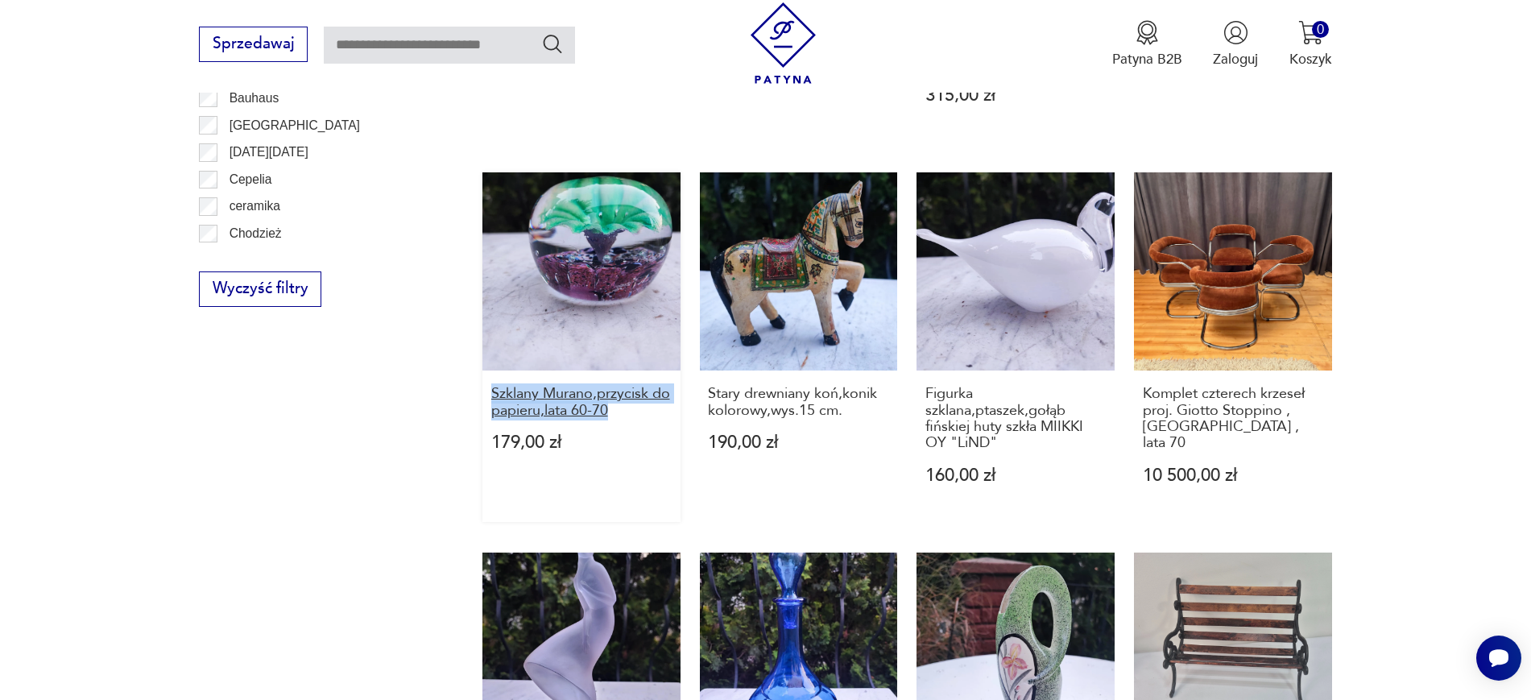
drag, startPoint x: 476, startPoint y: 366, endPoint x: 632, endPoint y: 399, distance: 159.5
click at [632, 399] on section "Filtruj produkty Cena MIN MAX OK Promocja Datowanie OK Kraj pochodzenia Nie zna…" at bounding box center [765, 233] width 1531 height 1728
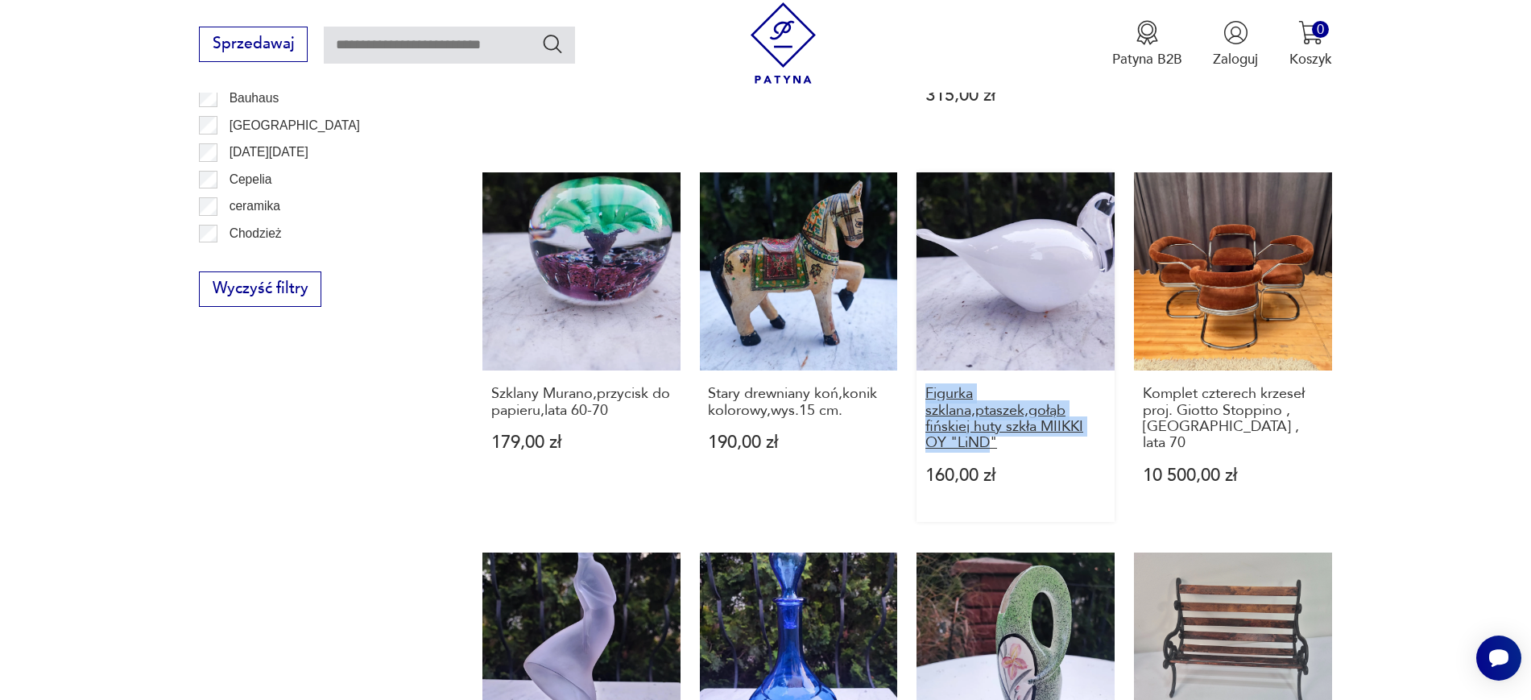
drag, startPoint x: 915, startPoint y: 374, endPoint x: 994, endPoint y: 431, distance: 97.4
click at [994, 431] on div "Duńska vintage lampa PH 5 proj. Poul Henningsen, Louis Poulsen, 1958 2150,00 zł…" at bounding box center [906, 165] width 849 height 1473
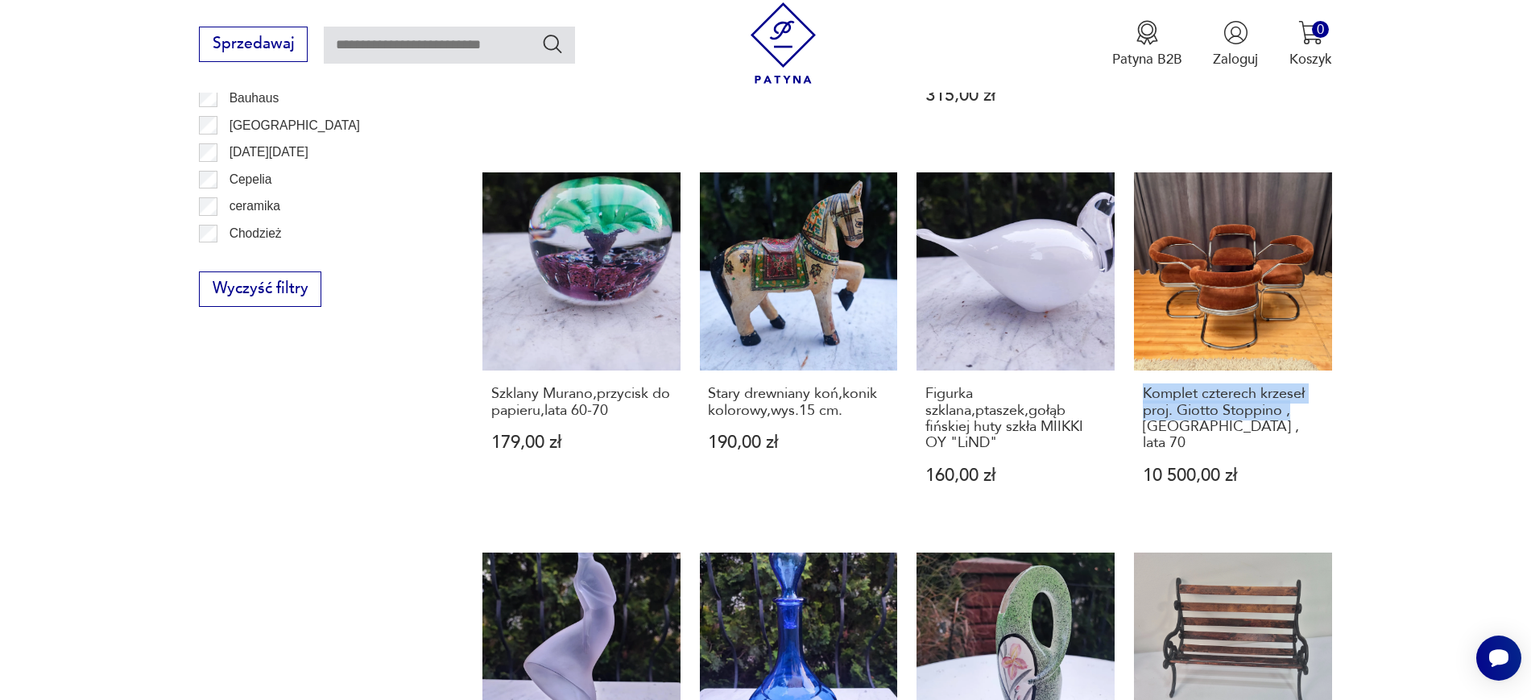
drag, startPoint x: 1396, startPoint y: 398, endPoint x: 1132, endPoint y: 371, distance: 265.4
click at [1132, 371] on section "Filtruj produkty Cena MIN MAX OK Promocja Datowanie OK Kraj pochodzenia Nie zna…" at bounding box center [765, 233] width 1531 height 1728
click at [1527, 448] on section "Filtruj produkty Cena MIN MAX OK Promocja Datowanie OK Kraj pochodzenia Nie zna…" at bounding box center [765, 233] width 1531 height 1728
drag, startPoint x: 1403, startPoint y: 421, endPoint x: 1135, endPoint y: 373, distance: 272.4
click at [1135, 373] on section "Filtruj produkty Cena MIN MAX OK Promocja Datowanie OK Kraj pochodzenia Nie zna…" at bounding box center [765, 233] width 1531 height 1728
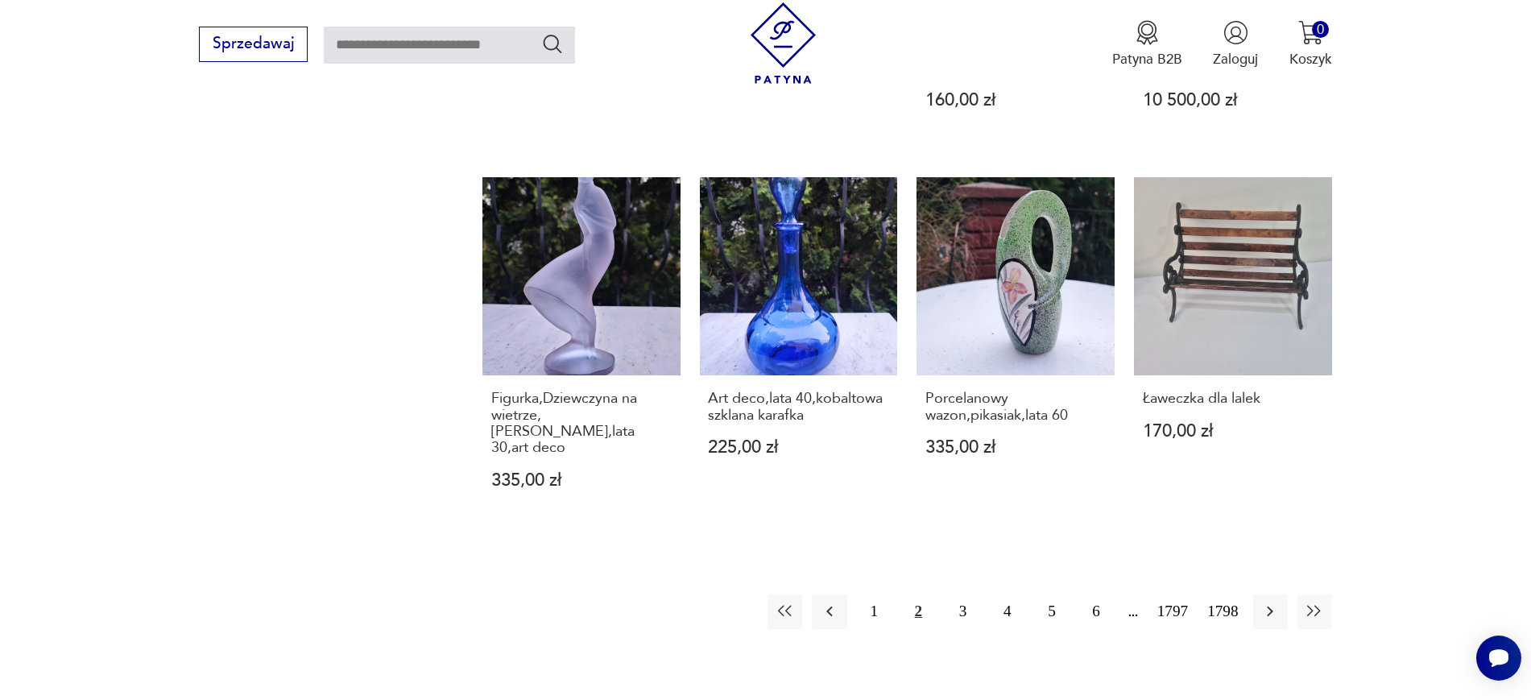
scroll to position [1538, 0]
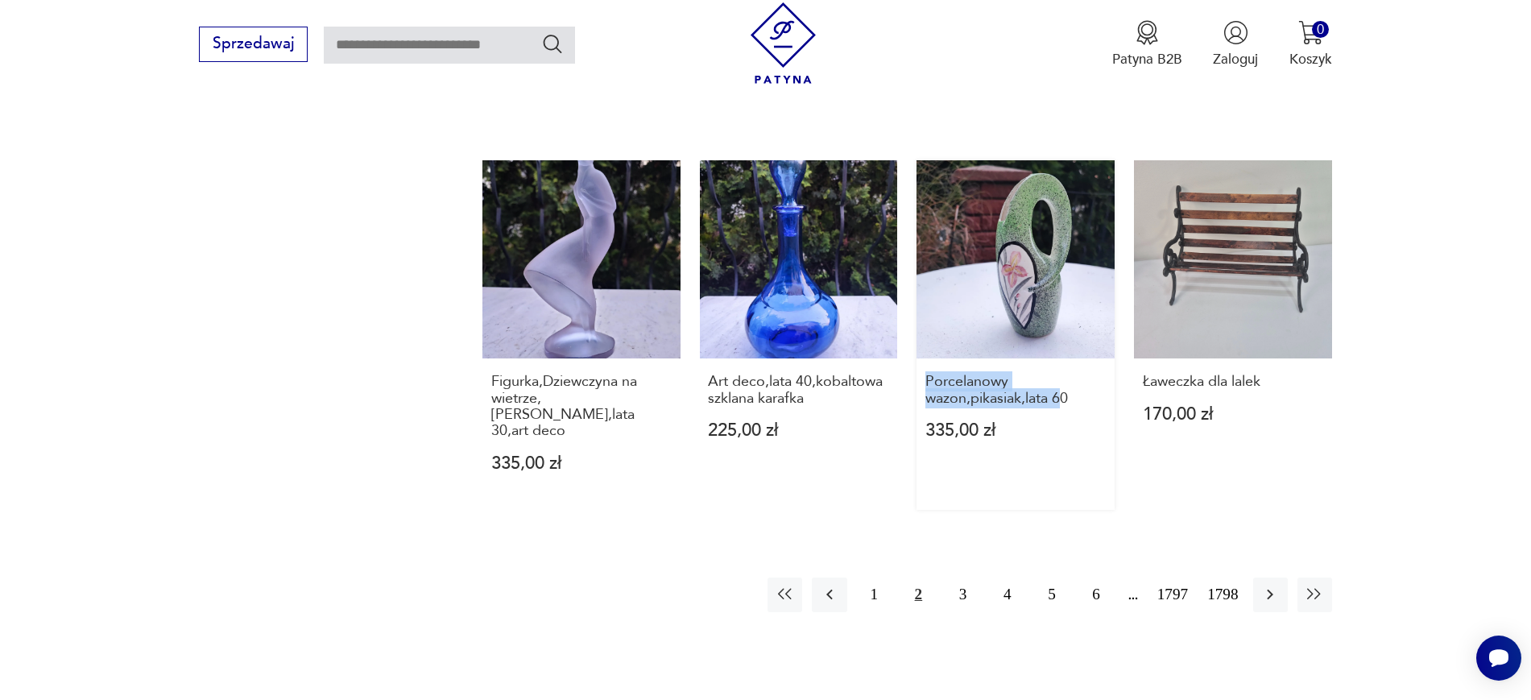
drag, startPoint x: 913, startPoint y: 364, endPoint x: 1060, endPoint y: 393, distance: 150.2
drag, startPoint x: 697, startPoint y: 358, endPoint x: 813, endPoint y: 384, distance: 118.8
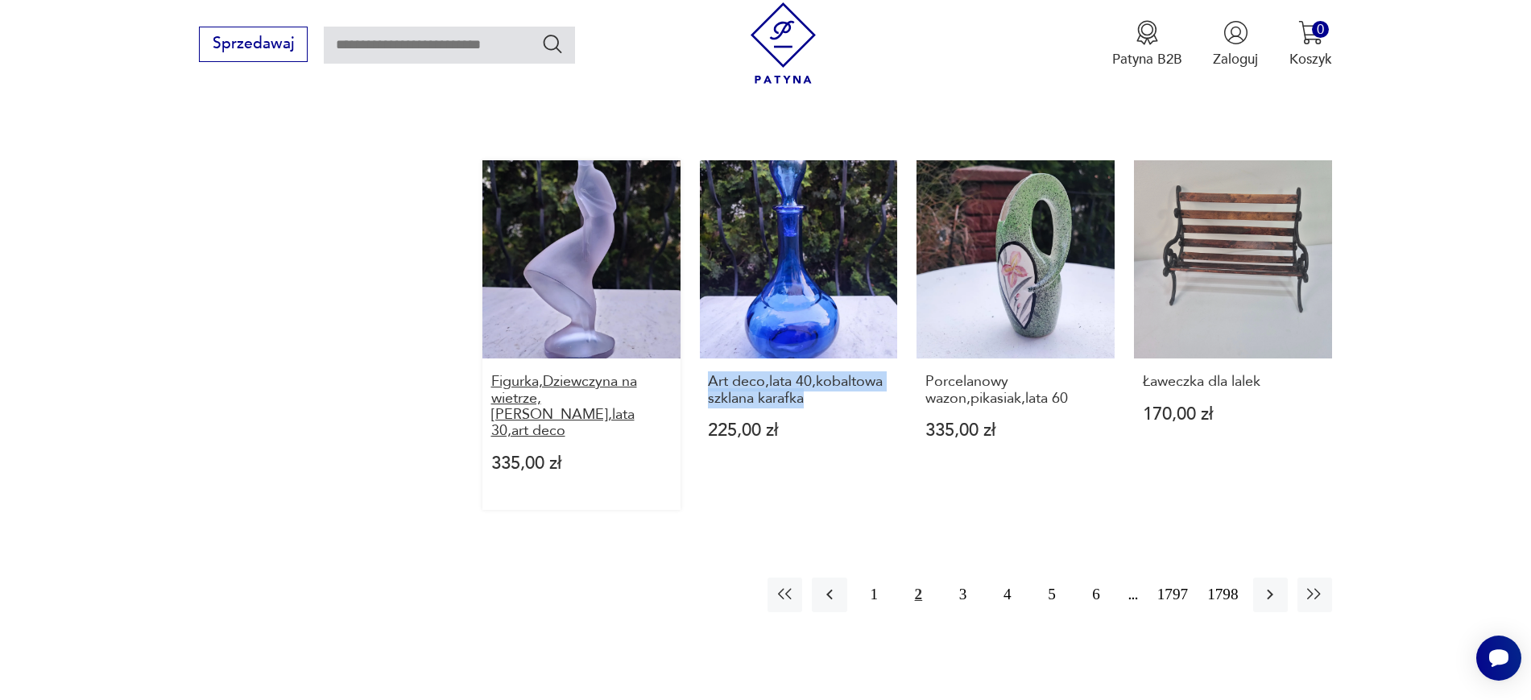
drag, startPoint x: 468, startPoint y: 353, endPoint x: 578, endPoint y: 404, distance: 121.4
click at [870, 577] on button "1" at bounding box center [874, 594] width 35 height 35
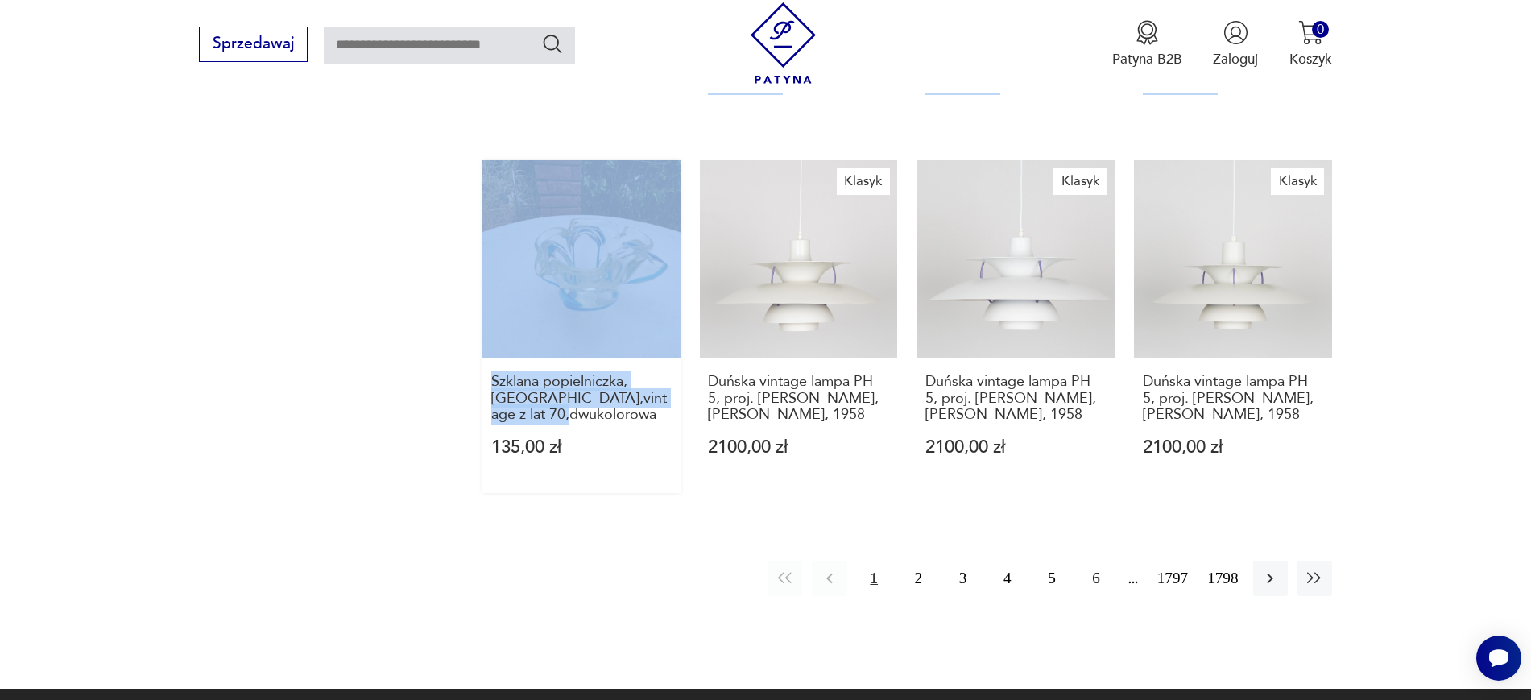
drag, startPoint x: 456, startPoint y: 372, endPoint x: 662, endPoint y: 407, distance: 209.1
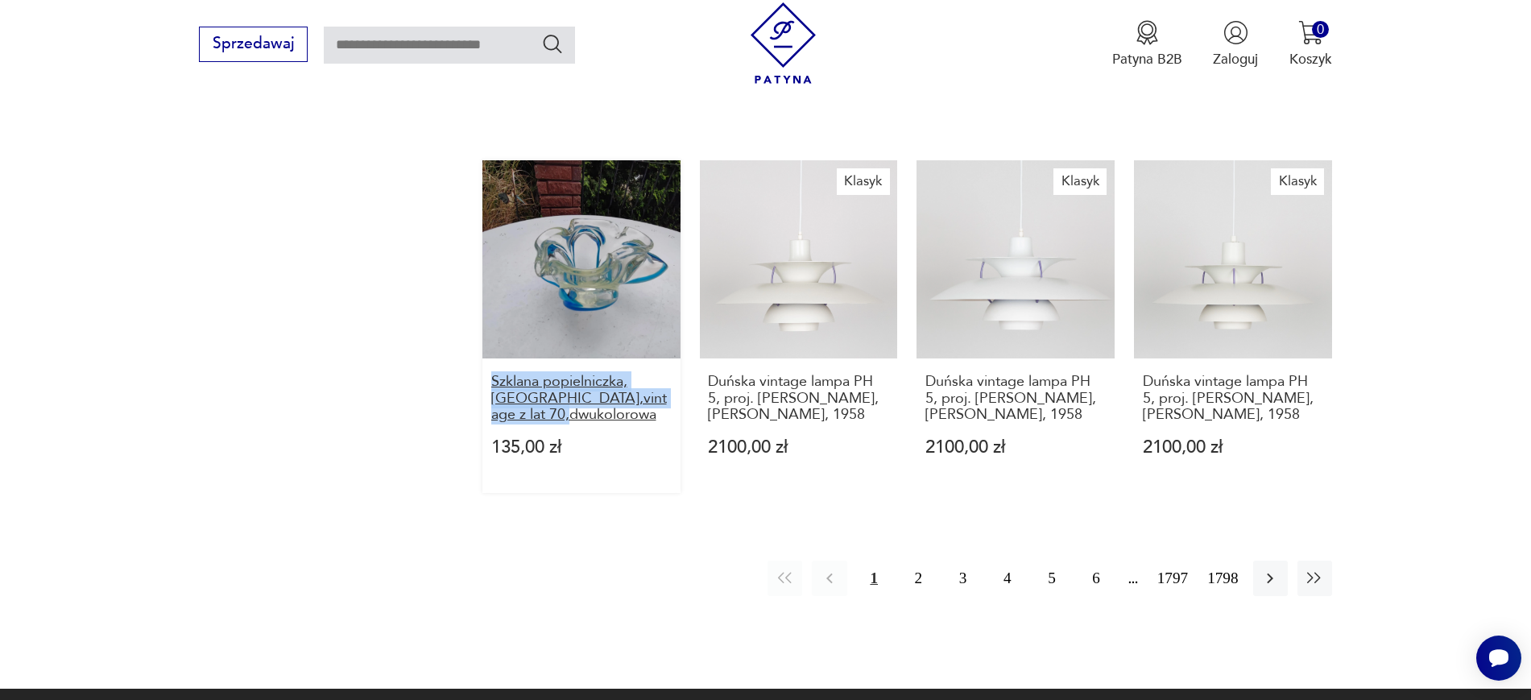
drag, startPoint x: 475, startPoint y: 363, endPoint x: 639, endPoint y: 393, distance: 166.9
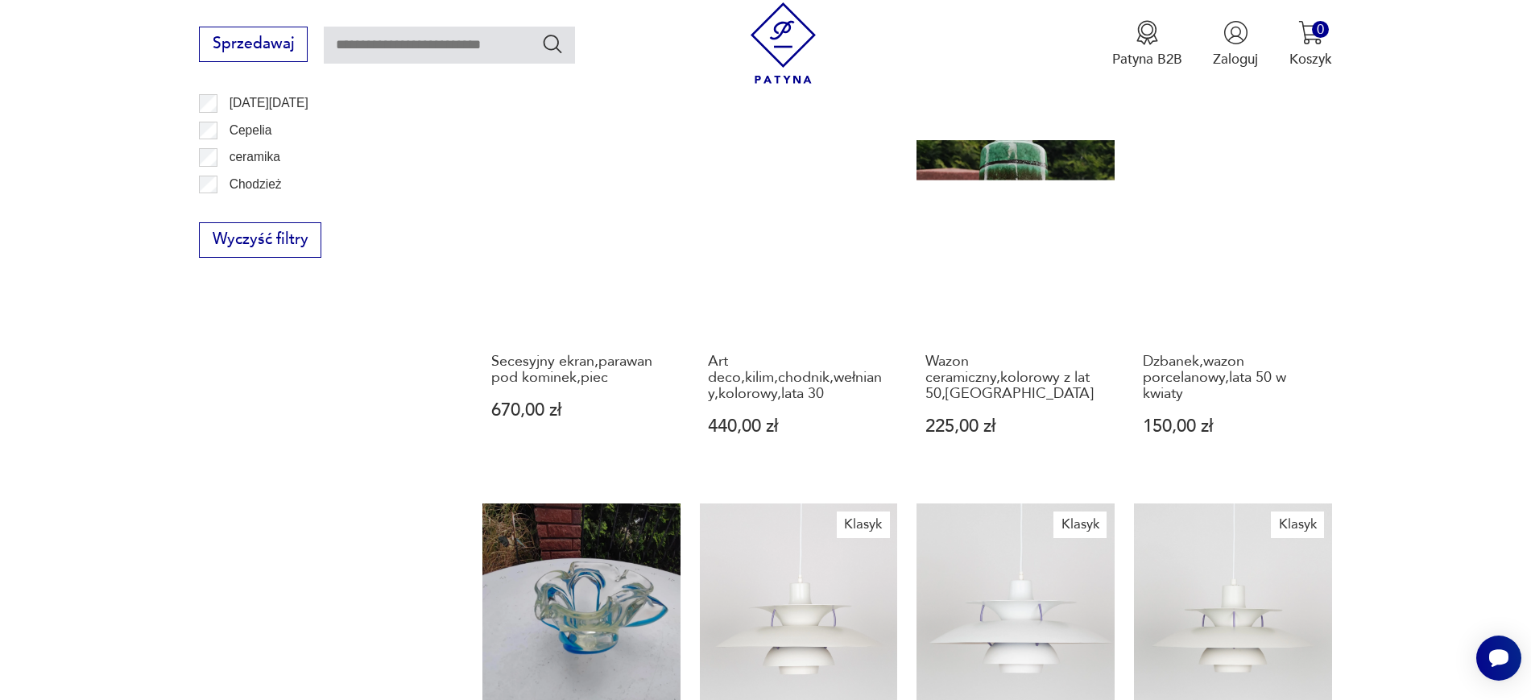
scroll to position [1141, 0]
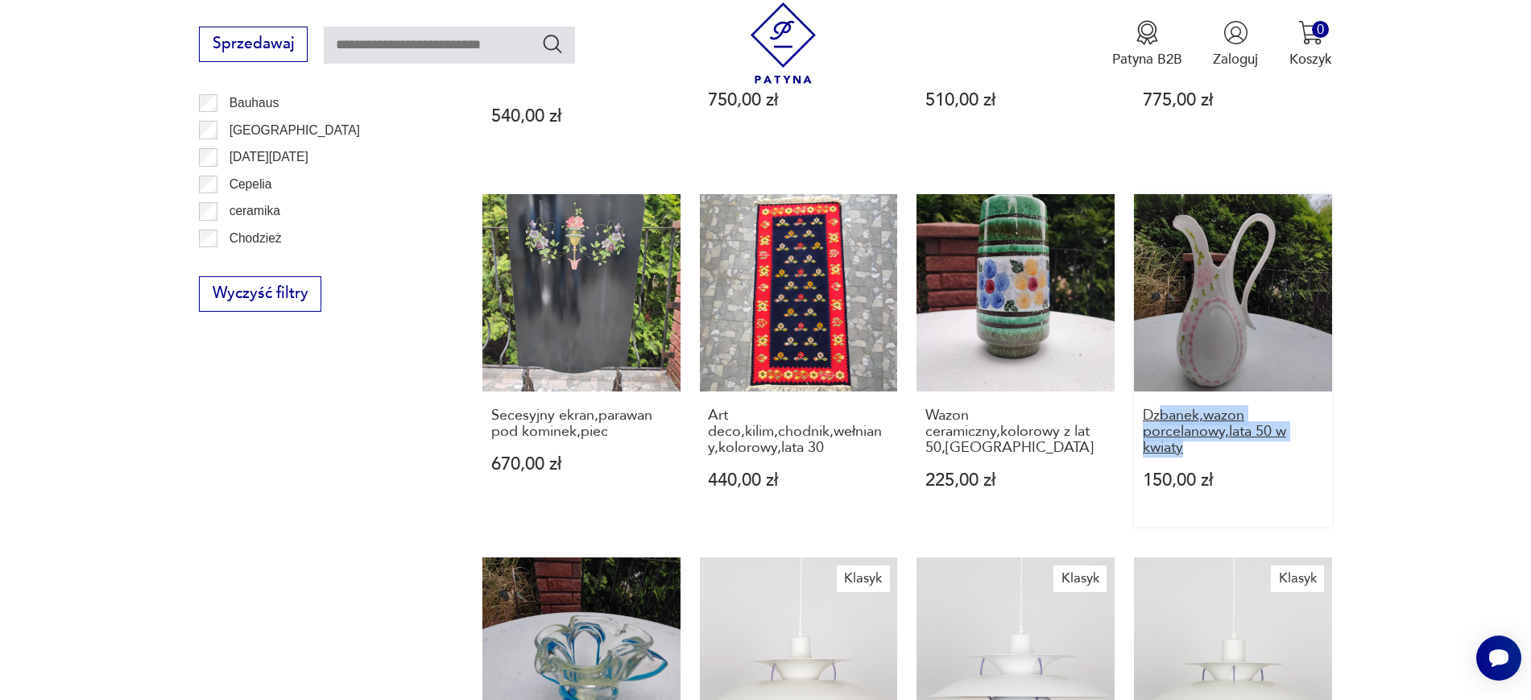
drag, startPoint x: 1360, startPoint y: 432, endPoint x: 1157, endPoint y: 402, distance: 205.1
click at [1157, 402] on section "Filtruj produkty Cena MIN MAX OK Promocja Datowanie OK Kraj pochodzenia Nie zna…" at bounding box center [765, 229] width 1531 height 1711
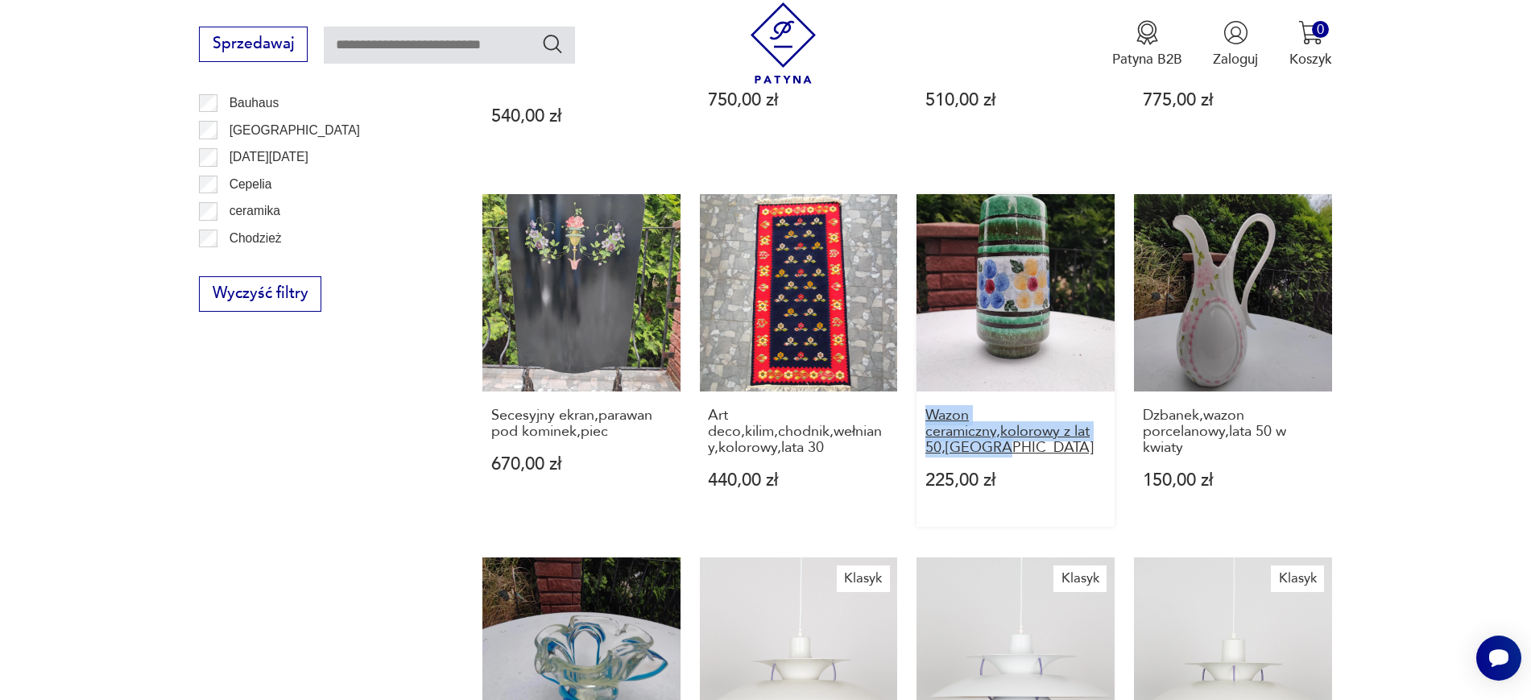
drag, startPoint x: 911, startPoint y: 399, endPoint x: 1035, endPoint y: 436, distance: 129.6
click at [1035, 436] on div "Stara drewniana szafka,komódka z szufladkami,na biurko,toaletkę,stolik itp. 200…" at bounding box center [906, 162] width 849 height 1457
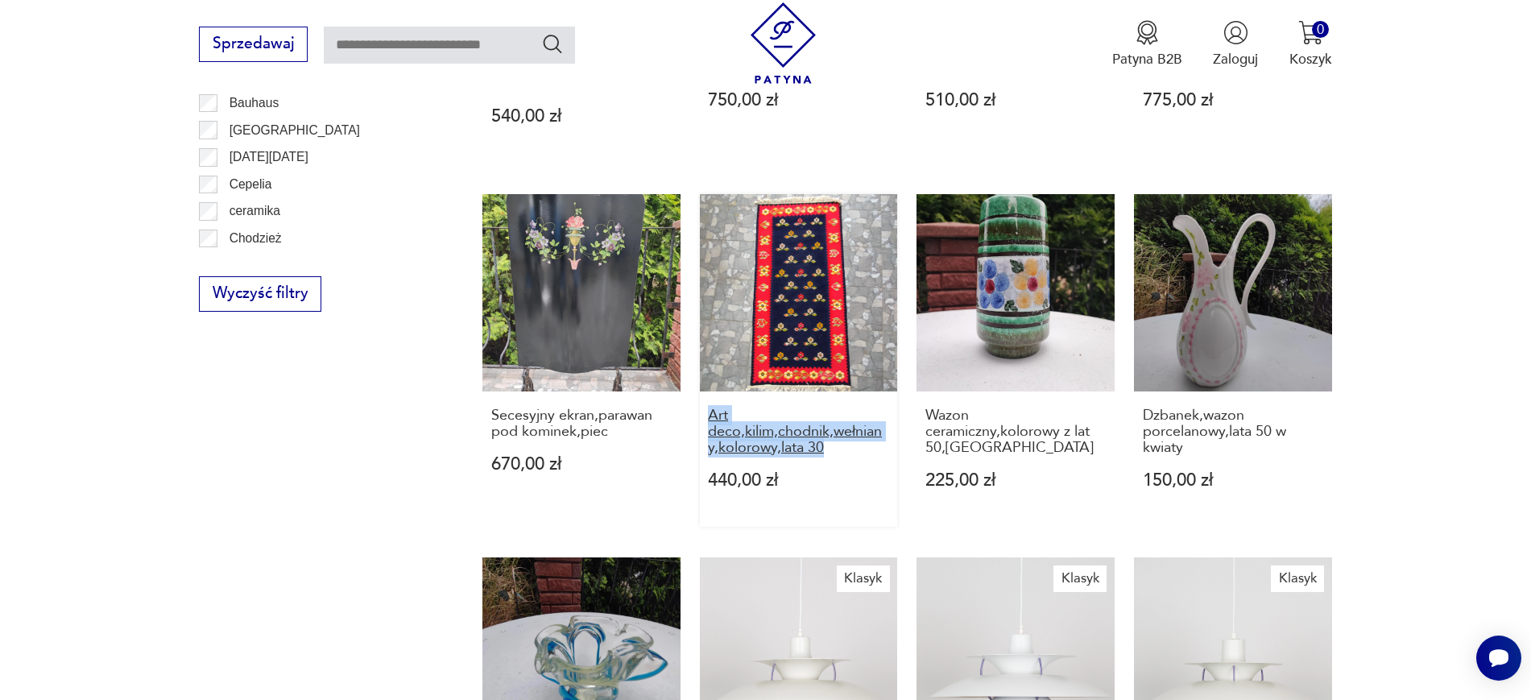
drag, startPoint x: 695, startPoint y: 400, endPoint x: 827, endPoint y: 429, distance: 135.2
click at [827, 429] on div "Stara drewniana szafka,komódka z szufladkami,na biurko,toaletkę,stolik itp. 200…" at bounding box center [906, 162] width 849 height 1457
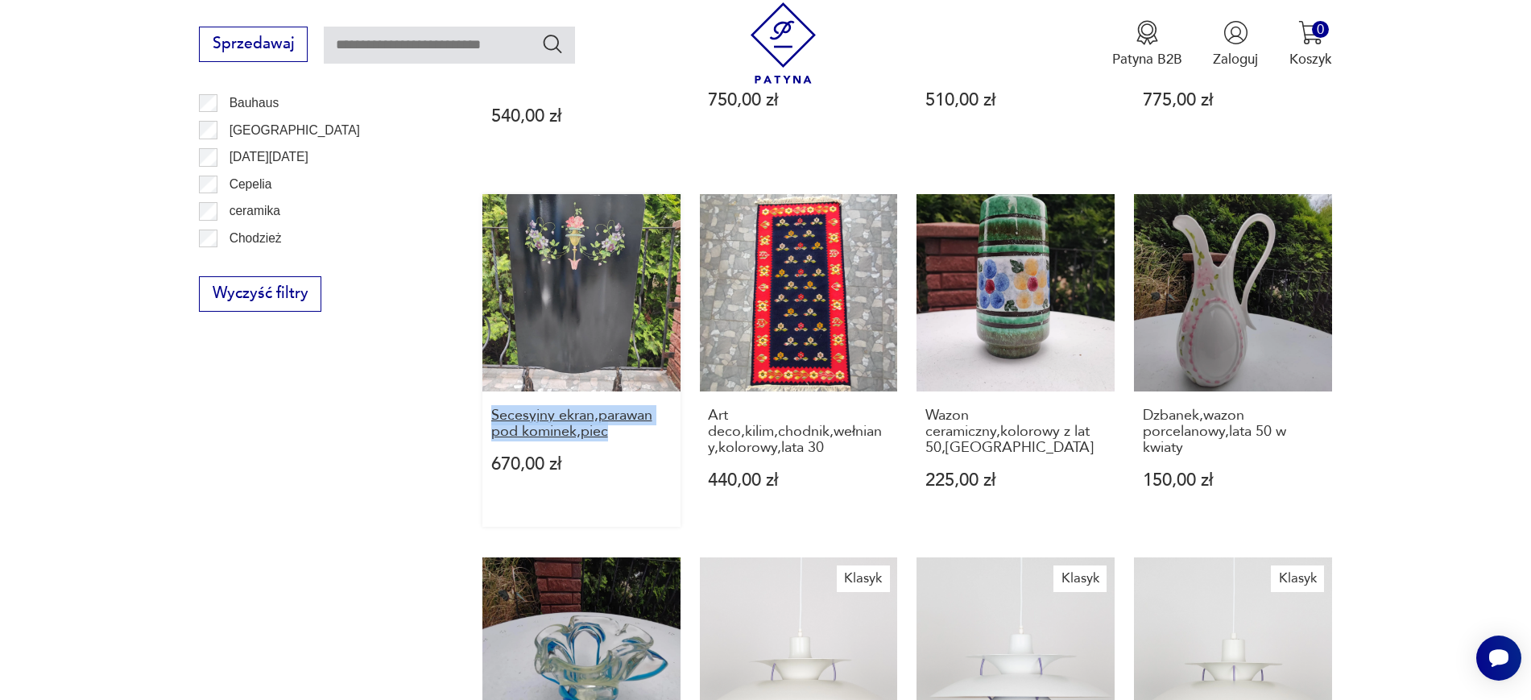
drag, startPoint x: 473, startPoint y: 388, endPoint x: 647, endPoint y: 420, distance: 176.1
click at [647, 420] on section "Filtruj produkty Cena MIN MAX OK Promocja Datowanie OK Kraj pochodzenia Nie zna…" at bounding box center [765, 229] width 1531 height 1711
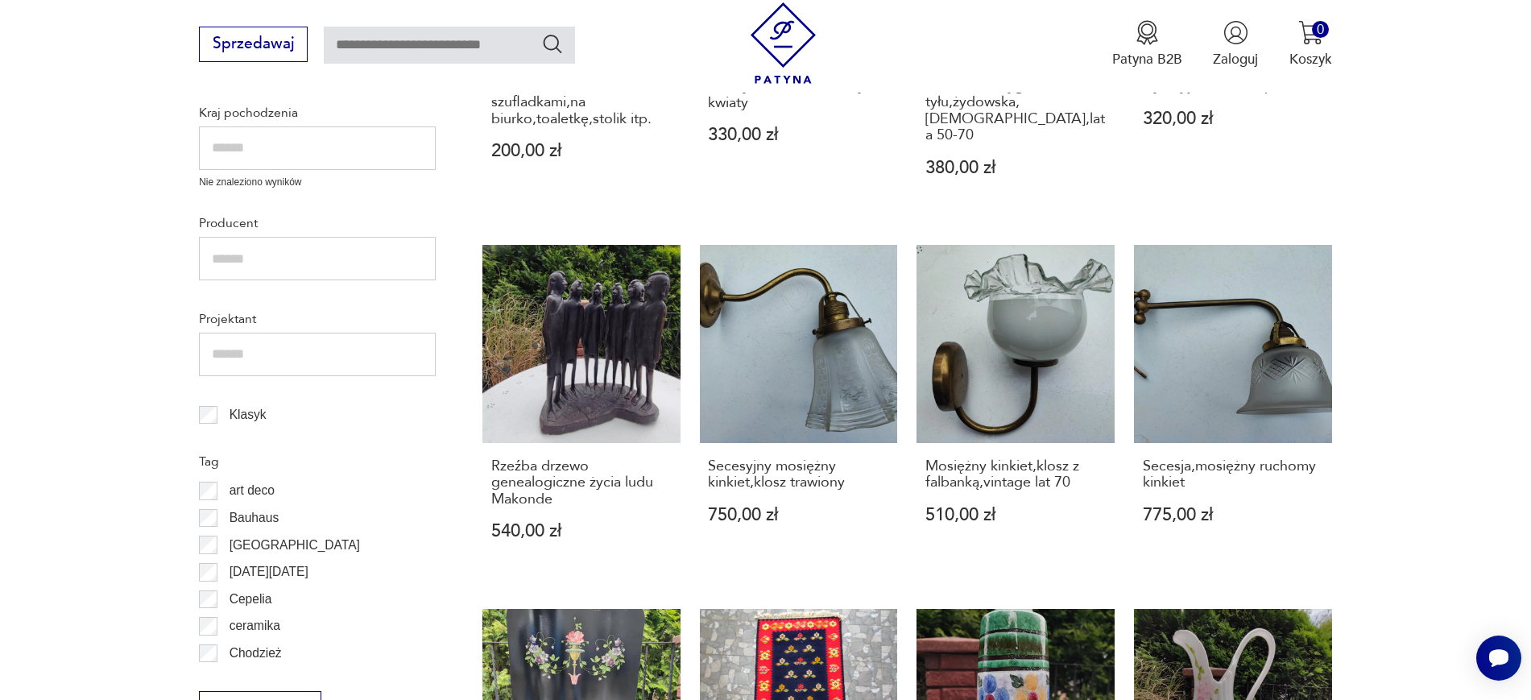
scroll to position [723, 0]
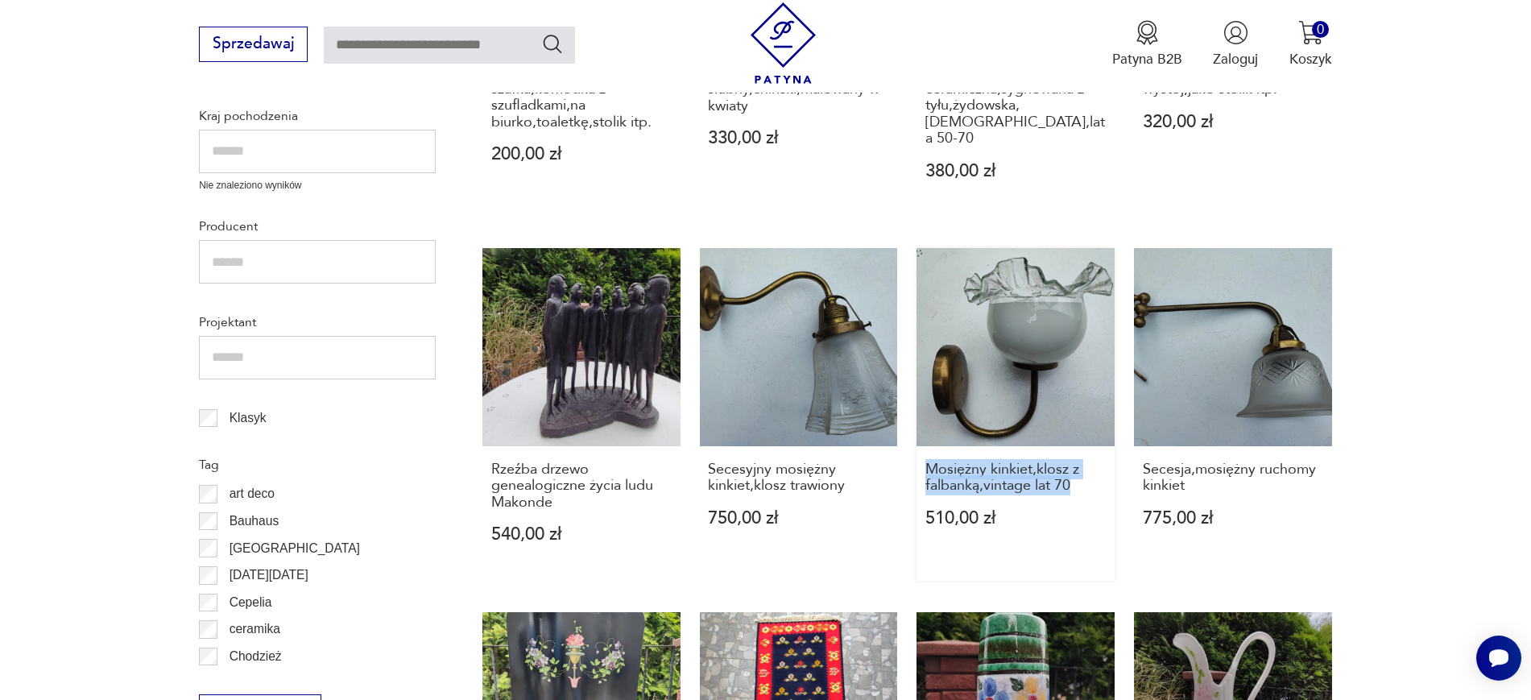
drag, startPoint x: 915, startPoint y: 444, endPoint x: 1101, endPoint y: 479, distance: 189.3
click at [1101, 479] on div "Stara drewniana szafka,komódka z szufladkami,na biurko,toaletkę,stolik itp. 200…" at bounding box center [906, 580] width 849 height 1457
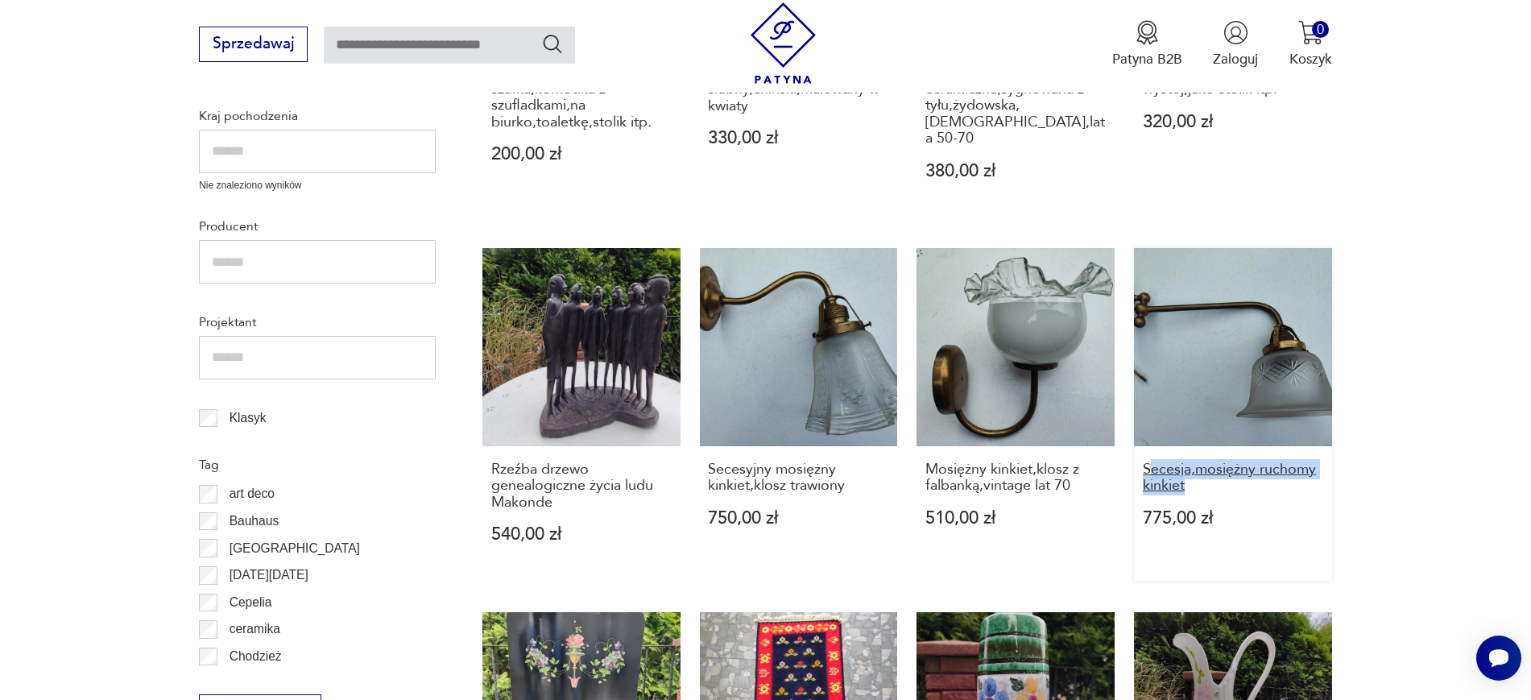
drag, startPoint x: 1370, startPoint y: 469, endPoint x: 1150, endPoint y: 454, distance: 221.1
click at [1150, 454] on section "Filtruj produkty Cena MIN MAX OK Promocja Datowanie OK Kraj pochodzenia Nie zna…" at bounding box center [765, 646] width 1531 height 1711
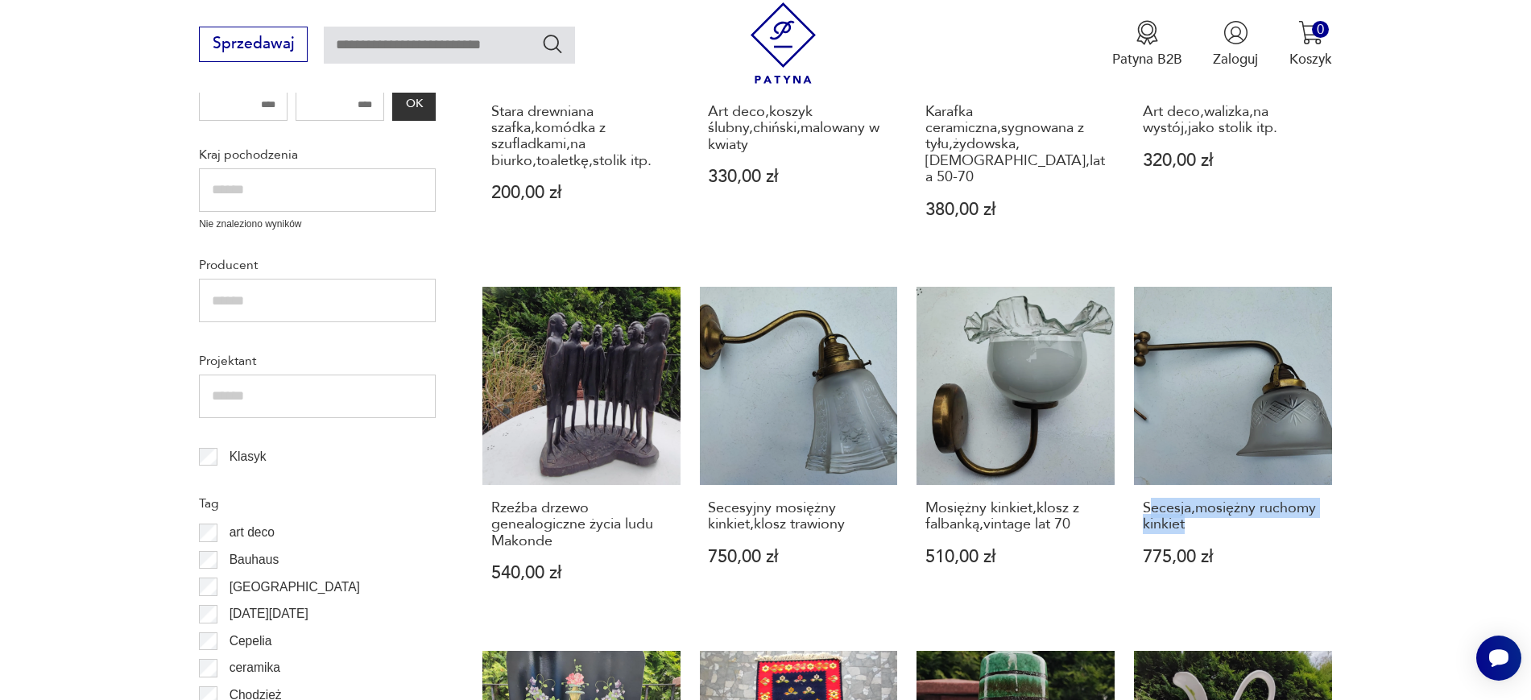
scroll to position [683, 0]
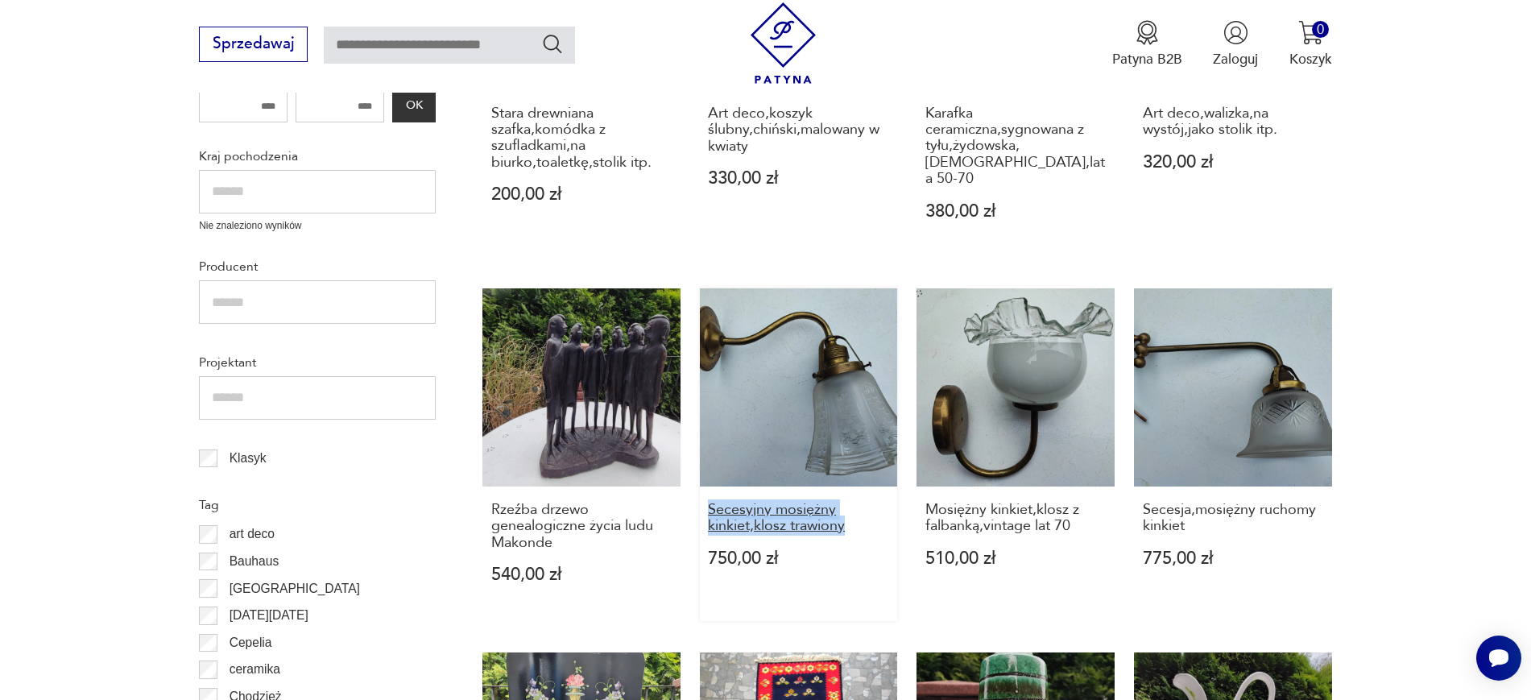
drag, startPoint x: 698, startPoint y: 485, endPoint x: 858, endPoint y: 508, distance: 161.1
click at [858, 508] on div "Stara drewniana szafka,komódka z szufladkami,na biurko,toaletkę,stolik itp. 200…" at bounding box center [906, 620] width 849 height 1457
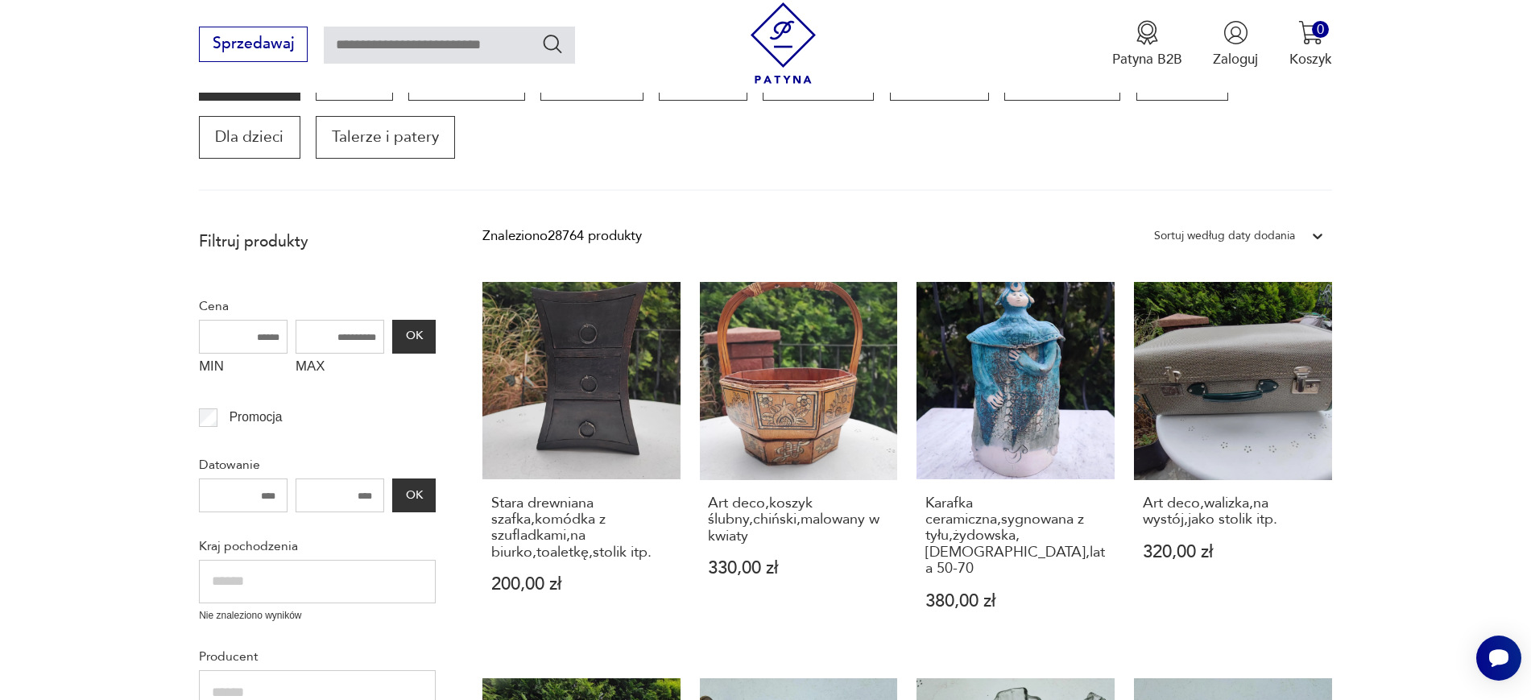
scroll to position [280, 0]
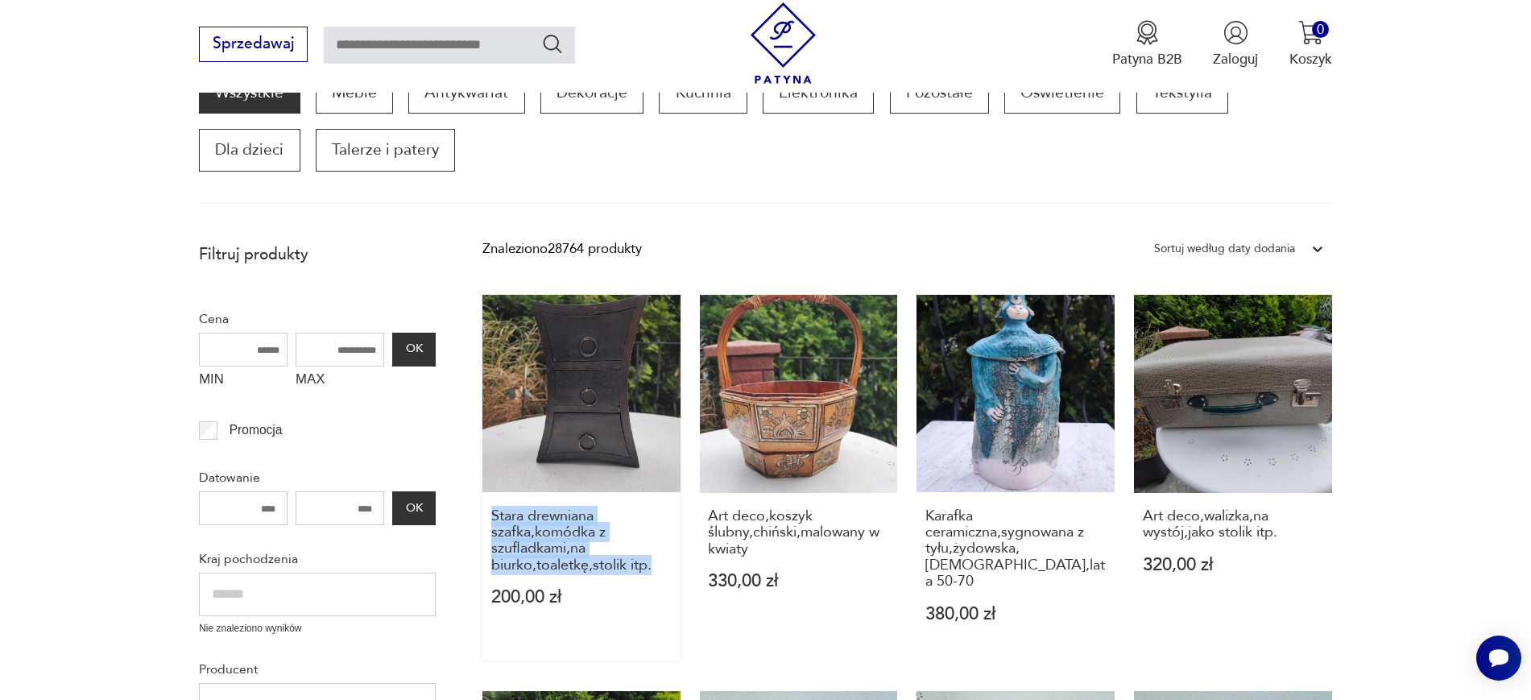
drag, startPoint x: 469, startPoint y: 518, endPoint x: 659, endPoint y: 573, distance: 198.7
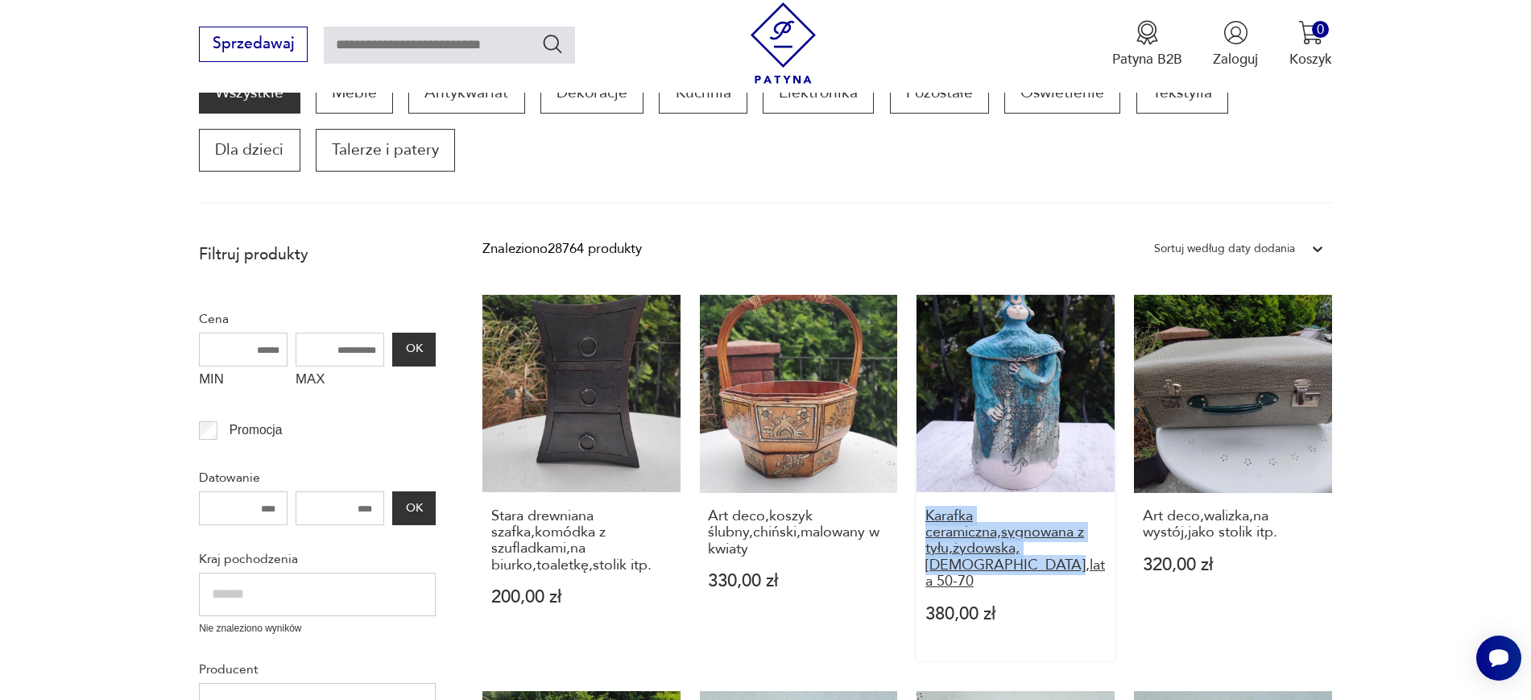
drag, startPoint x: 913, startPoint y: 519, endPoint x: 983, endPoint y: 572, distance: 87.9
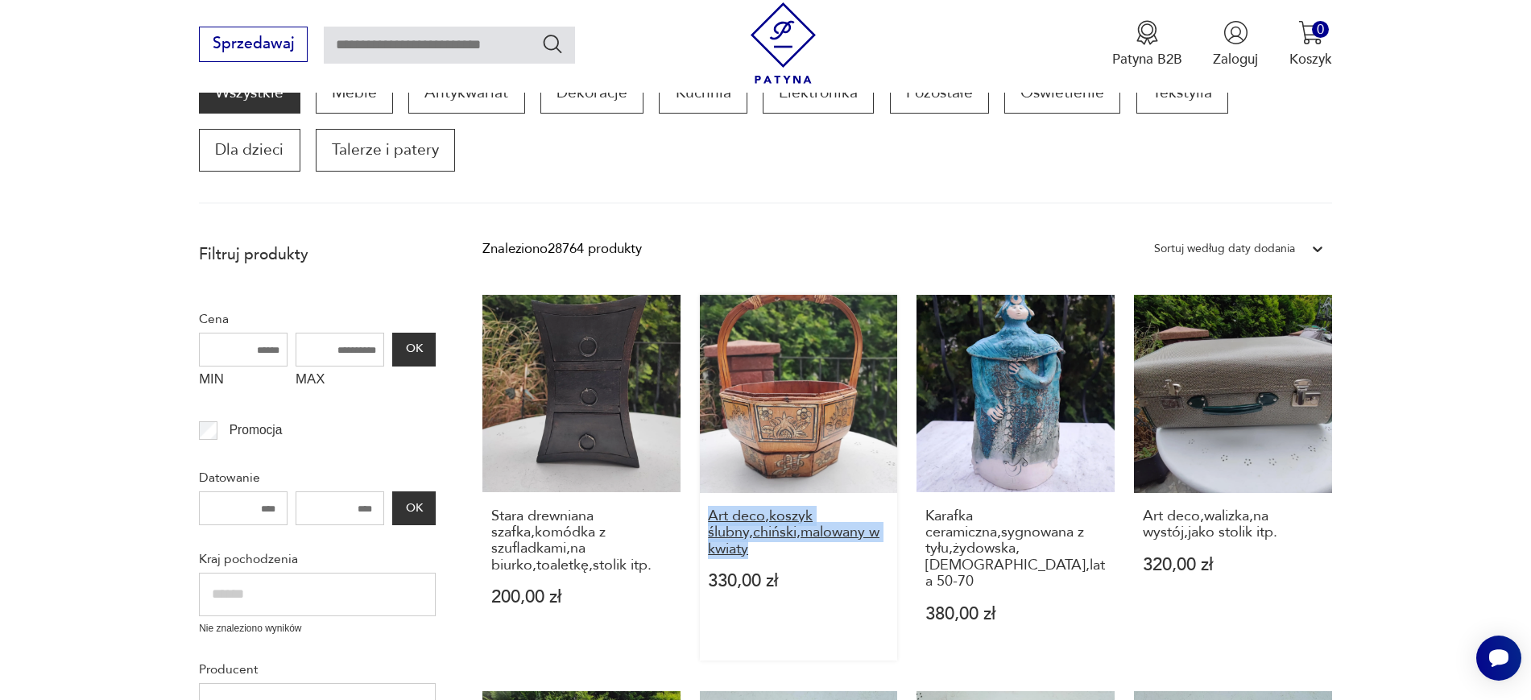
drag, startPoint x: 693, startPoint y: 513, endPoint x: 767, endPoint y: 544, distance: 80.5
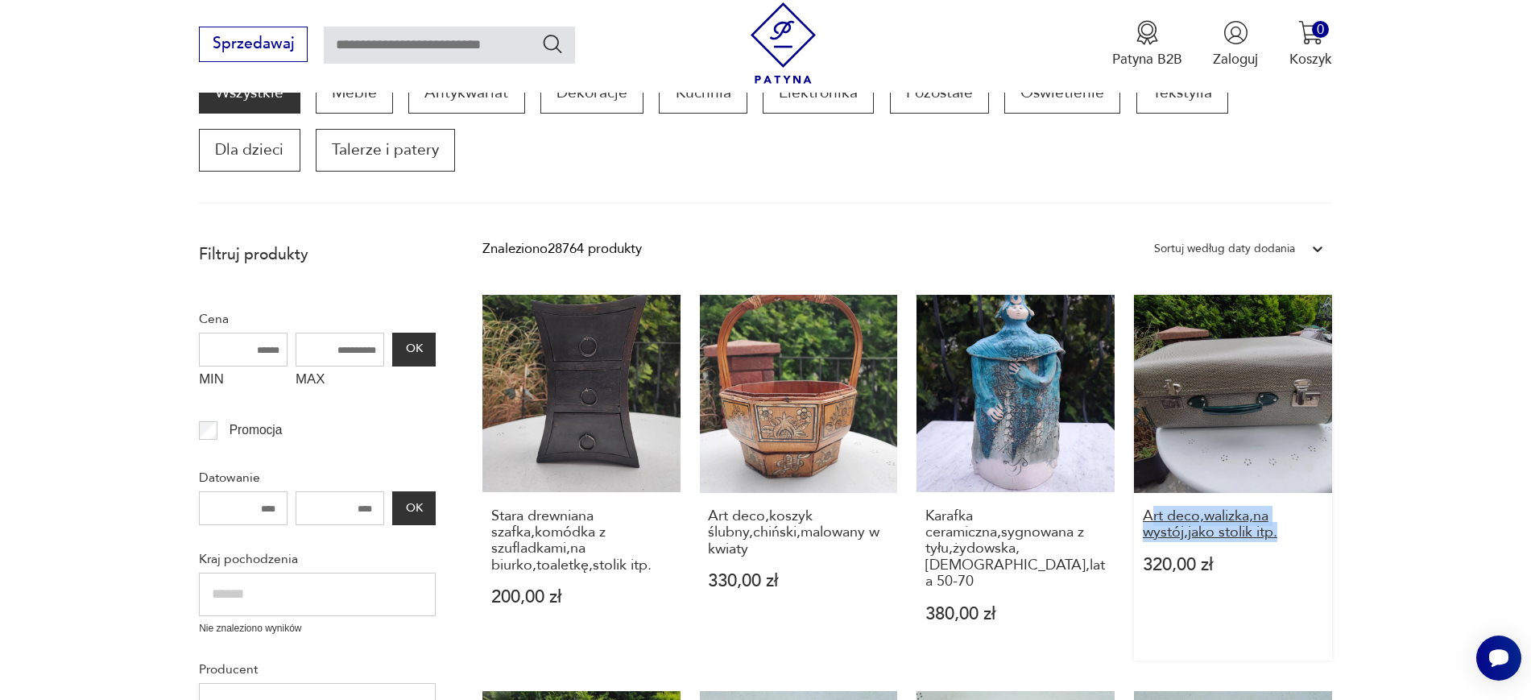
drag, startPoint x: 1333, startPoint y: 532, endPoint x: 1153, endPoint y: 522, distance: 180.7
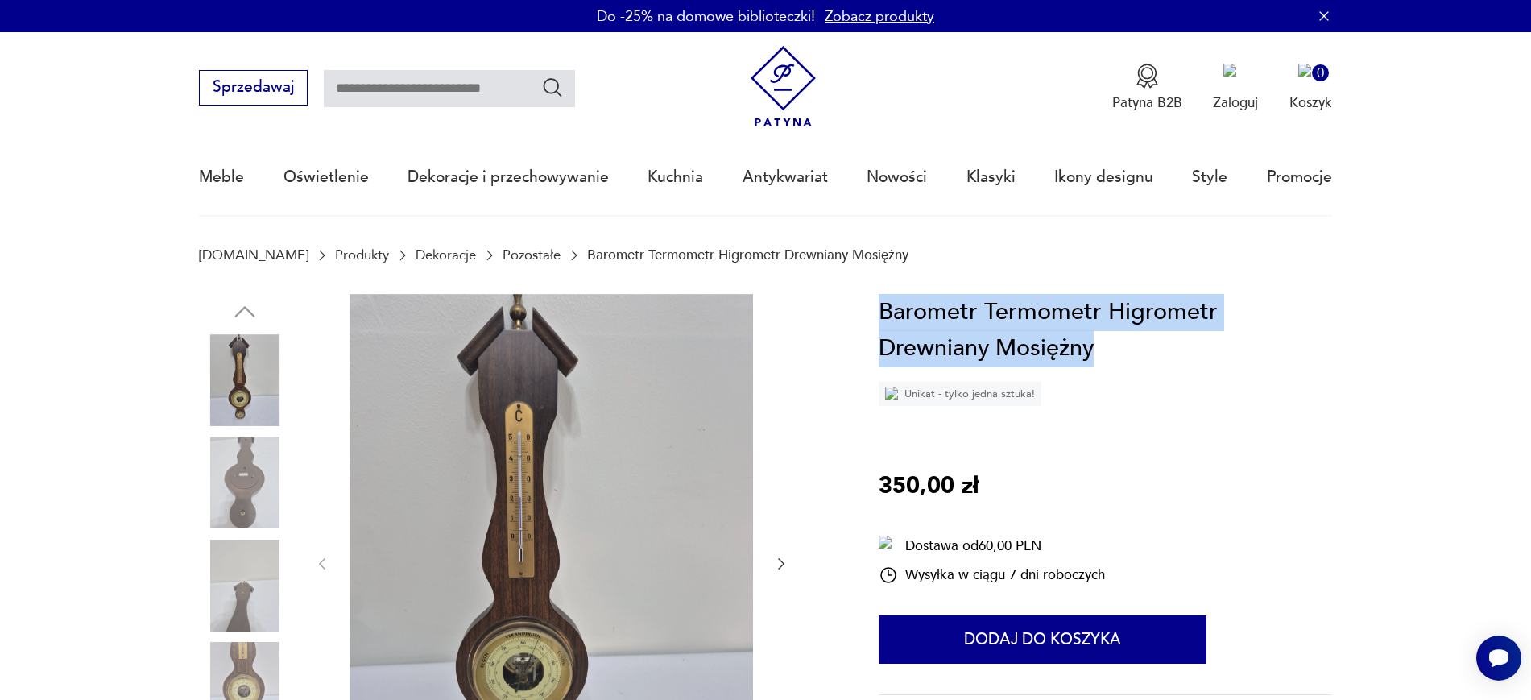
drag, startPoint x: 1044, startPoint y: 341, endPoint x: 867, endPoint y: 323, distance: 178.1
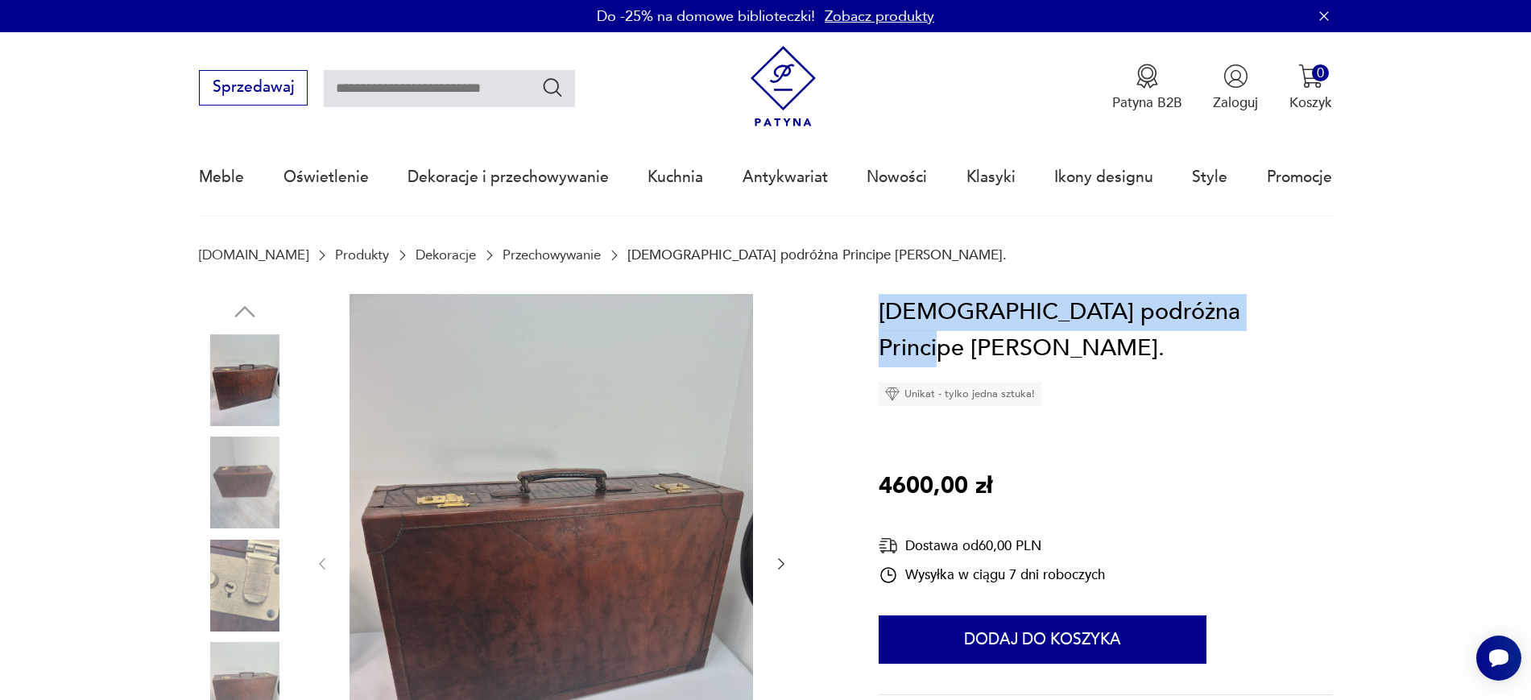
drag, startPoint x: 1277, startPoint y: 310, endPoint x: 885, endPoint y: 321, distance: 392.3
click at [885, 321] on div "walizka podróżna Principe Leather. Unikat - tylko jedna sztuka! 4600,00 zł Dost…" at bounding box center [1104, 571] width 453 height 554
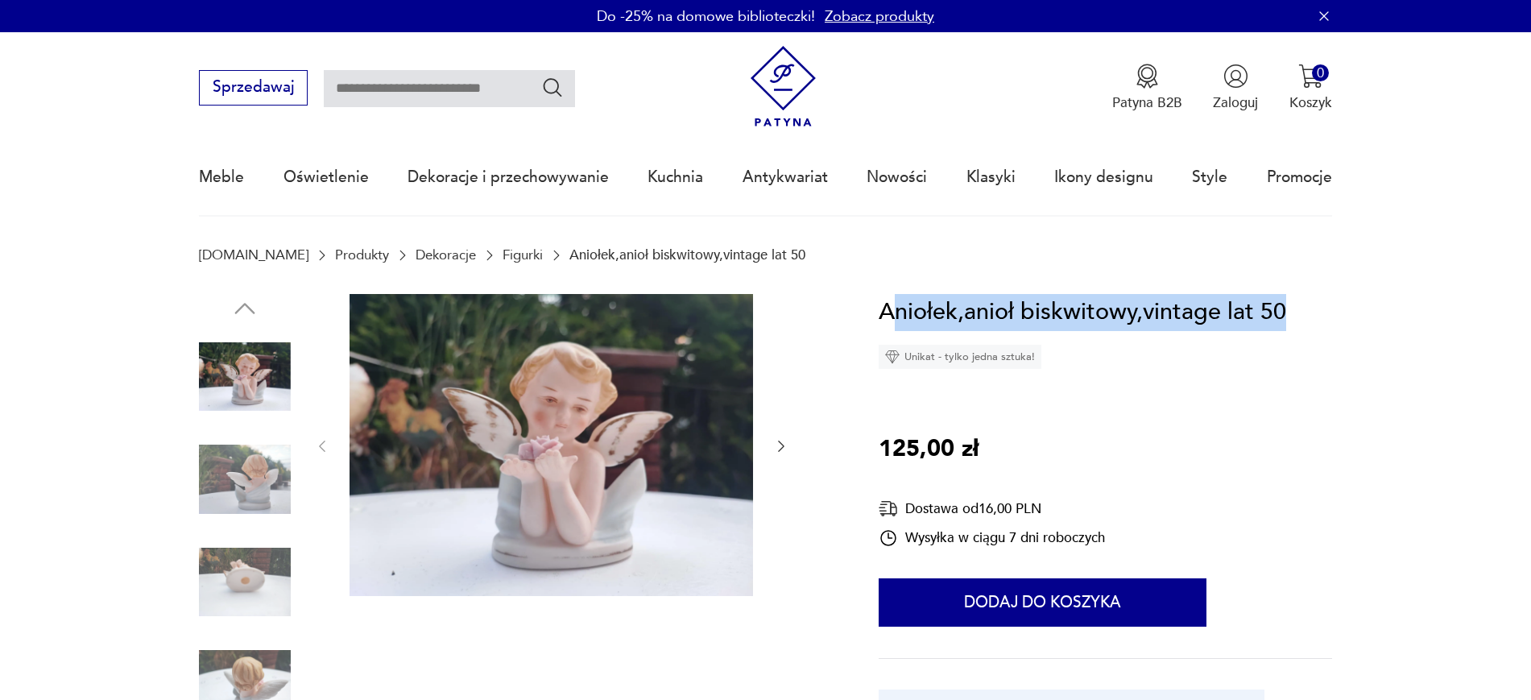
drag, startPoint x: 1315, startPoint y: 318, endPoint x: 898, endPoint y: 312, distance: 417.1
click at [898, 312] on div "Aniołek,anioł biskwitowy,vintage lat 50 Unikat - tylko jedna sztuka! 125,00 zł …" at bounding box center [1104, 553] width 453 height 518
copy h1 "niołek,anioł biskwitowy,vintage lat 50"
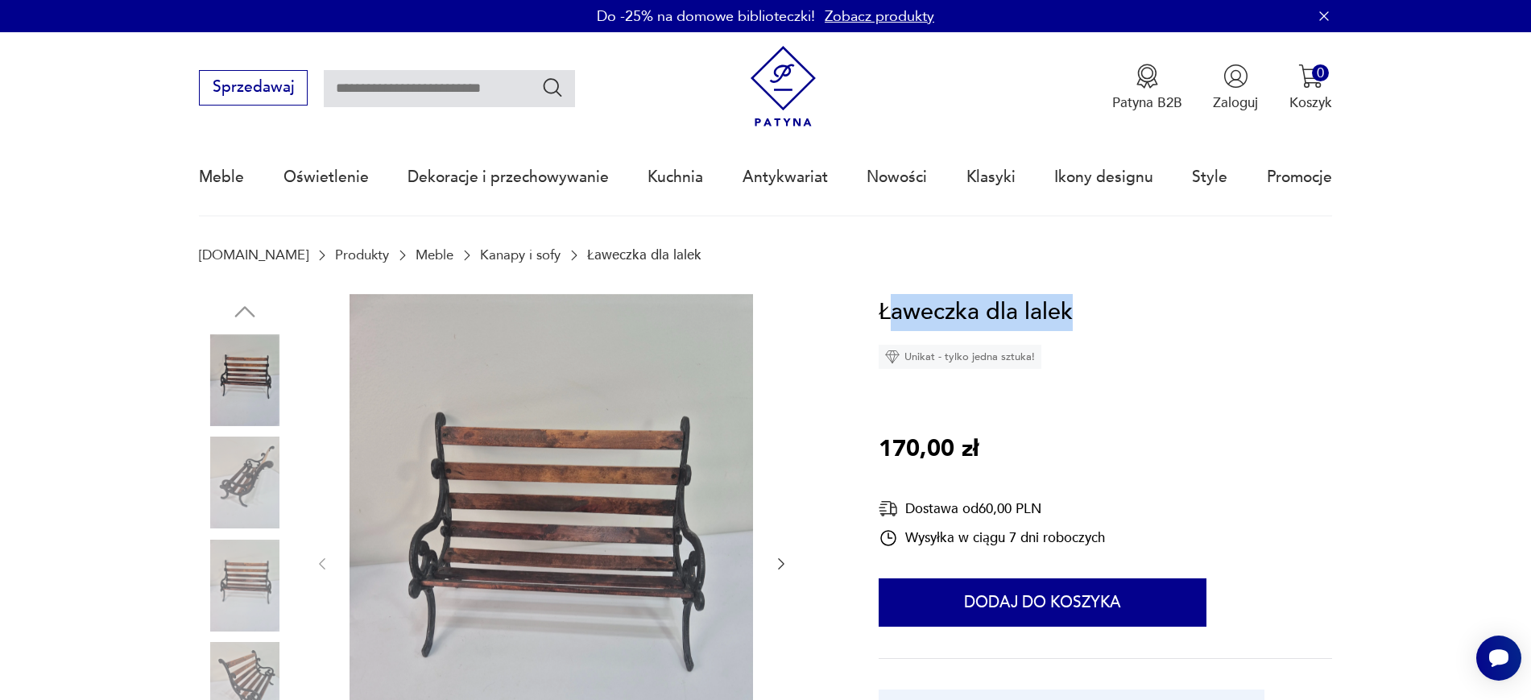
drag, startPoint x: 1126, startPoint y: 317, endPoint x: 892, endPoint y: 293, distance: 234.7
click at [892, 294] on div "Ławeczka dla lalek Unikat - tylko jedna sztuka! 170,00 zł Dostawa od 60,00 PLN …" at bounding box center [1104, 553] width 453 height 518
copy h1 "aweczka dla lalek"
